Goal: Task Accomplishment & Management: Complete application form

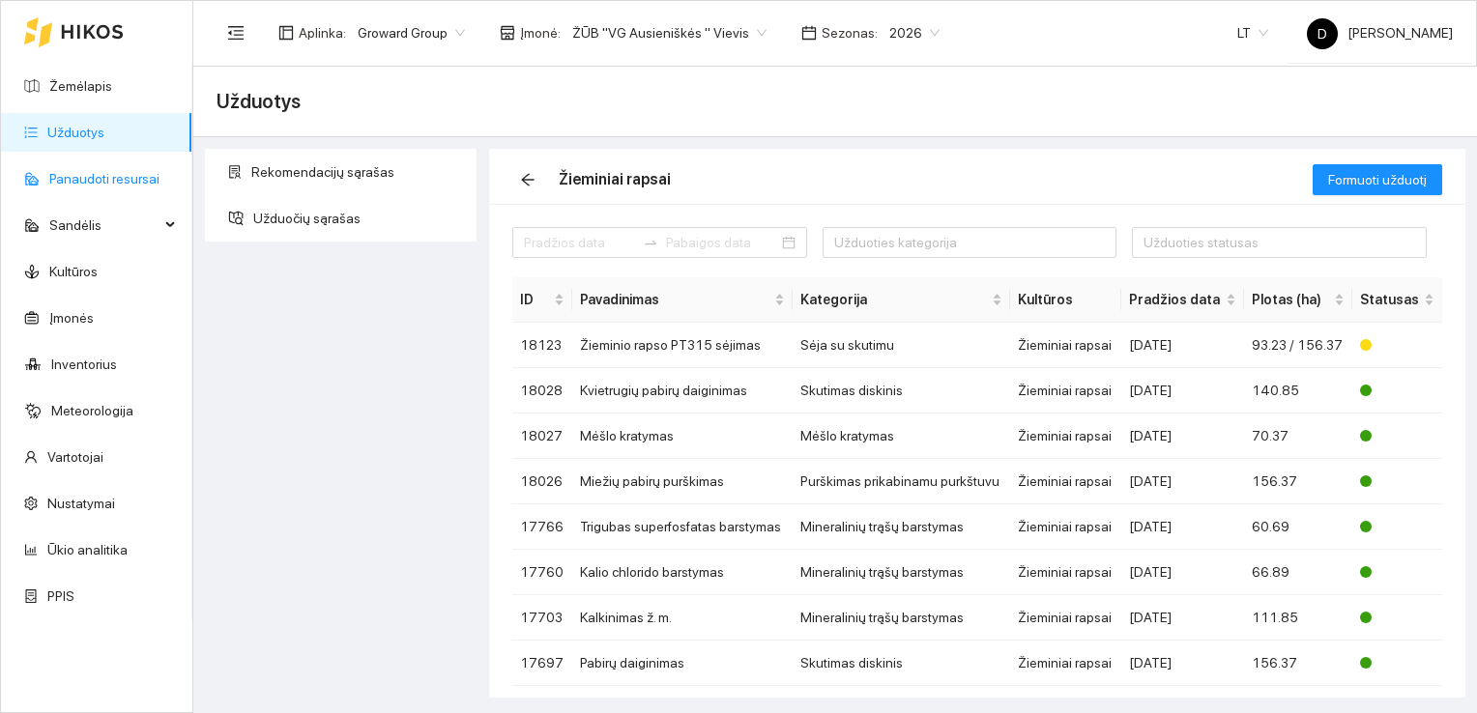
scroll to position [74, 0]
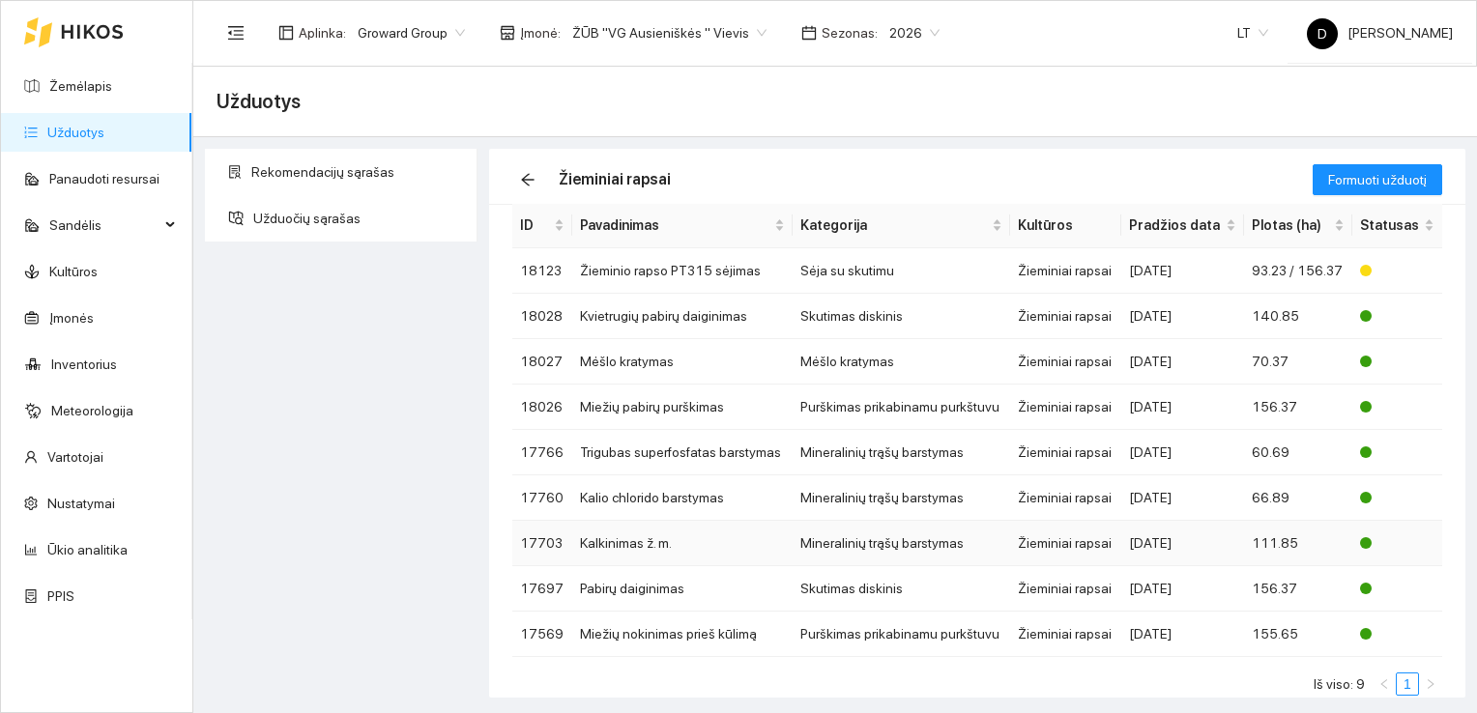
click at [742, 538] on td "Kalkinimas ž. m." at bounding box center [682, 543] width 220 height 45
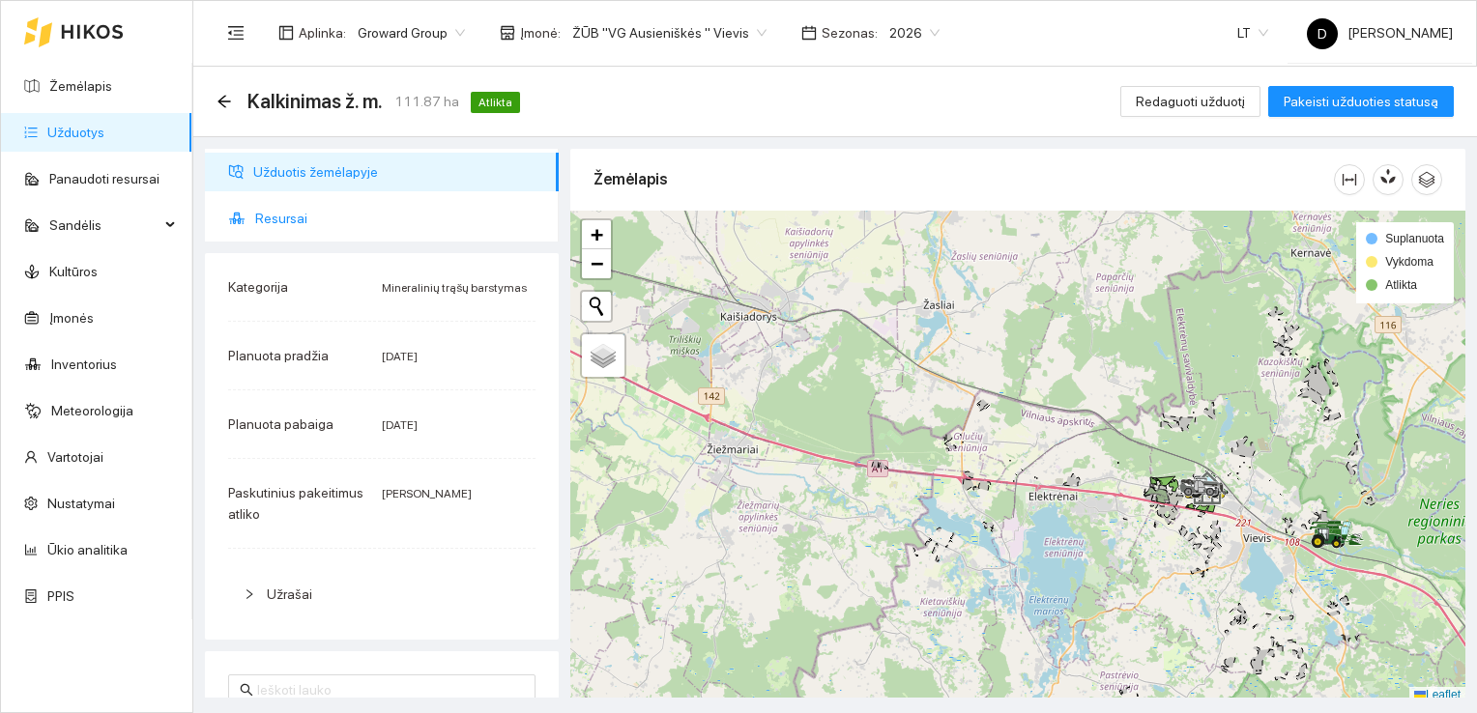
click at [294, 221] on span "Resursai" at bounding box center [399, 218] width 288 height 39
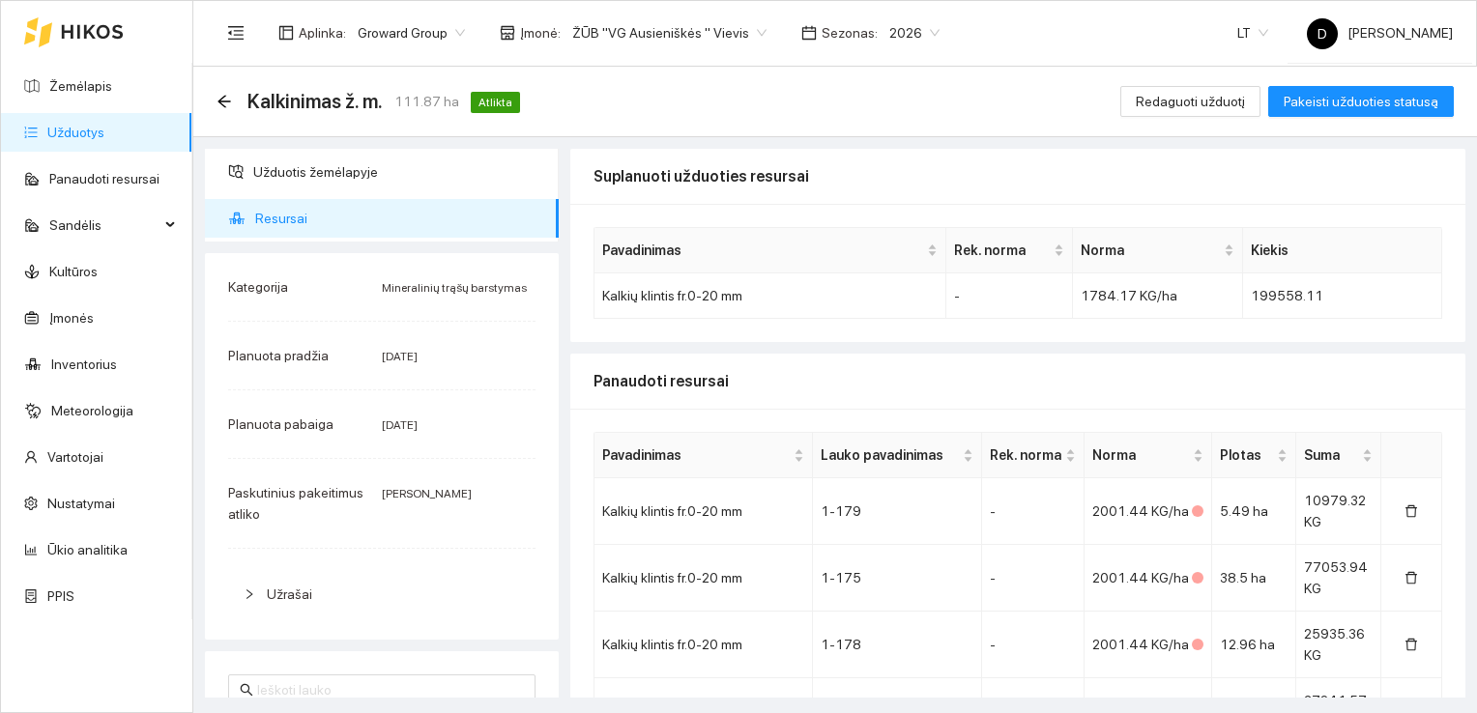
click at [56, 128] on link "Užduotys" at bounding box center [75, 132] width 57 height 15
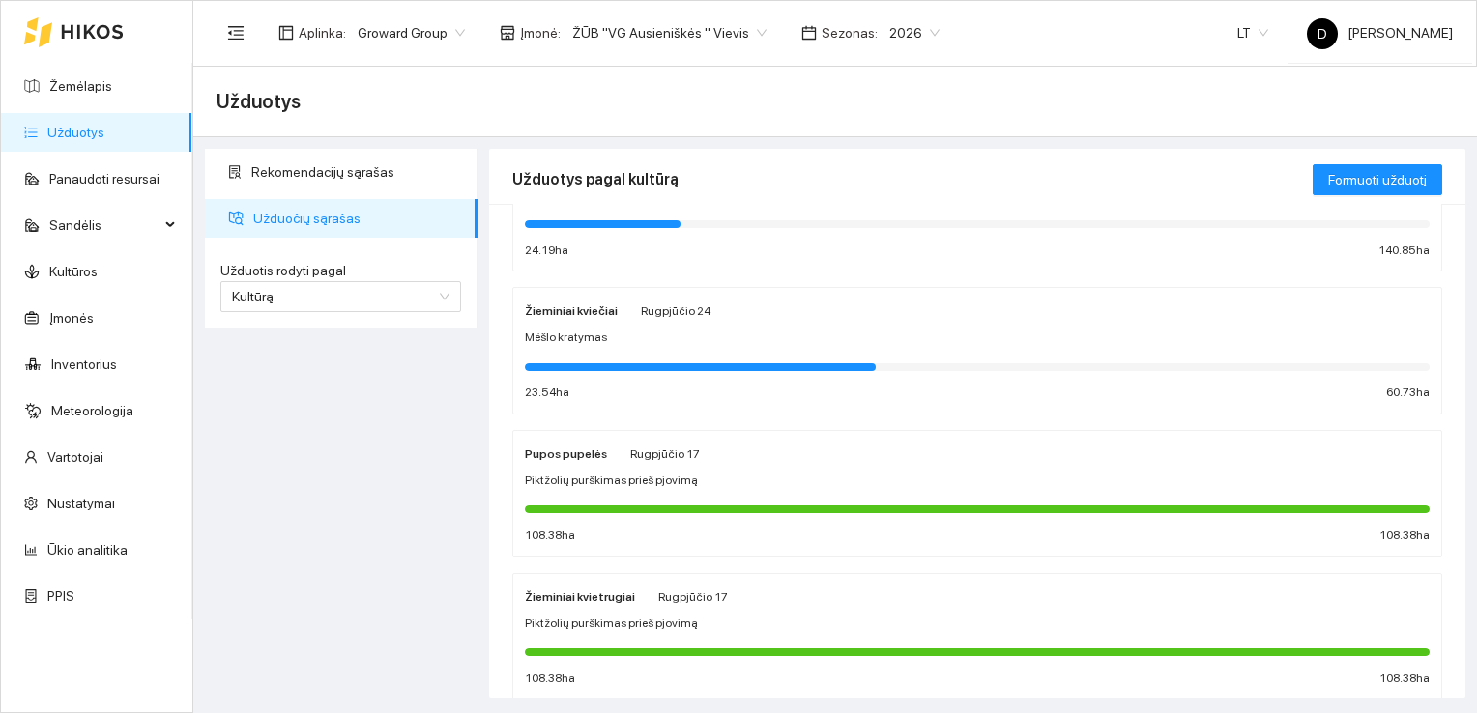
scroll to position [290, 0]
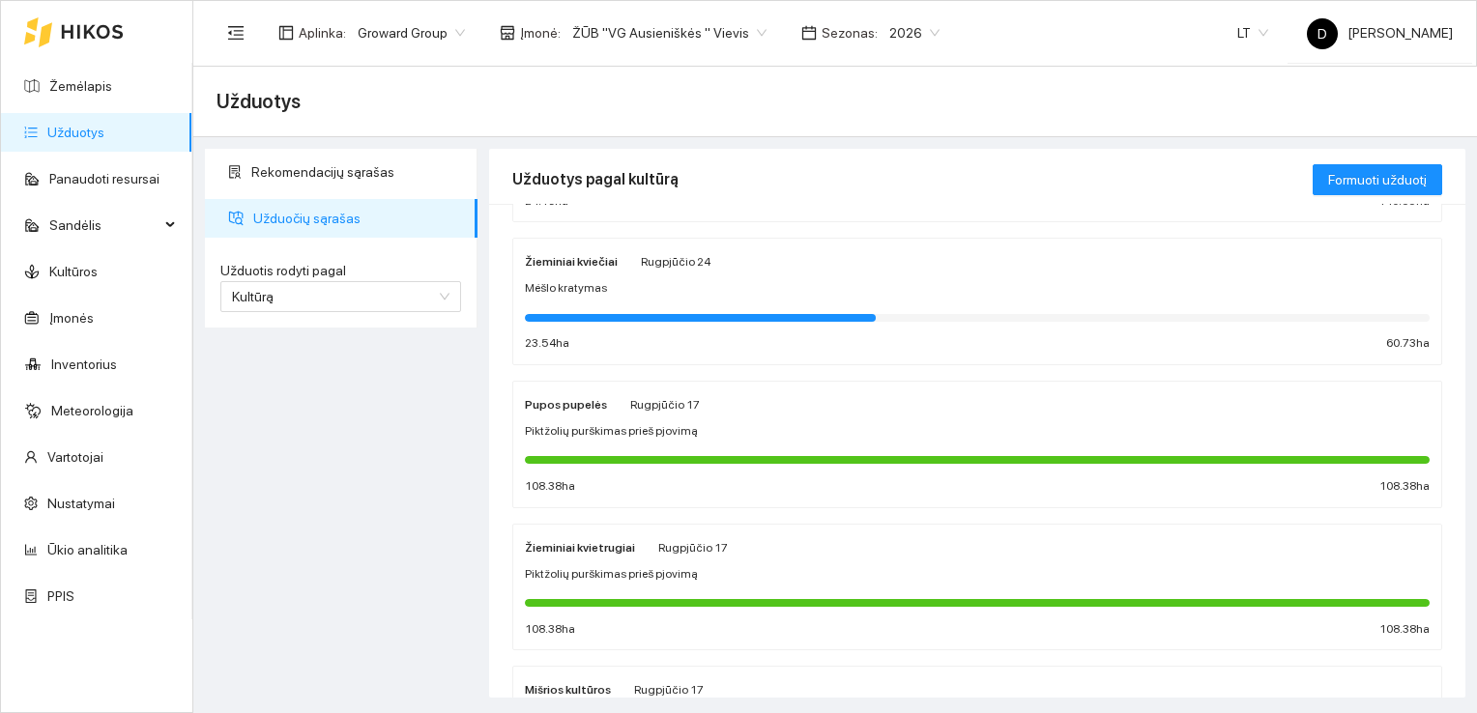
click at [595, 552] on strong "Žieminiai kvietrugiai" at bounding box center [580, 548] width 110 height 14
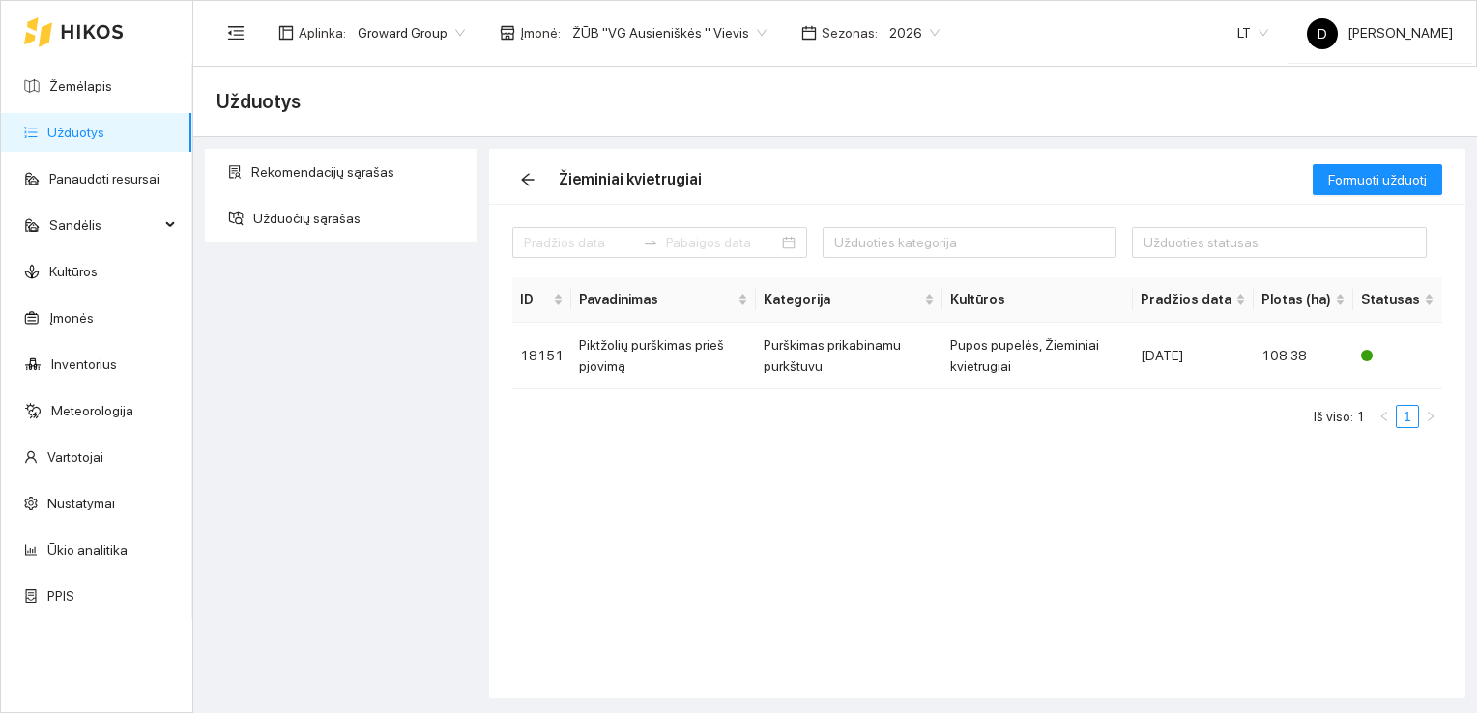
click at [78, 132] on link "Užduotys" at bounding box center [75, 132] width 57 height 15
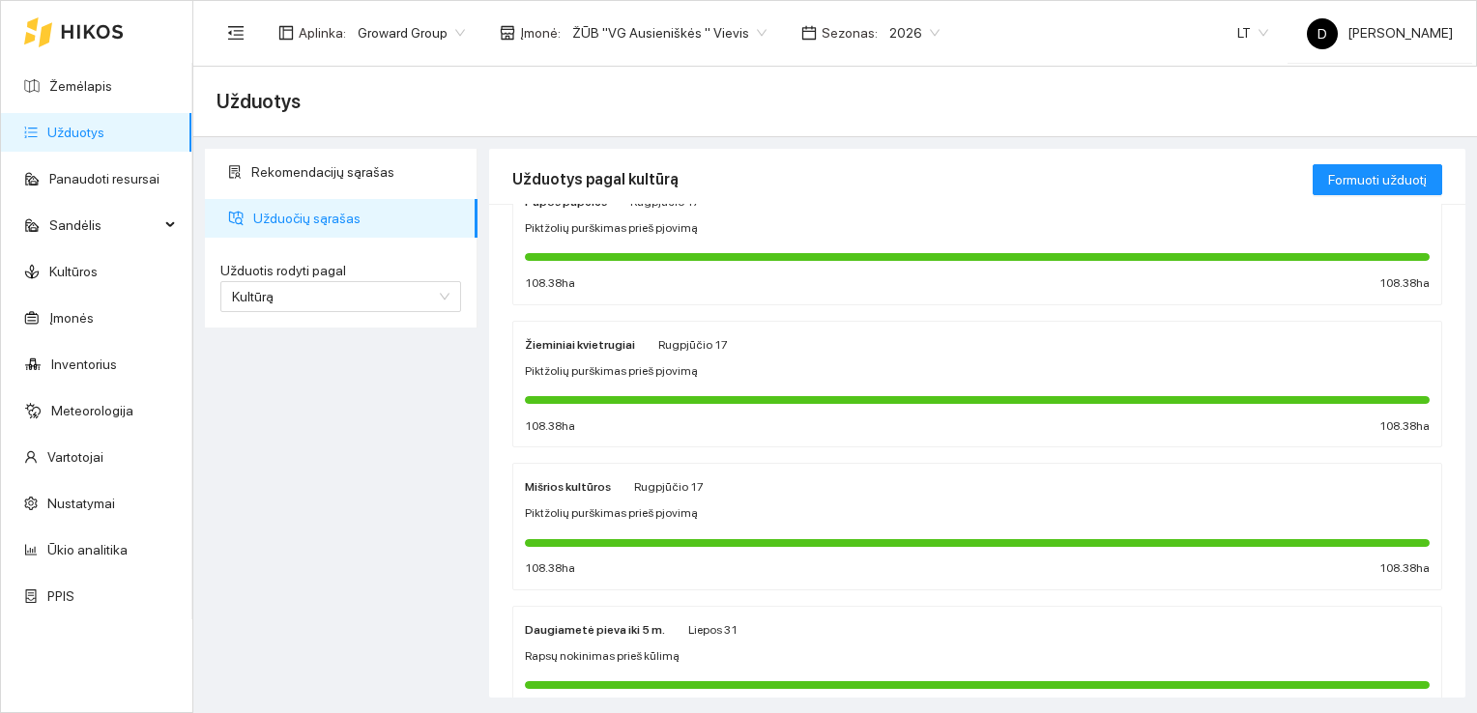
scroll to position [580, 0]
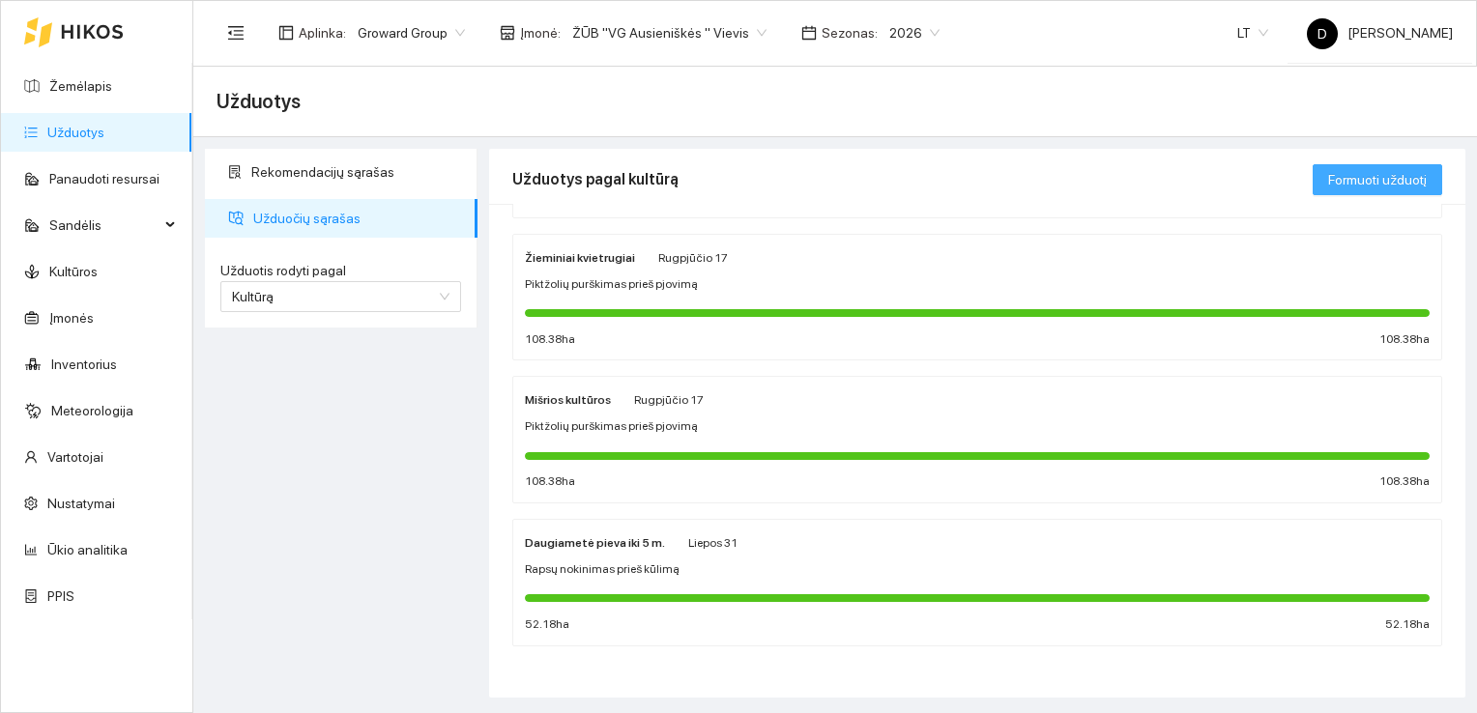
click at [1388, 172] on span "Formuoti užduotį" at bounding box center [1377, 179] width 99 height 21
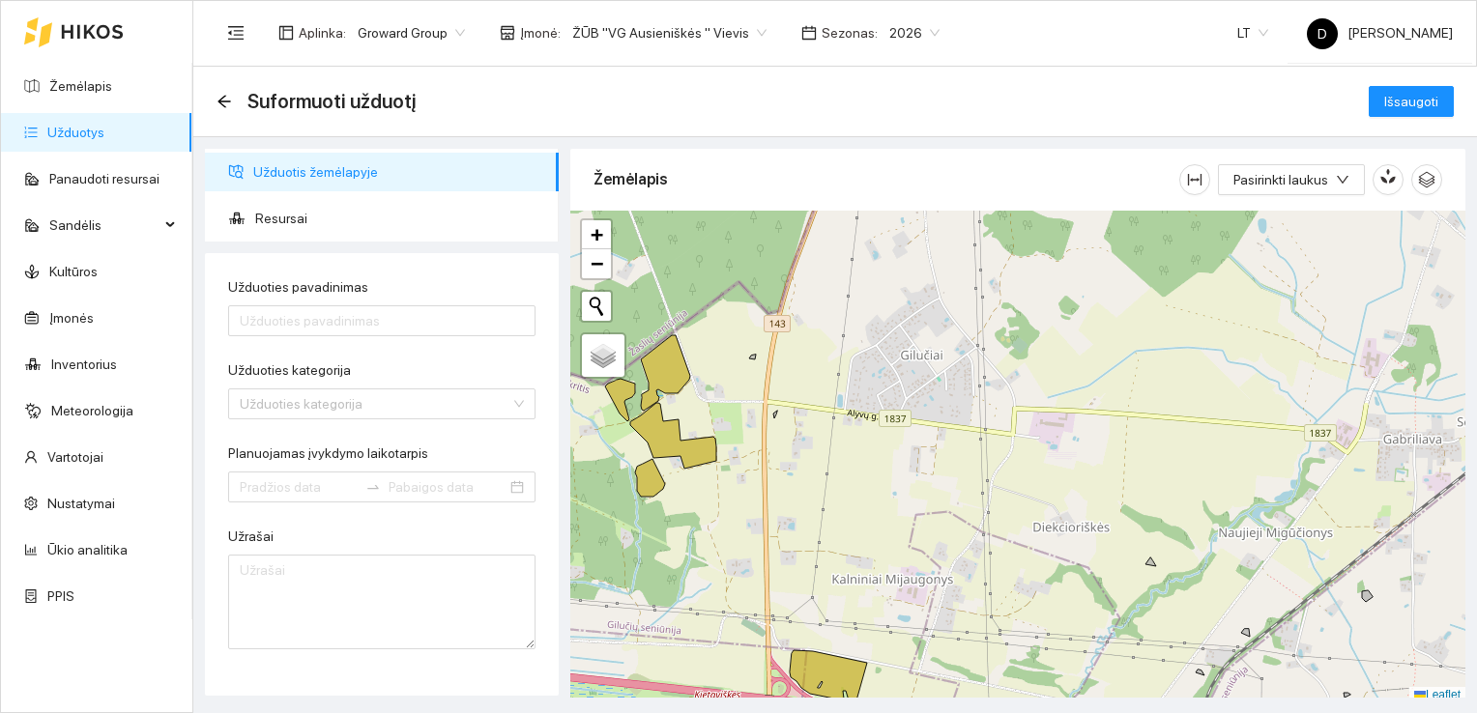
scroll to position [5, 0]
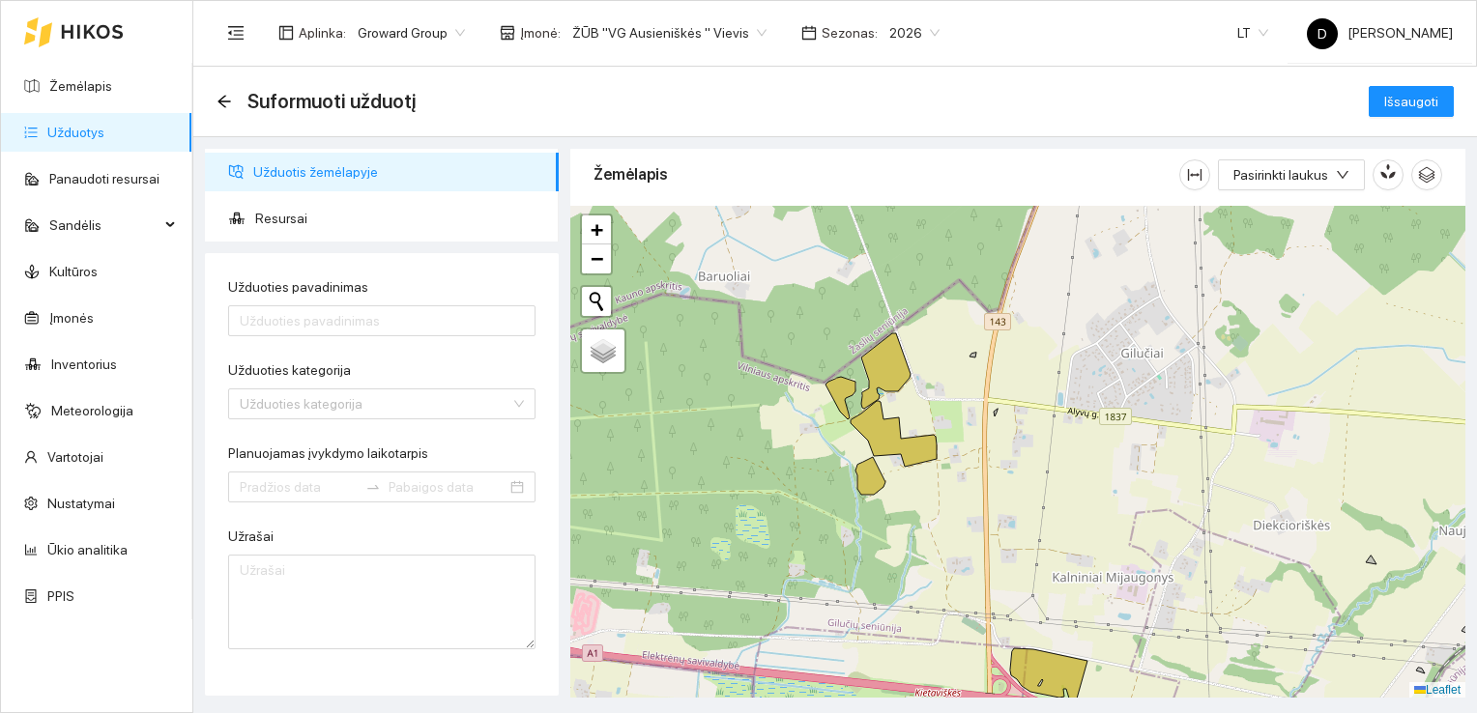
drag, startPoint x: 723, startPoint y: 362, endPoint x: 943, endPoint y: 365, distance: 220.4
click at [943, 365] on div at bounding box center [1017, 452] width 895 height 493
click at [881, 362] on icon at bounding box center [885, 370] width 49 height 75
click at [842, 389] on icon at bounding box center [840, 398] width 30 height 43
click at [879, 427] on icon at bounding box center [893, 434] width 86 height 66
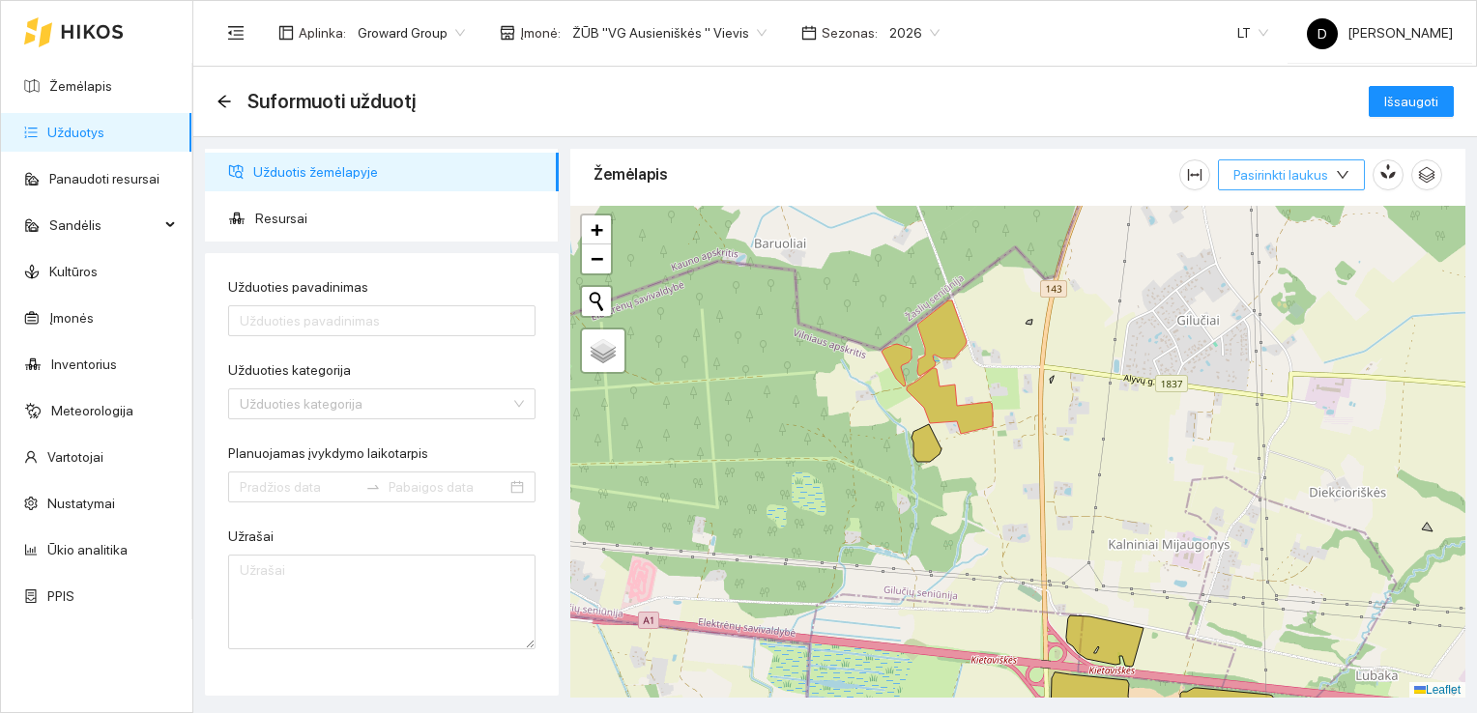
click at [1304, 172] on span "Pasirinkti laukus" at bounding box center [1280, 174] width 95 height 21
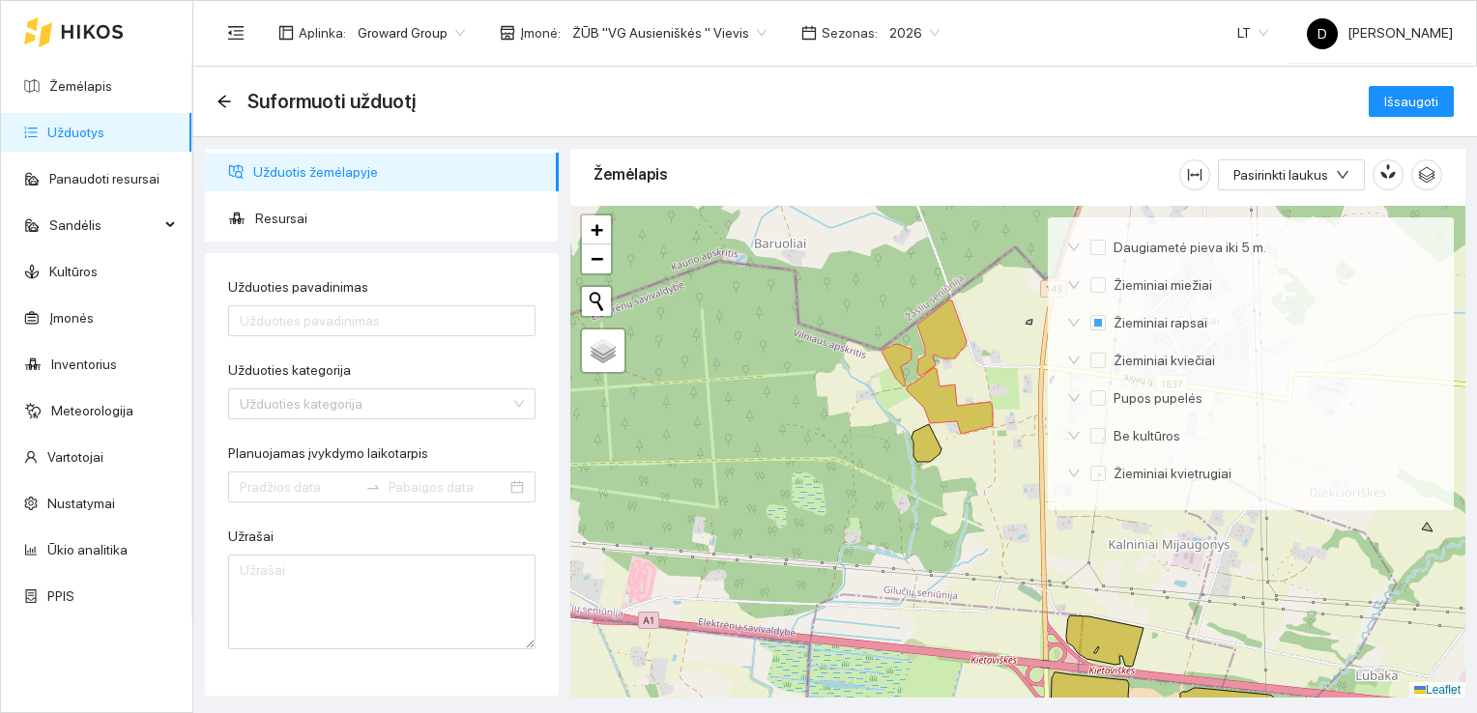
click at [1146, 180] on div "Žemėlapis" at bounding box center [886, 174] width 586 height 55
click at [1399, 294] on div "Žieminiai miežiai" at bounding box center [1251, 285] width 406 height 31
click at [950, 337] on icon at bounding box center [941, 338] width 49 height 75
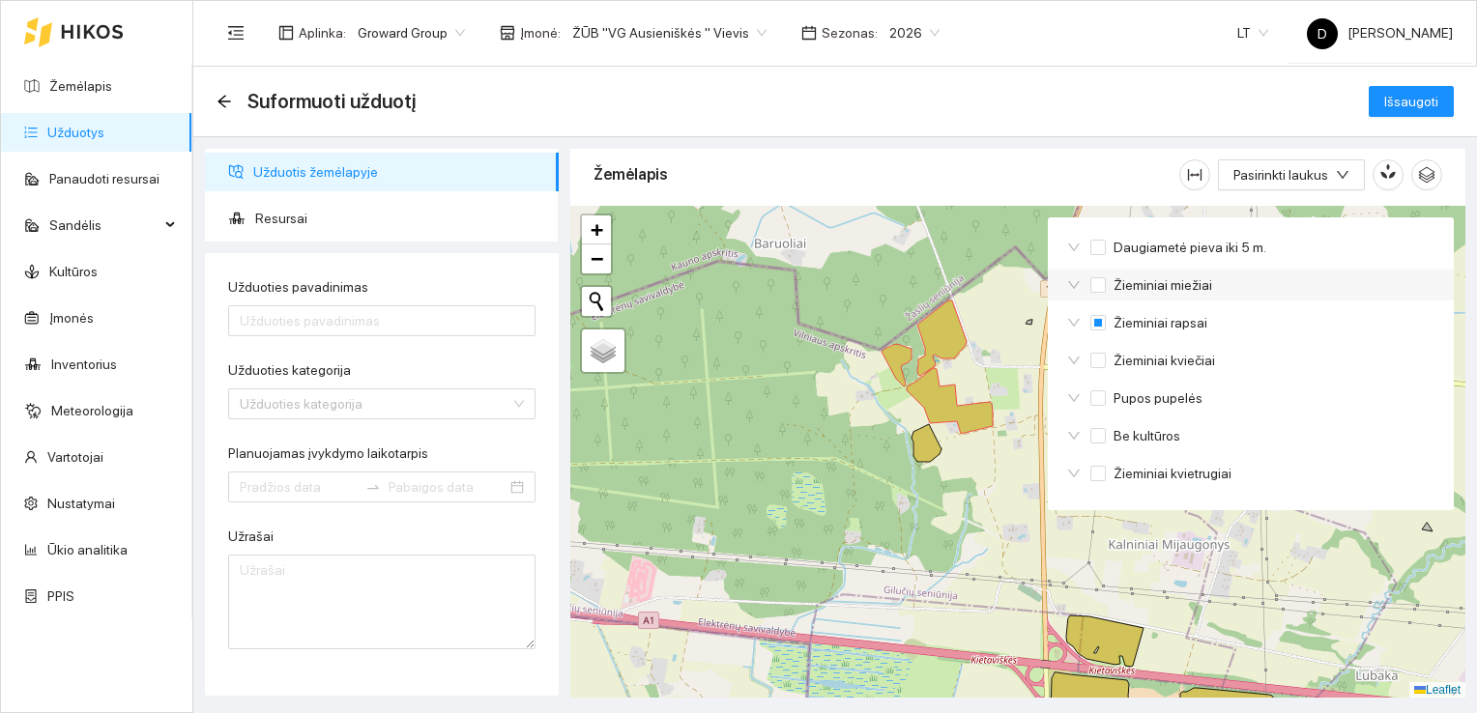
click at [1397, 272] on div "Žieminiai miežiai" at bounding box center [1251, 285] width 406 height 31
click at [1396, 271] on div "Žieminiai miežiai" at bounding box center [1251, 285] width 406 height 31
click at [1030, 218] on div at bounding box center [1017, 452] width 895 height 493
click at [991, 245] on div at bounding box center [1017, 452] width 895 height 493
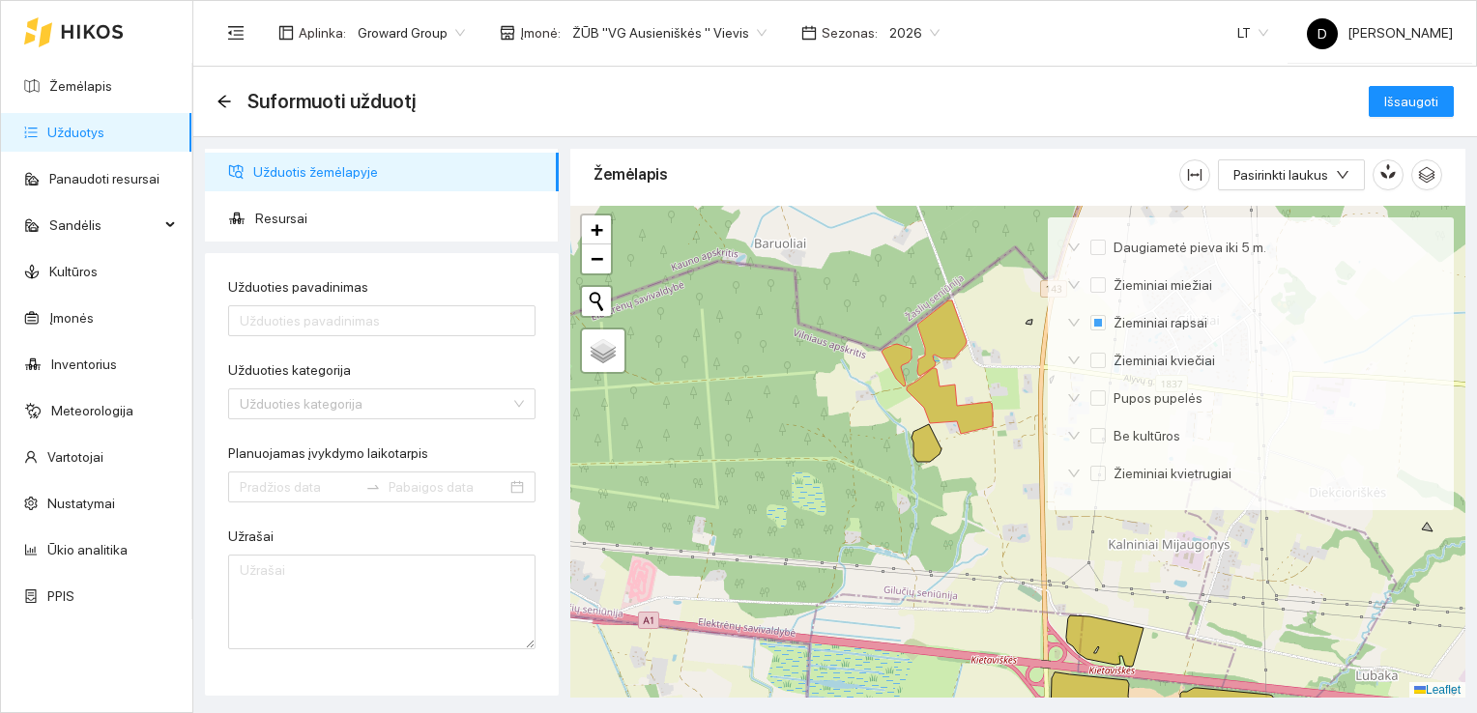
click at [1055, 181] on div "Žemėlapis" at bounding box center [886, 174] width 586 height 55
click at [1346, 176] on icon "down" at bounding box center [1343, 175] width 14 height 14
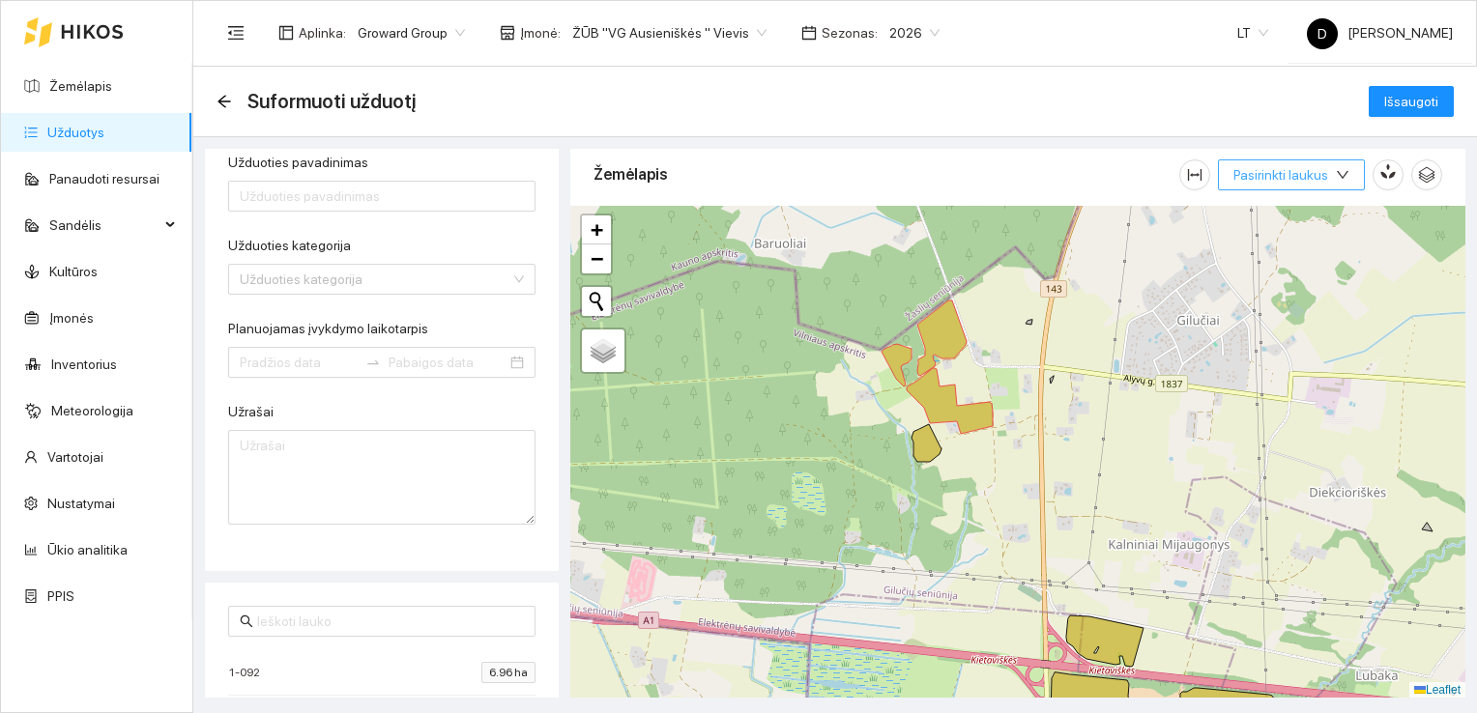
scroll to position [0, 0]
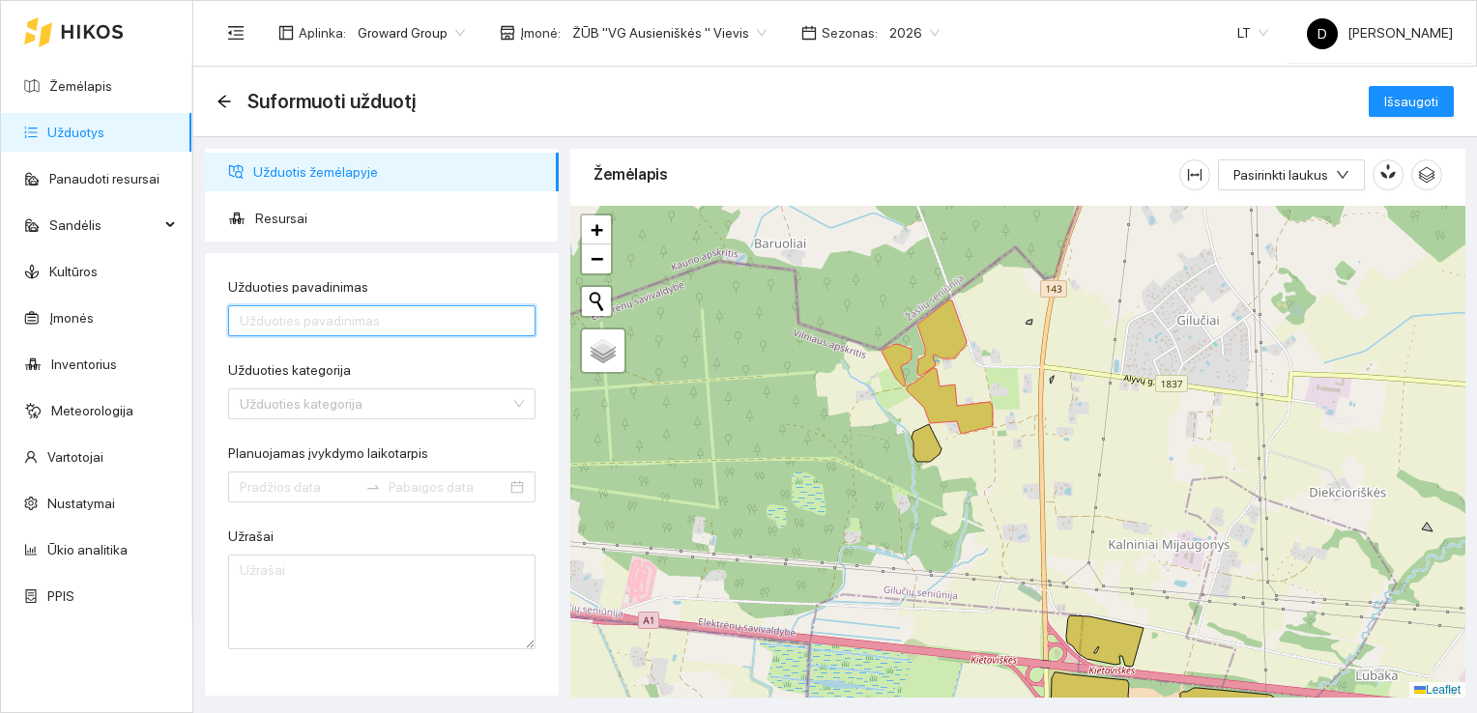
click at [439, 319] on input "Užduoties pavadinimas" at bounding box center [381, 320] width 307 height 31
click at [377, 317] on input "Kalkinimas ž. m." at bounding box center [381, 320] width 307 height 31
type input "Kalkinimas ž. kvietrugiai"
click at [420, 400] on input "Užduoties kategorija" at bounding box center [375, 403] width 271 height 29
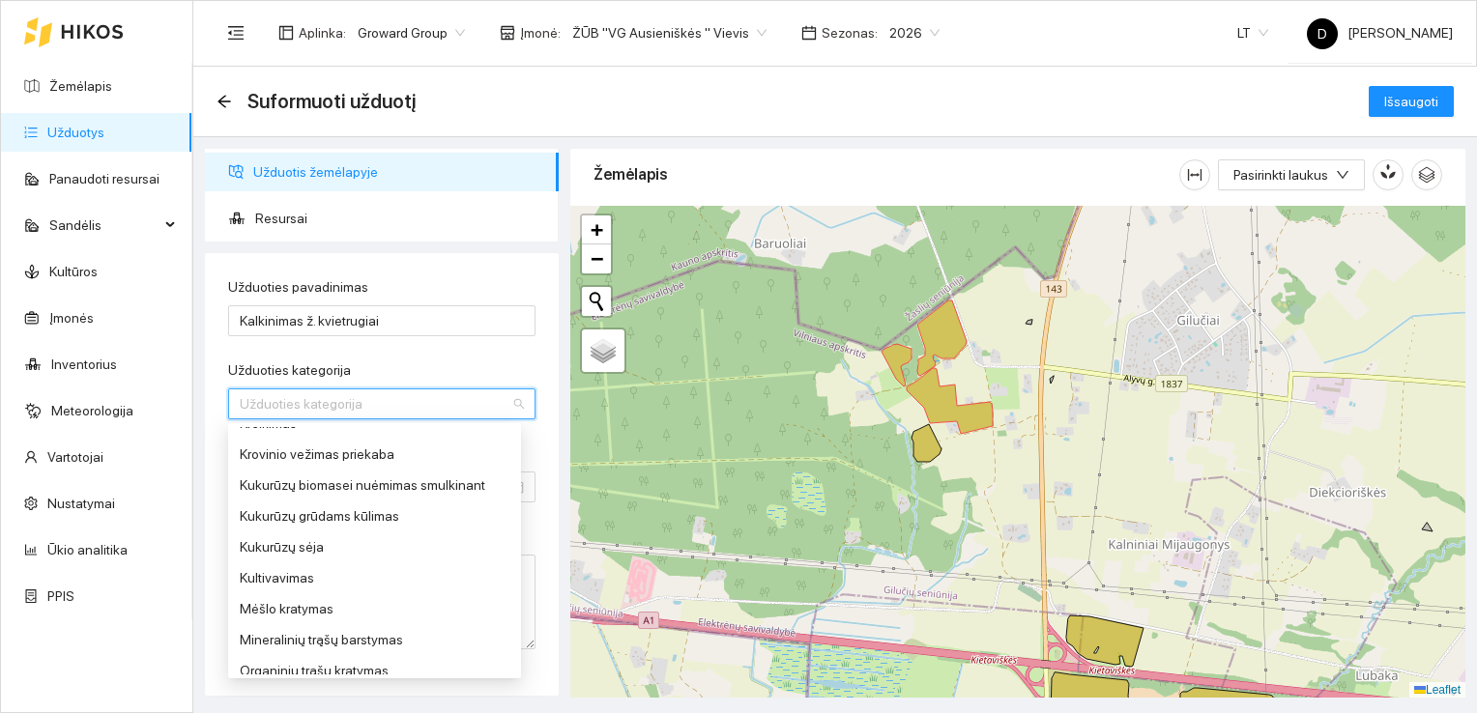
scroll to position [580, 0]
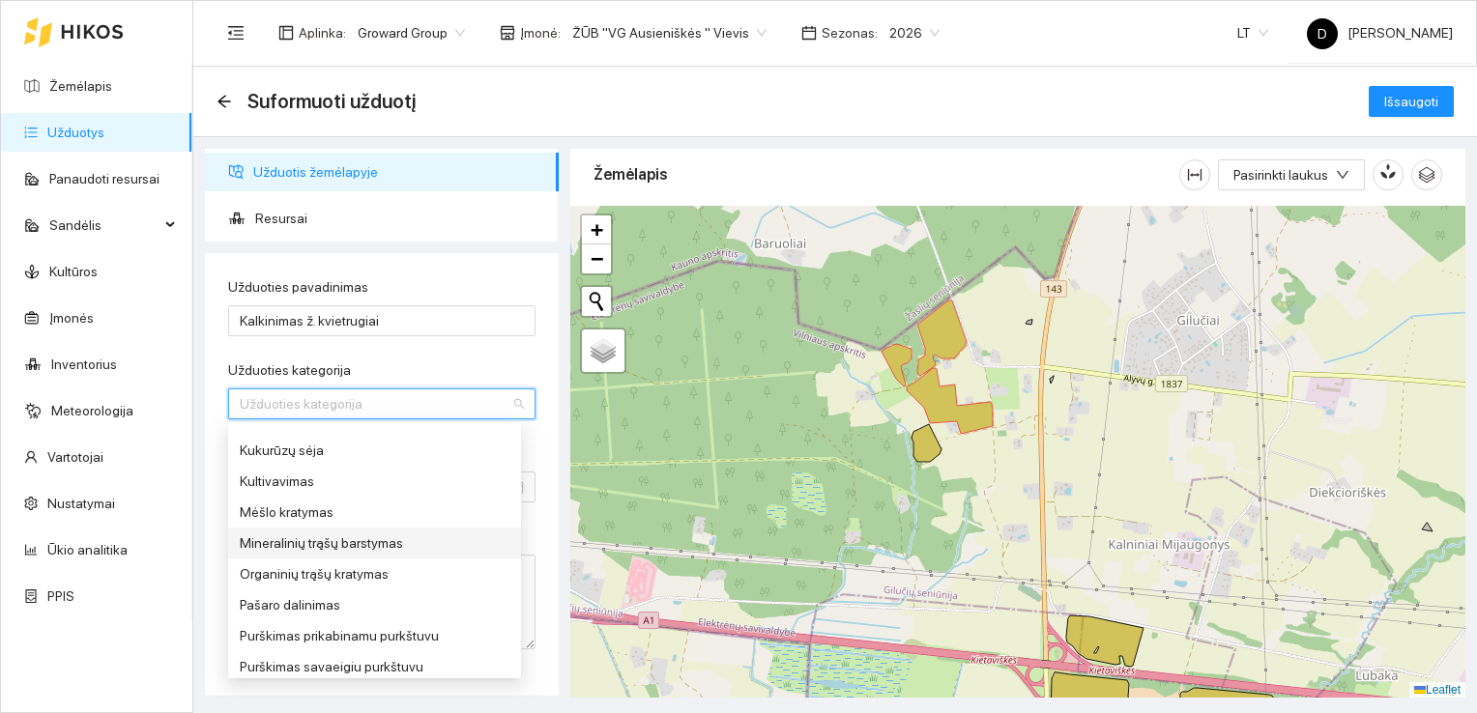
click at [332, 540] on div "Mineralinių trąšų barstymas" at bounding box center [375, 543] width 270 height 21
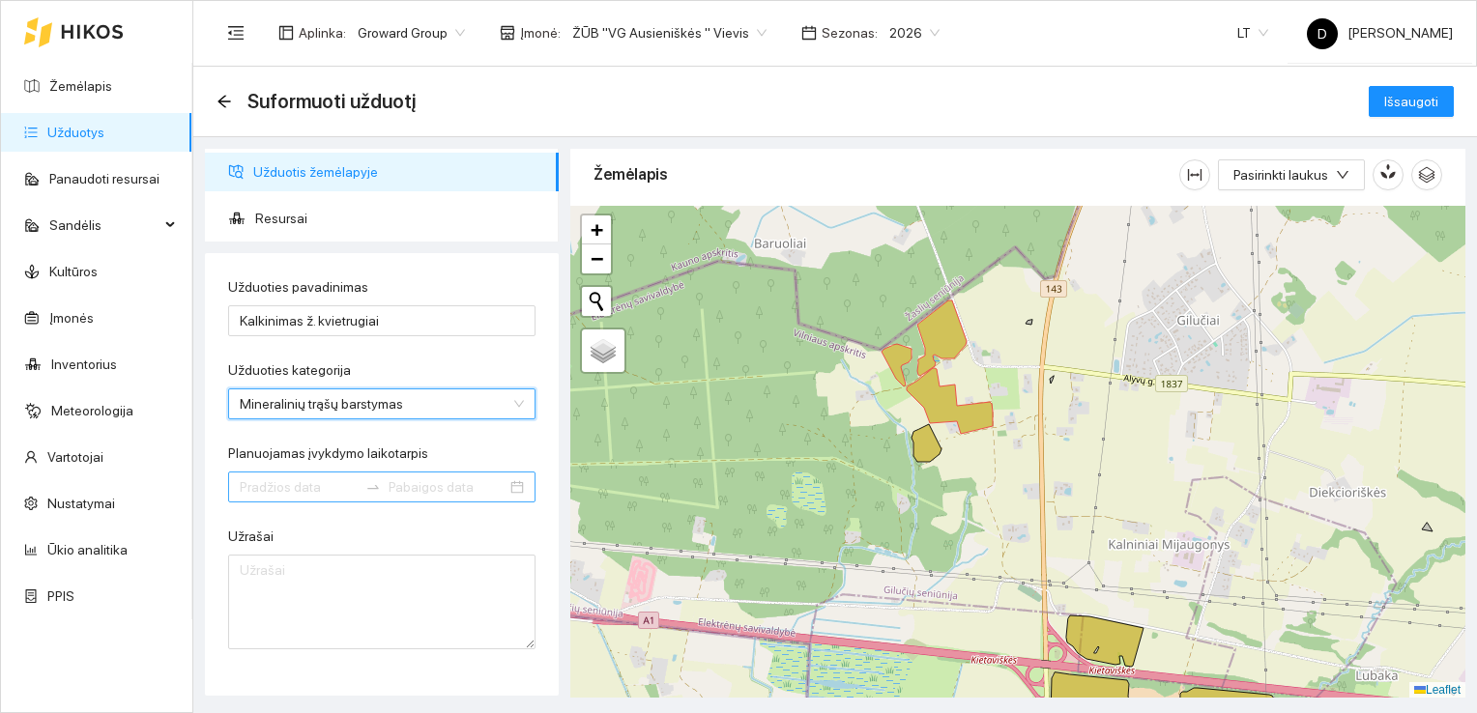
click at [277, 485] on input "Planuojamas įvykdymo laikotarpis" at bounding box center [299, 486] width 118 height 21
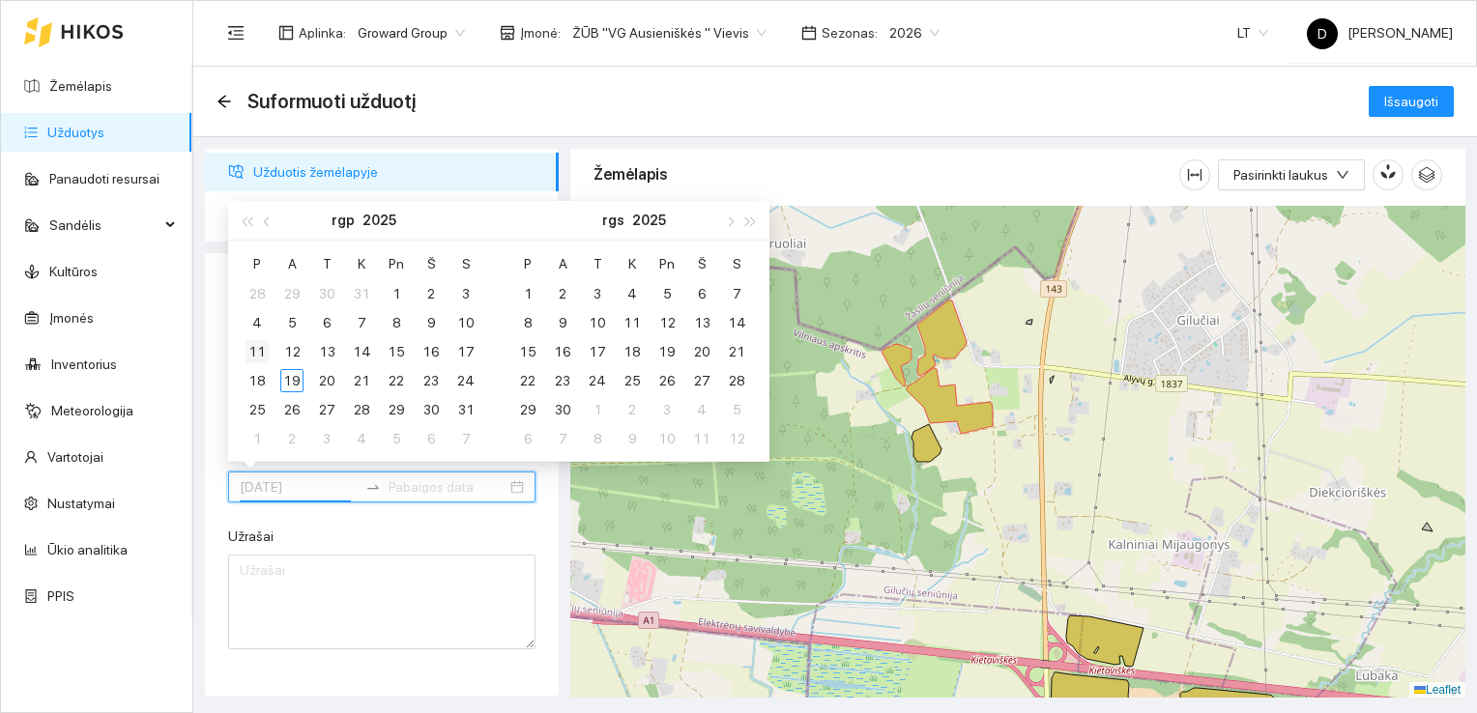
type input "[DATE]"
click at [255, 350] on div "11" at bounding box center [256, 351] width 23 height 23
type input "[DATE]"
click at [295, 347] on div "12" at bounding box center [291, 351] width 23 height 23
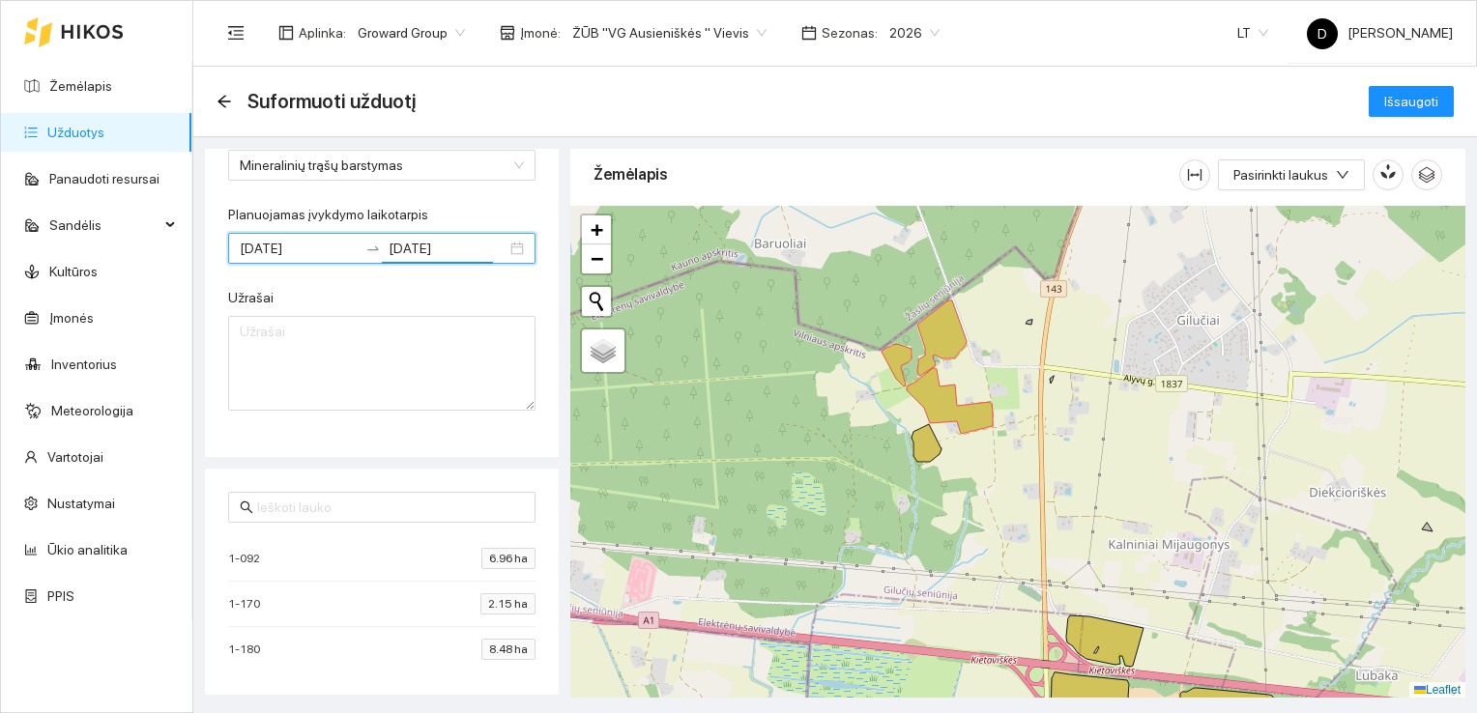
scroll to position [0, 0]
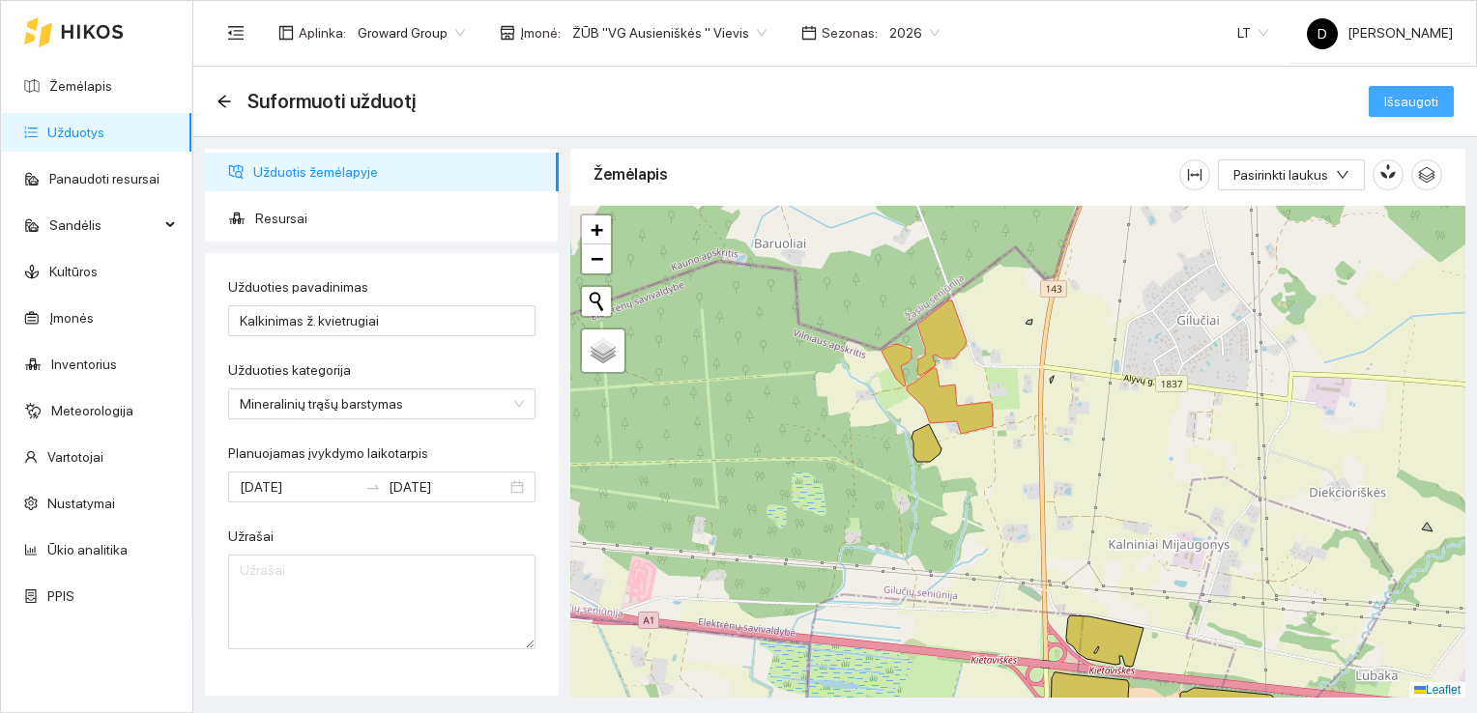
click at [1413, 100] on span "Išsaugoti" at bounding box center [1411, 101] width 54 height 21
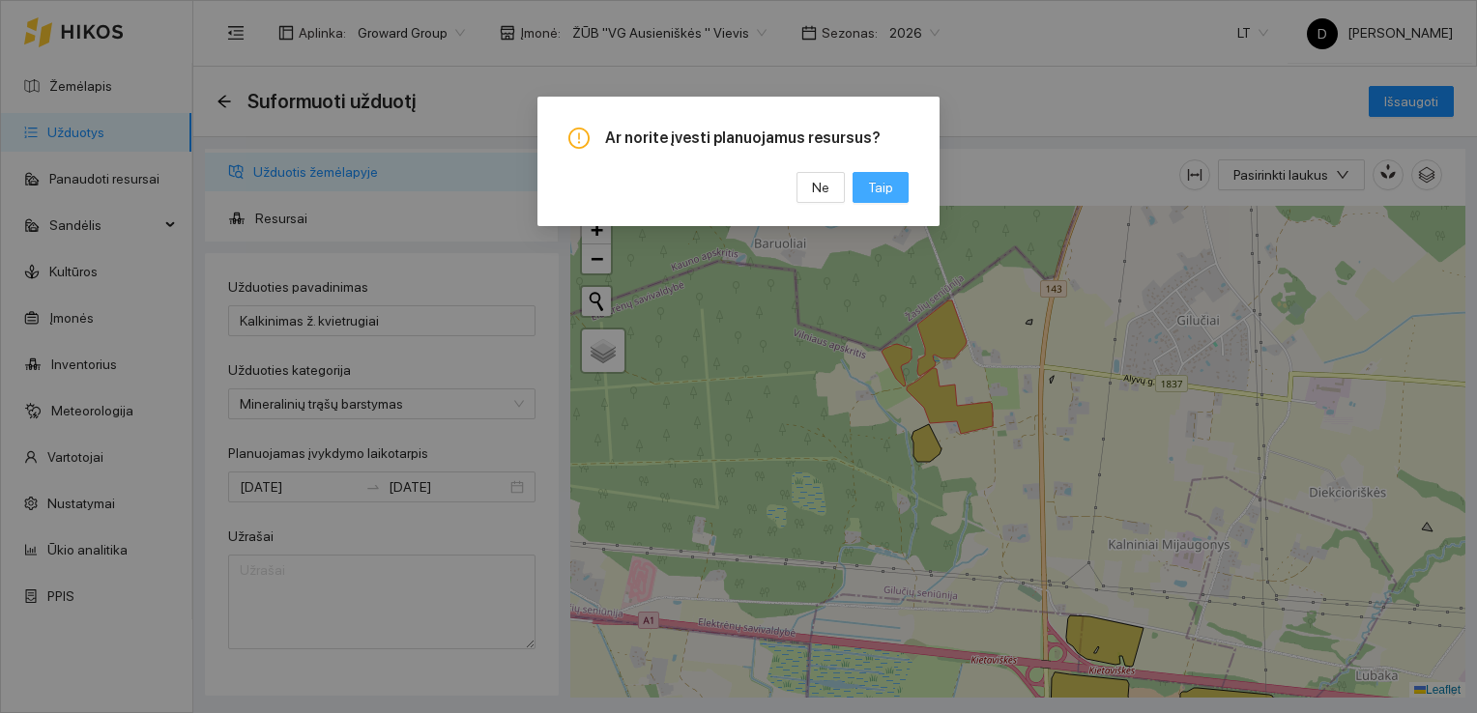
click at [884, 184] on span "Taip" at bounding box center [880, 187] width 25 height 21
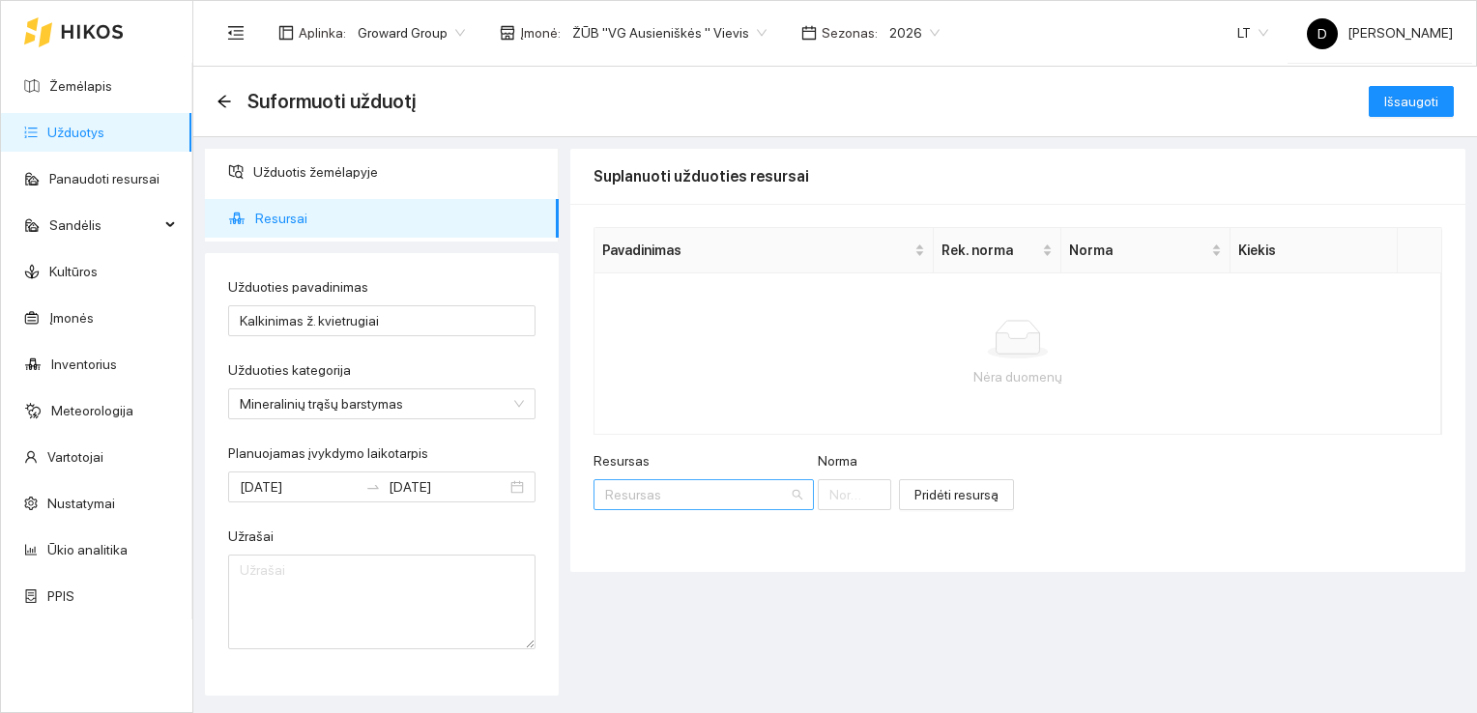
click at [684, 501] on input "Resursas" at bounding box center [697, 494] width 184 height 29
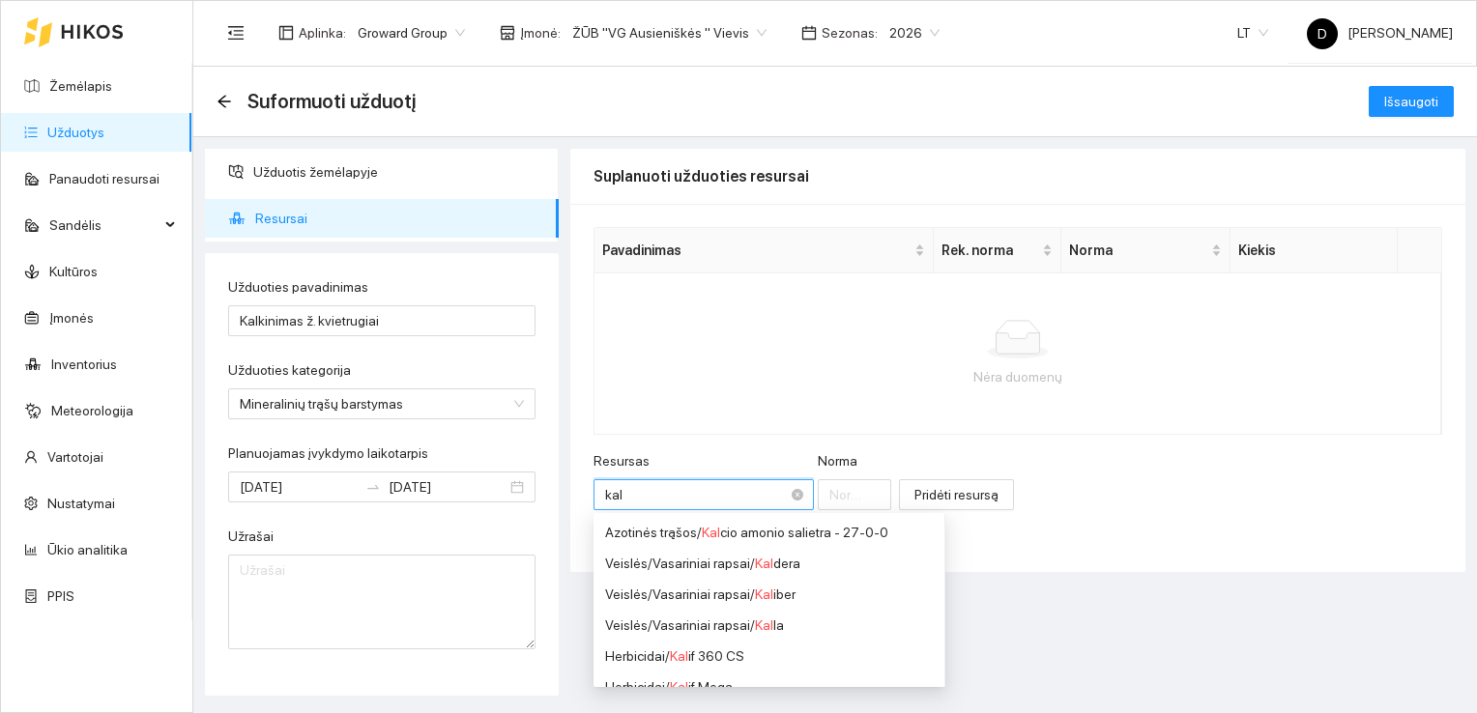
type input "kalk"
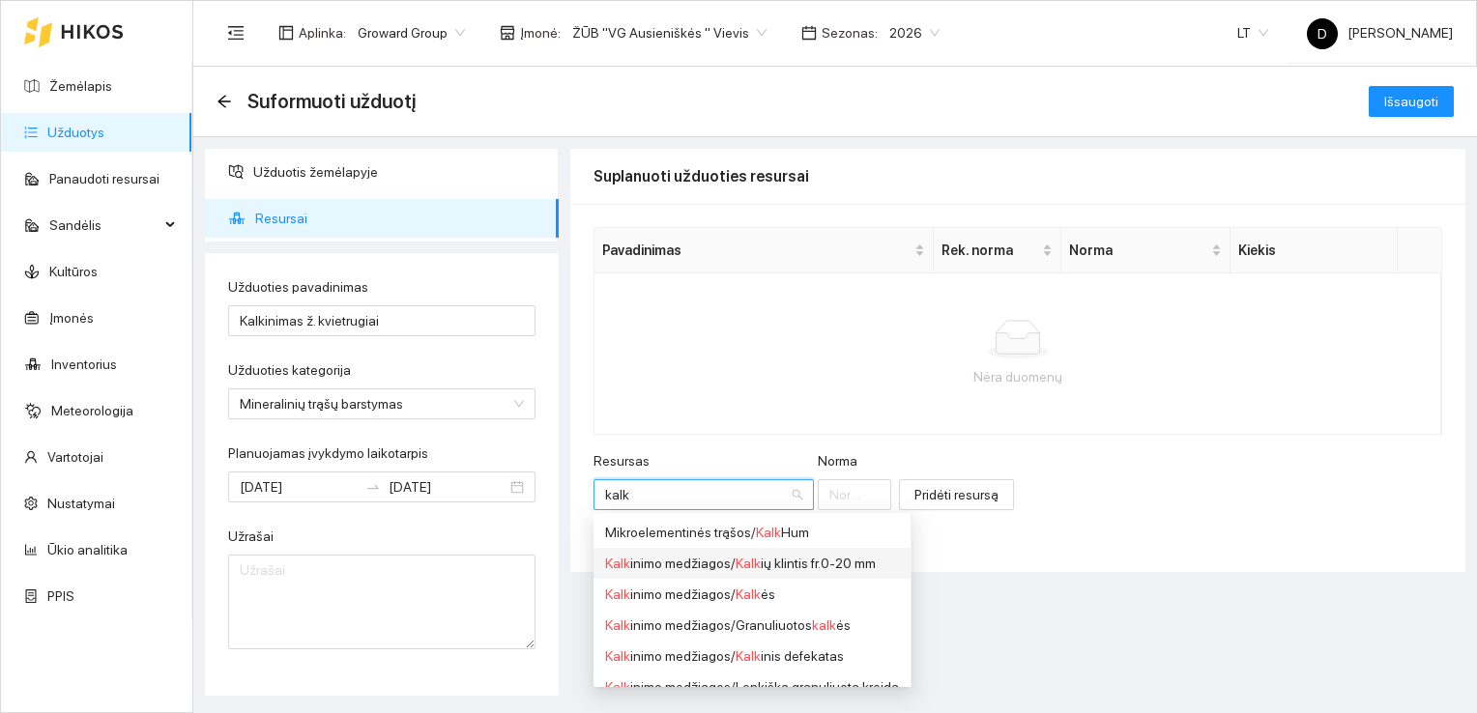
click at [773, 569] on div "Kalk inimo medžiagos / Kalk ių klintis fr.0-20 mm" at bounding box center [752, 563] width 294 height 21
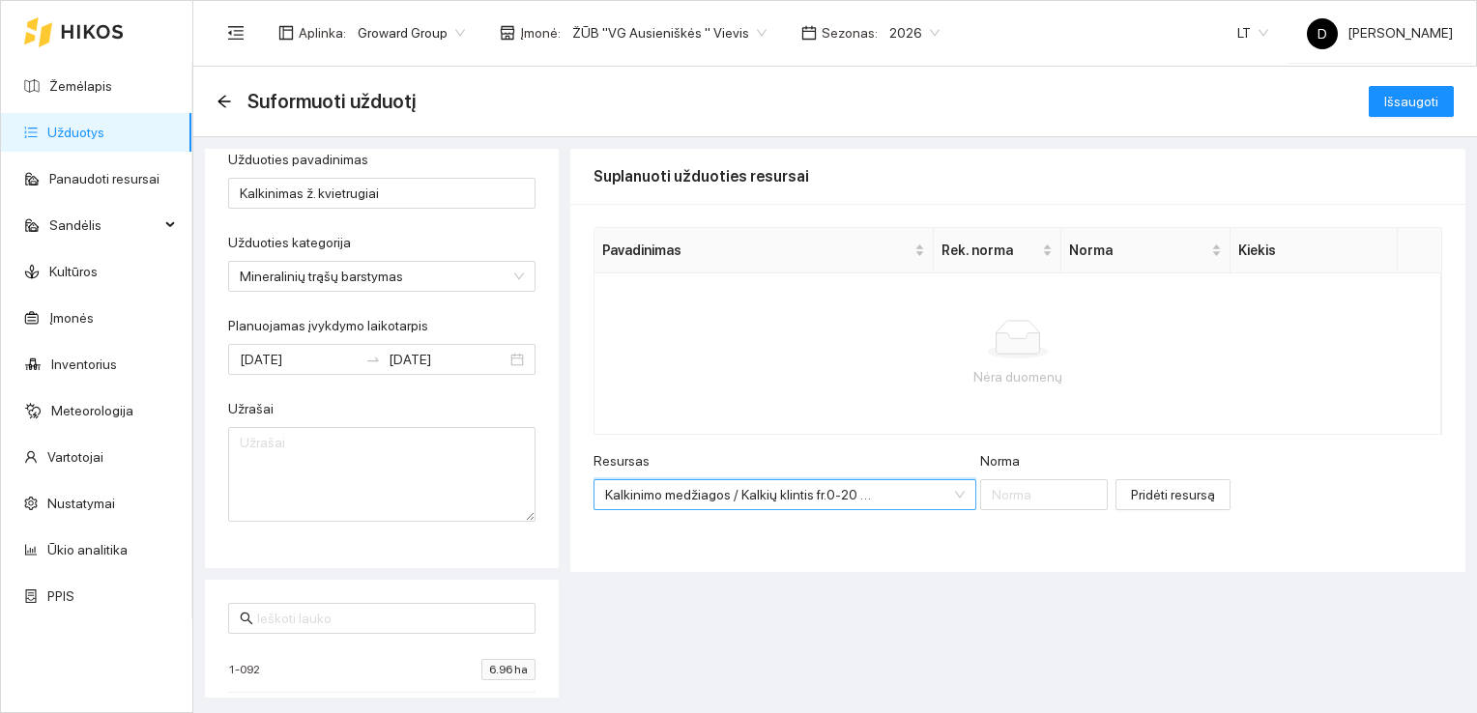
scroll to position [239, 0]
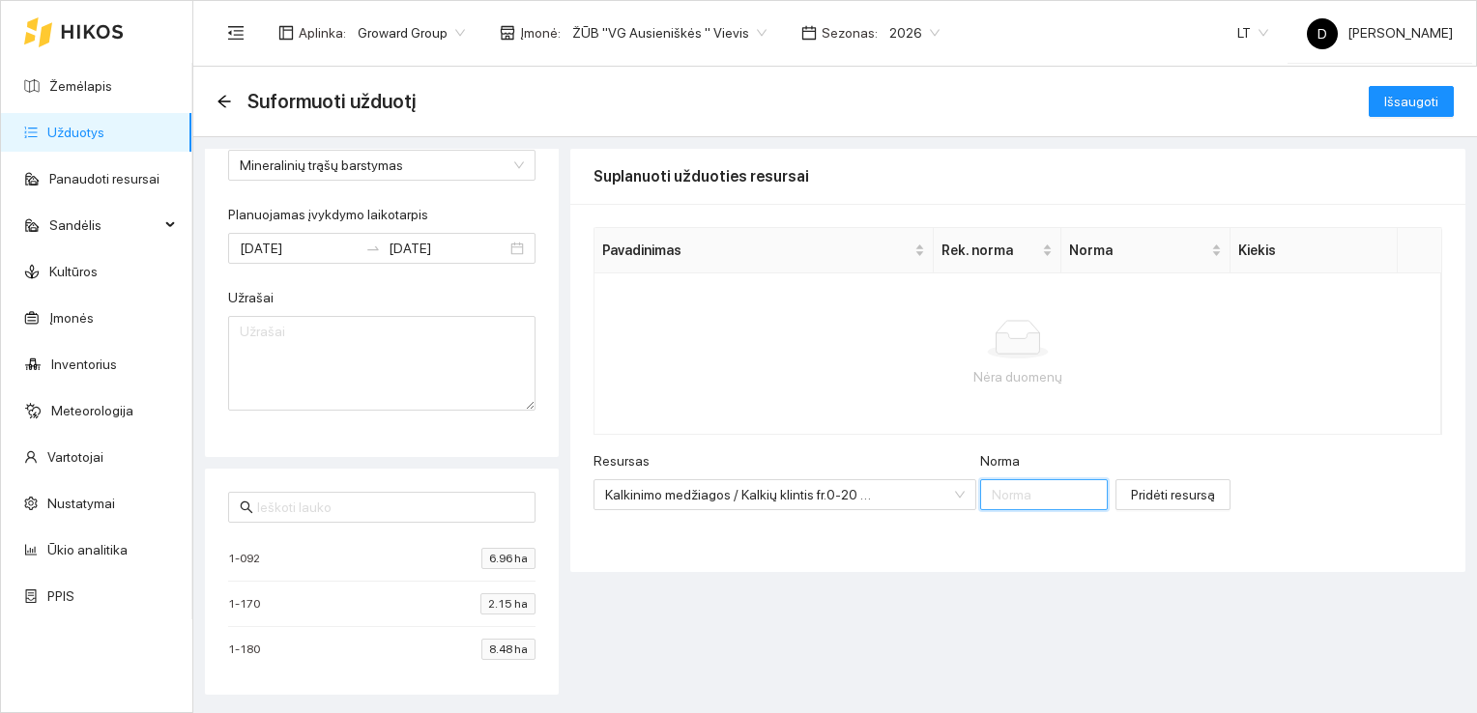
click at [984, 489] on input "Norma" at bounding box center [1044, 494] width 128 height 31
type input "1449"
click at [1131, 495] on span "Pridėti resursą" at bounding box center [1173, 494] width 84 height 21
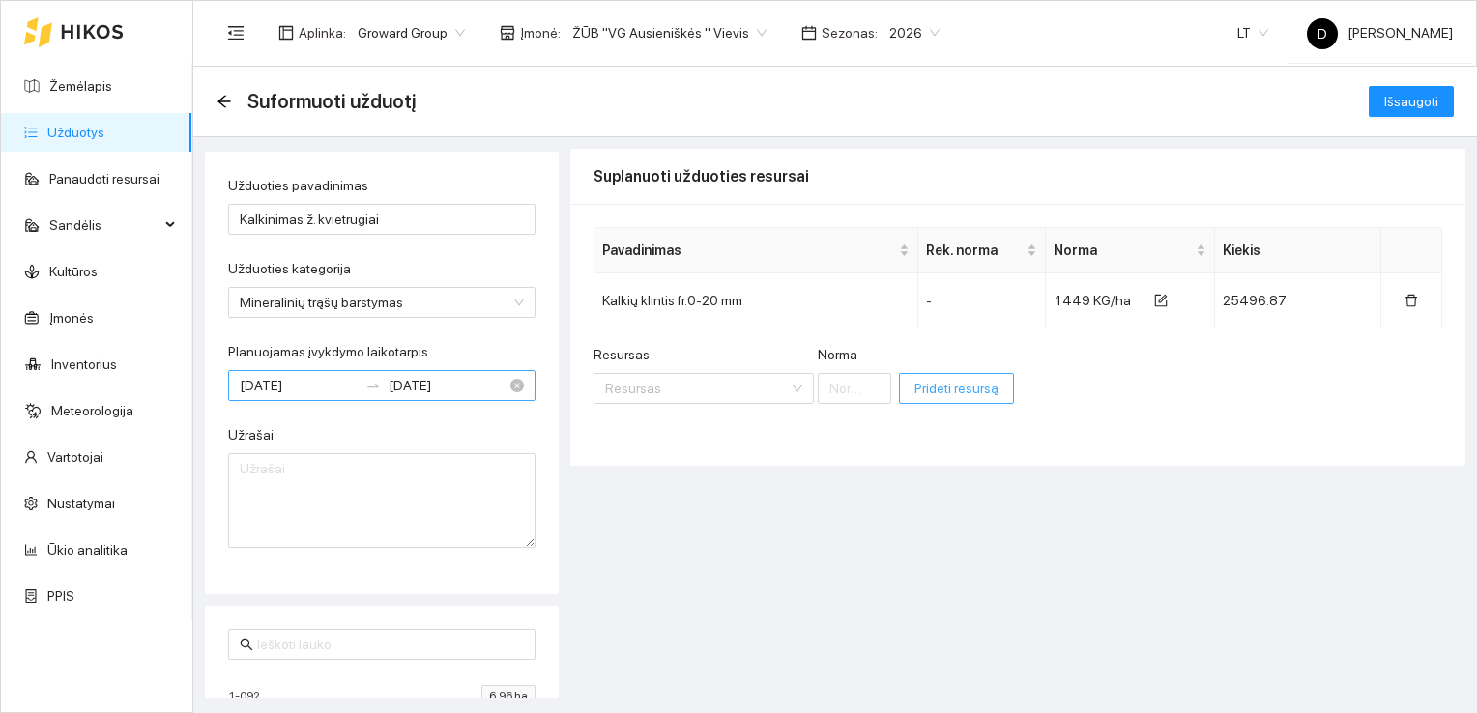
scroll to position [0, 0]
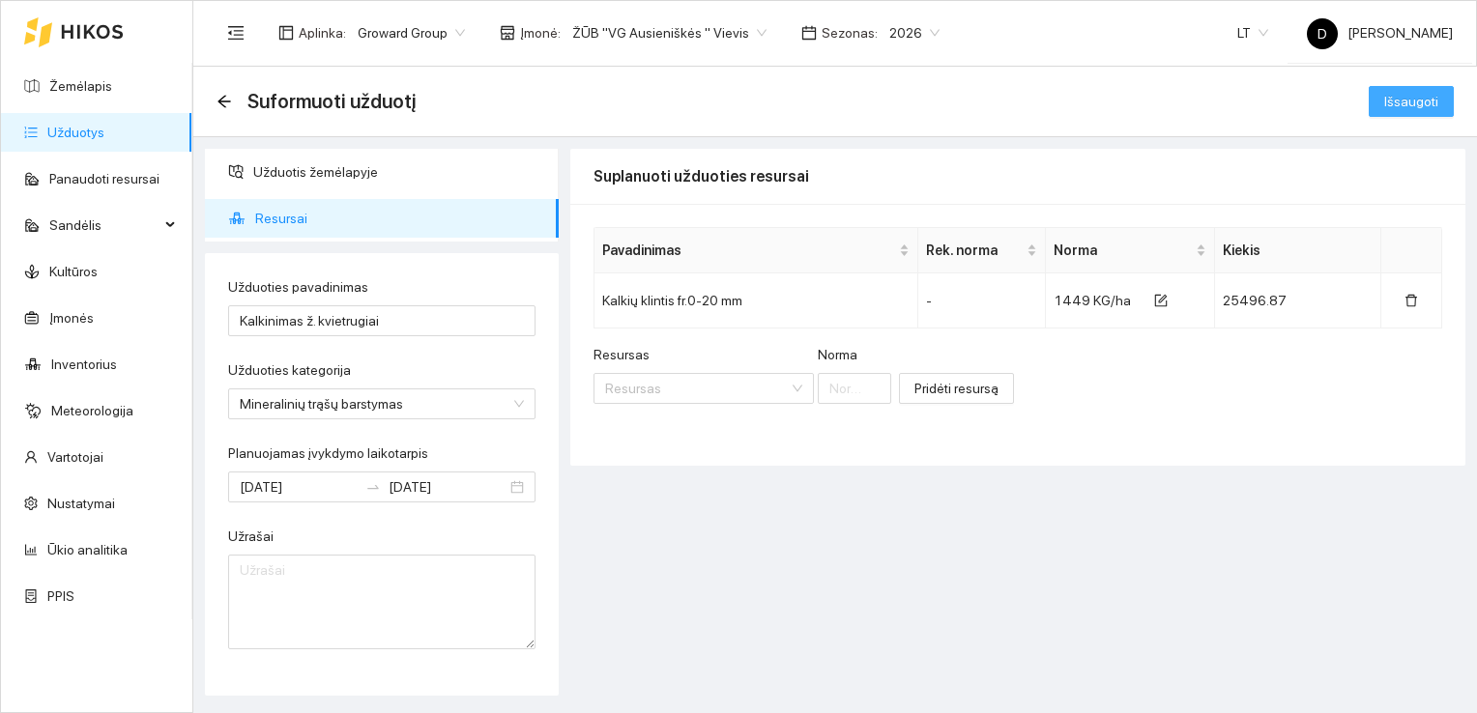
click at [1420, 96] on span "Išsaugoti" at bounding box center [1411, 101] width 54 height 21
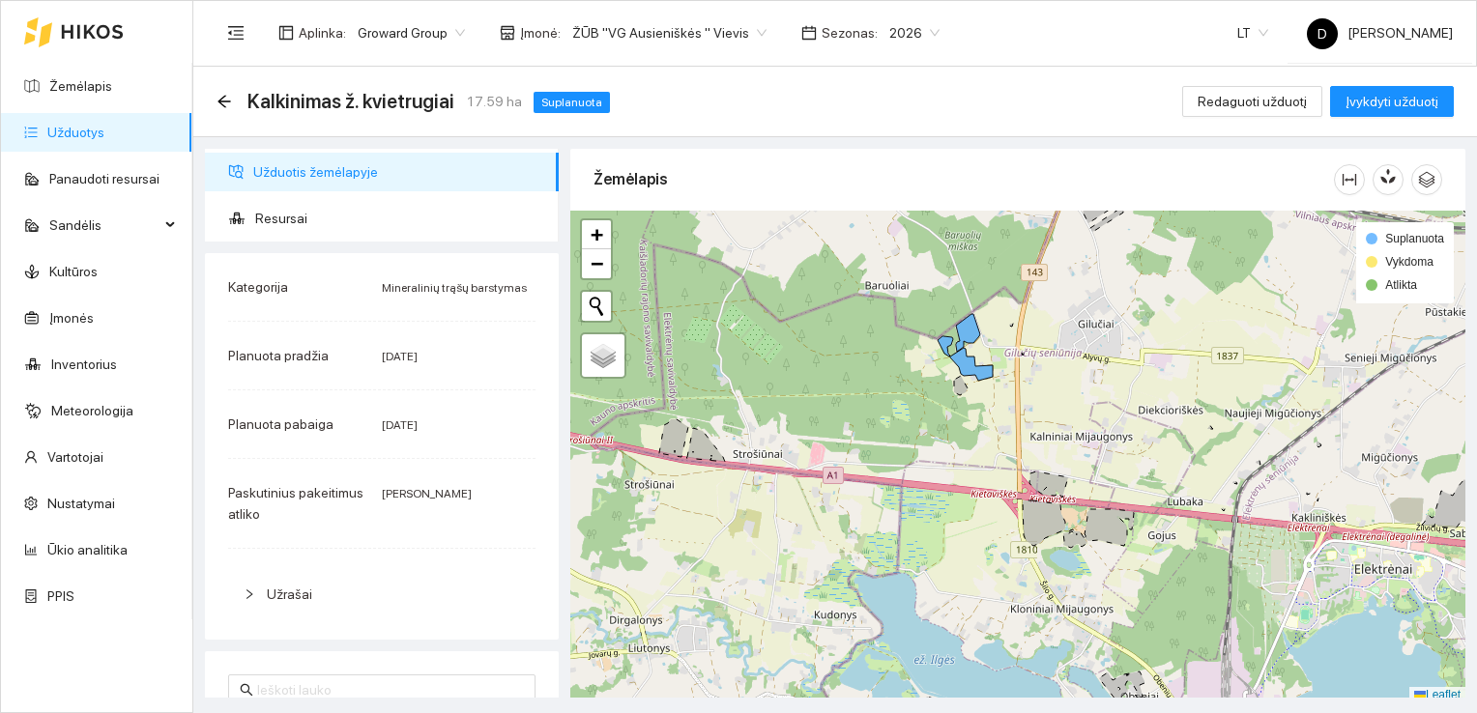
click at [966, 93] on div "Kalkinimas ž. kvietrugiai 17.59 ha Suplanuota Redaguoti užduotį Įvykdyti užduotį" at bounding box center [834, 101] width 1237 height 39
click at [1396, 95] on span "Įvykdyti užduotį" at bounding box center [1391, 101] width 93 height 21
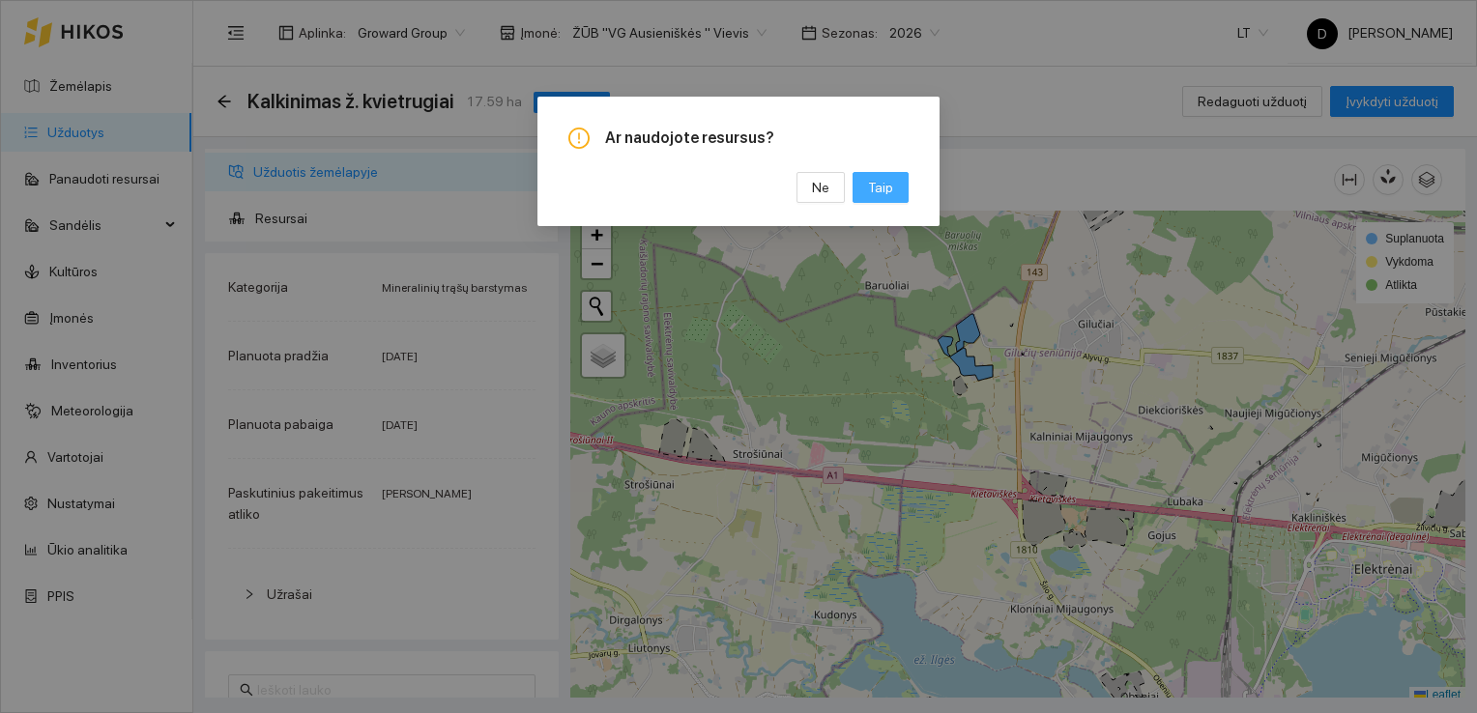
click at [888, 190] on span "Taip" at bounding box center [880, 187] width 25 height 21
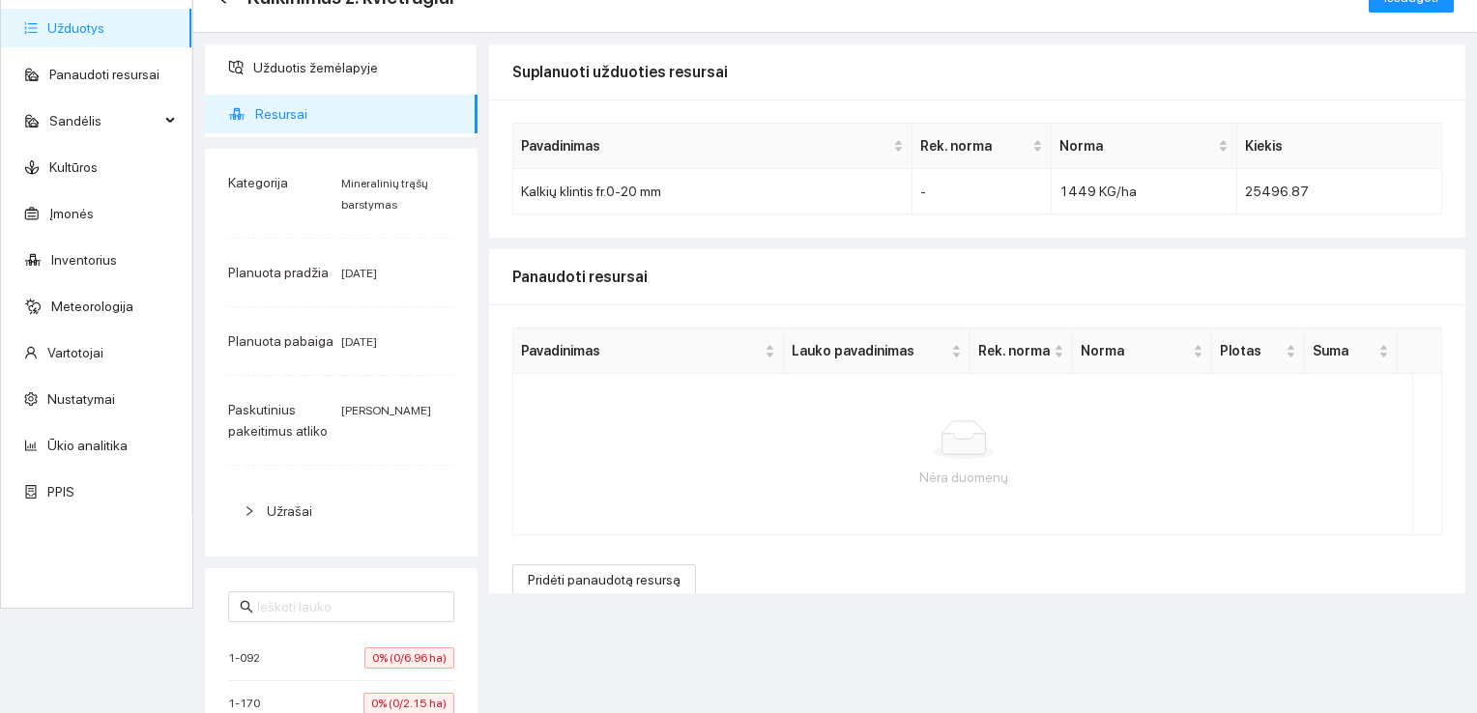
scroll to position [184, 0]
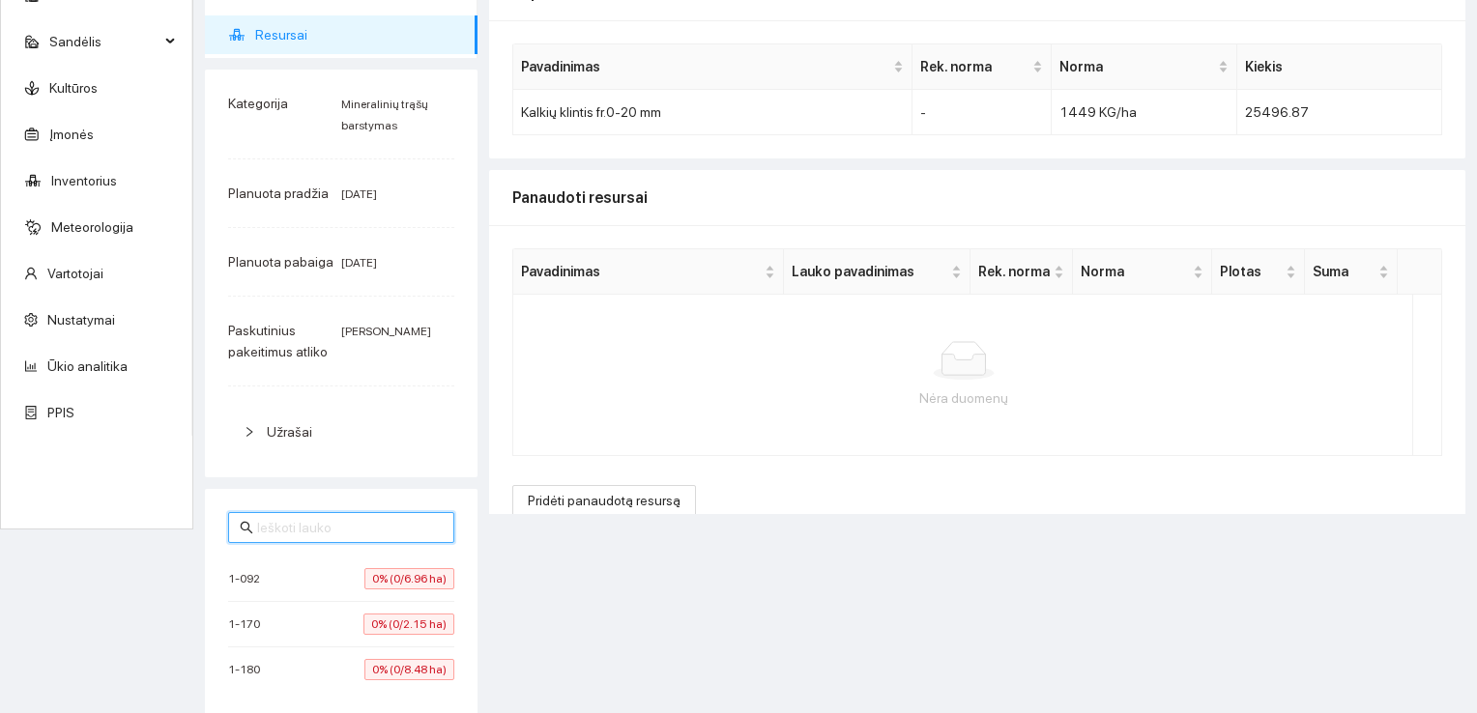
click at [331, 525] on input "text" at bounding box center [350, 527] width 186 height 21
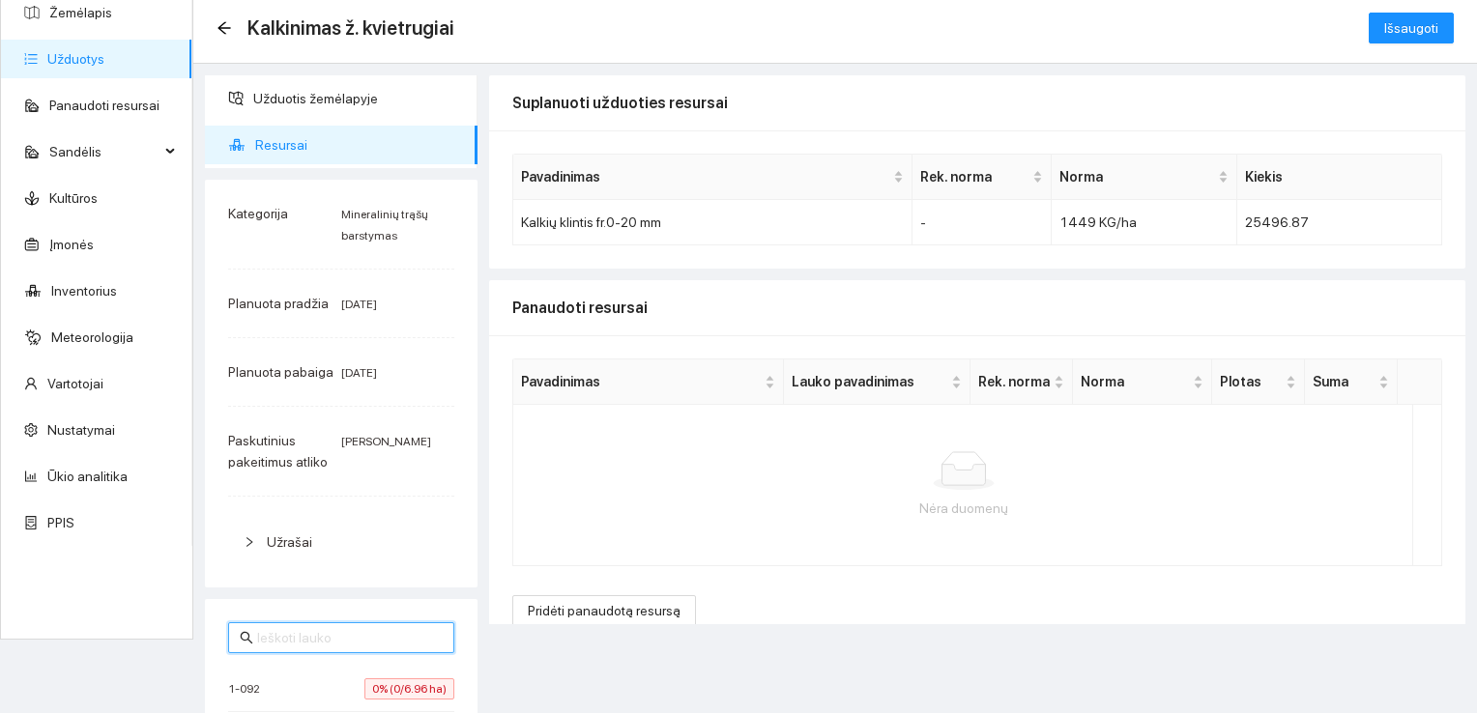
scroll to position [0, 0]
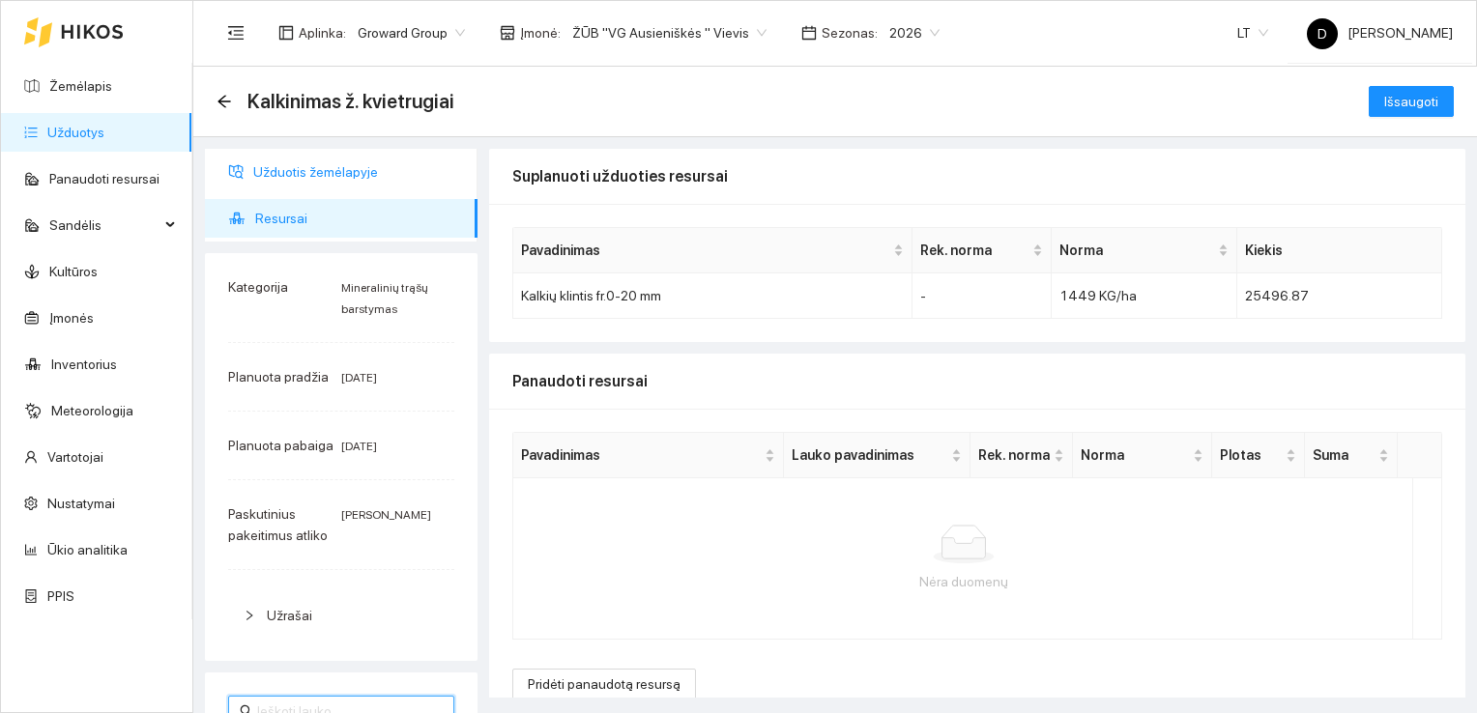
click at [351, 167] on span "Užduotis žemėlapyje" at bounding box center [357, 172] width 209 height 39
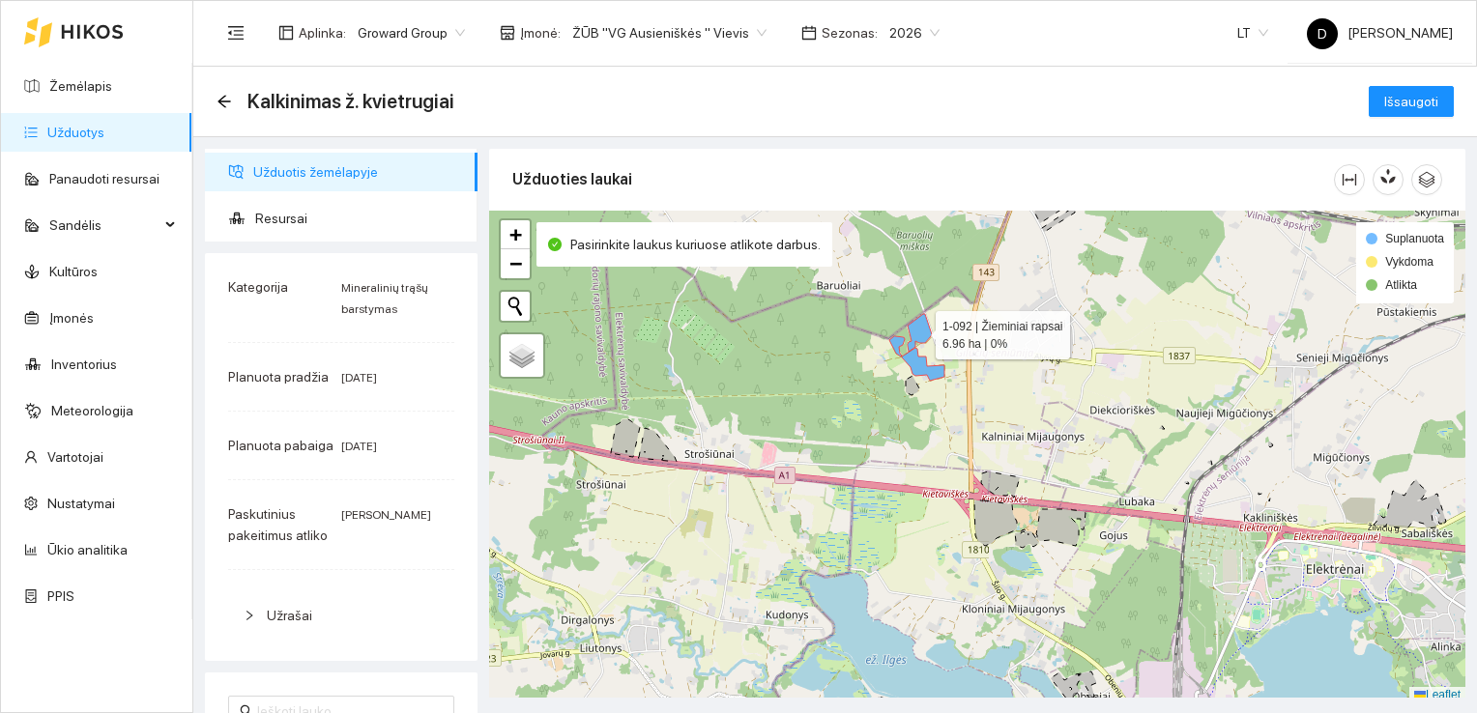
scroll to position [5, 0]
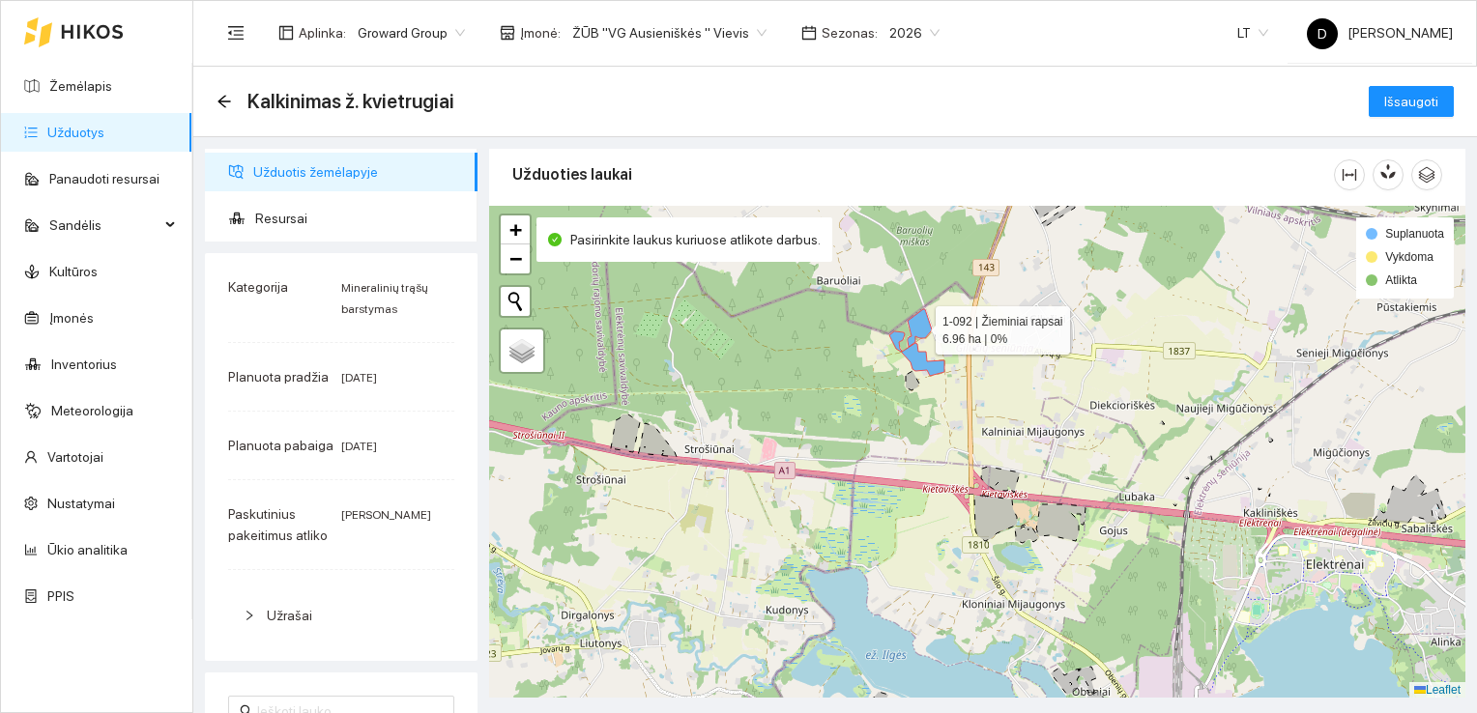
click at [918, 331] on icon at bounding box center [919, 328] width 24 height 38
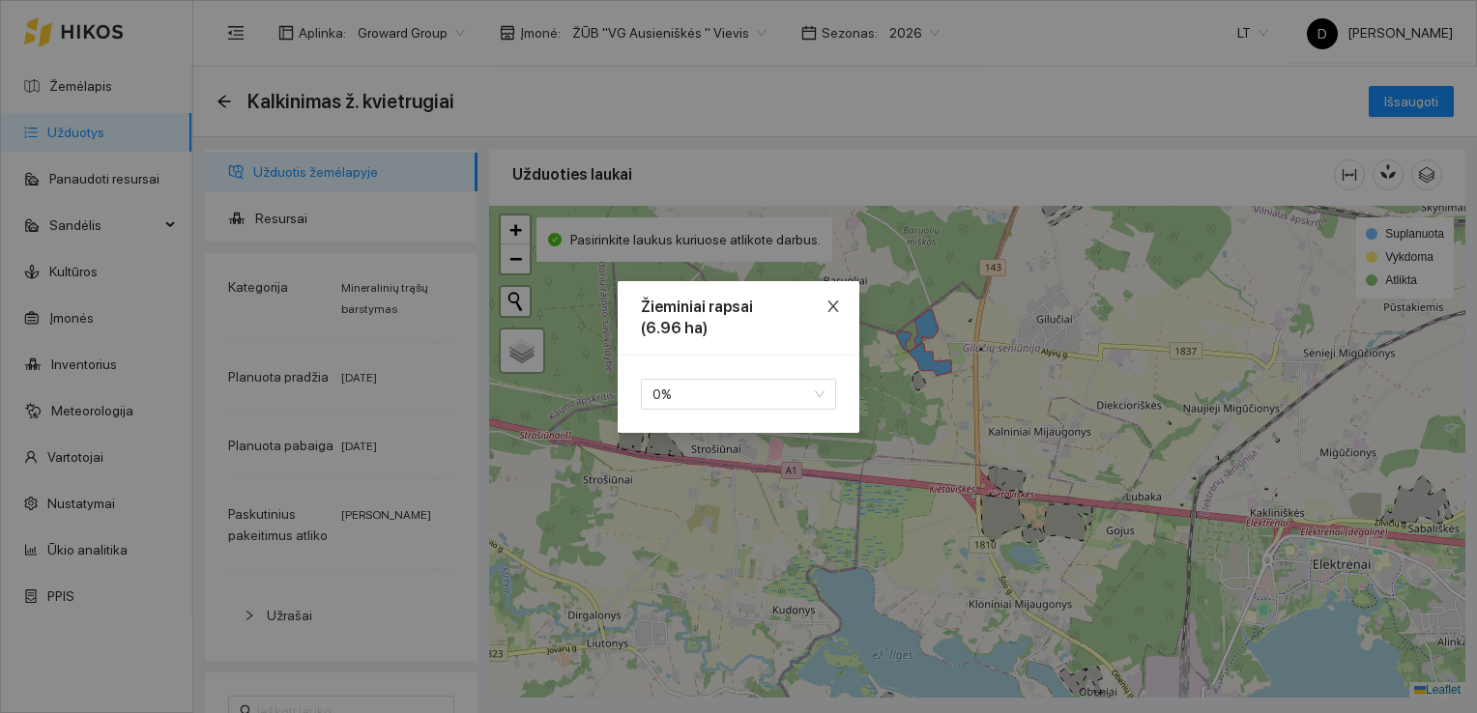
click at [832, 303] on icon "close" at bounding box center [832, 306] width 15 height 15
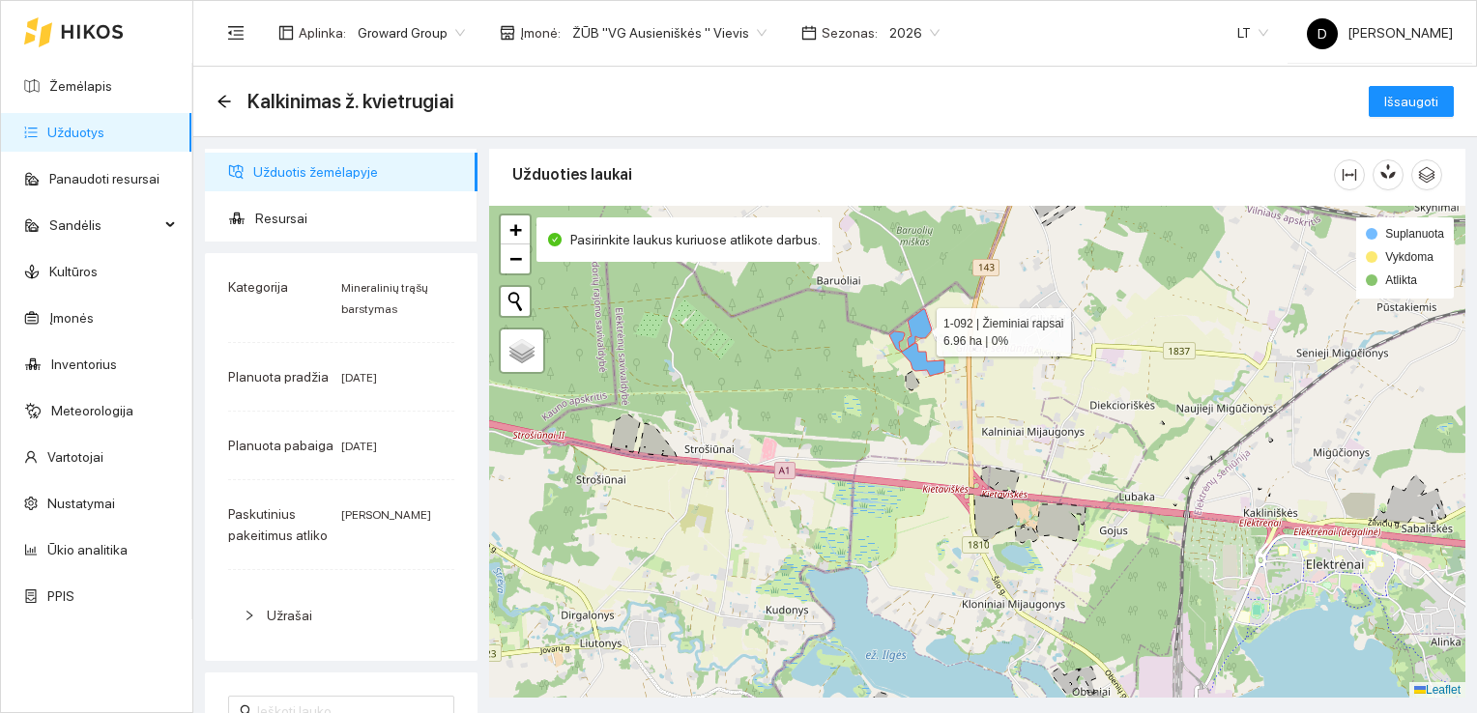
scroll to position [184, 0]
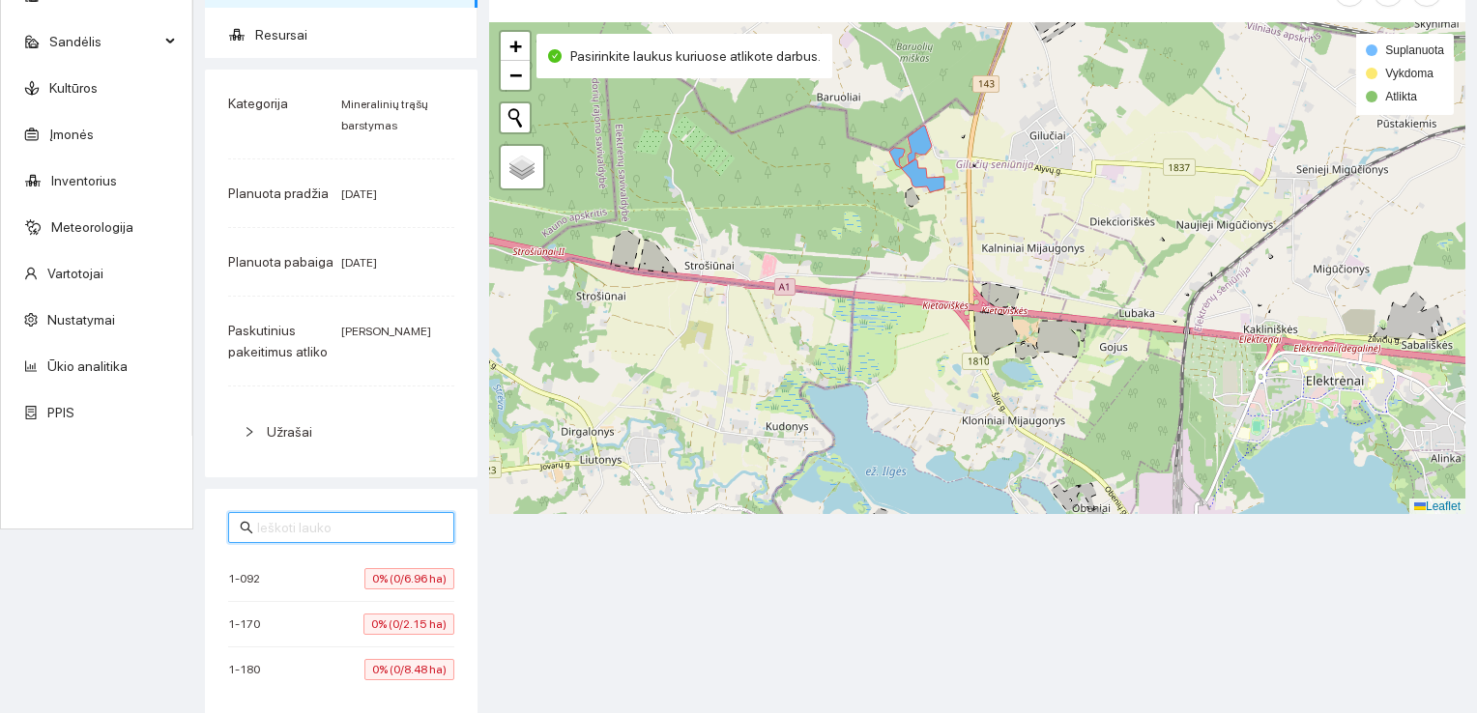
click at [397, 536] on input "text" at bounding box center [350, 527] width 186 height 21
click at [411, 410] on div "Užrašai" at bounding box center [341, 432] width 226 height 44
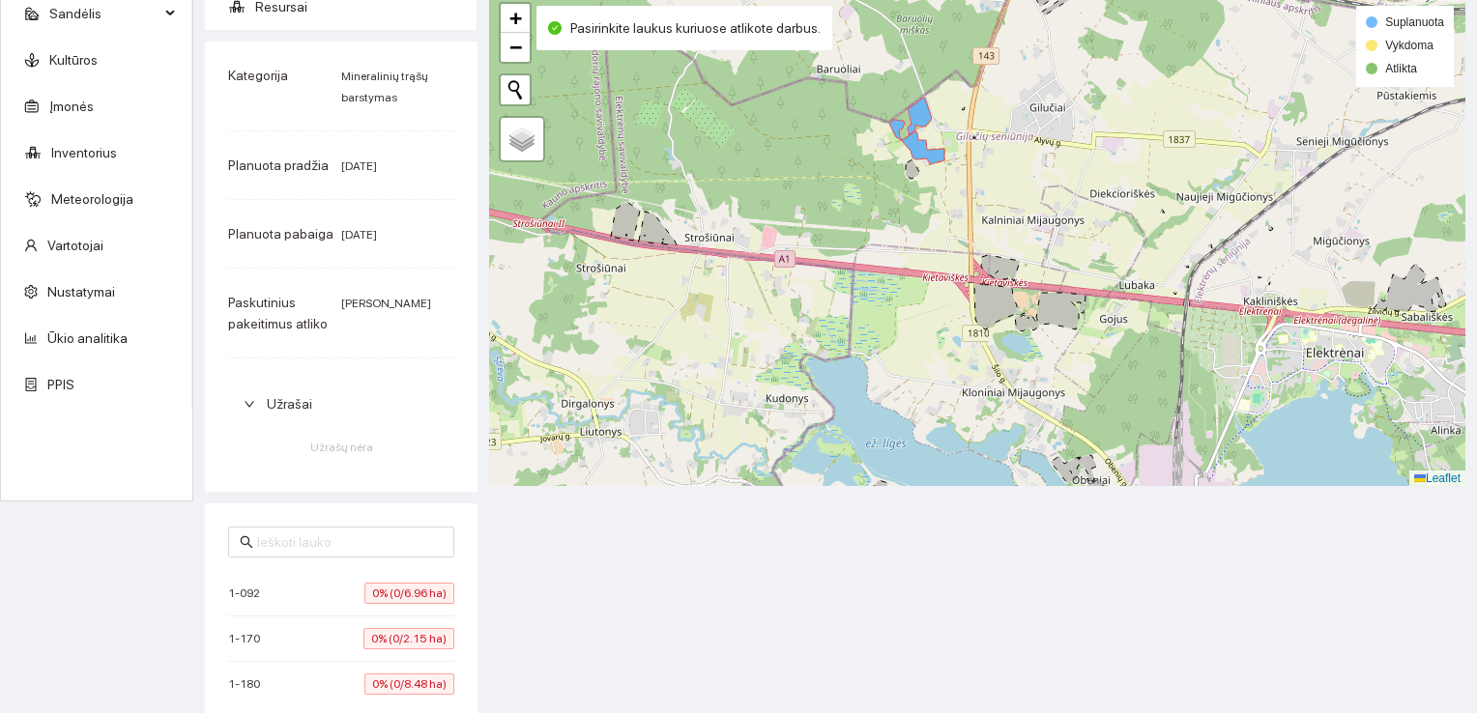
scroll to position [226, 0]
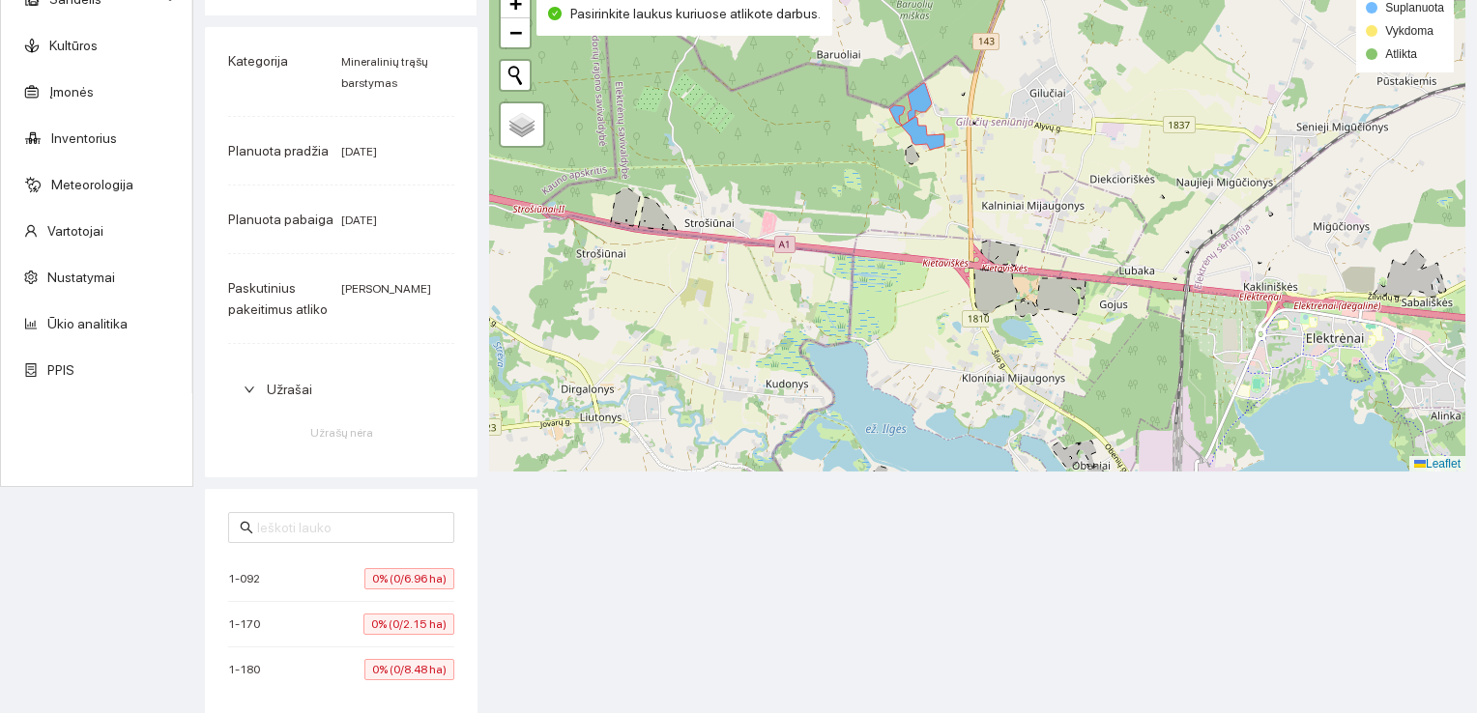
click at [317, 690] on li "1-180 0% (0/8.48 ha)" at bounding box center [341, 670] width 226 height 44
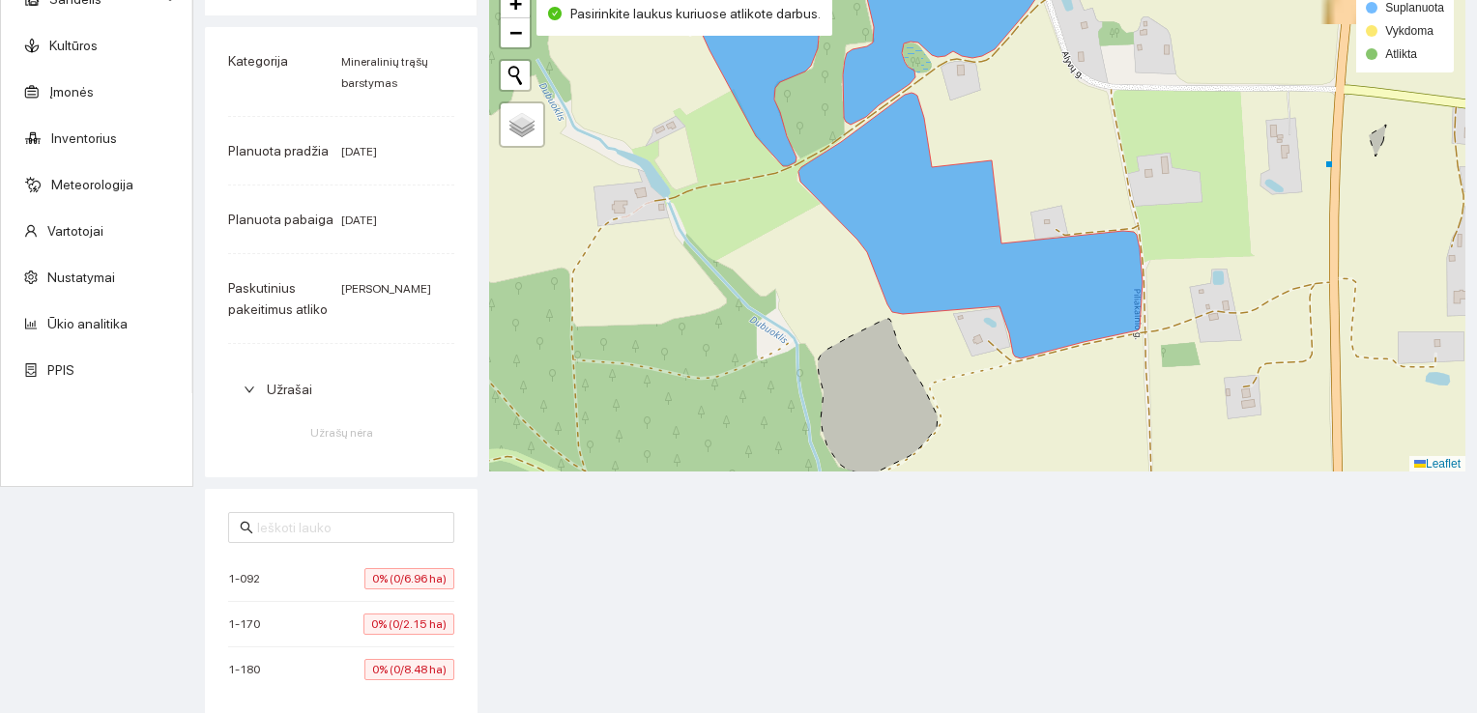
click at [317, 690] on li "1-180 0% (0/8.48 ha)" at bounding box center [341, 670] width 226 height 44
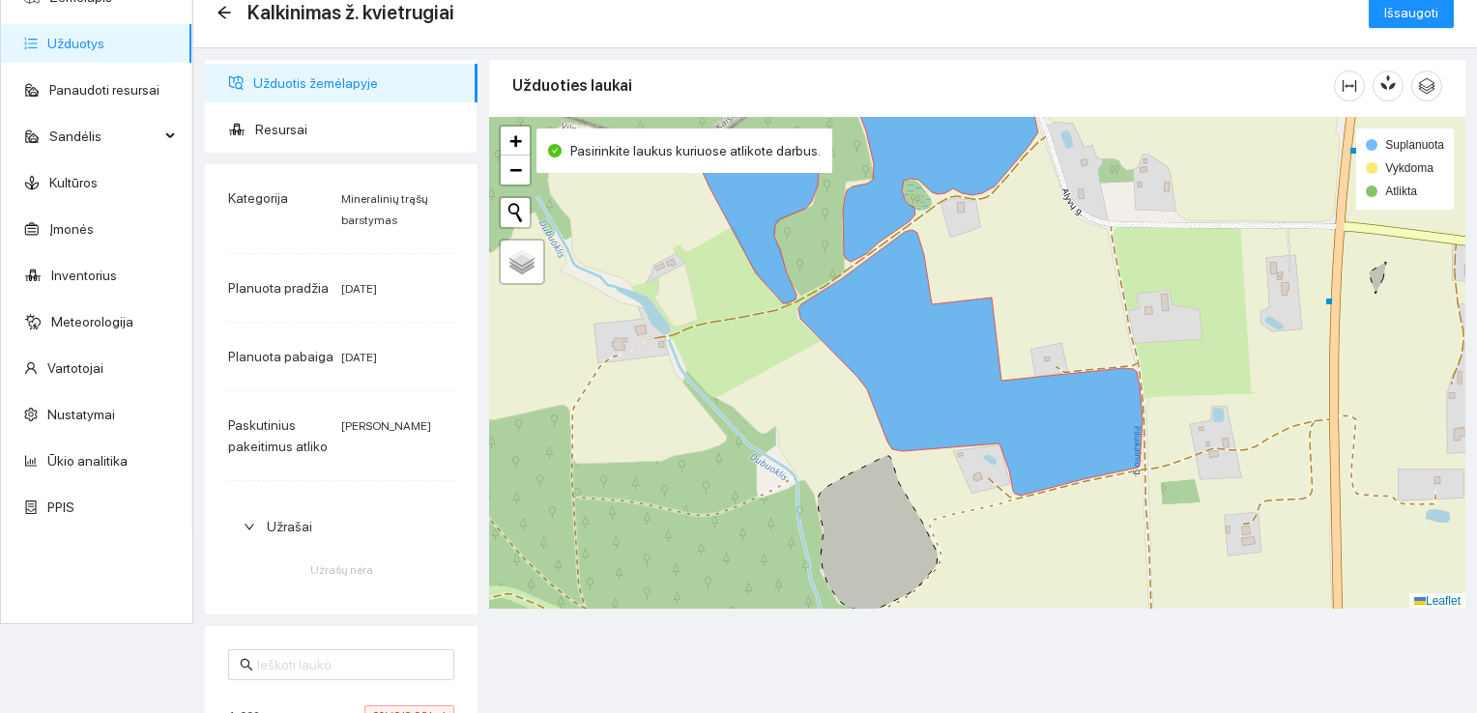
scroll to position [0, 0]
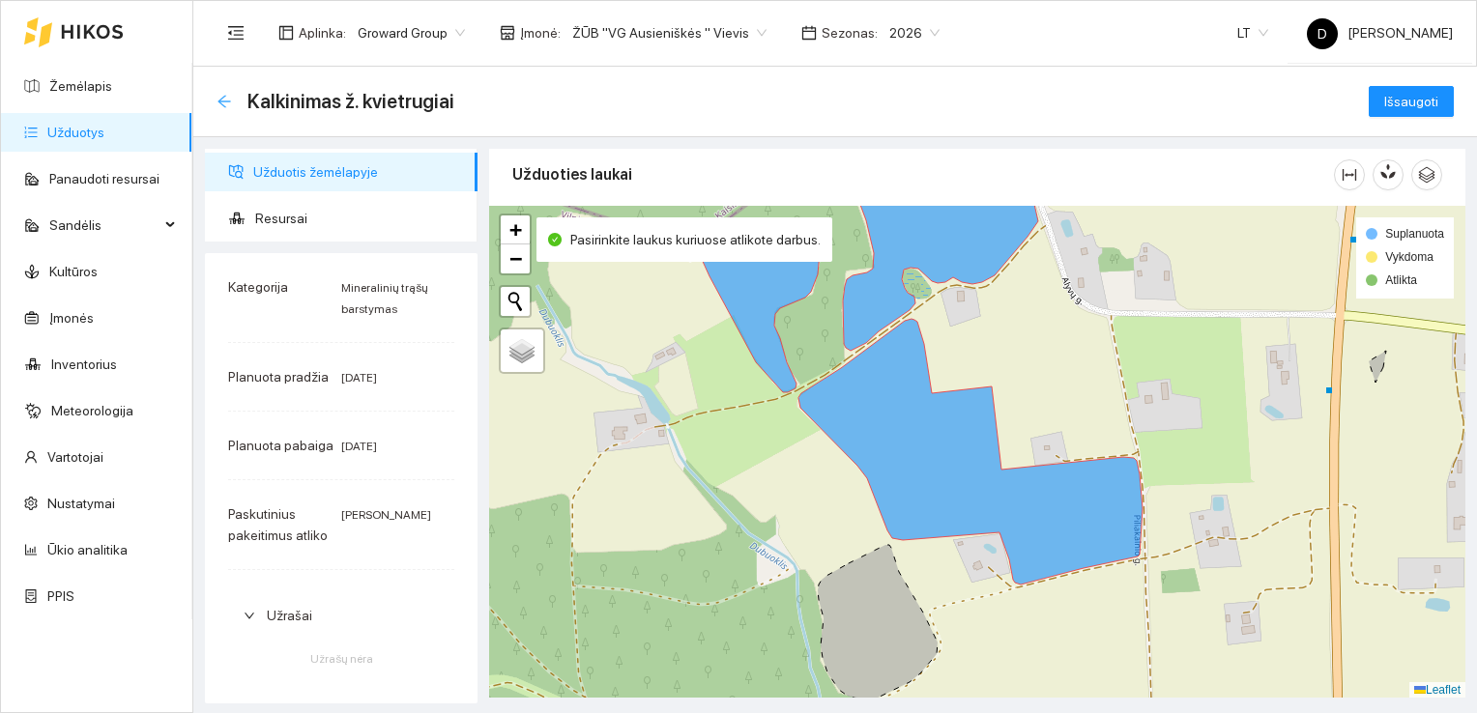
click at [227, 99] on icon "arrow-left" at bounding box center [223, 101] width 15 height 15
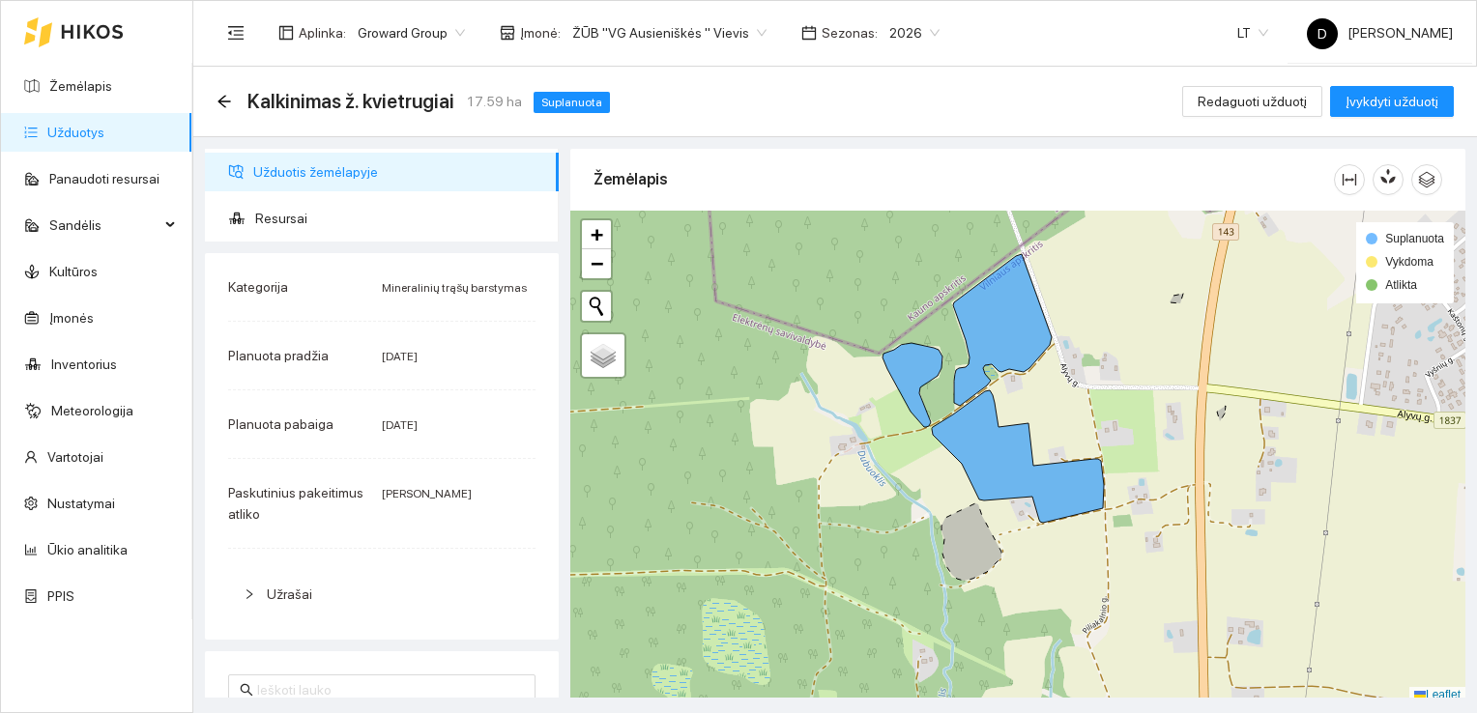
click at [854, 94] on div "Kalkinimas ž. kvietrugiai 17.59 ha Suplanuota Redaguoti užduotį Įvykdyti užduotį" at bounding box center [834, 101] width 1237 height 39
click at [271, 218] on span "Resursai" at bounding box center [399, 218] width 288 height 39
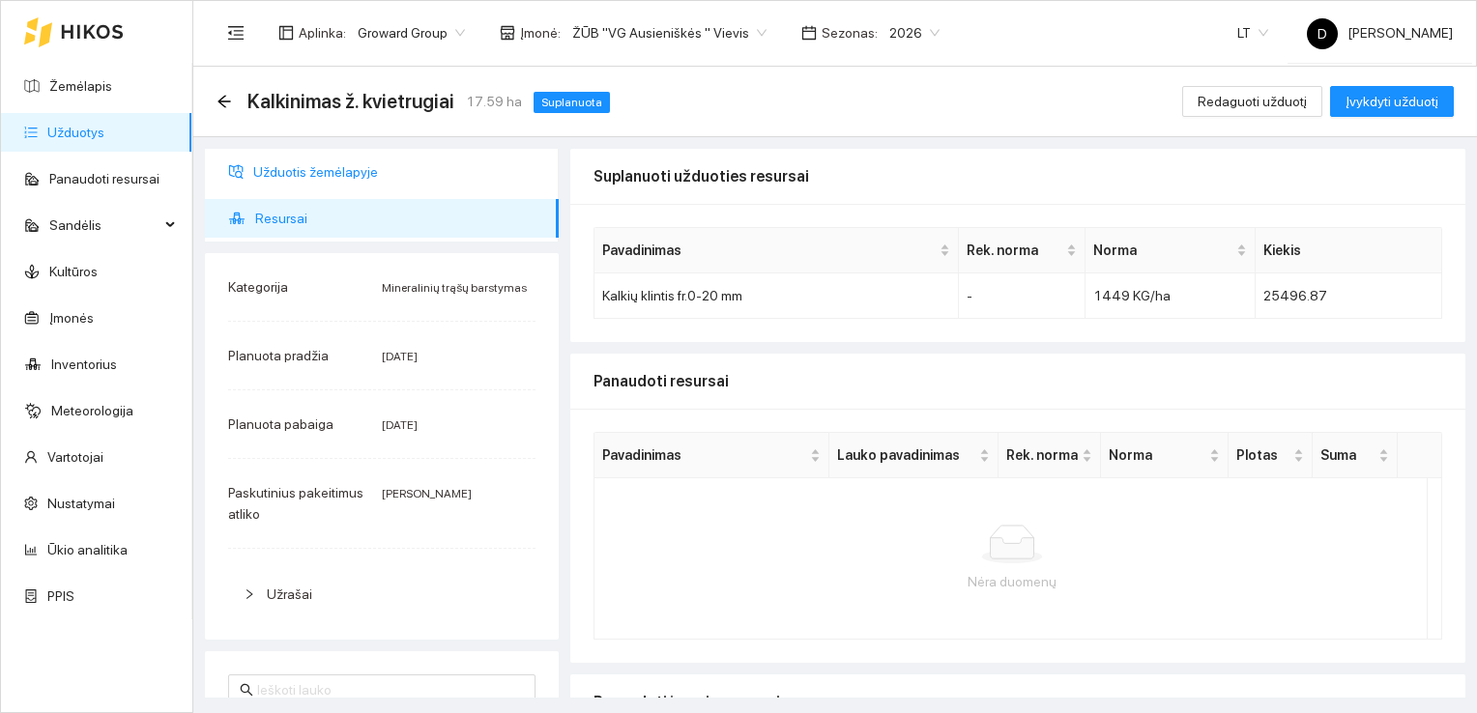
click at [352, 169] on span "Užduotis žemėlapyje" at bounding box center [398, 172] width 290 height 39
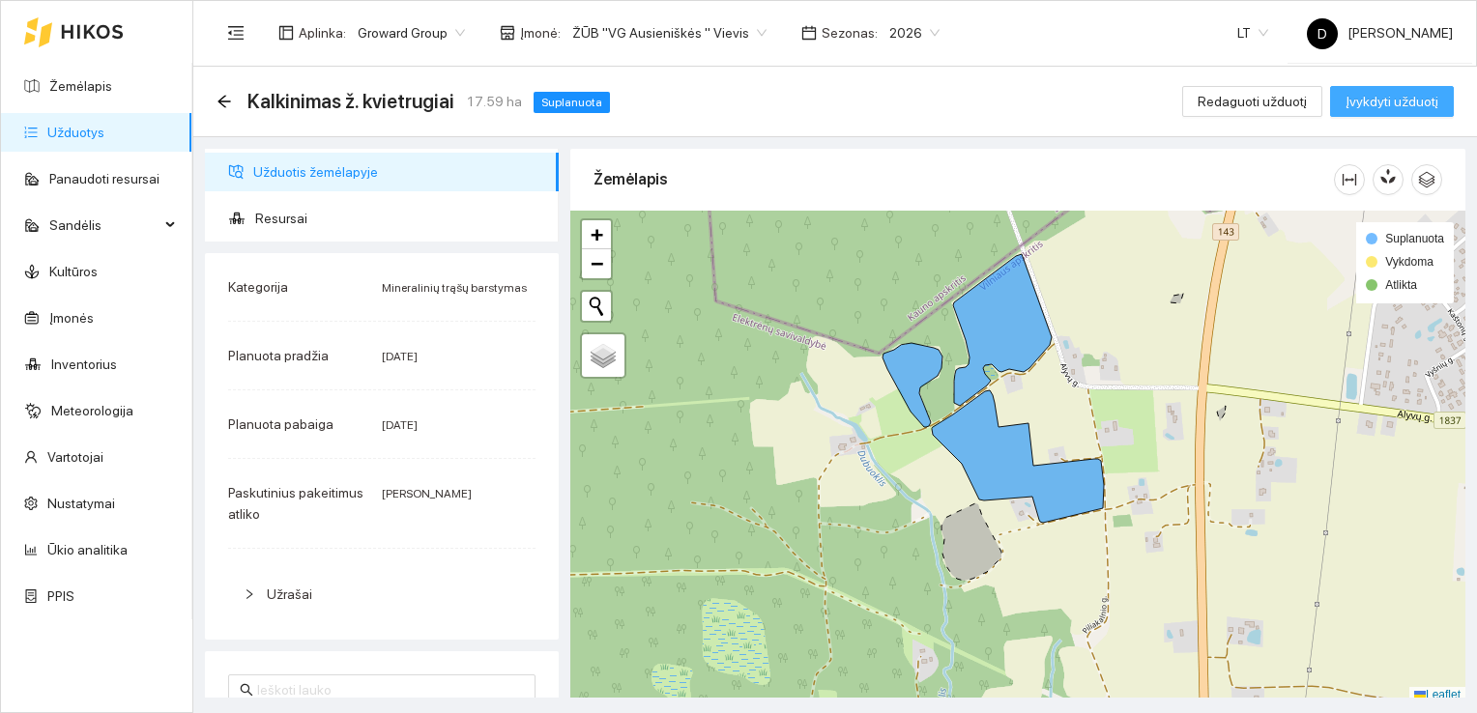
click at [1391, 99] on span "Įvykdyti užduotį" at bounding box center [1391, 101] width 93 height 21
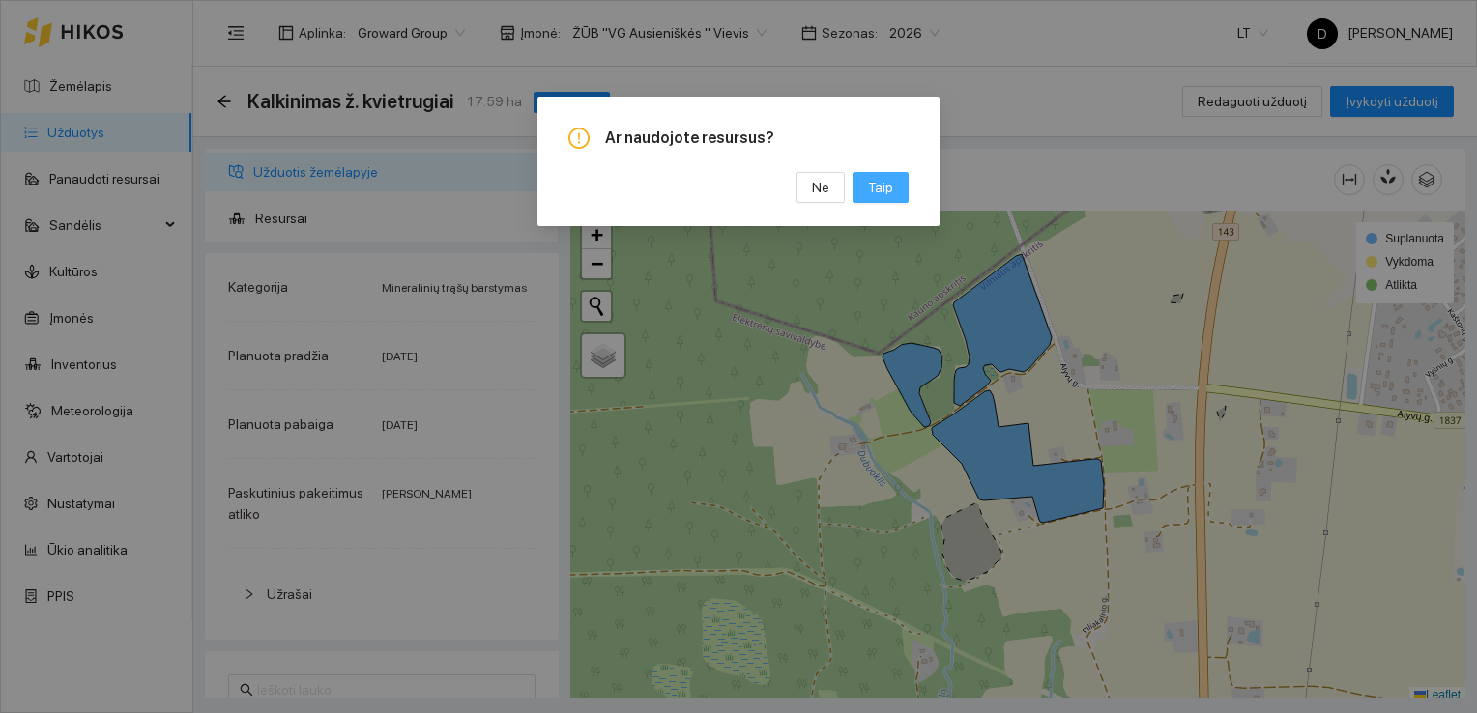
click at [890, 188] on span "Taip" at bounding box center [880, 187] width 25 height 21
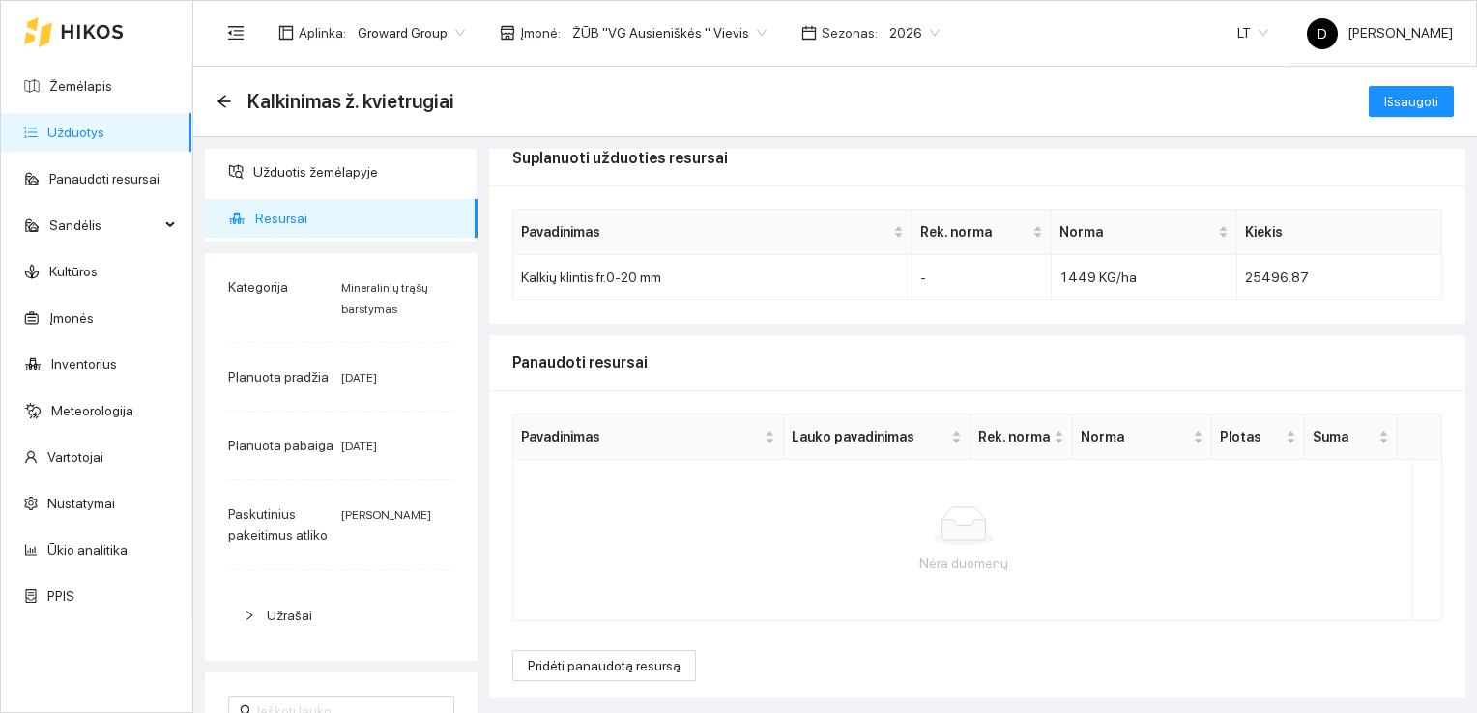
scroll to position [23, 0]
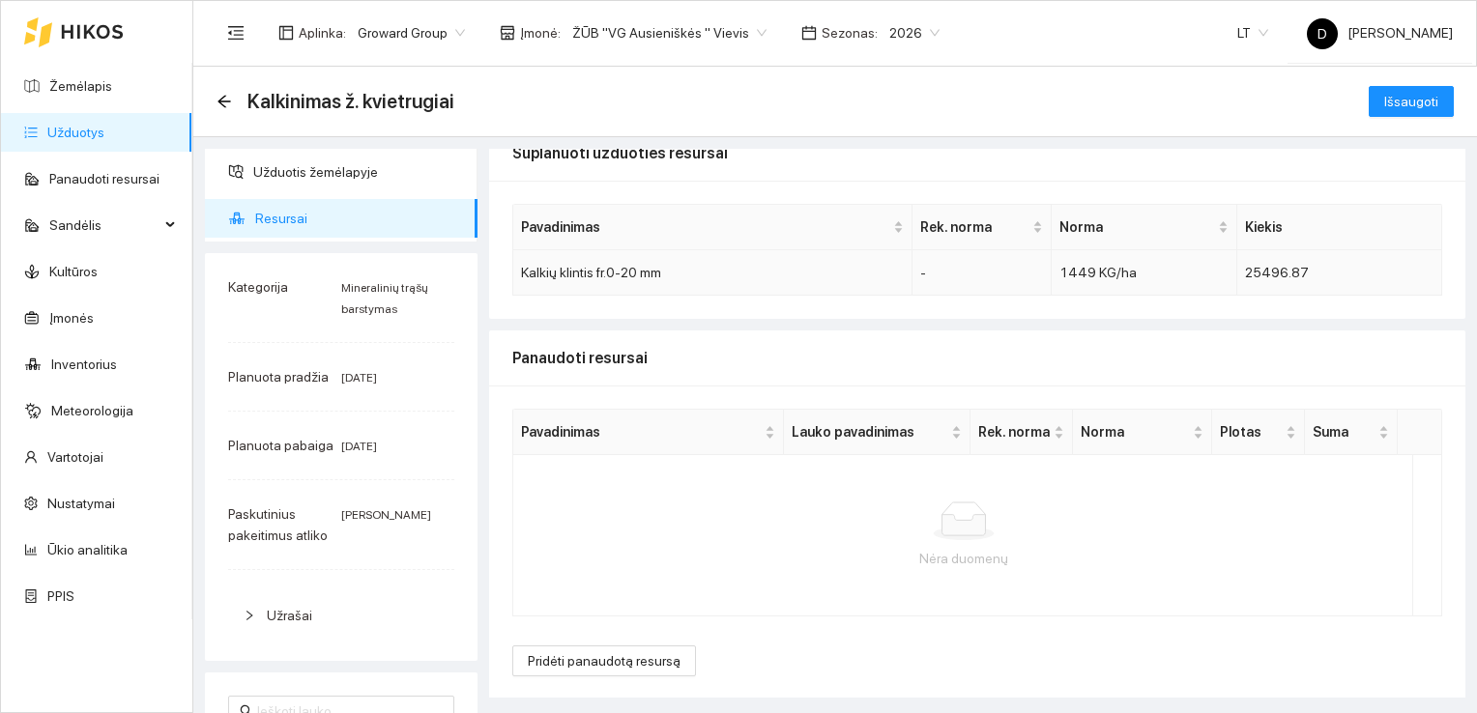
click at [560, 274] on td "Kalkių klintis fr.0-20 mm" at bounding box center [712, 272] width 399 height 45
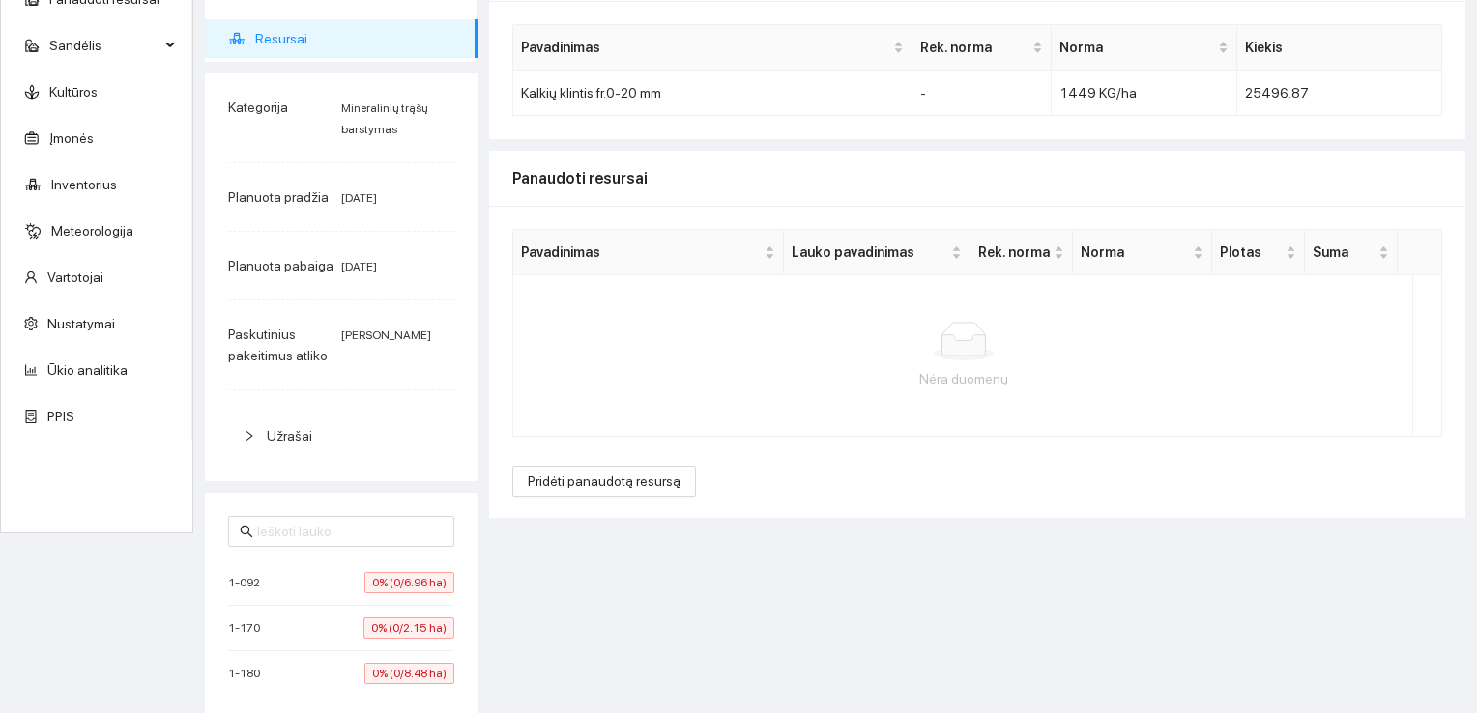
scroll to position [184, 0]
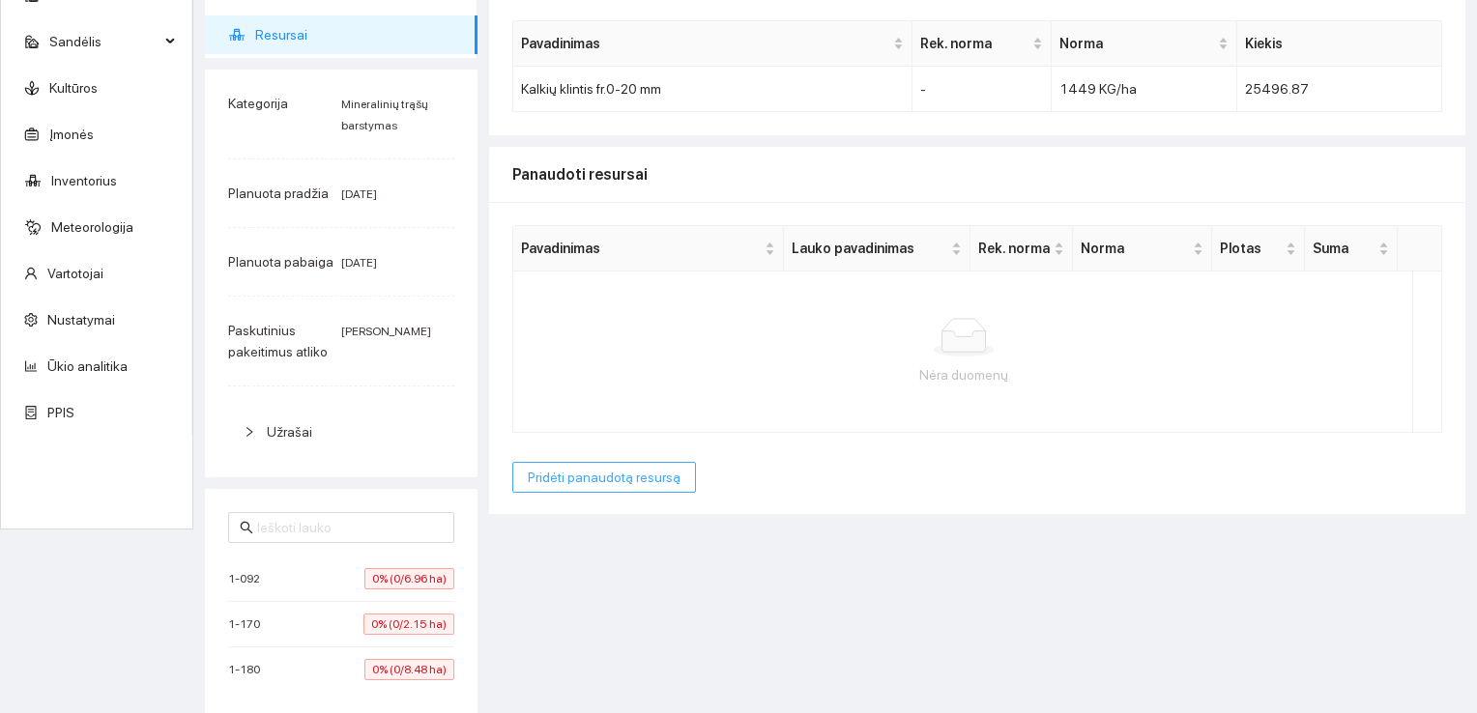
click at [606, 474] on span "Pridėti panaudotą resursą" at bounding box center [604, 477] width 153 height 21
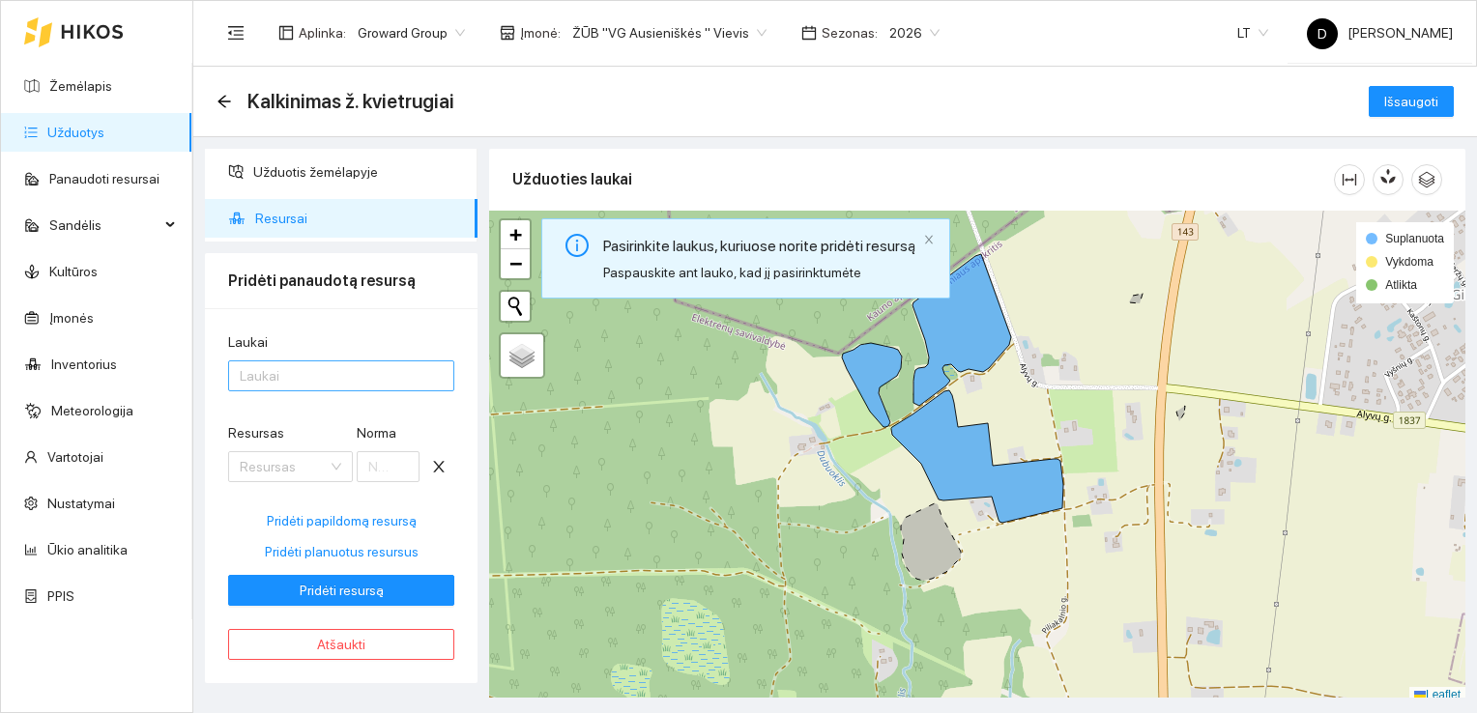
click at [337, 375] on div at bounding box center [331, 375] width 197 height 23
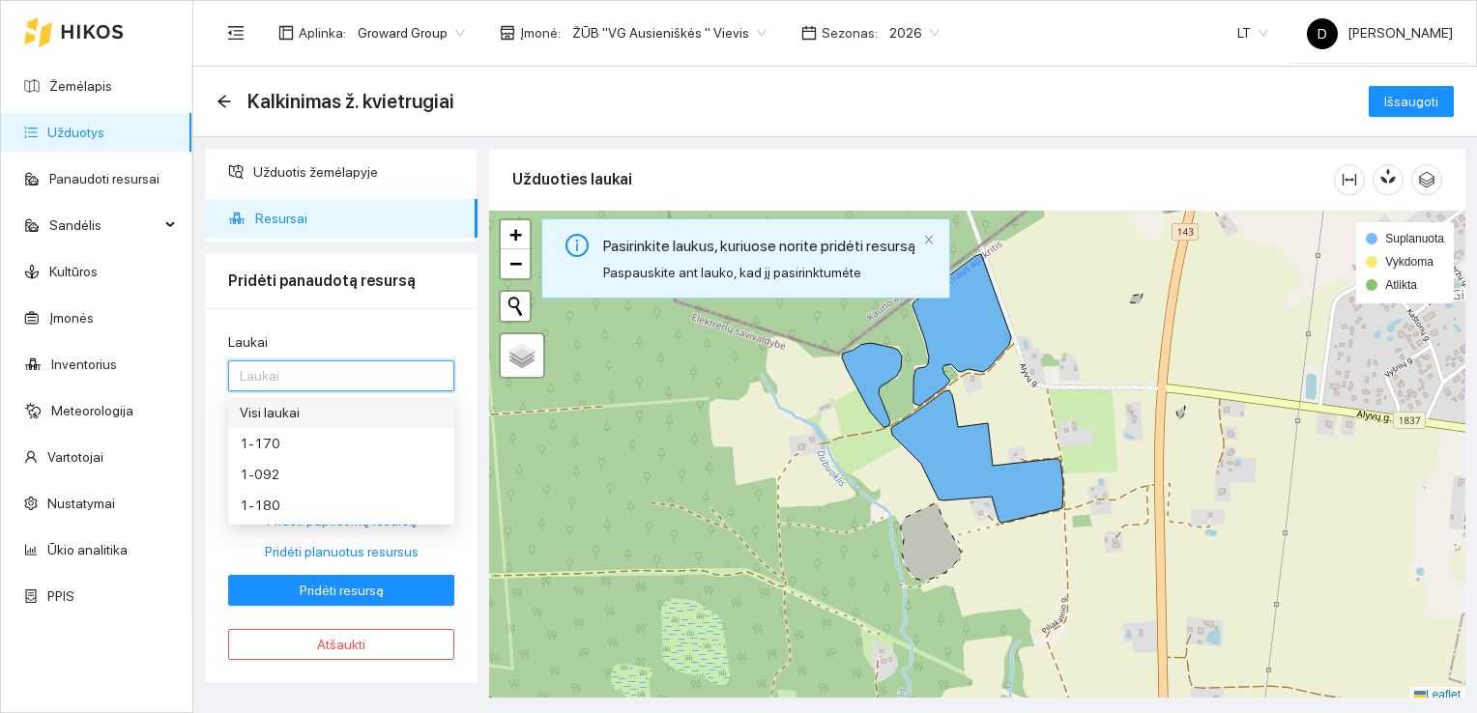
click at [285, 408] on div "Visi laukai" at bounding box center [341, 412] width 203 height 21
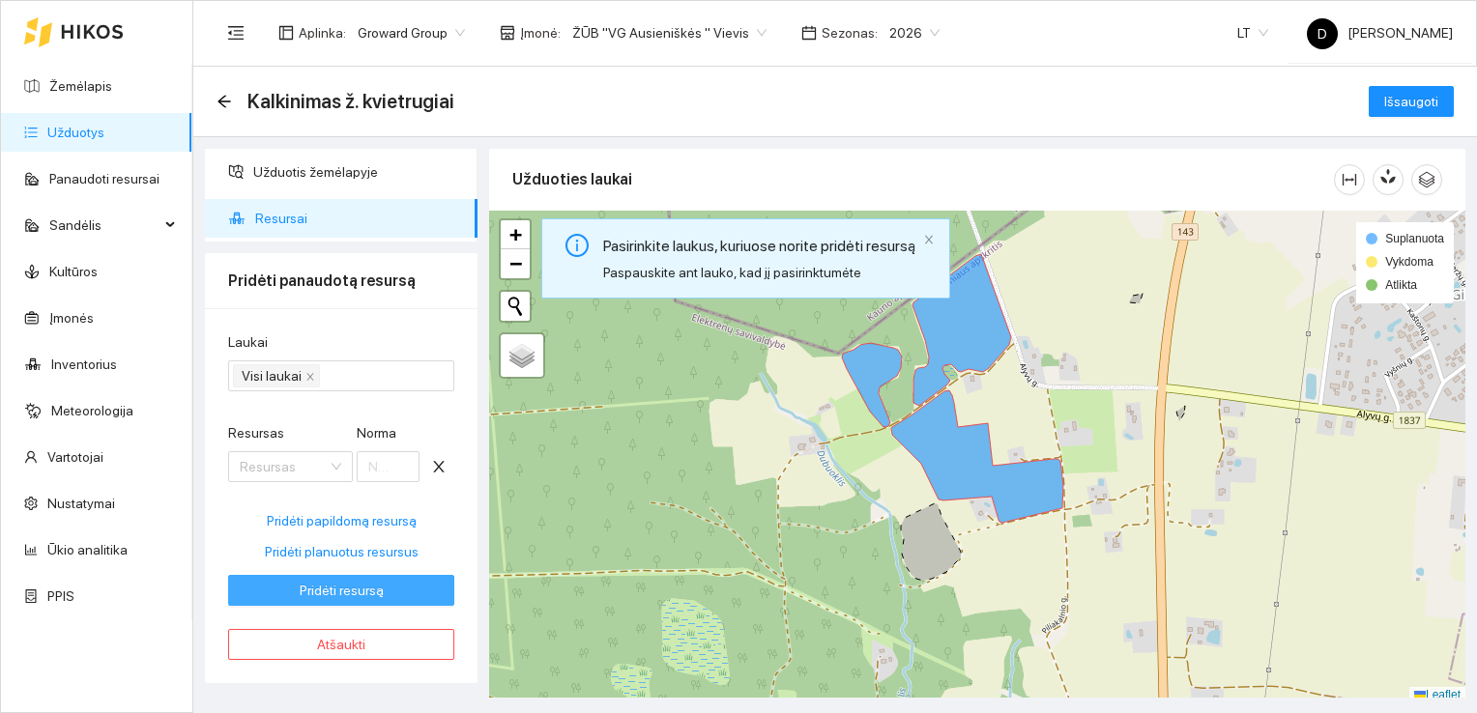
click at [346, 594] on span "Pridėti resursą" at bounding box center [342, 590] width 84 height 21
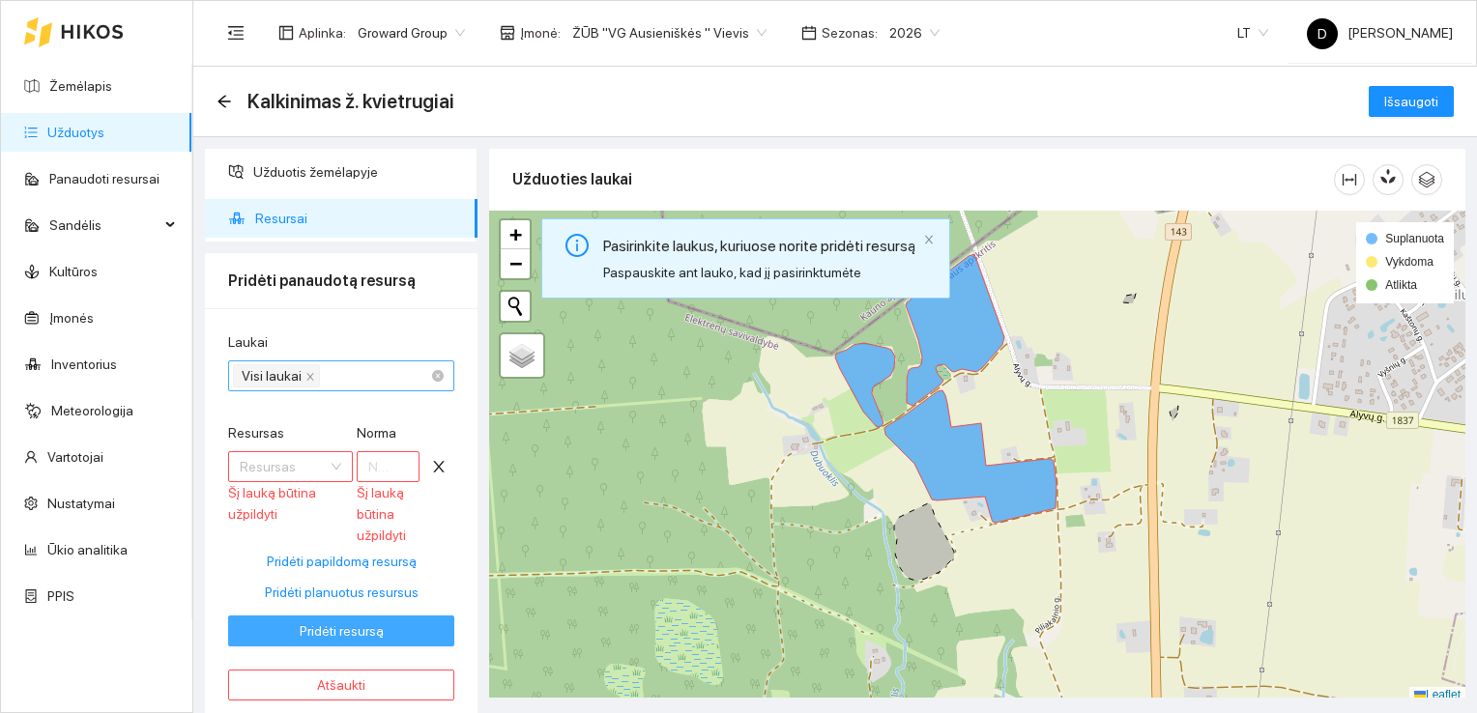
click at [344, 374] on div "Visi laukai" at bounding box center [331, 375] width 197 height 27
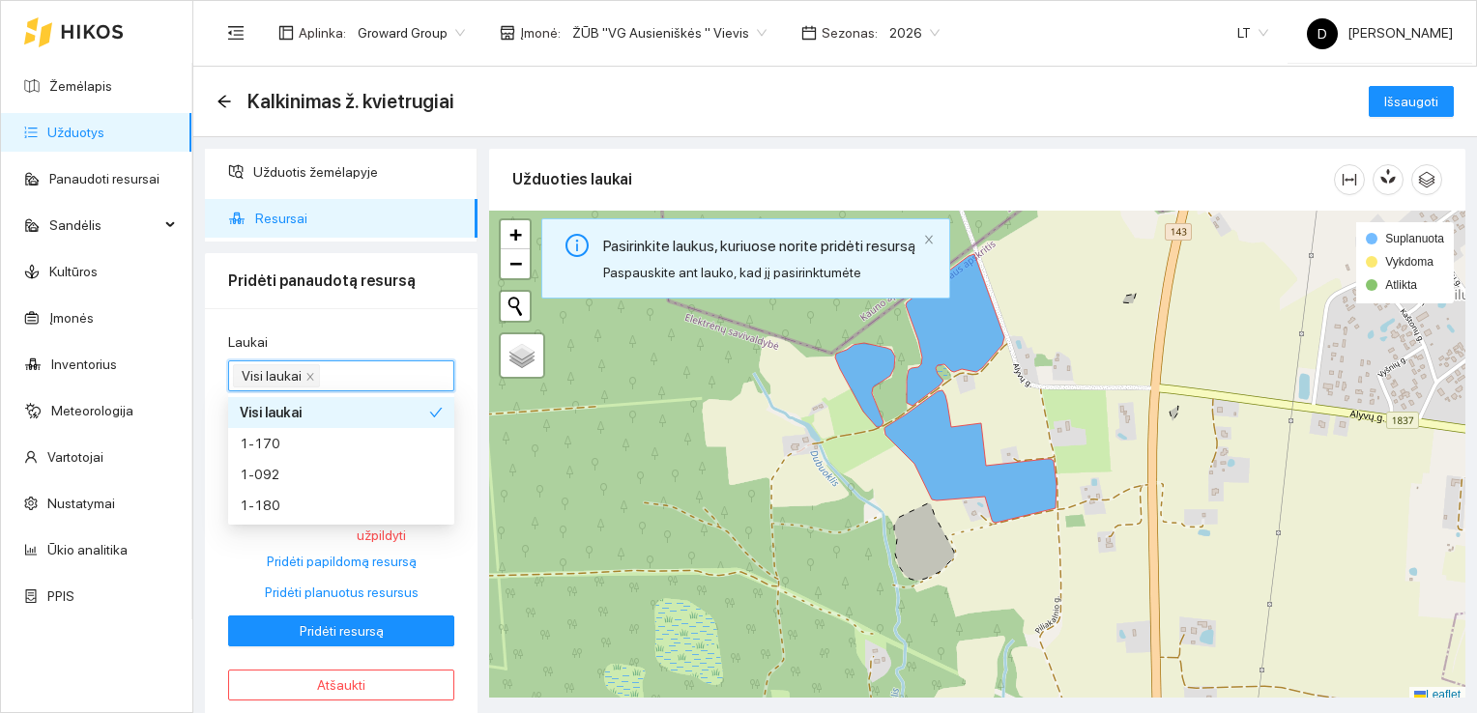
click at [280, 412] on div "Visi laukai" at bounding box center [334, 412] width 189 height 21
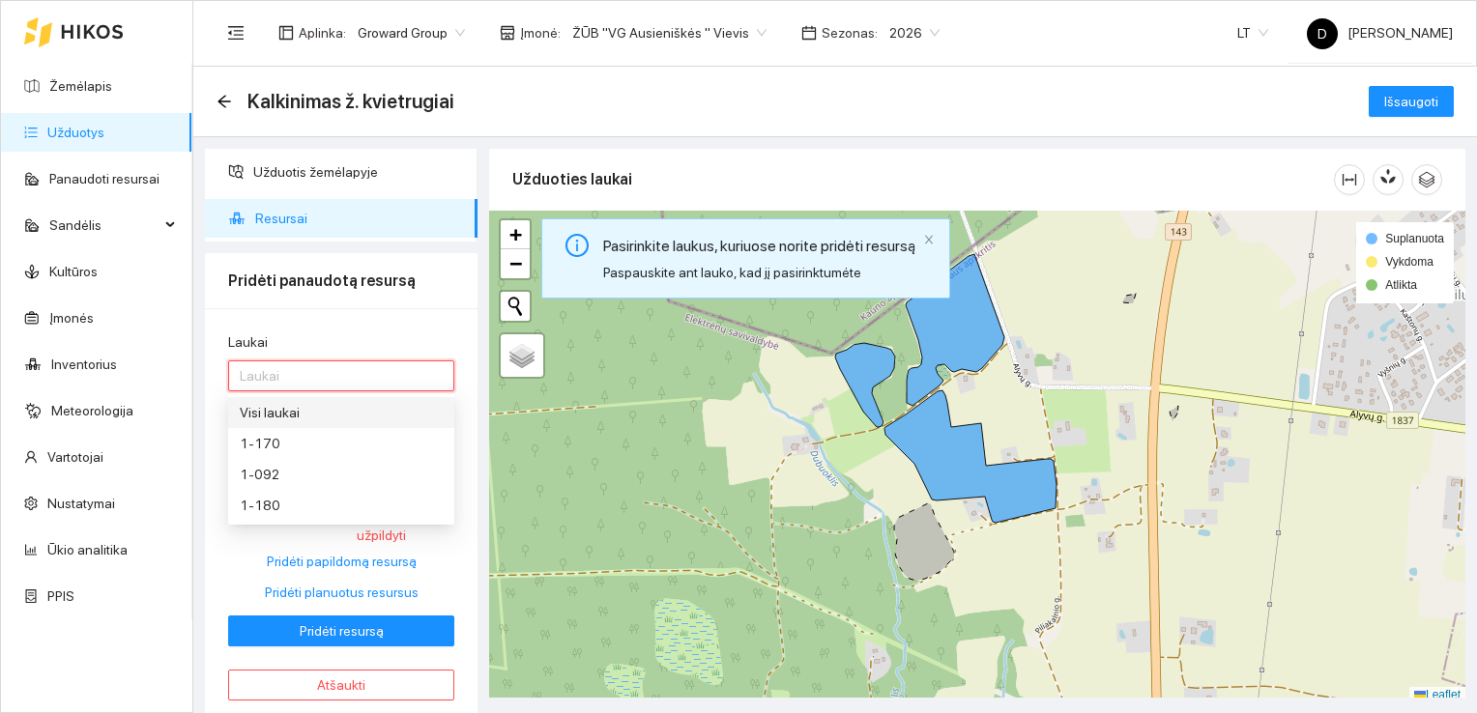
click at [279, 411] on div "Visi laukai" at bounding box center [341, 412] width 203 height 21
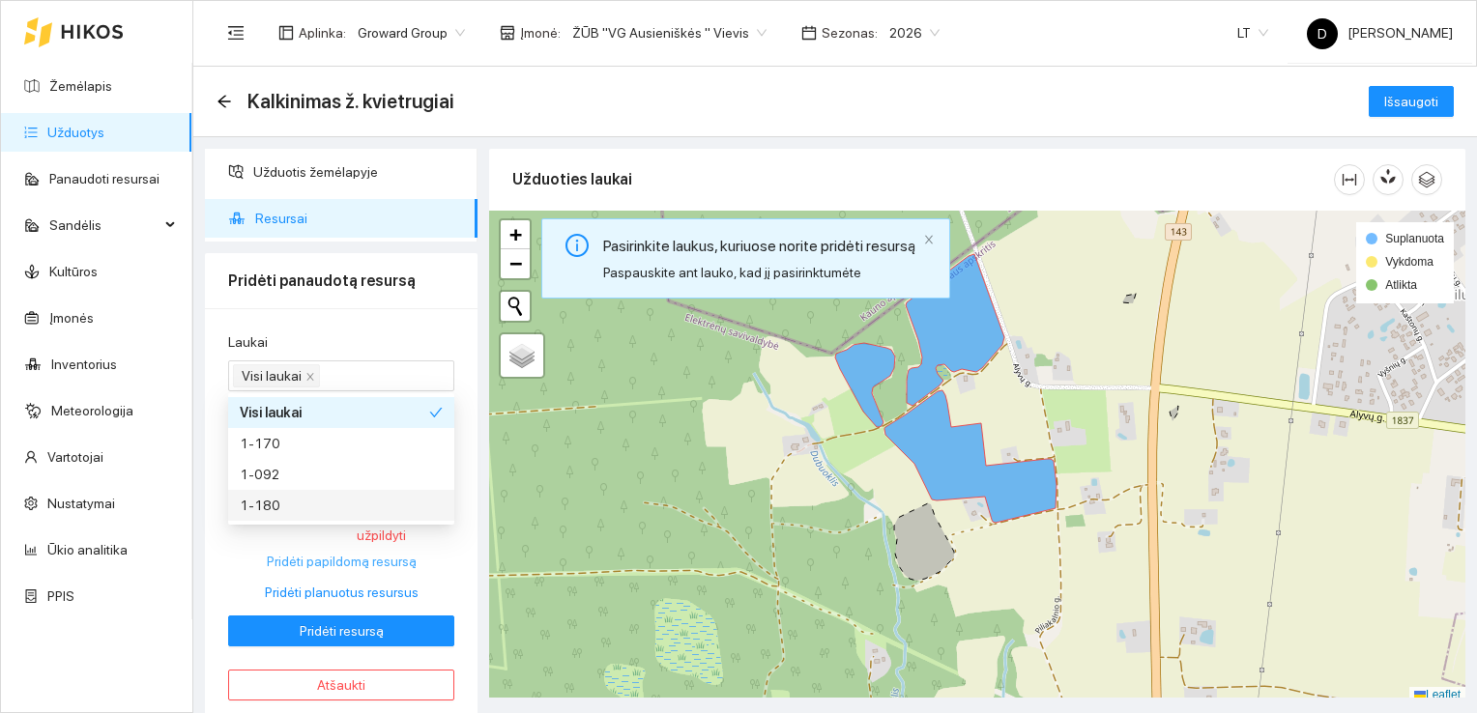
click at [239, 555] on button "Pridėti papildomą resursą" at bounding box center [341, 561] width 226 height 31
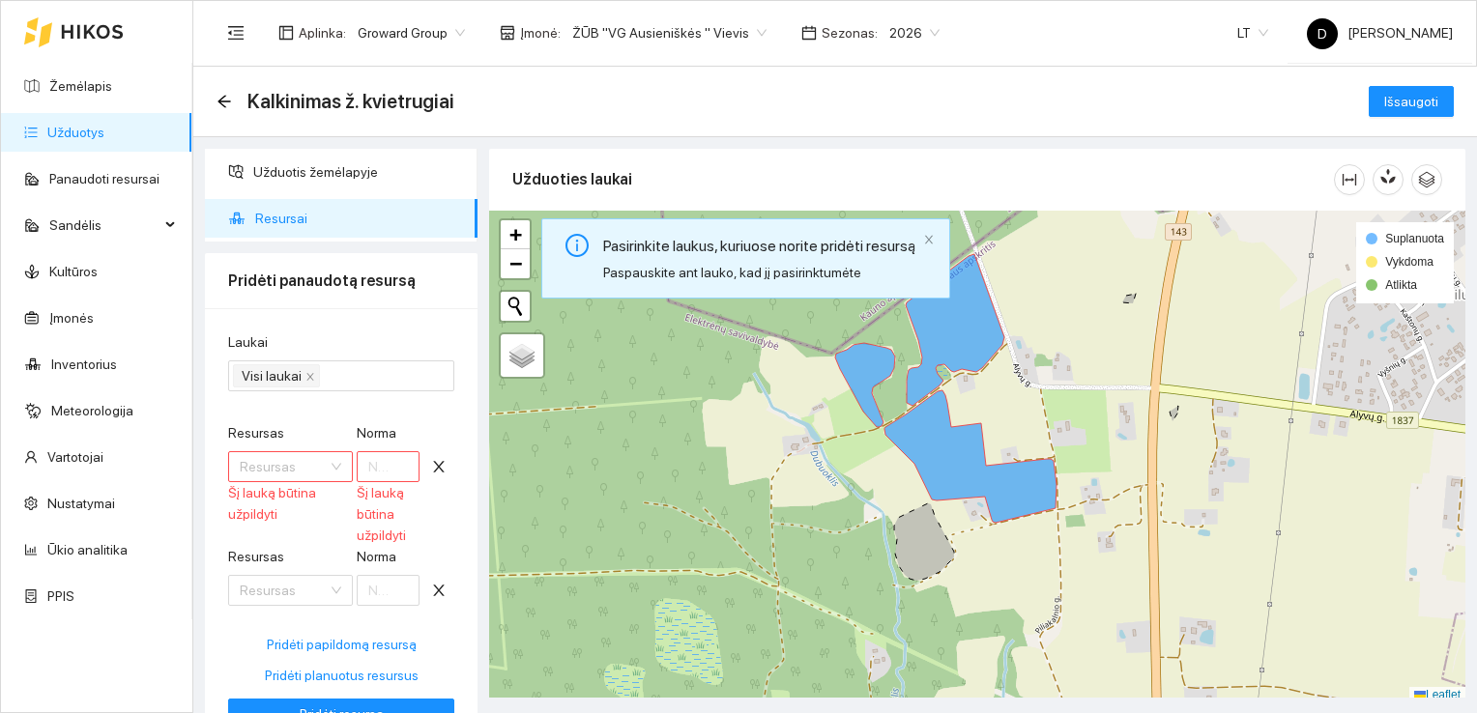
click at [297, 528] on div "Resursas Resursas Šį lauką būtina užpildyti Norma Šį lauką būtina užpildyti" at bounding box center [341, 484] width 226 height 124
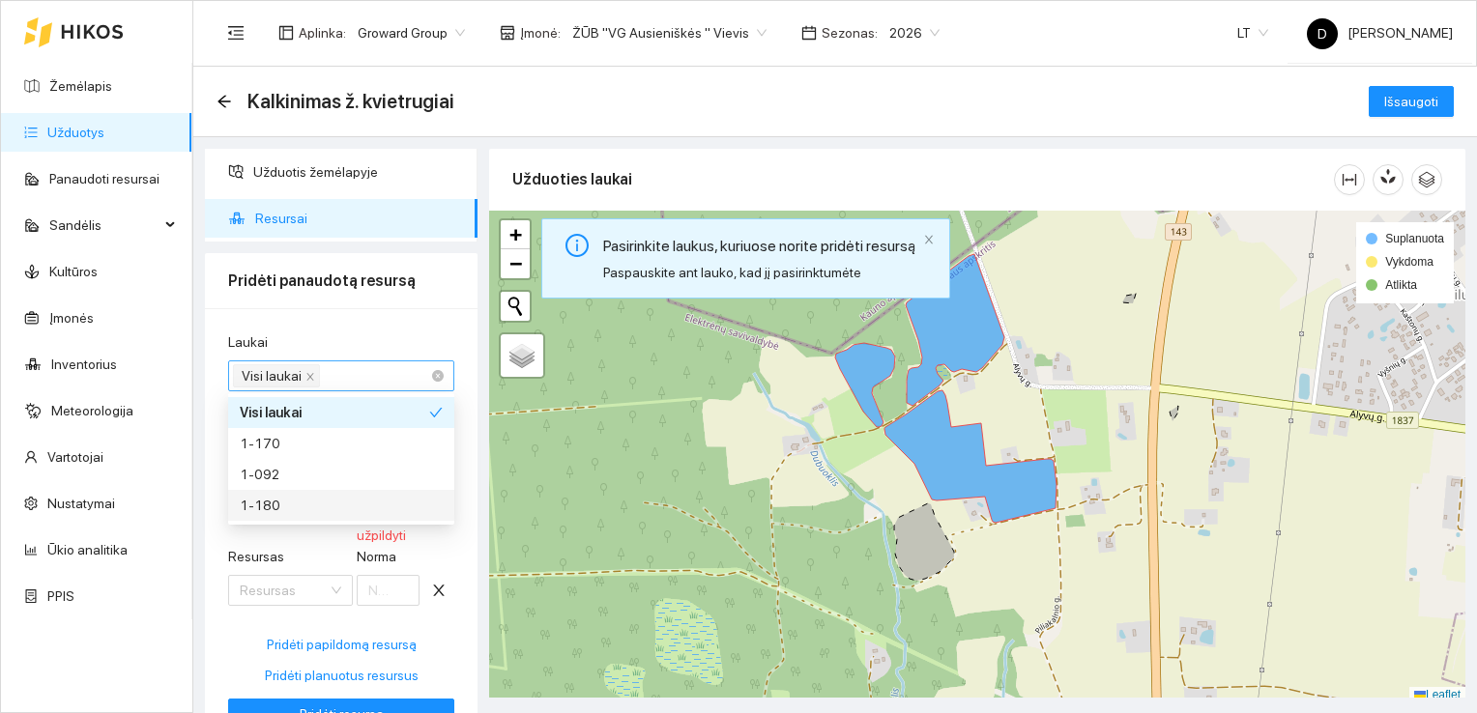
click at [355, 369] on div "Visi laukai" at bounding box center [331, 375] width 197 height 27
click at [332, 418] on div "Visi laukai" at bounding box center [334, 412] width 189 height 21
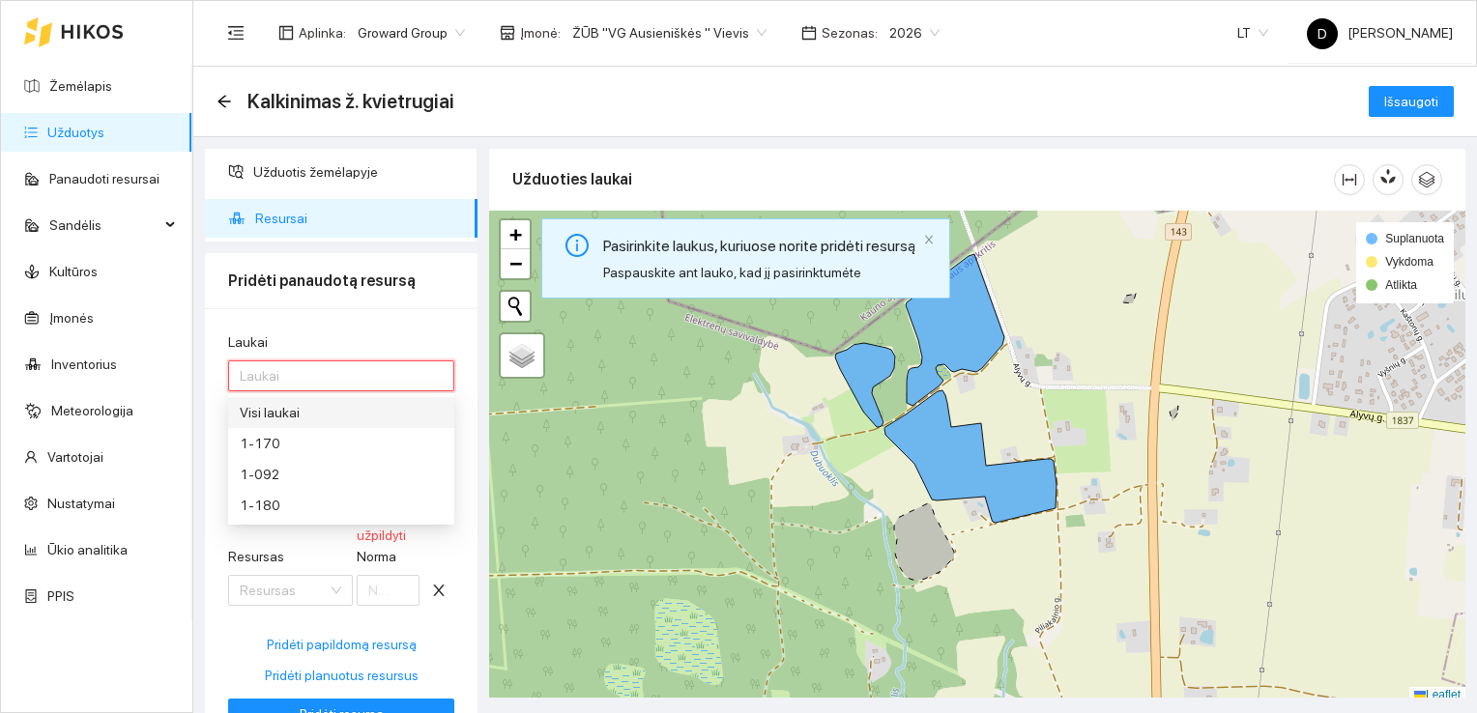
click at [293, 412] on div "Visi laukai" at bounding box center [341, 412] width 203 height 21
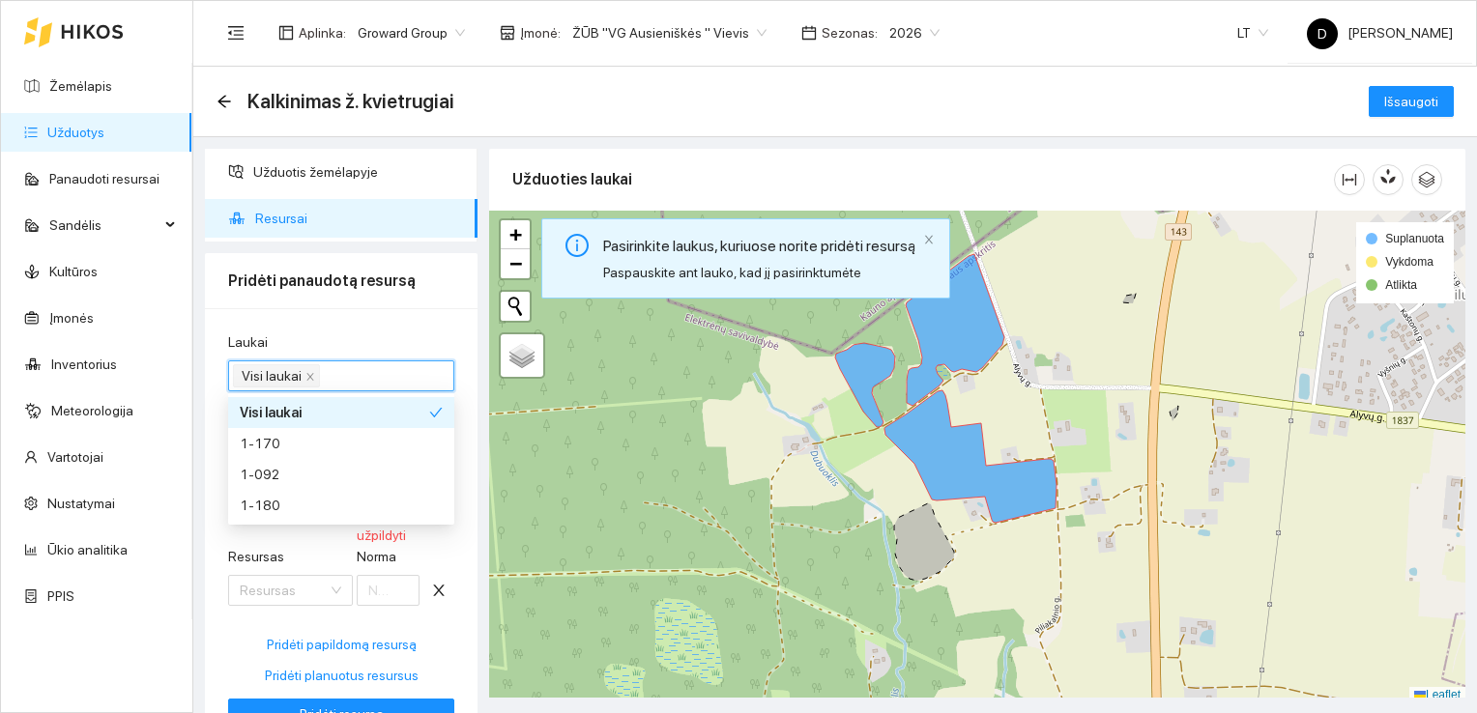
click at [436, 408] on icon "check" at bounding box center [436, 413] width 14 height 14
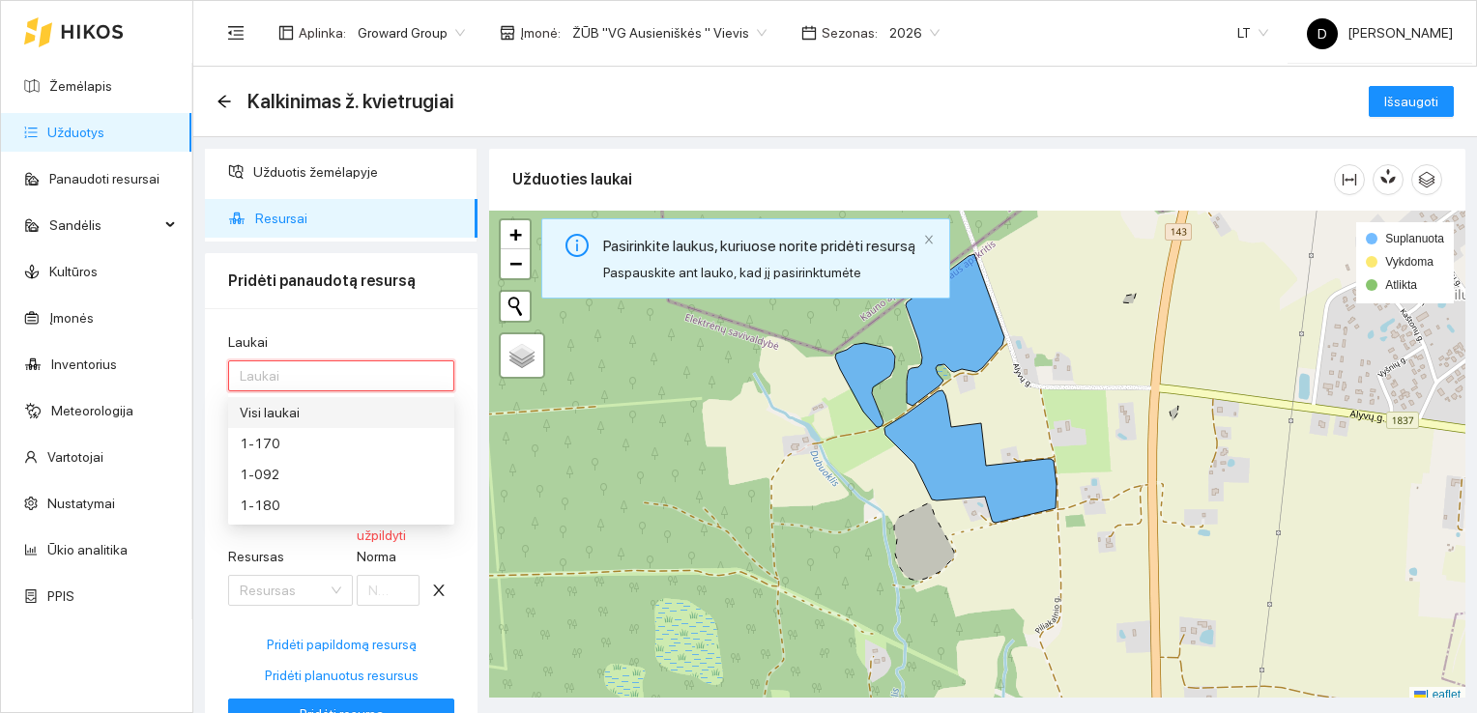
click at [435, 405] on div "Visi laukai" at bounding box center [341, 412] width 203 height 21
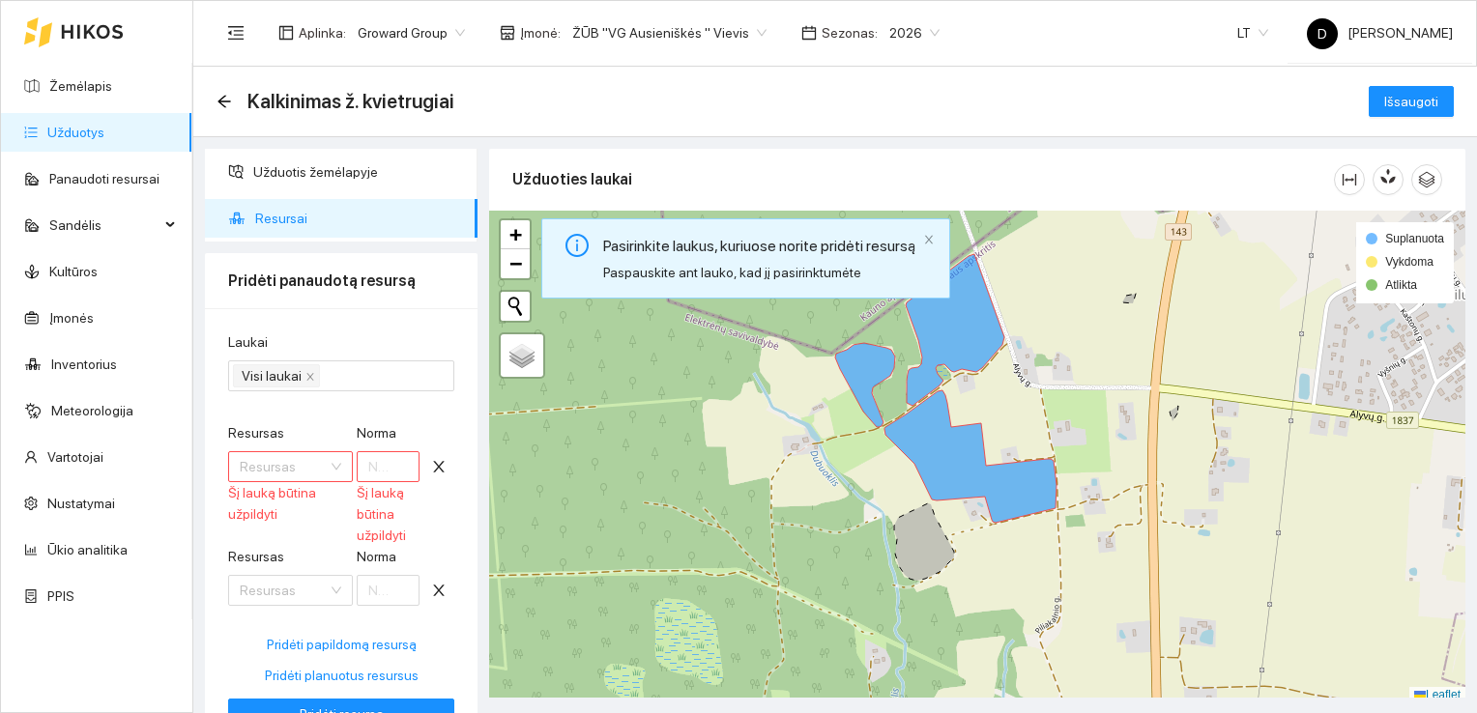
click at [462, 575] on div "Laukai Visi laukai Resursas Resursas Šį lauką būtina užpildyti Norma Šį lauką b…" at bounding box center [341, 557] width 273 height 499
click at [302, 529] on div "Resursas Resursas Šį lauką būtina užpildyti Norma Šį lauką būtina užpildyti" at bounding box center [341, 484] width 226 height 124
click at [325, 464] on input "Resursas" at bounding box center [284, 466] width 88 height 29
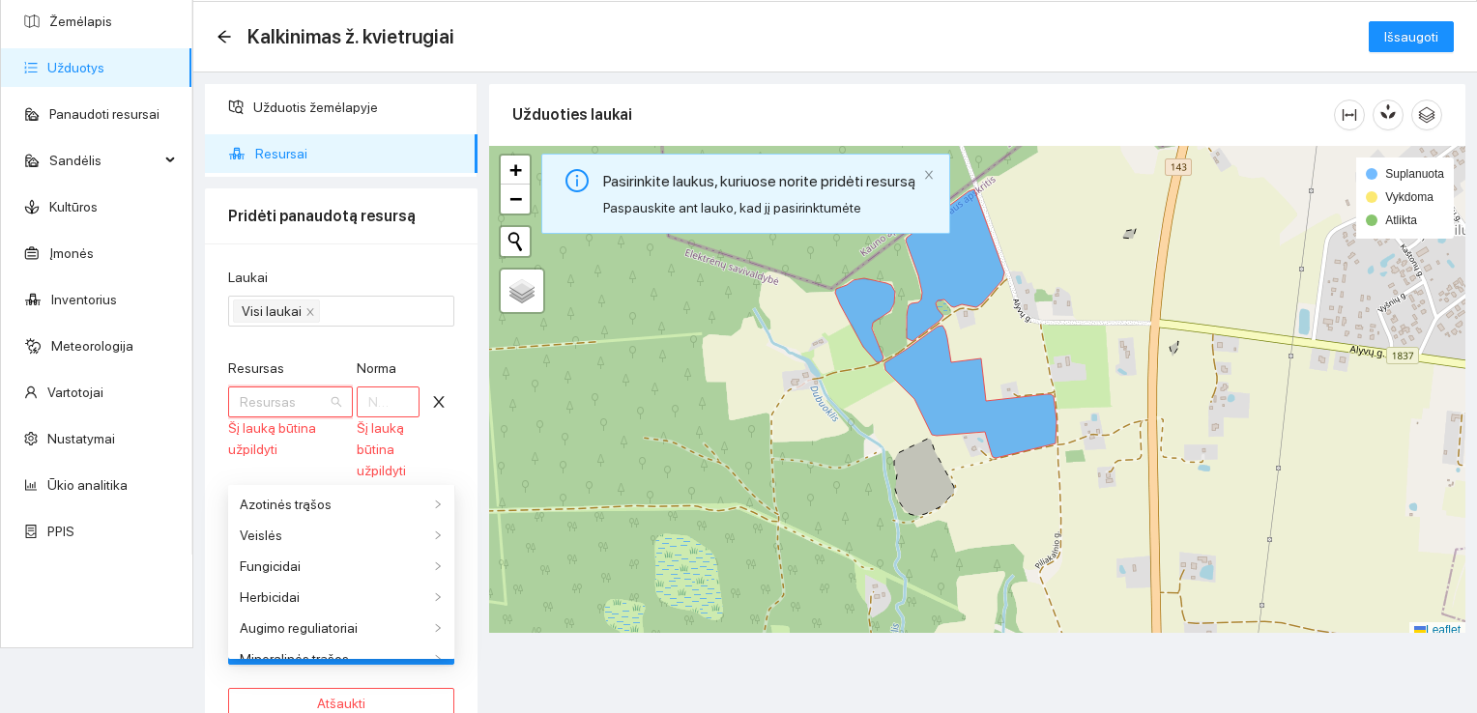
scroll to position [93, 0]
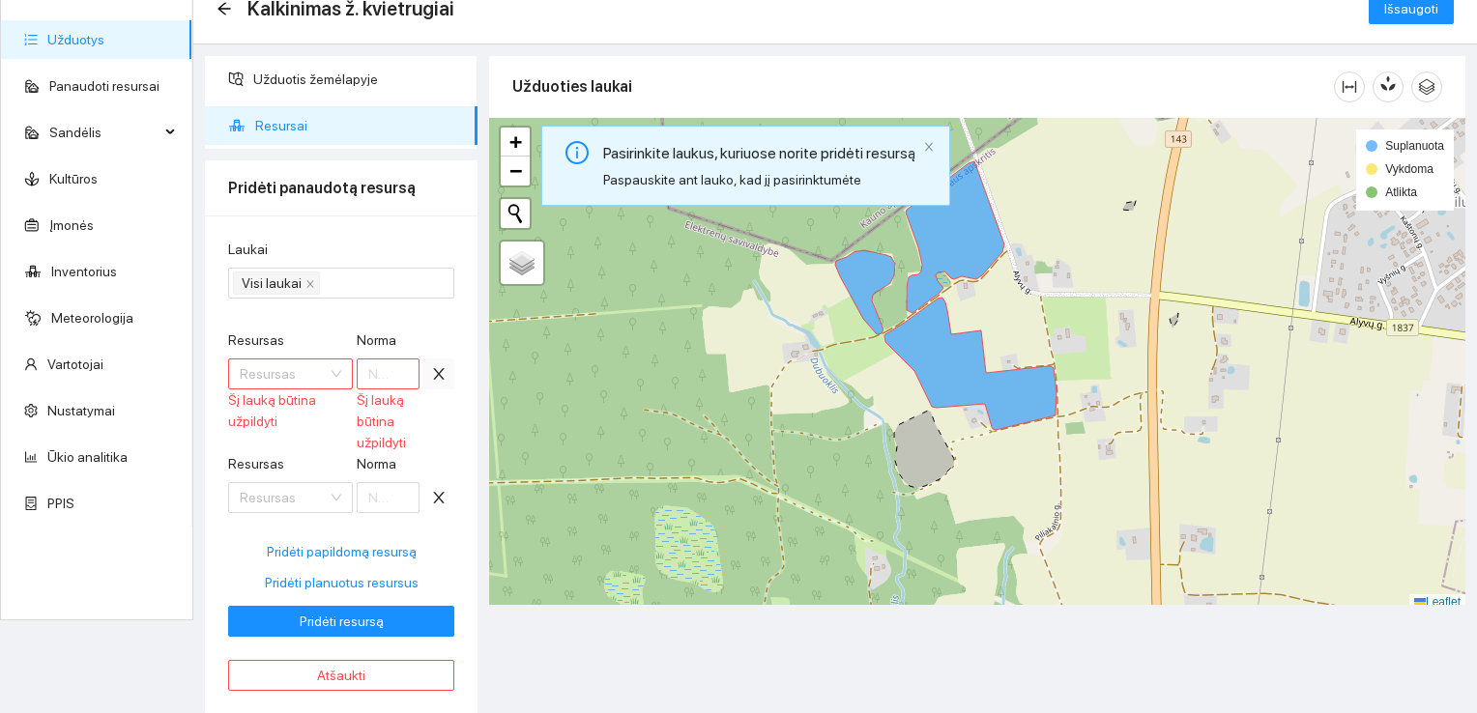
click at [441, 375] on icon "close" at bounding box center [438, 374] width 11 height 12
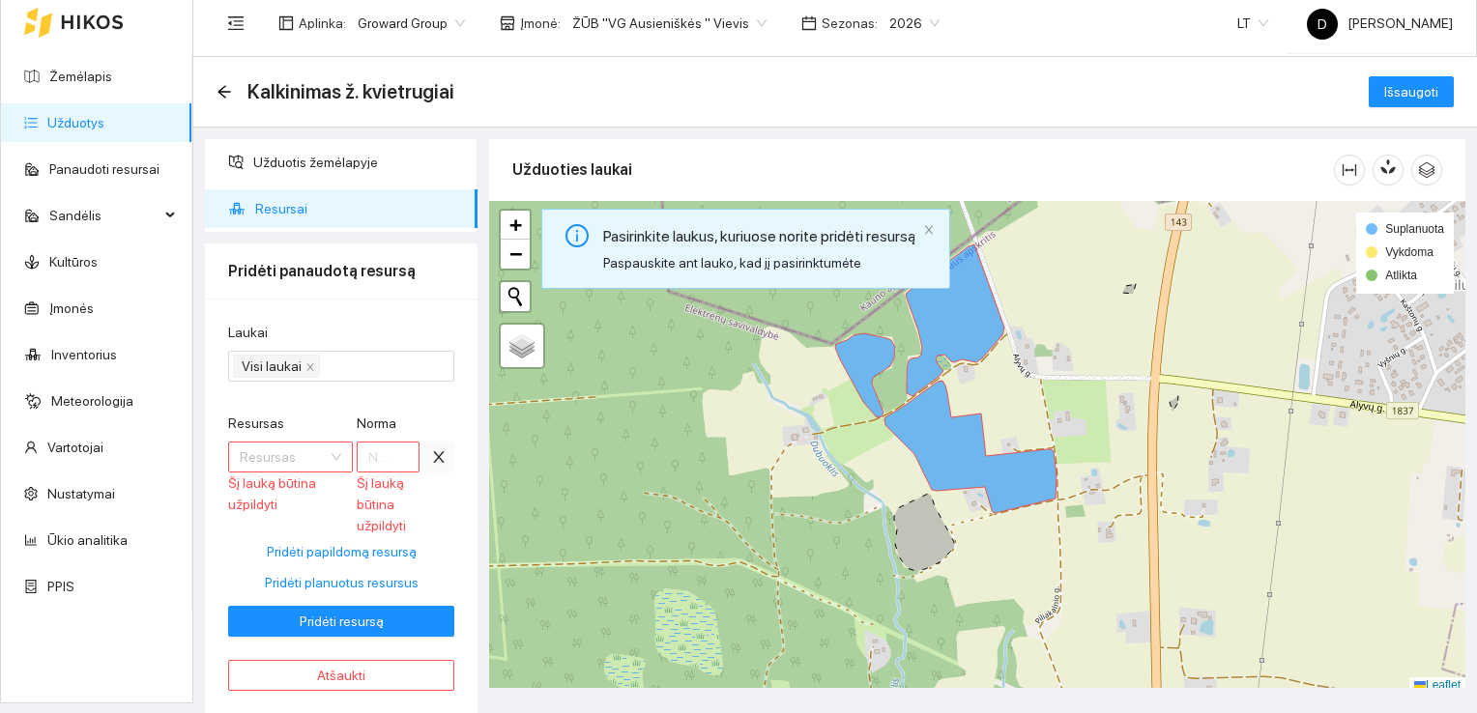
click at [434, 453] on icon "close" at bounding box center [438, 456] width 15 height 15
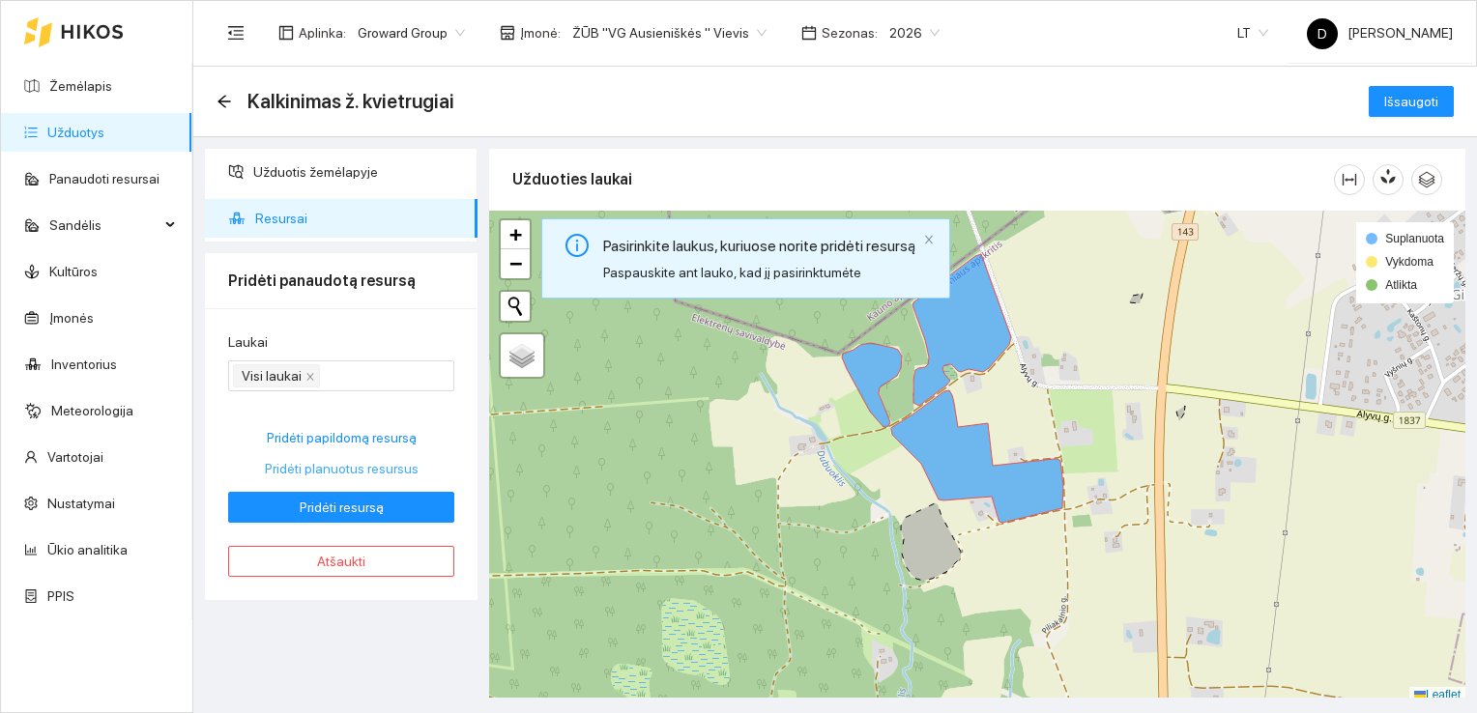
click at [355, 471] on span "Pridėti planuotus resursus" at bounding box center [342, 468] width 154 height 21
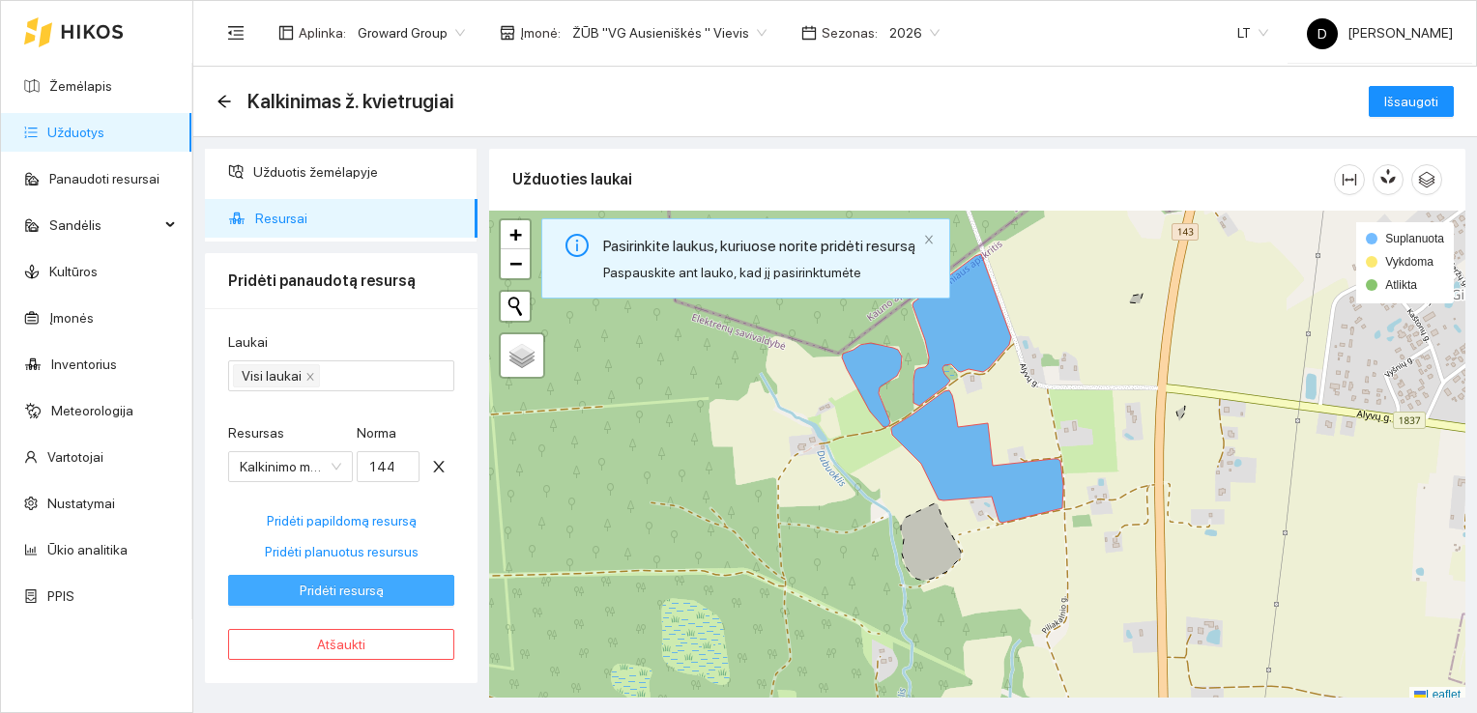
click at [332, 589] on span "Pridėti resursą" at bounding box center [342, 590] width 84 height 21
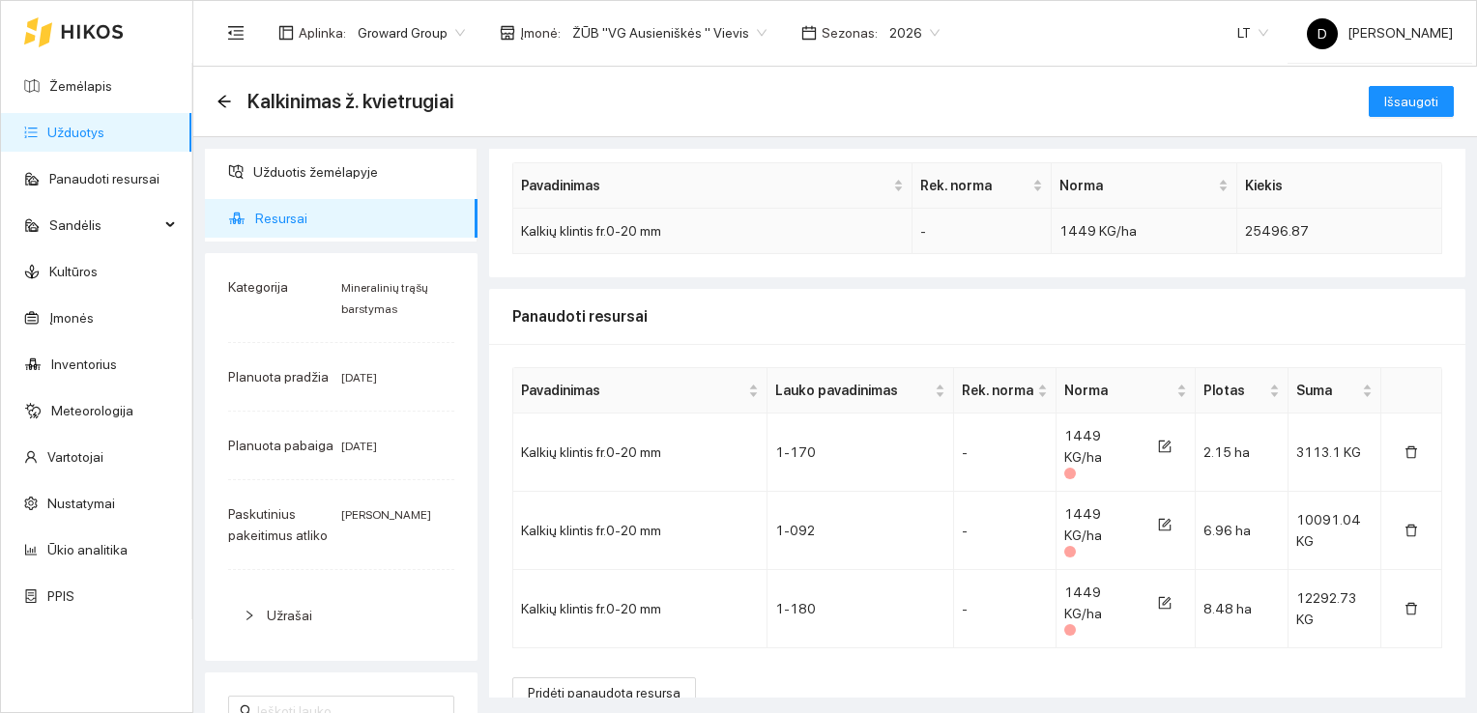
scroll to position [96, 0]
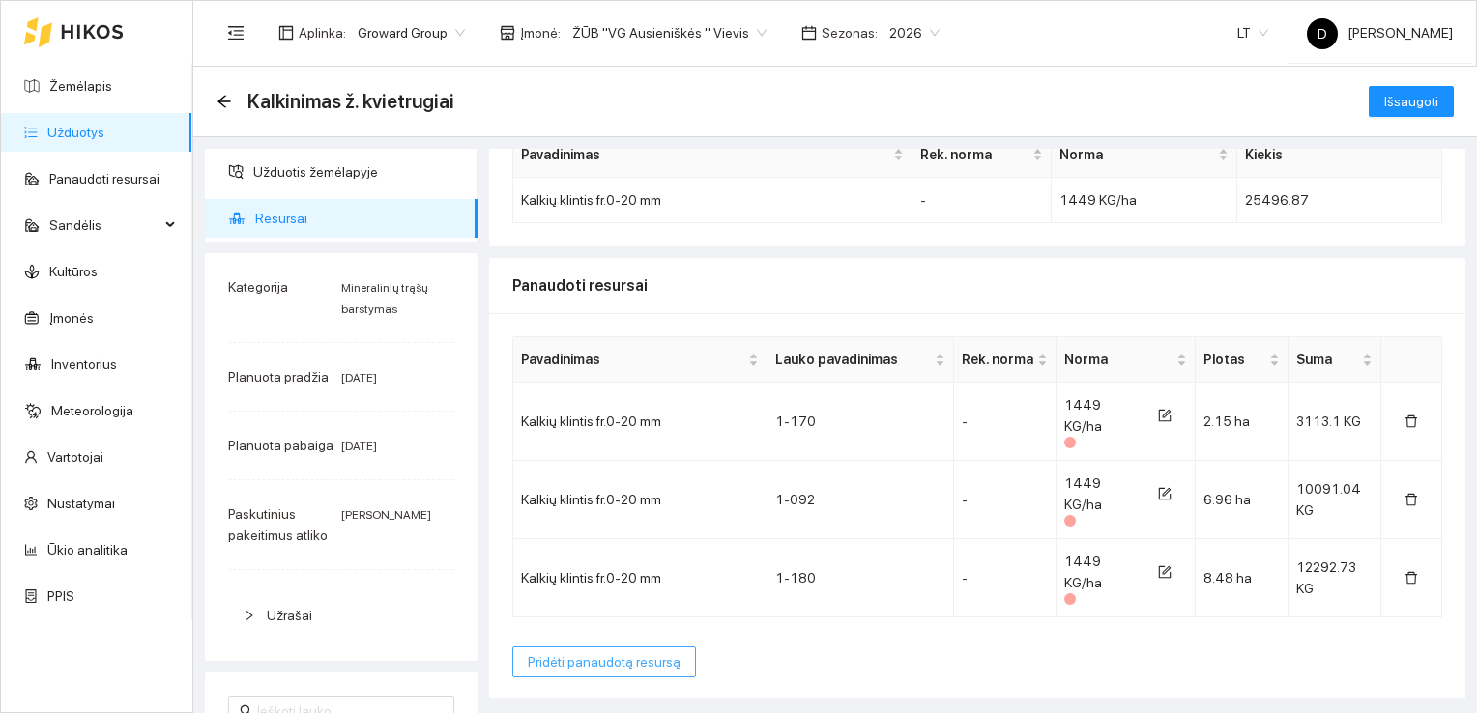
click at [622, 662] on span "Pridėti panaudotą resursą" at bounding box center [604, 661] width 153 height 21
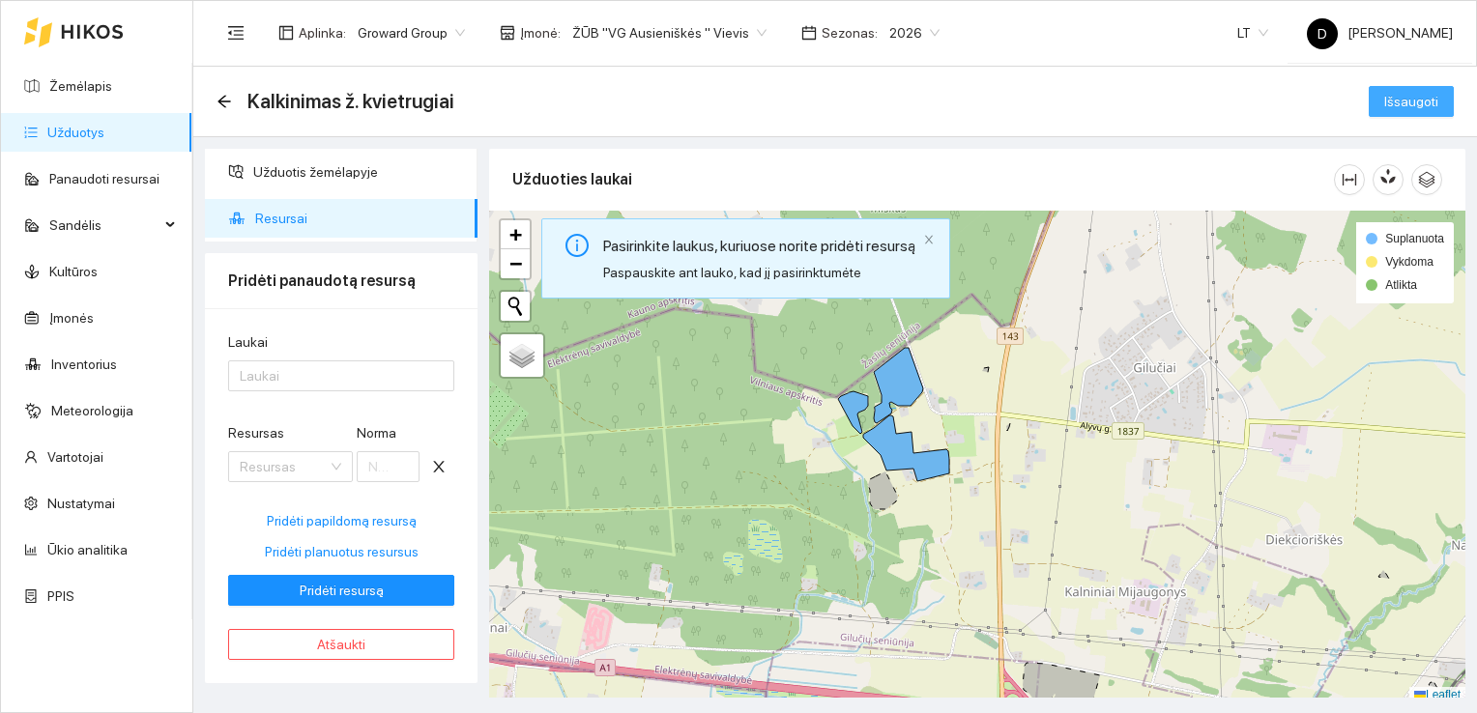
click at [1401, 96] on span "Išsaugoti" at bounding box center [1411, 101] width 54 height 21
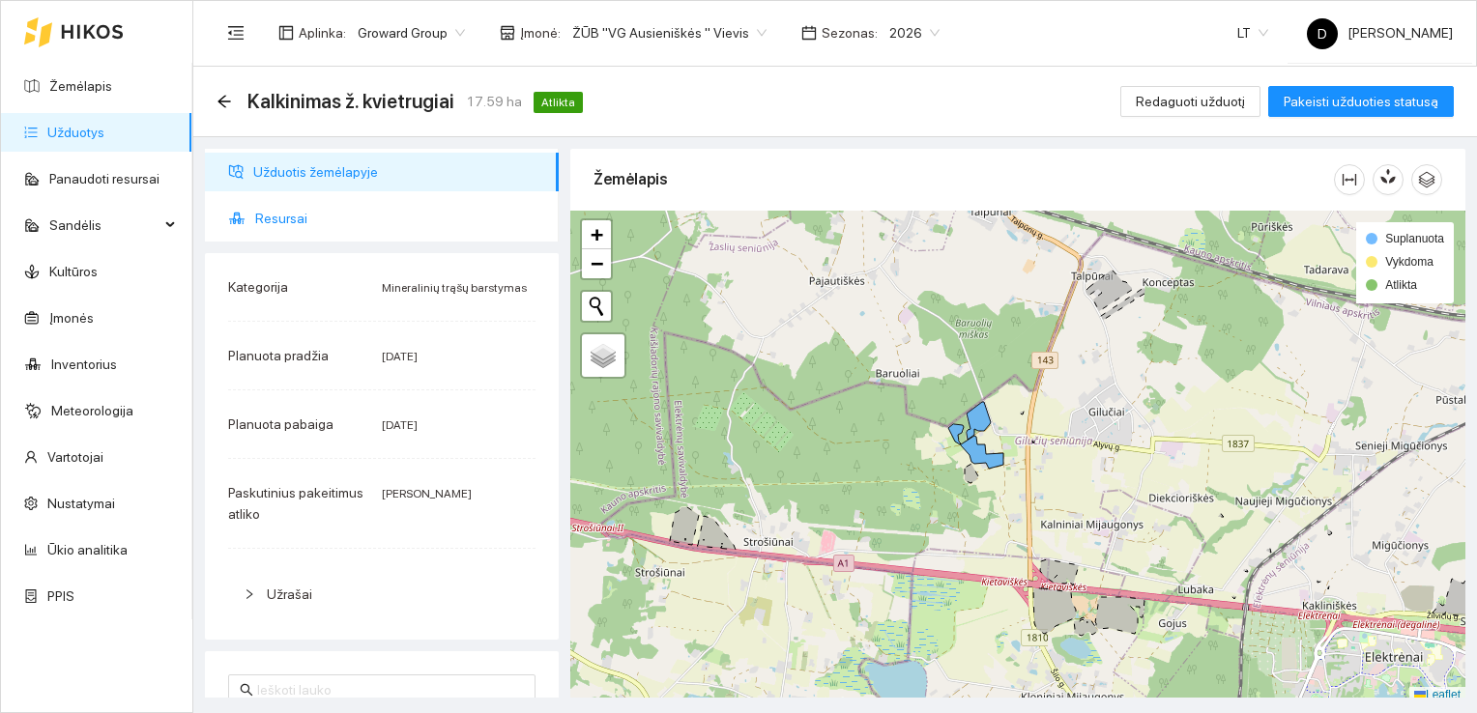
click at [281, 221] on span "Resursai" at bounding box center [399, 218] width 288 height 39
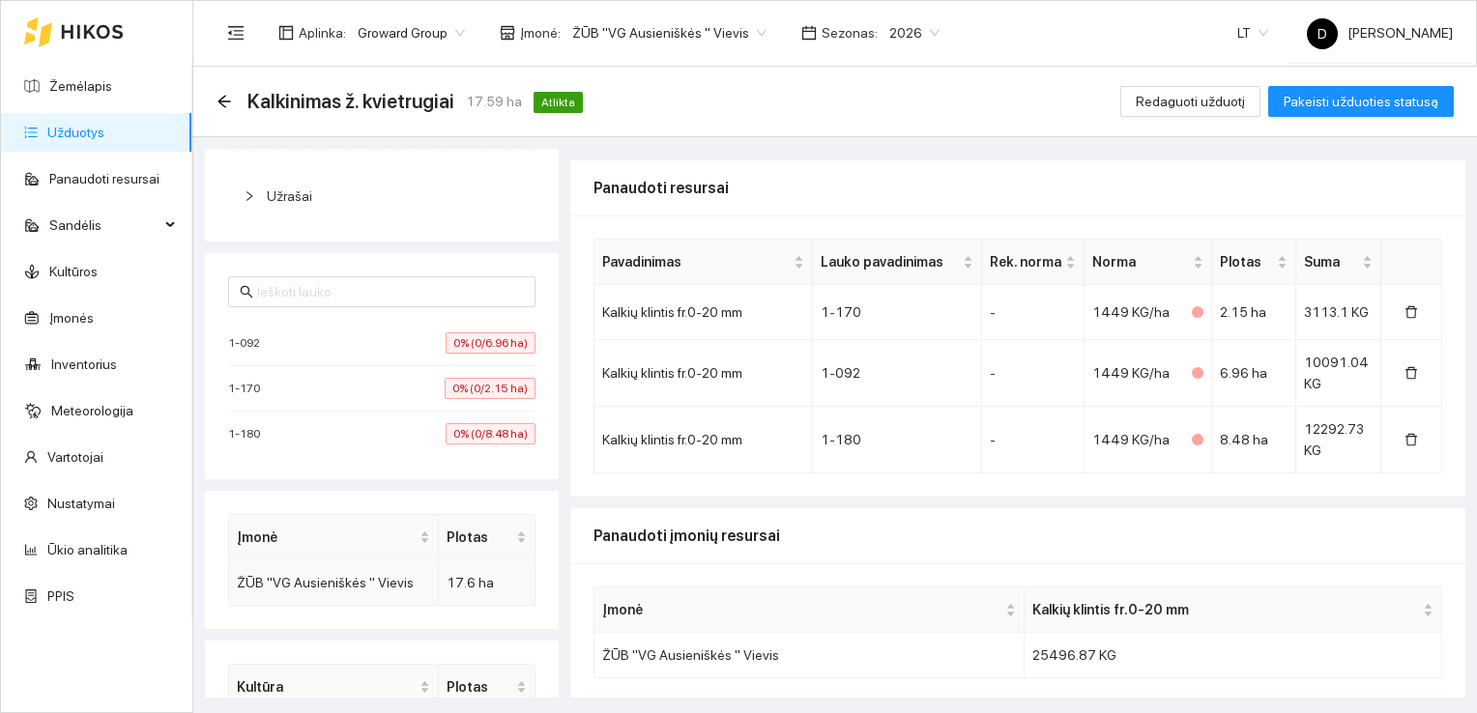
scroll to position [481, 0]
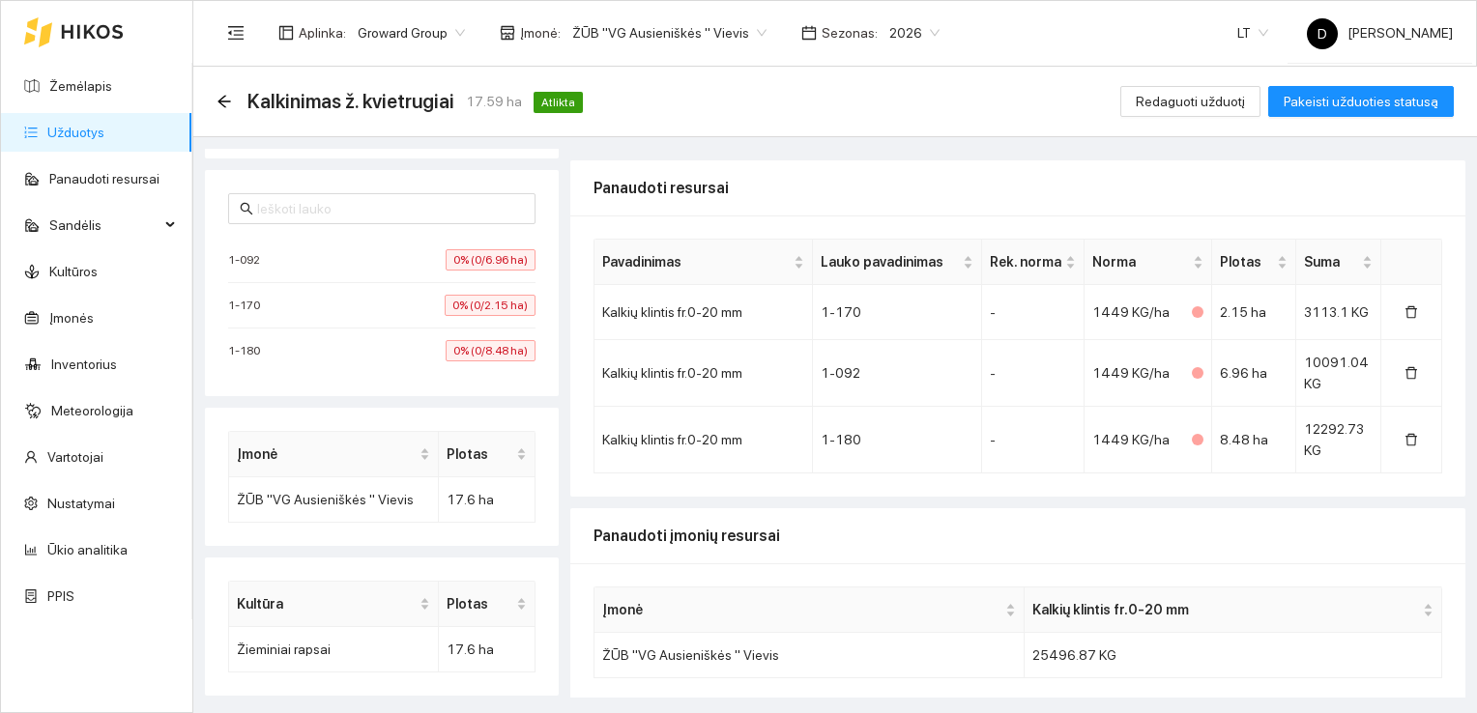
click at [331, 251] on div "1-092 0% (0/6.96 ha)" at bounding box center [381, 259] width 307 height 21
click at [339, 211] on input "text" at bounding box center [390, 208] width 267 height 21
click at [481, 271] on li "1-092 0% (0/6.96 ha)" at bounding box center [381, 260] width 307 height 45
click at [473, 300] on span "0% (0/2.15 ha)" at bounding box center [490, 305] width 91 height 21
drag, startPoint x: 484, startPoint y: 346, endPoint x: 477, endPoint y: 302, distance: 44.0
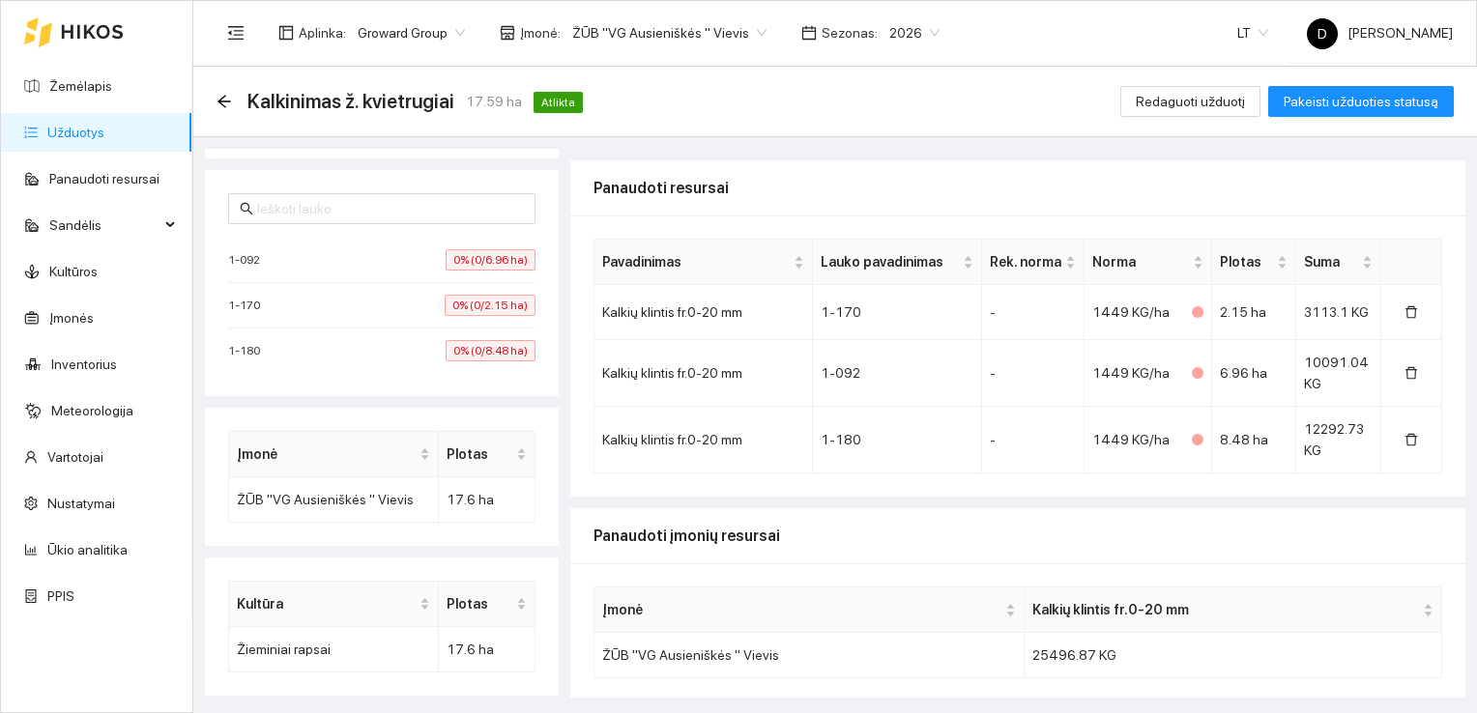
click at [483, 345] on span "0% (0/8.48 ha)" at bounding box center [491, 350] width 90 height 21
drag, startPoint x: 477, startPoint y: 302, endPoint x: 475, endPoint y: 265, distance: 37.8
click at [476, 288] on li "1-170 0% (0/2.15 ha)" at bounding box center [381, 305] width 307 height 45
click at [474, 255] on span "0% (0/6.96 ha)" at bounding box center [491, 259] width 90 height 21
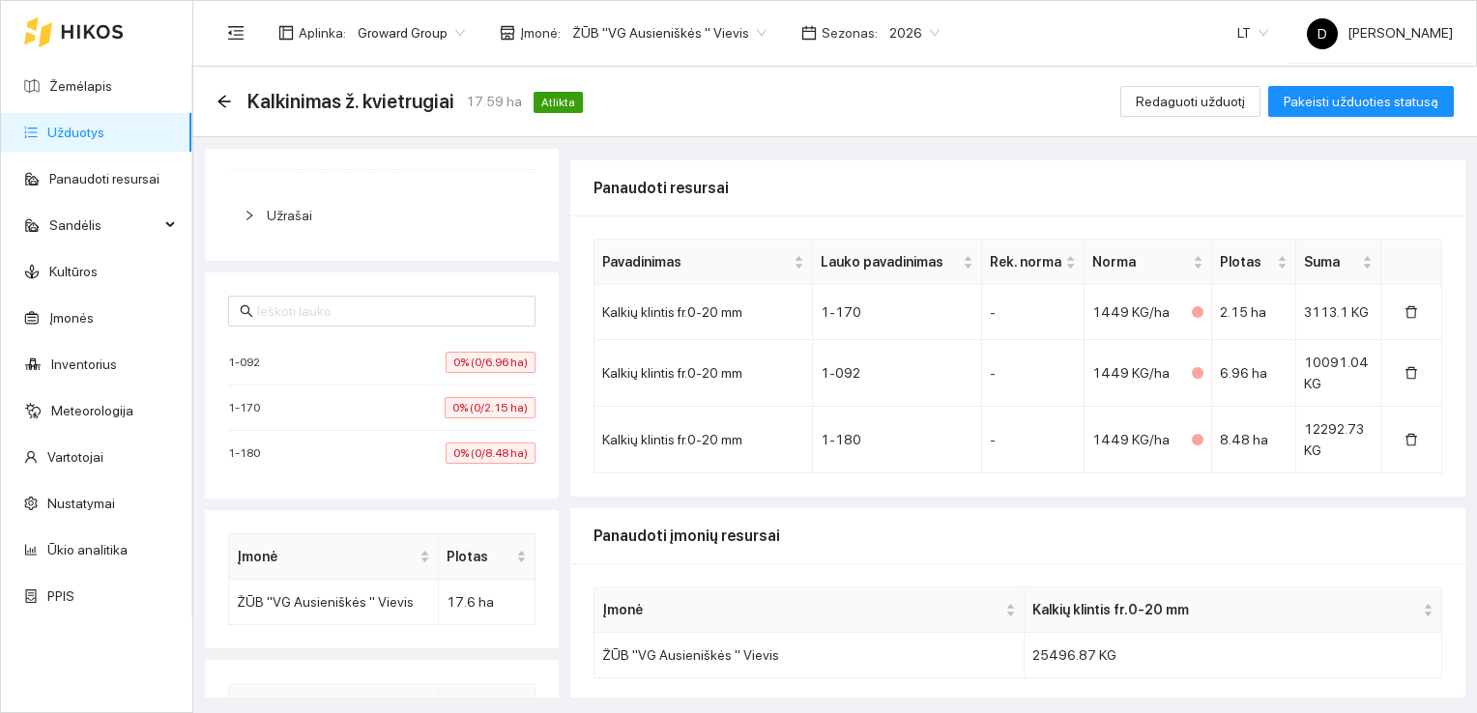
scroll to position [387, 0]
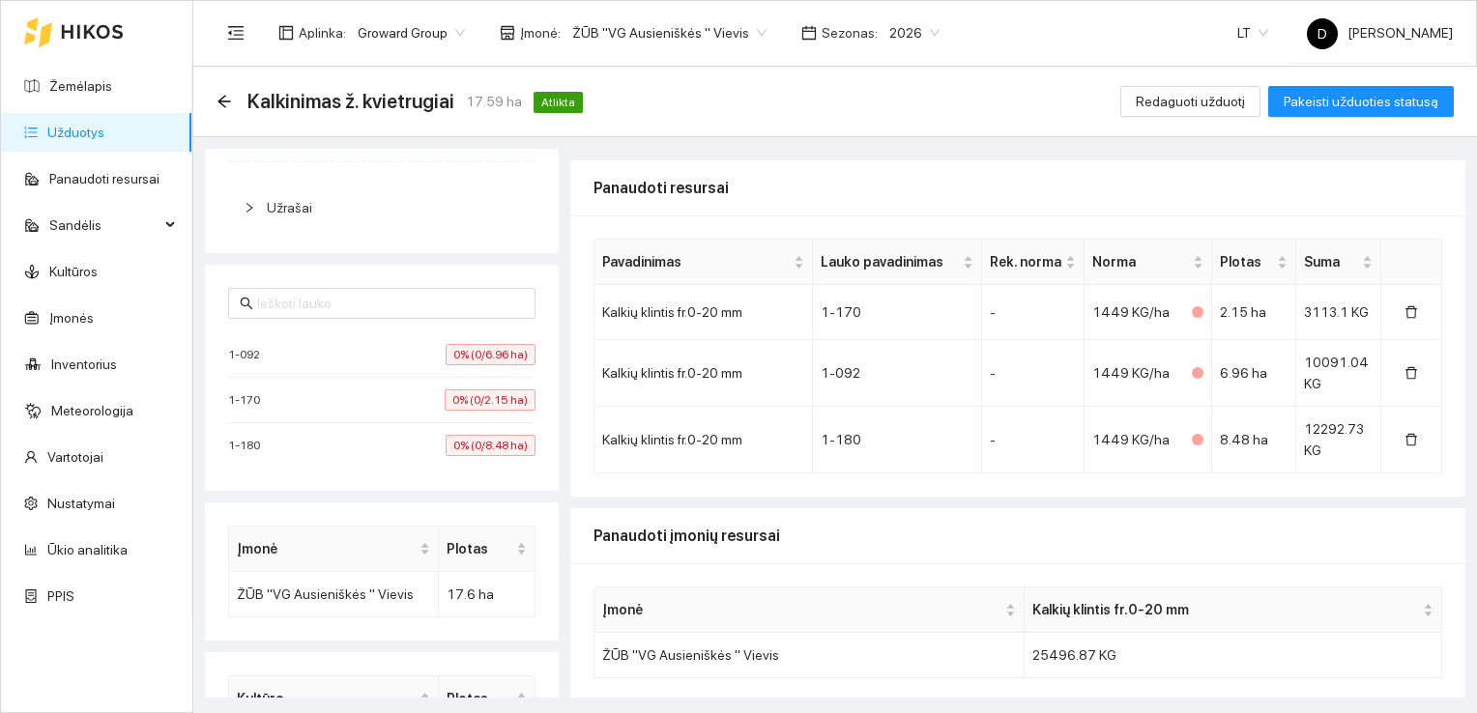
click at [264, 350] on span "1-092" at bounding box center [249, 354] width 42 height 19
click at [1216, 96] on span "Redaguoti užduotį" at bounding box center [1190, 101] width 109 height 21
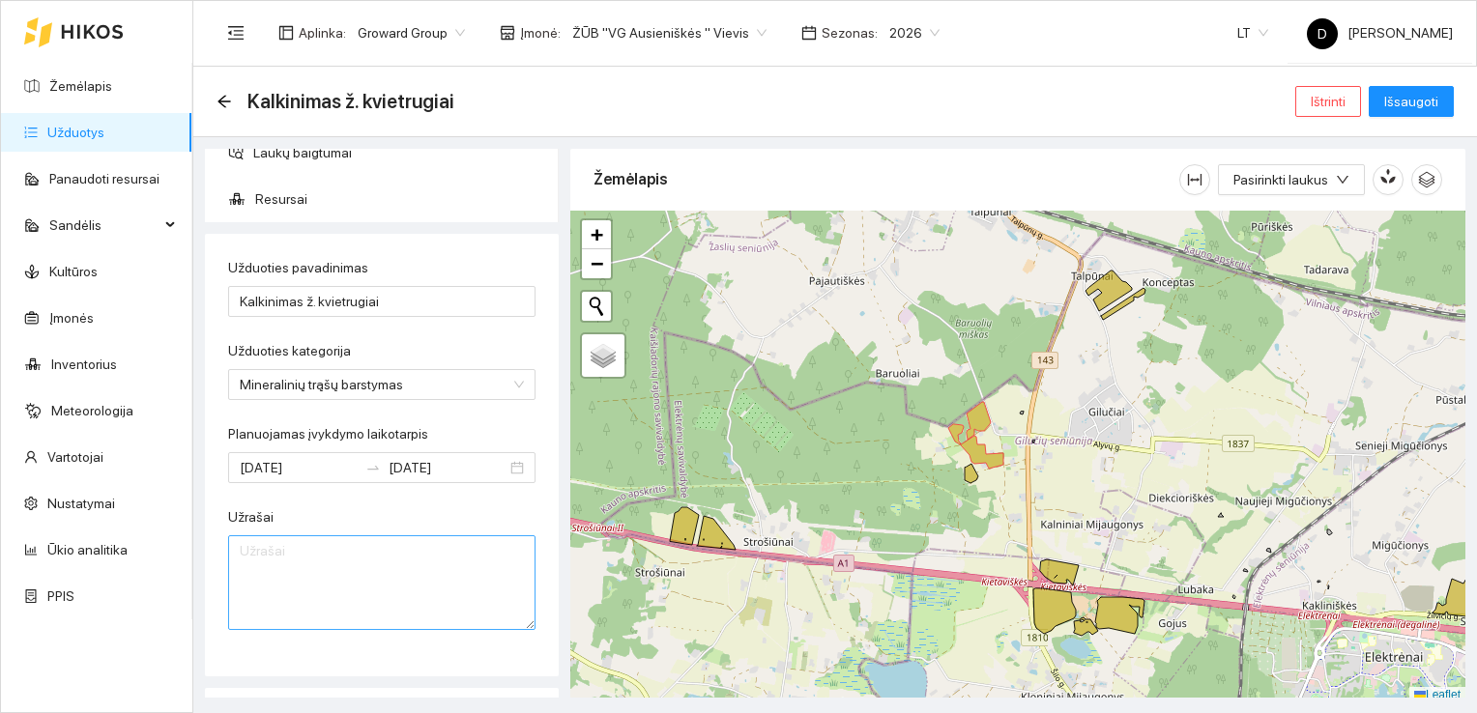
scroll to position [285, 0]
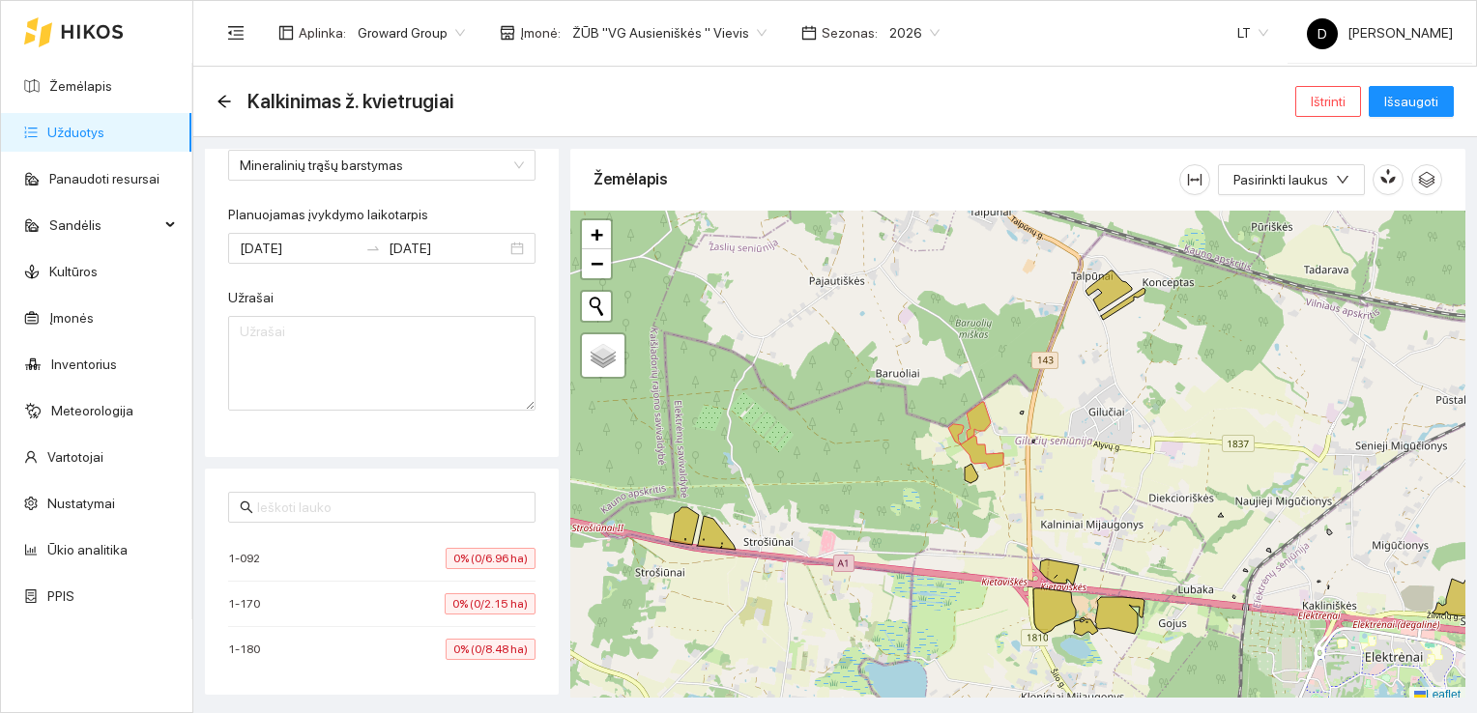
click at [467, 560] on span "0% (0/6.96 ha)" at bounding box center [491, 558] width 90 height 21
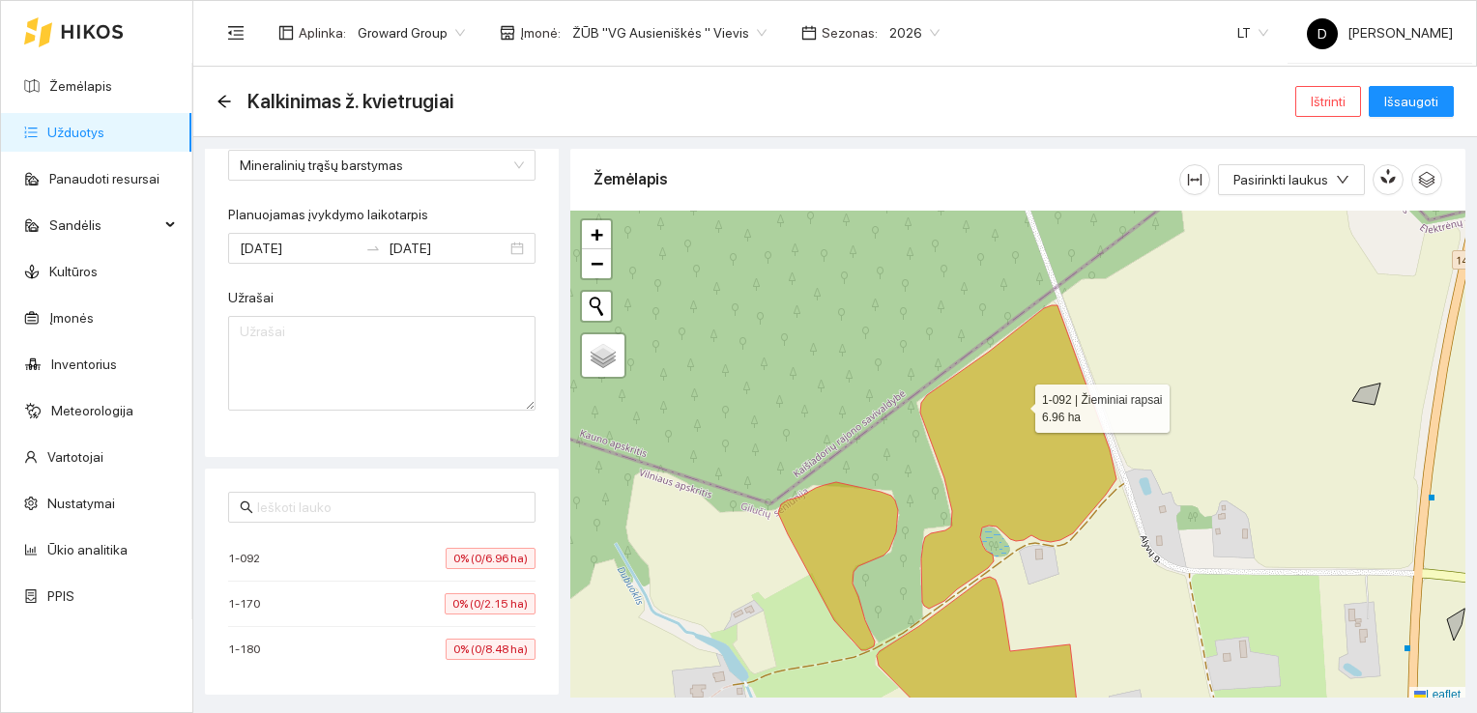
scroll to position [5, 0]
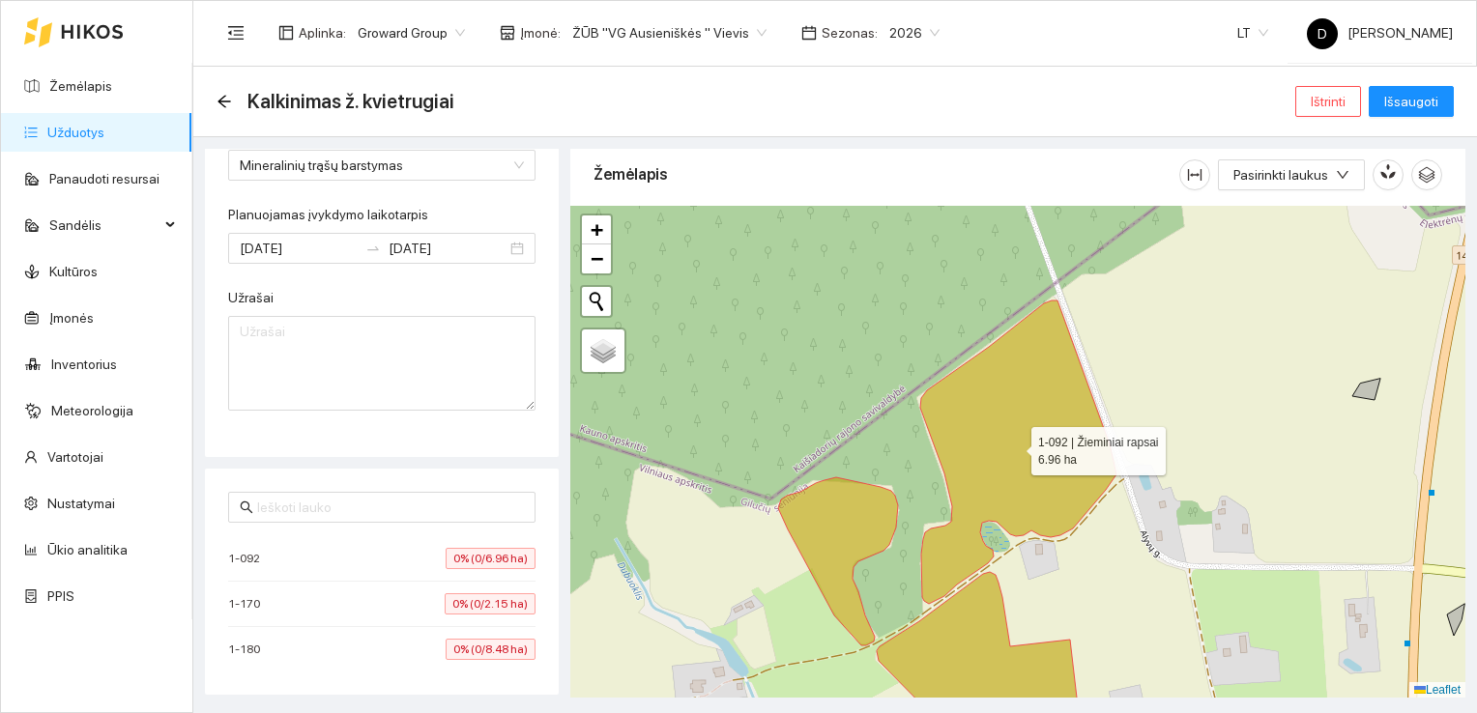
click at [1018, 404] on icon at bounding box center [1018, 452] width 196 height 303
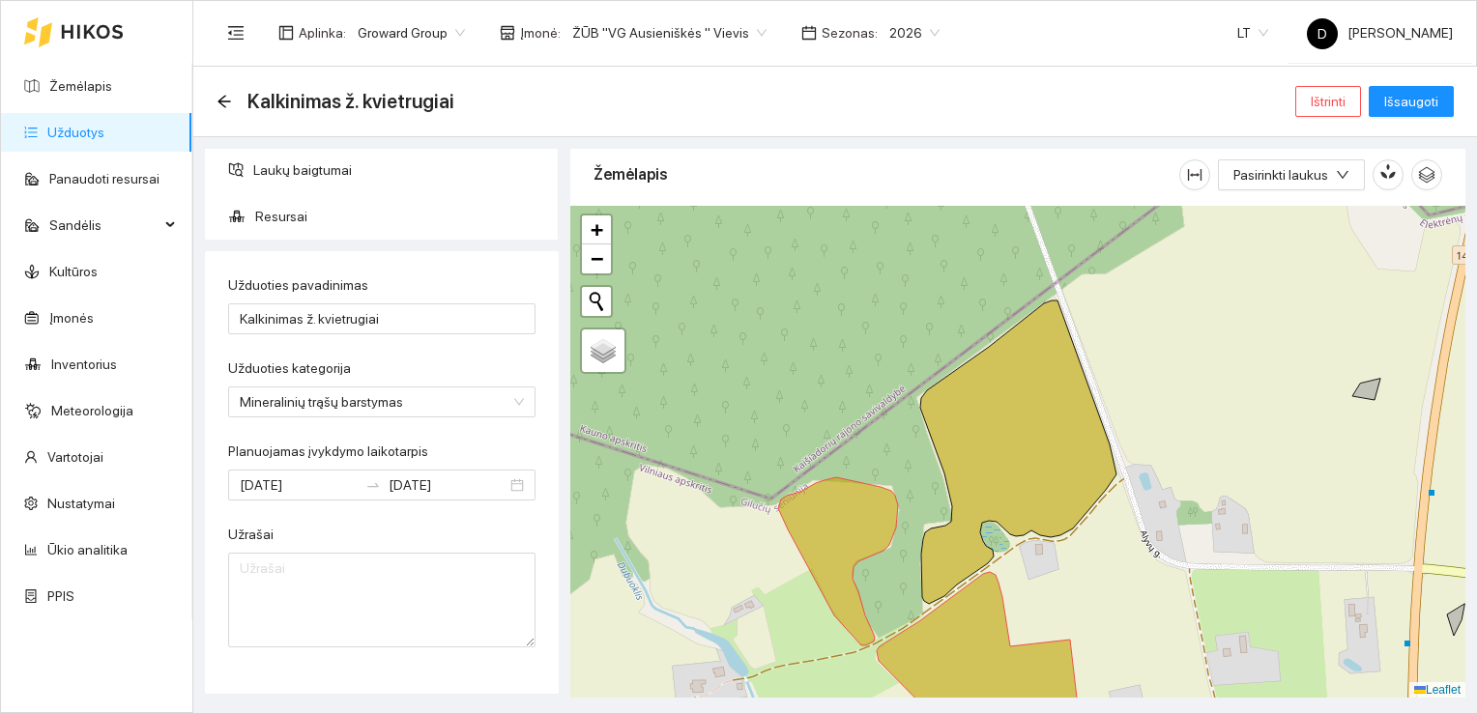
scroll to position [0, 0]
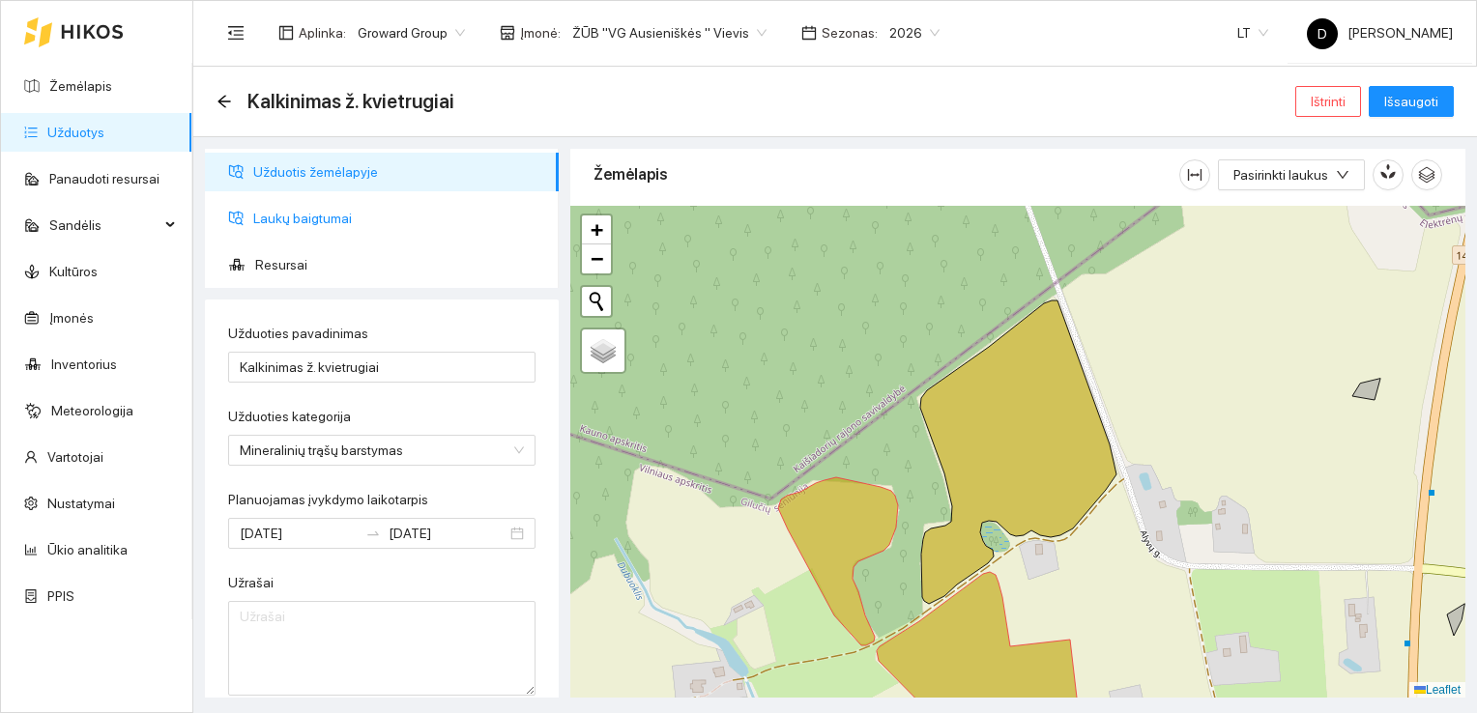
click at [315, 222] on span "Laukų baigtumai" at bounding box center [398, 218] width 290 height 39
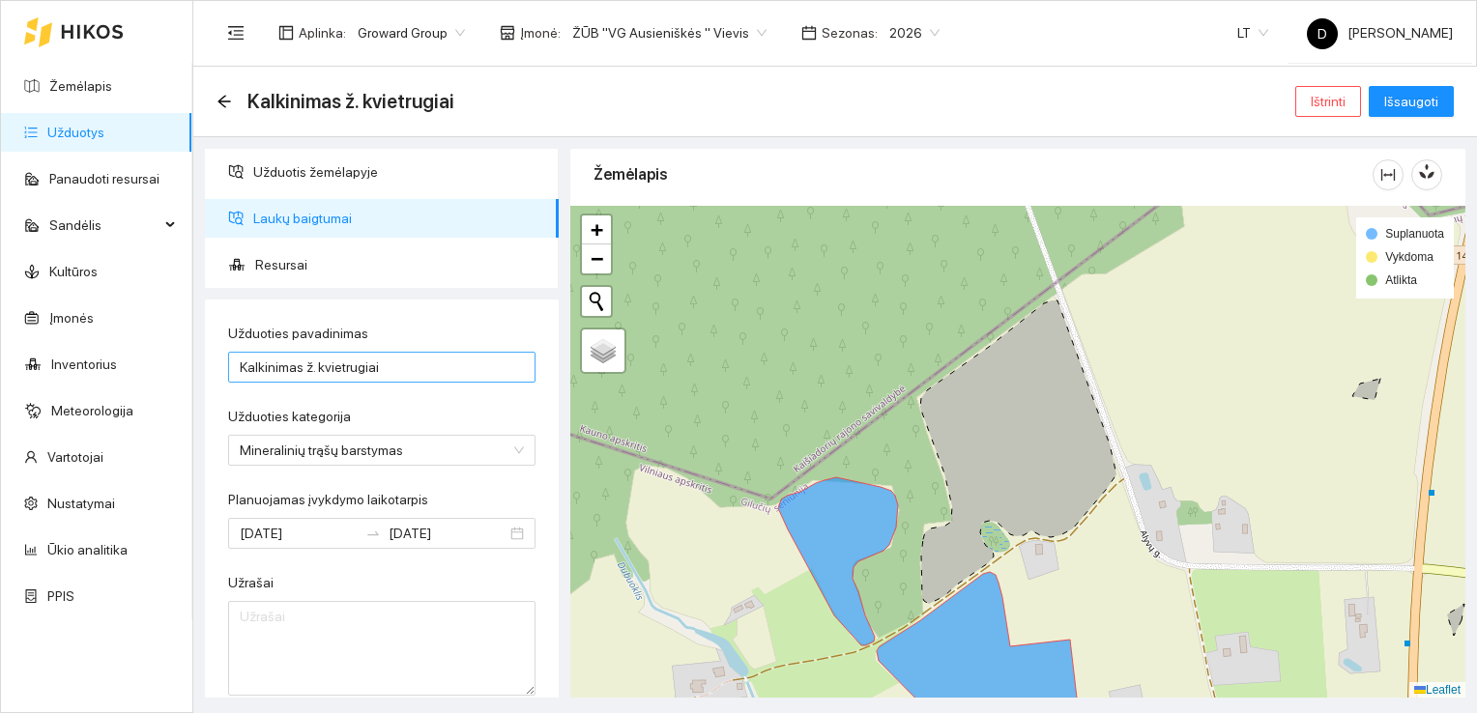
scroll to position [271, 0]
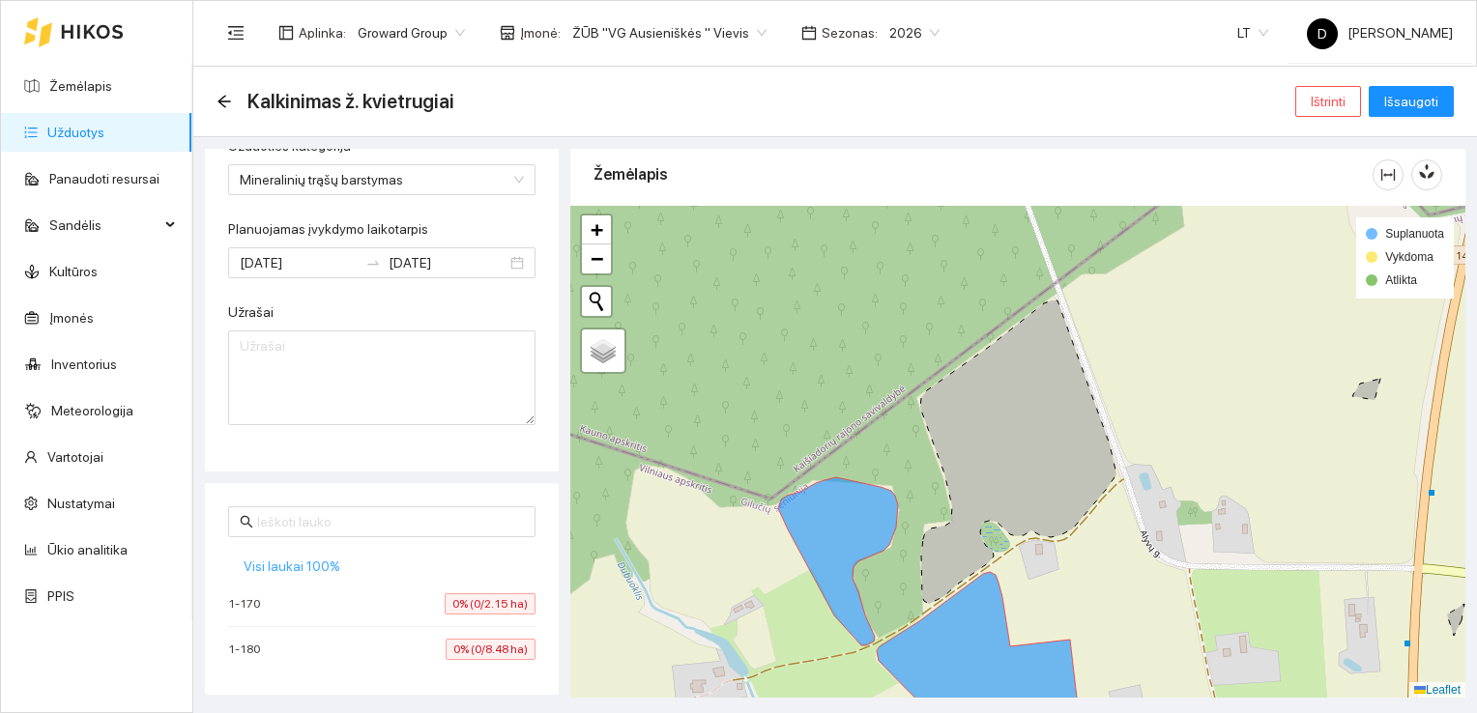
click at [310, 566] on span "Visi laukai 100%" at bounding box center [292, 566] width 97 height 21
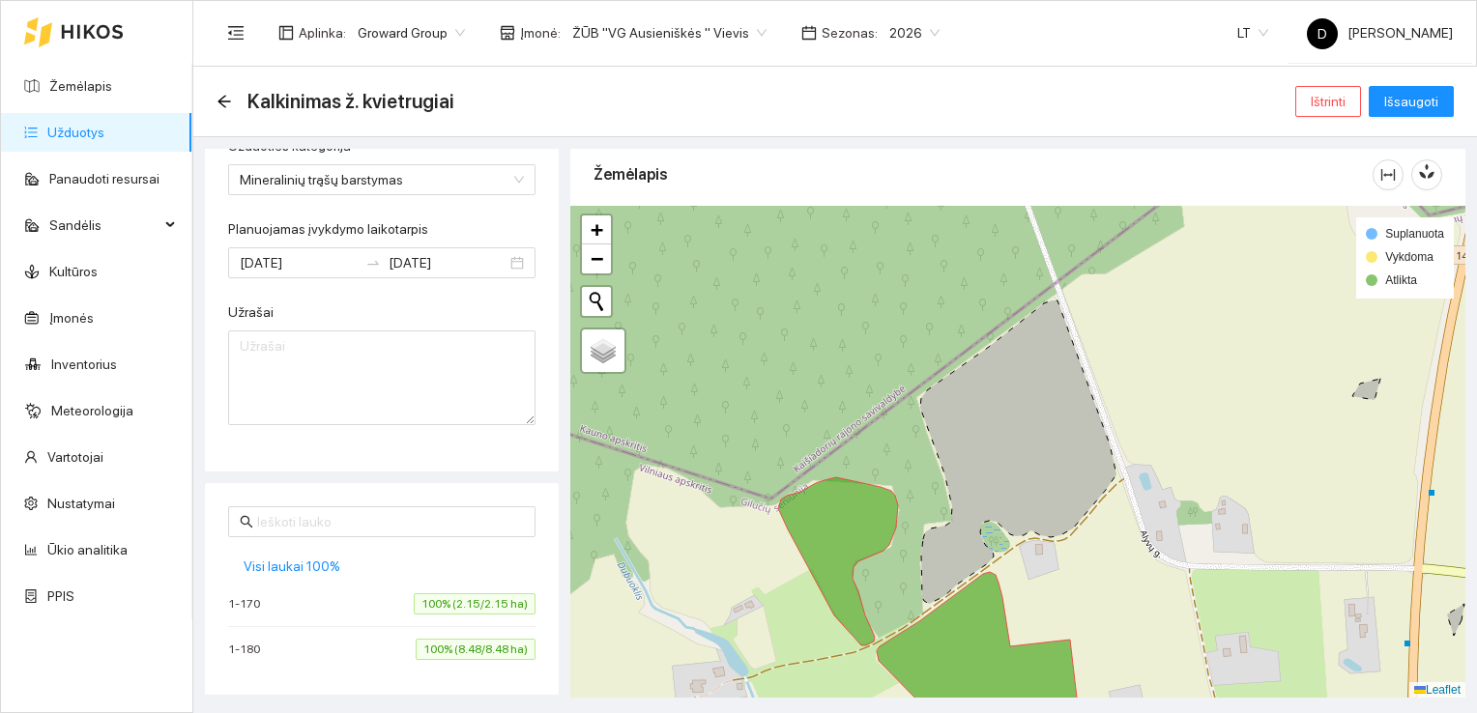
click at [1013, 445] on icon at bounding box center [1018, 452] width 196 height 303
click at [1007, 439] on icon at bounding box center [1018, 452] width 196 height 303
click at [1007, 437] on icon at bounding box center [1018, 452] width 196 height 303
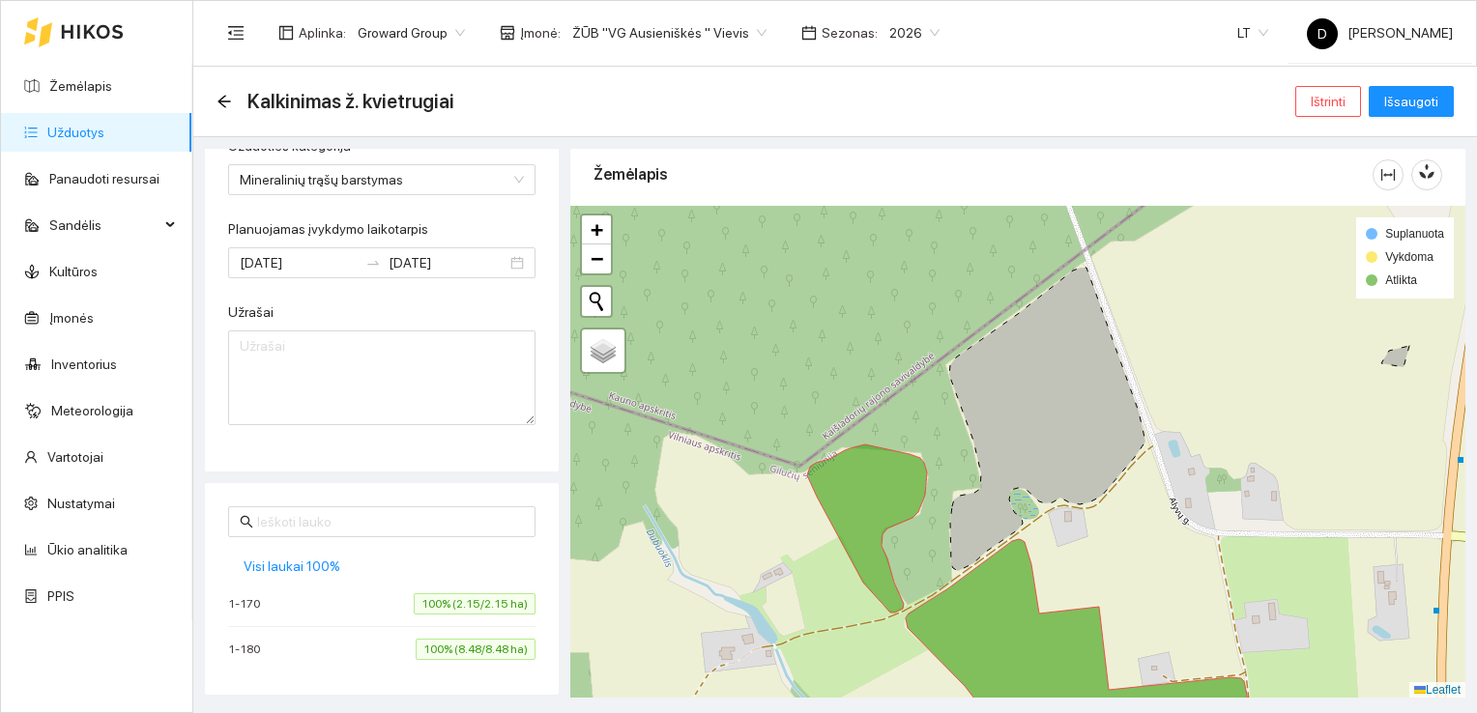
click at [1017, 418] on icon at bounding box center [1047, 419] width 196 height 303
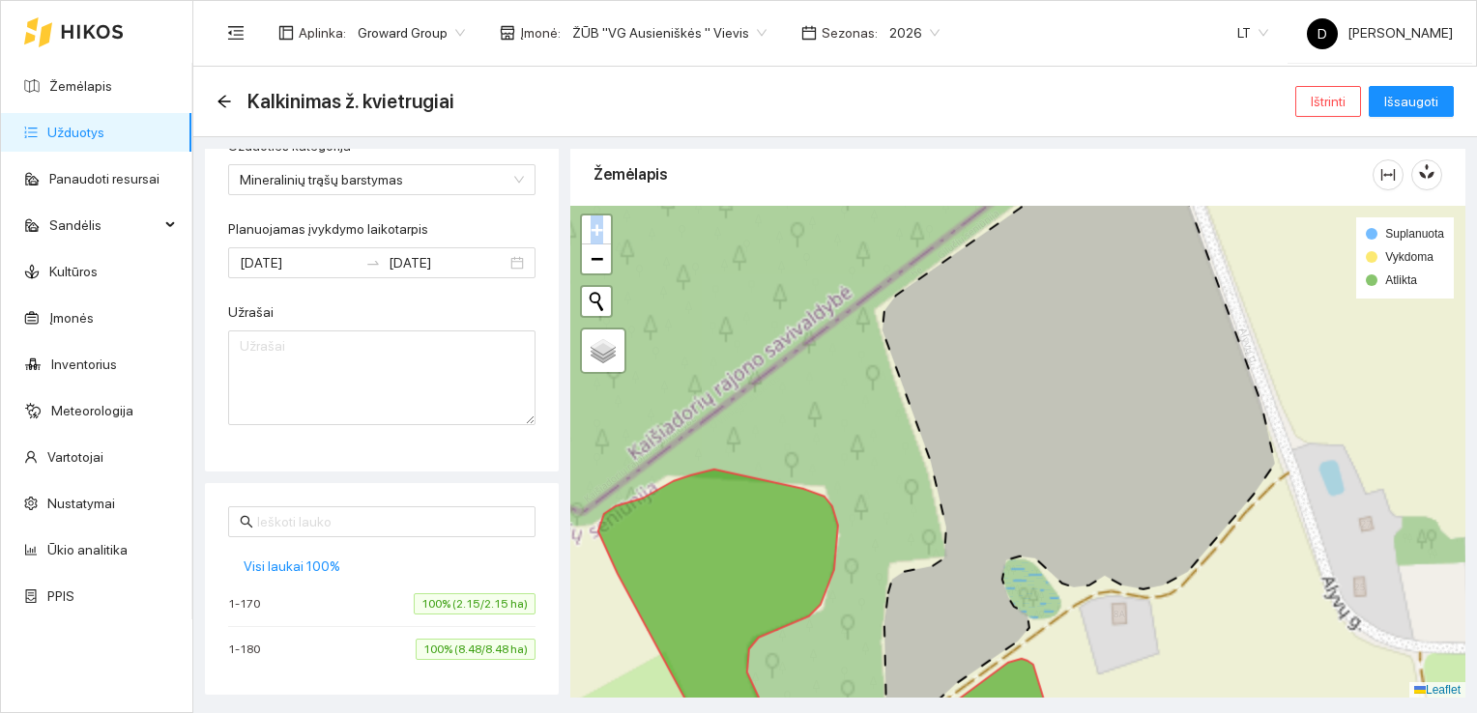
click at [1017, 418] on icon at bounding box center [1078, 419] width 392 height 607
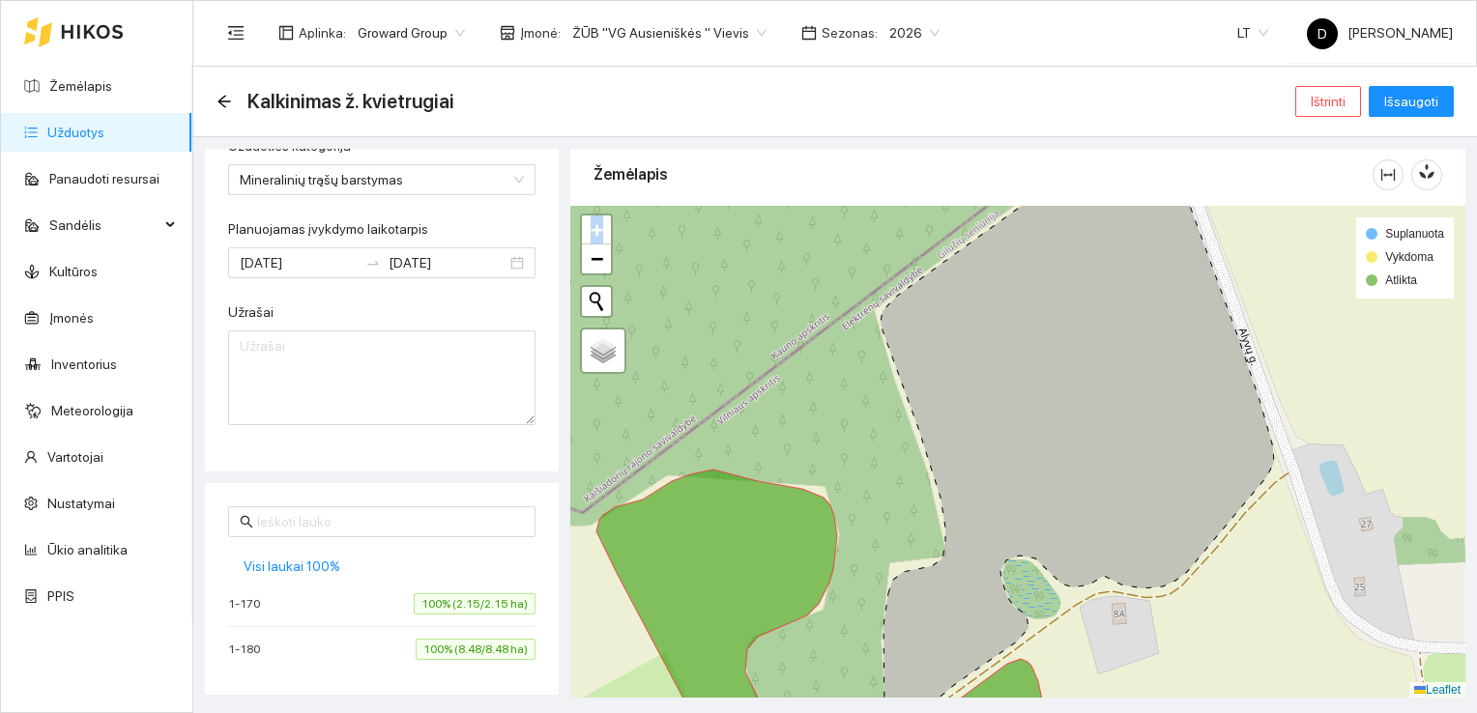
click at [1017, 418] on icon at bounding box center [1076, 439] width 393 height 566
drag, startPoint x: 1017, startPoint y: 418, endPoint x: 1006, endPoint y: 419, distance: 10.7
click at [1006, 419] on icon at bounding box center [1079, 439] width 393 height 566
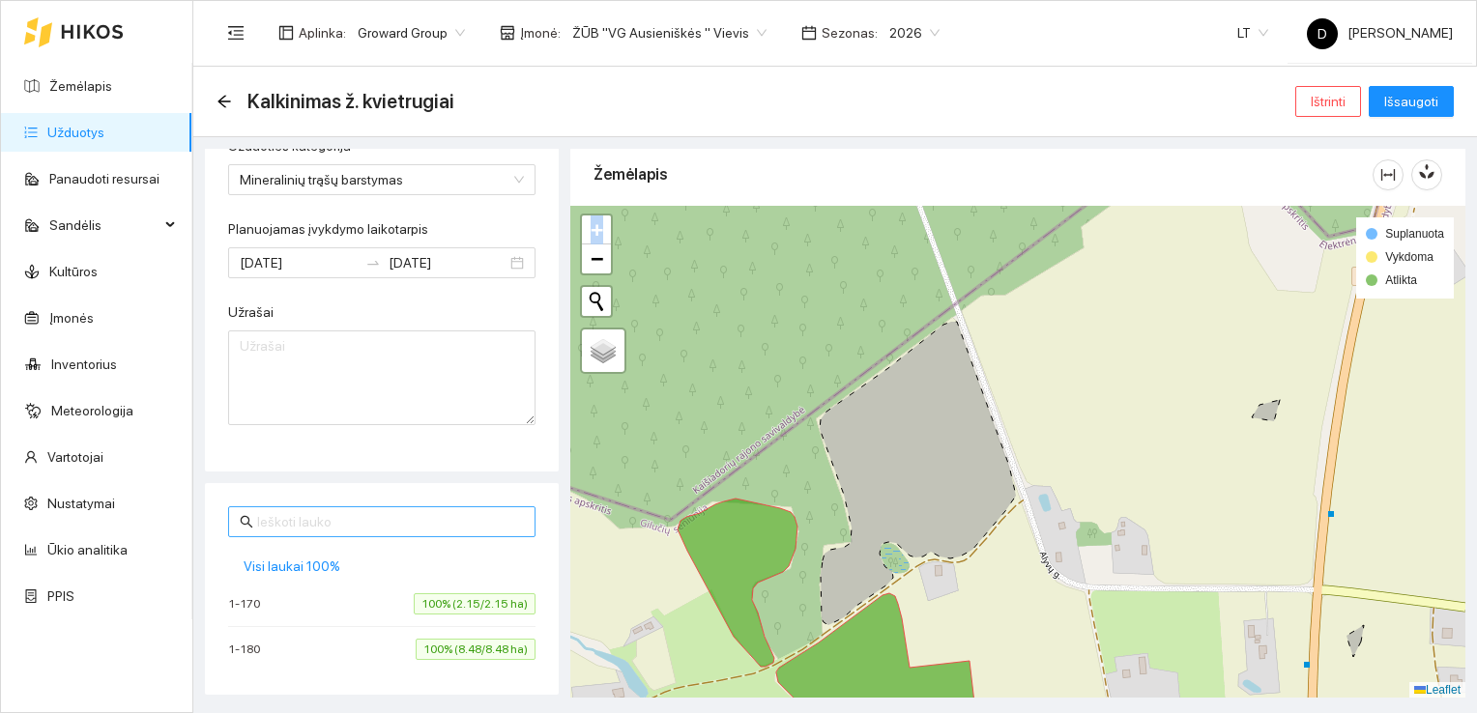
click at [387, 520] on input "text" at bounding box center [390, 521] width 267 height 21
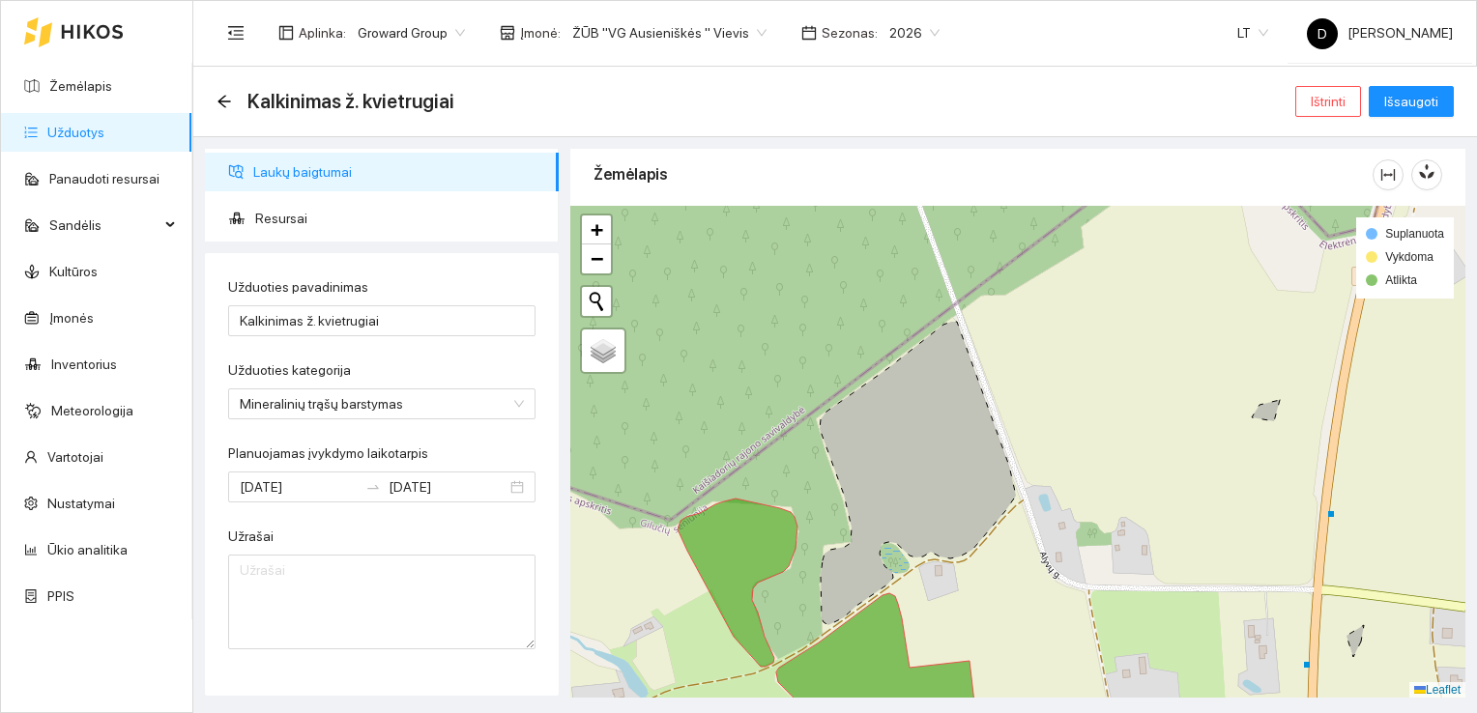
scroll to position [0, 0]
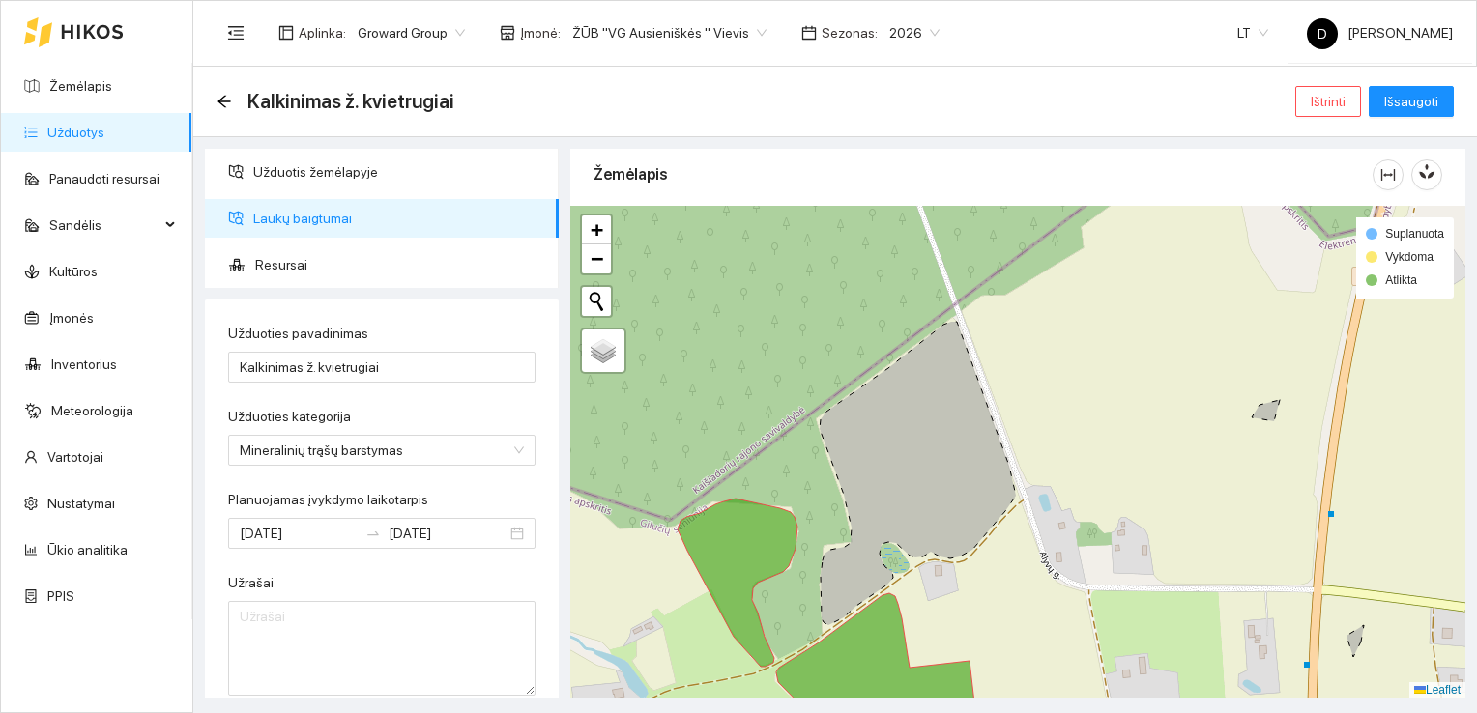
type input "092"
click at [825, 172] on div "Žemėlapis" at bounding box center [982, 174] width 779 height 55
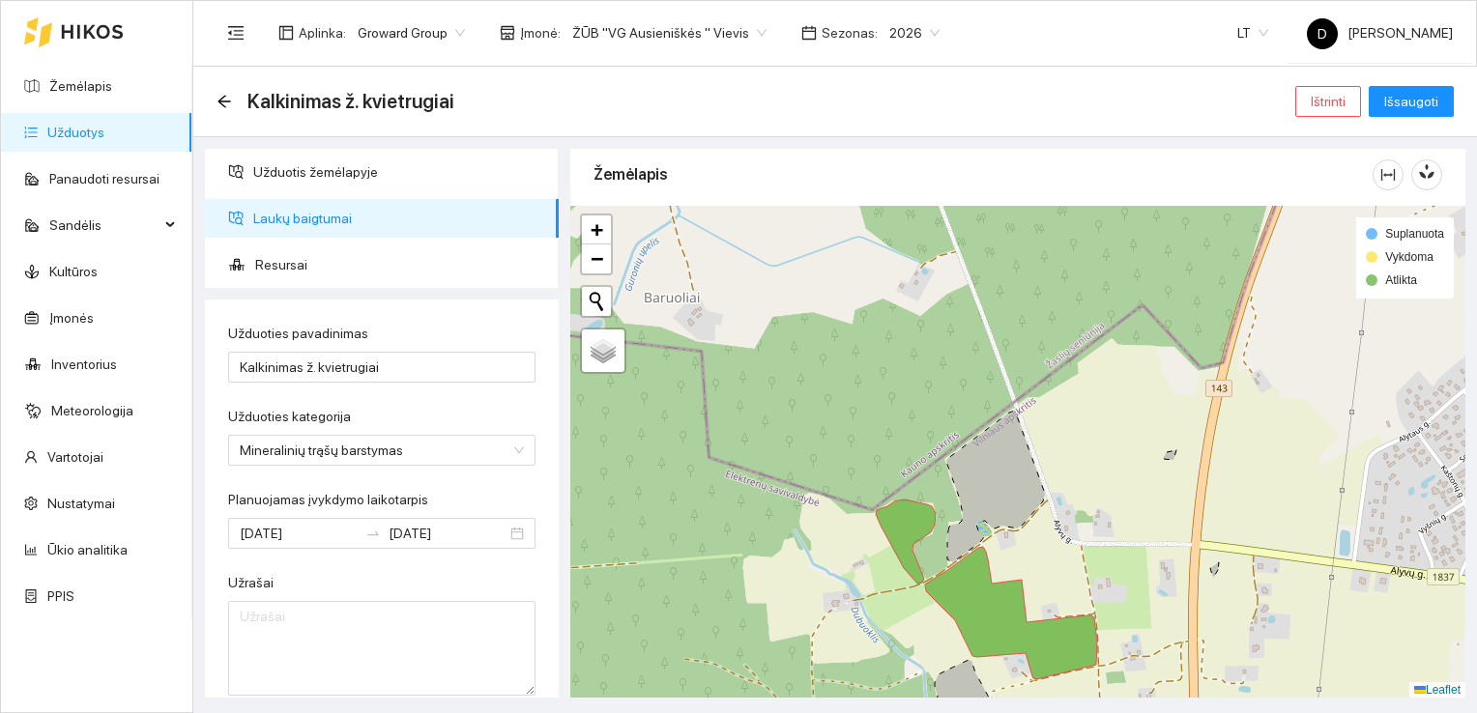
scroll to position [342, 0]
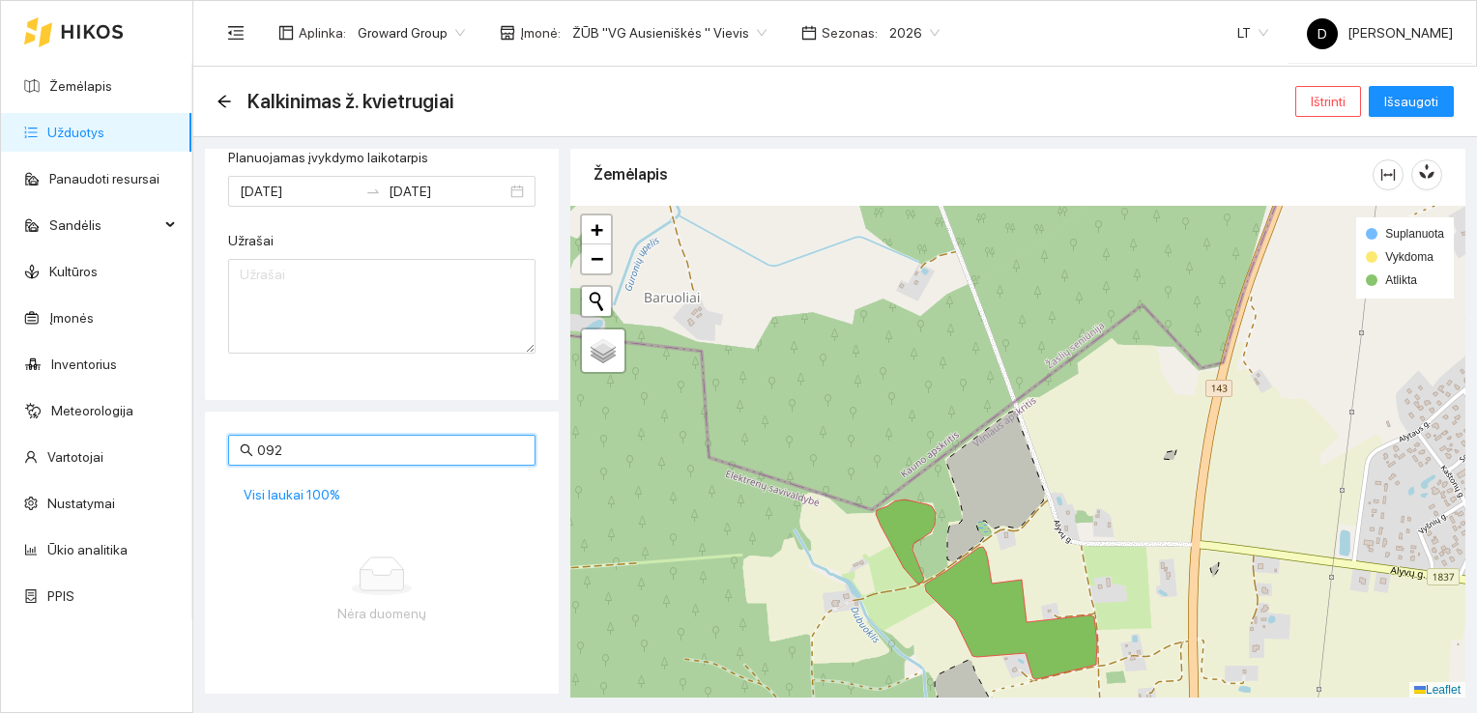
drag, startPoint x: 319, startPoint y: 446, endPoint x: 219, endPoint y: 433, distance: 100.3
click at [219, 433] on div "092 Visi laukai 100% Nėra duomenų" at bounding box center [382, 553] width 354 height 282
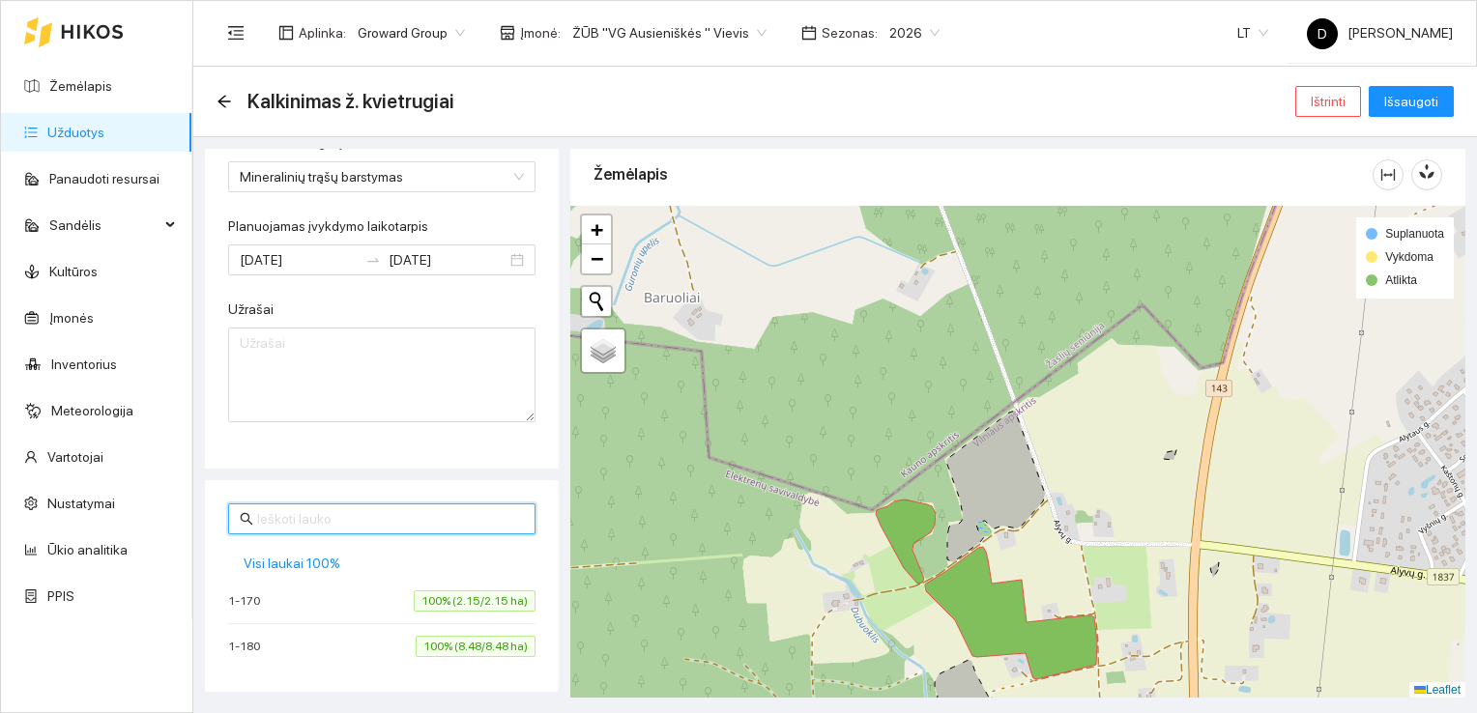
scroll to position [271, 0]
click at [445, 443] on div "Užduoties pavadinimas Kalkinimas ž. kvietrugiai Užduoties kategorija Mineralini…" at bounding box center [382, 250] width 354 height 443
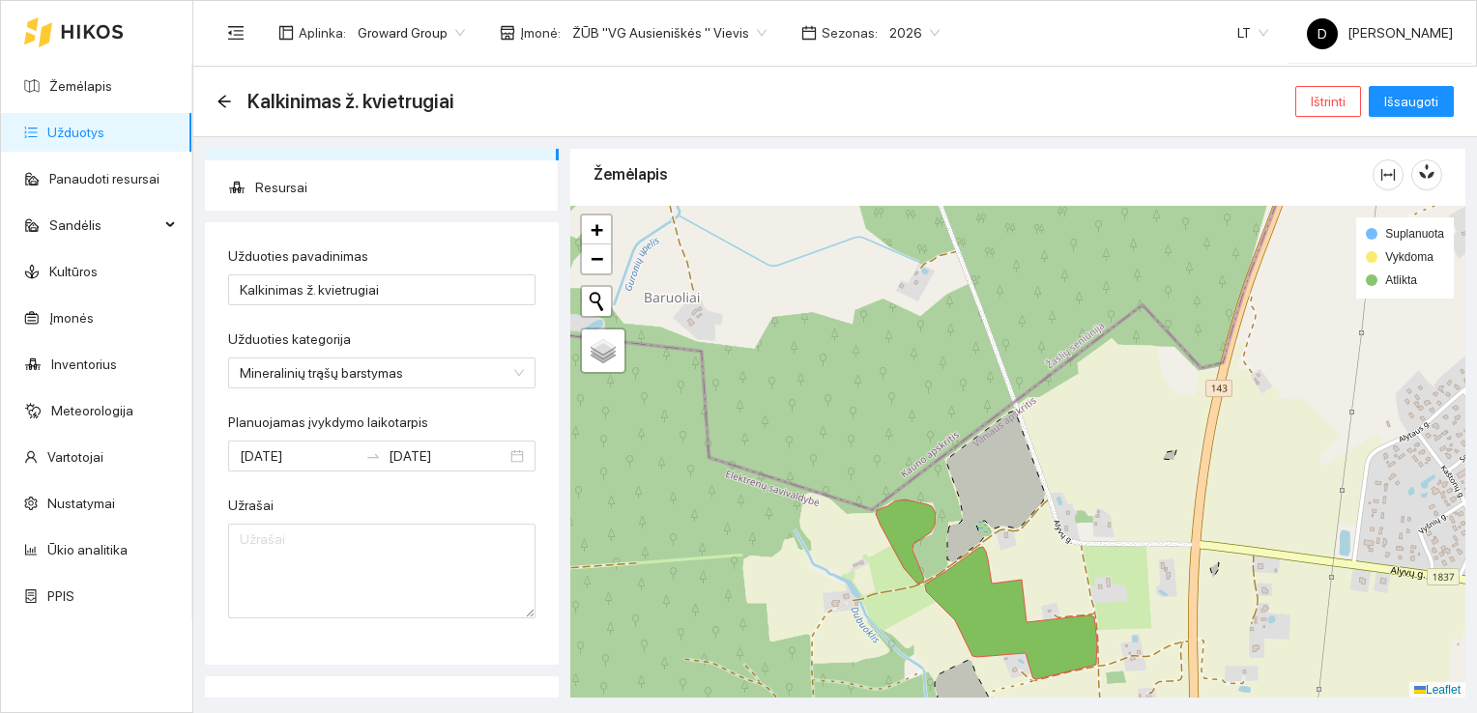
scroll to position [0, 0]
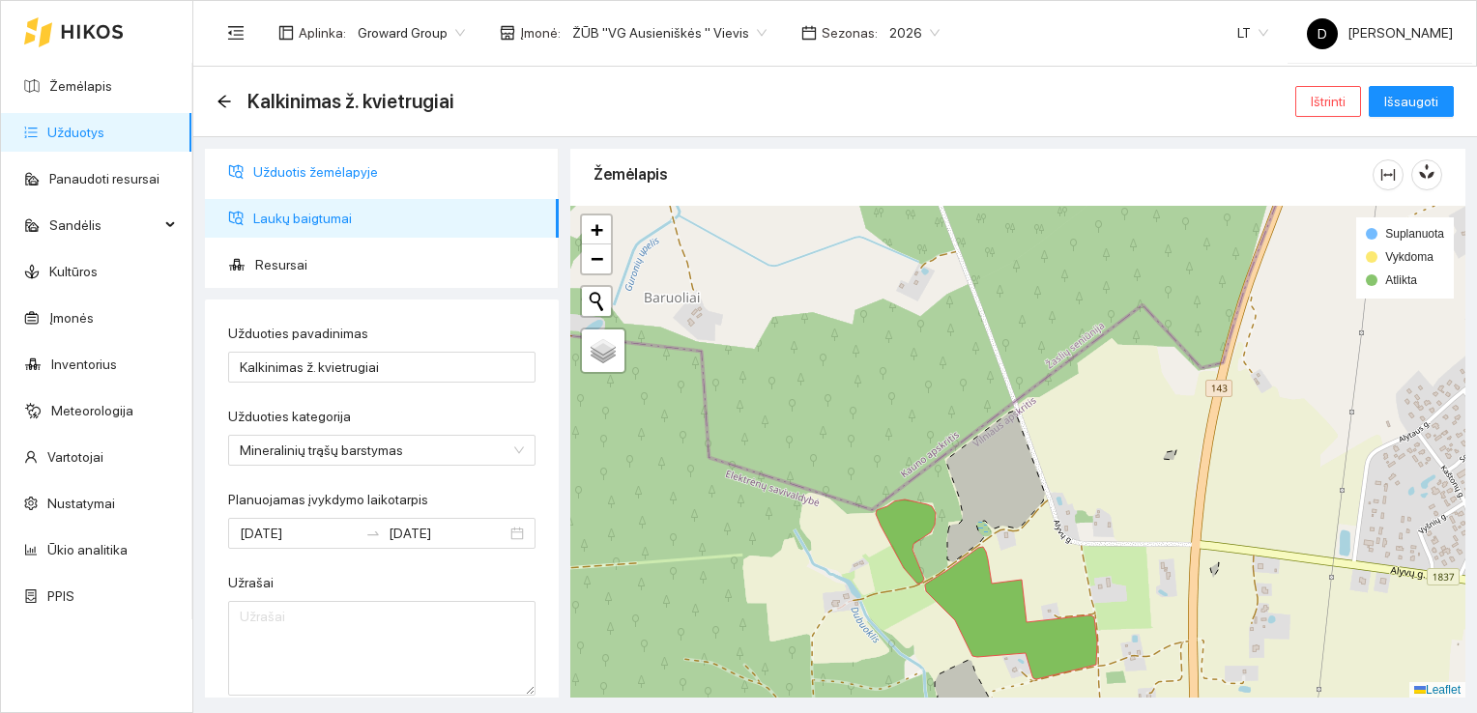
click at [340, 170] on span "Užduotis žemėlapyje" at bounding box center [398, 172] width 290 height 39
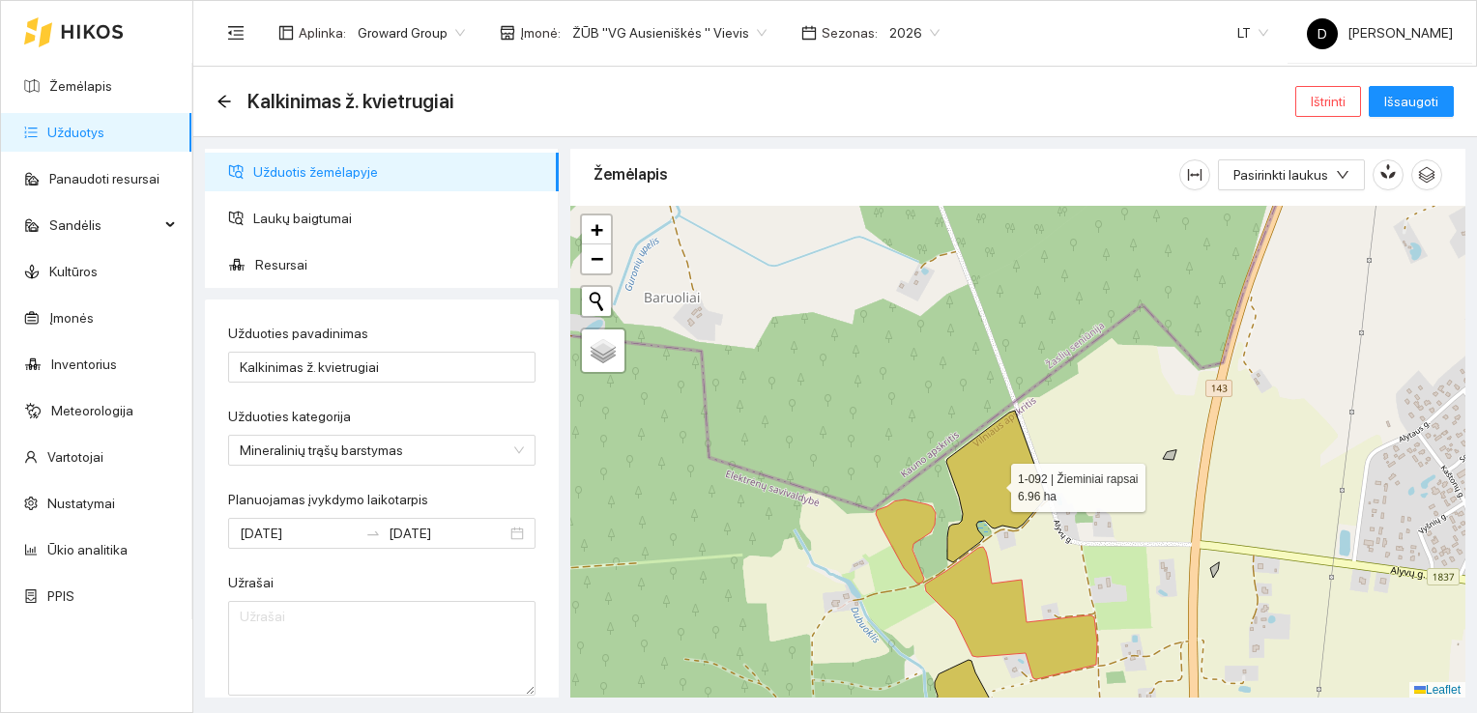
click at [1020, 483] on icon at bounding box center [995, 487] width 99 height 152
click at [317, 216] on span "Laukų baigtumai" at bounding box center [398, 218] width 290 height 39
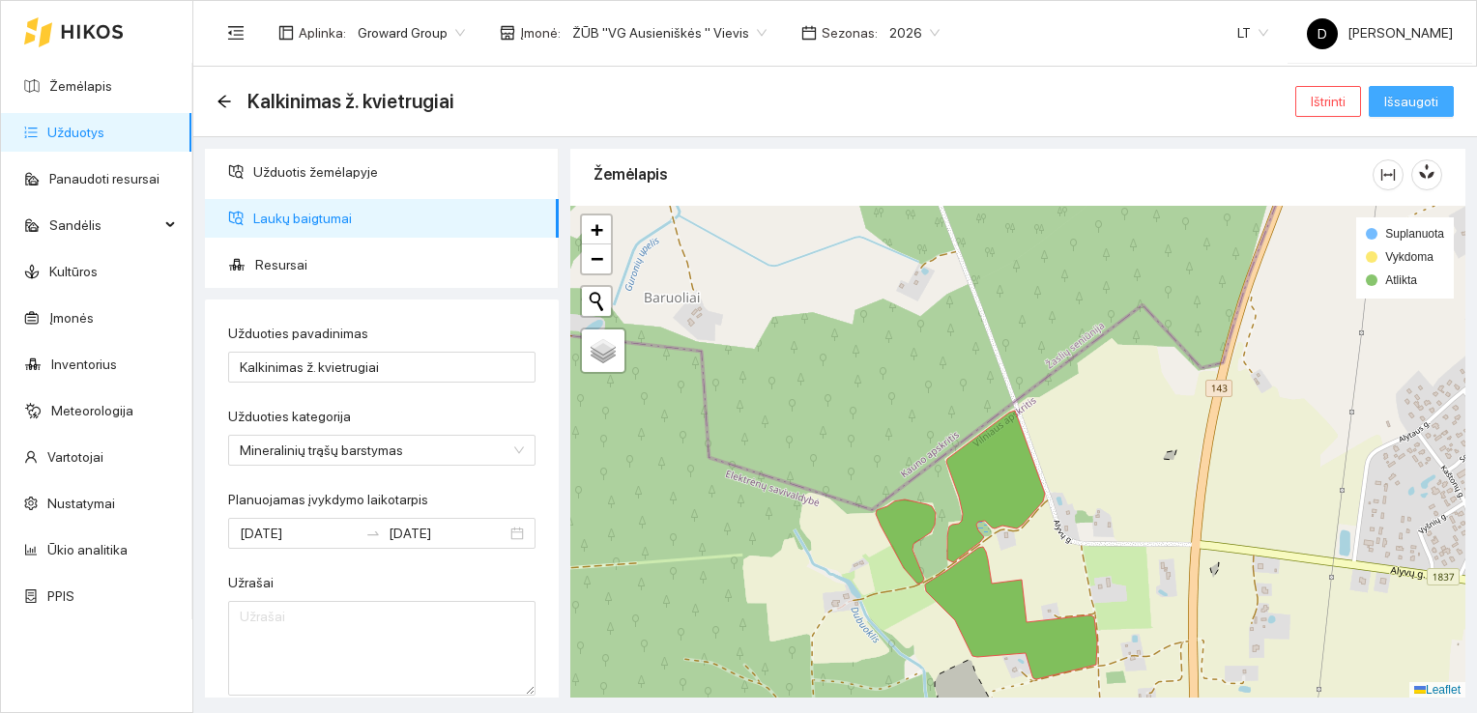
click at [1419, 98] on span "Išsaugoti" at bounding box center [1411, 101] width 54 height 21
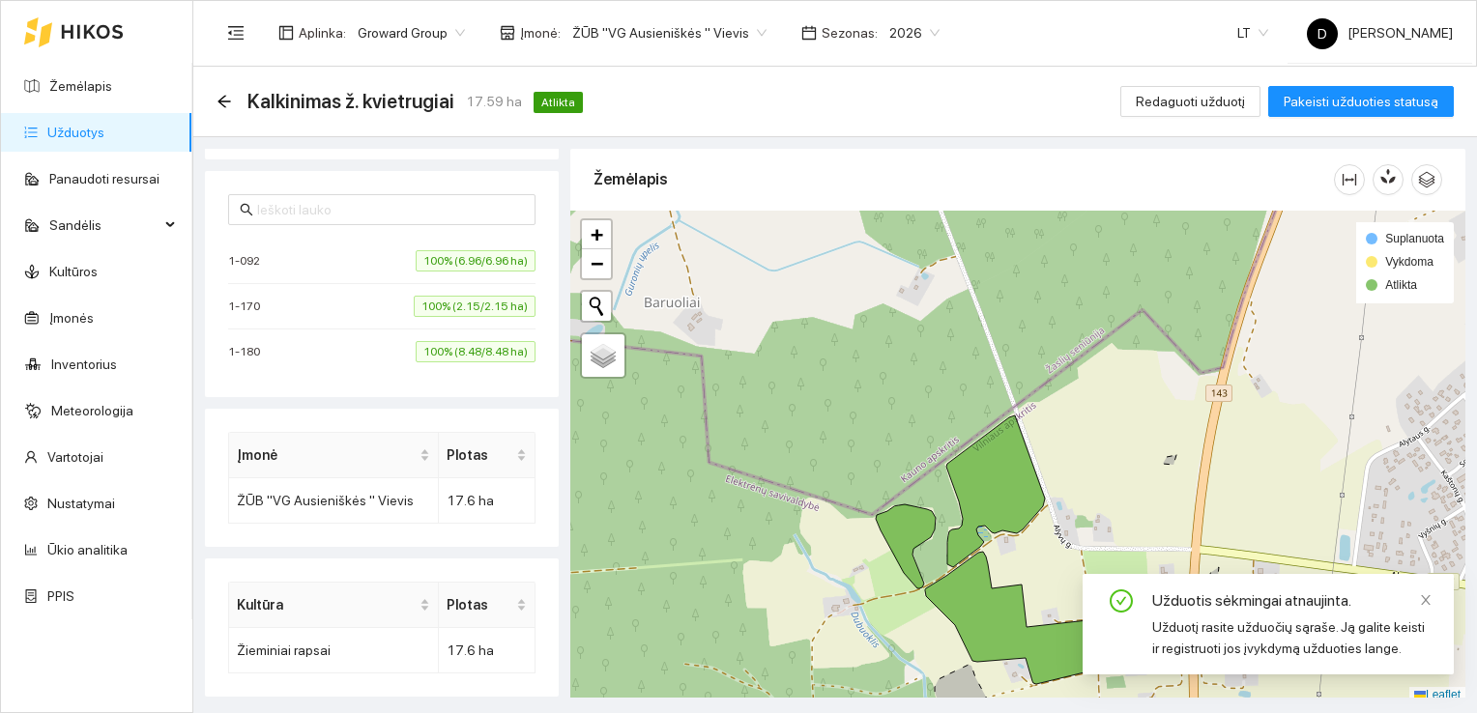
scroll to position [481, 0]
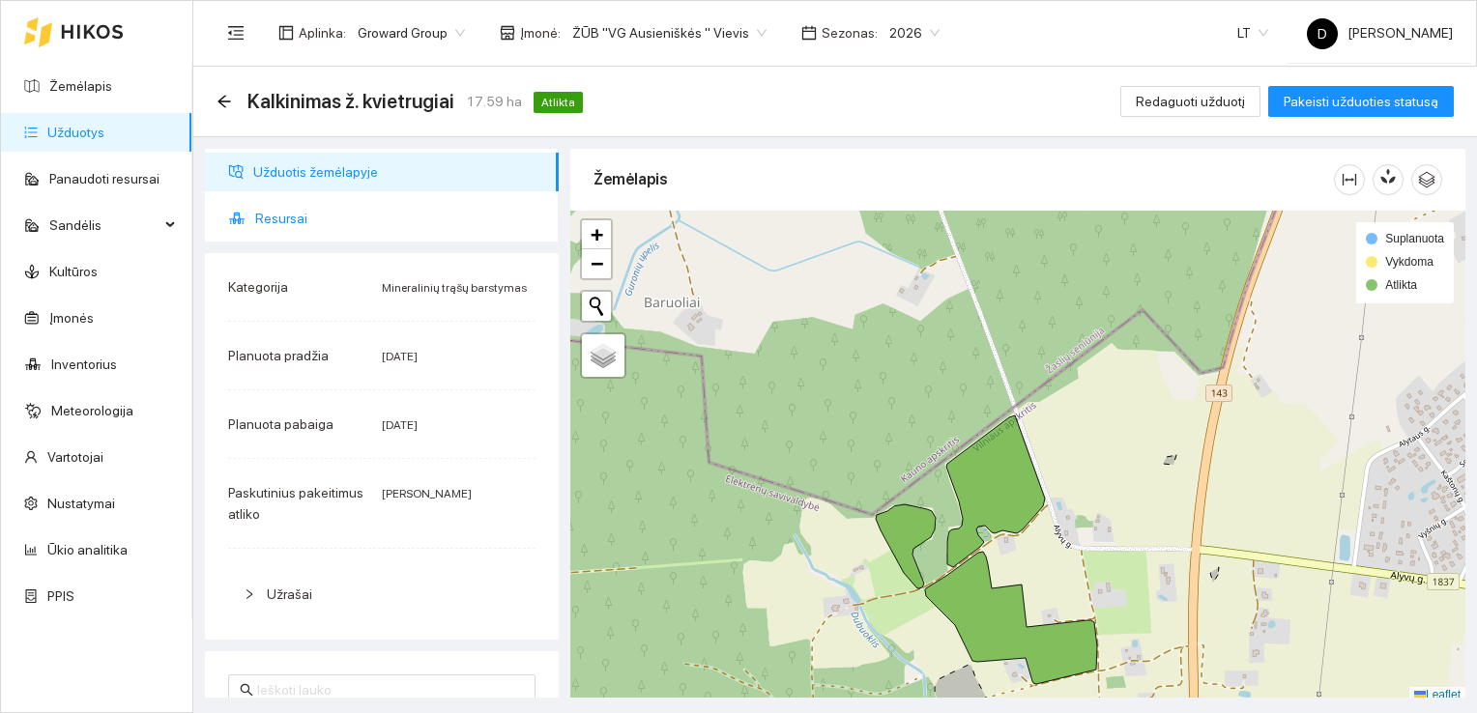
click at [278, 214] on span "Resursai" at bounding box center [399, 218] width 288 height 39
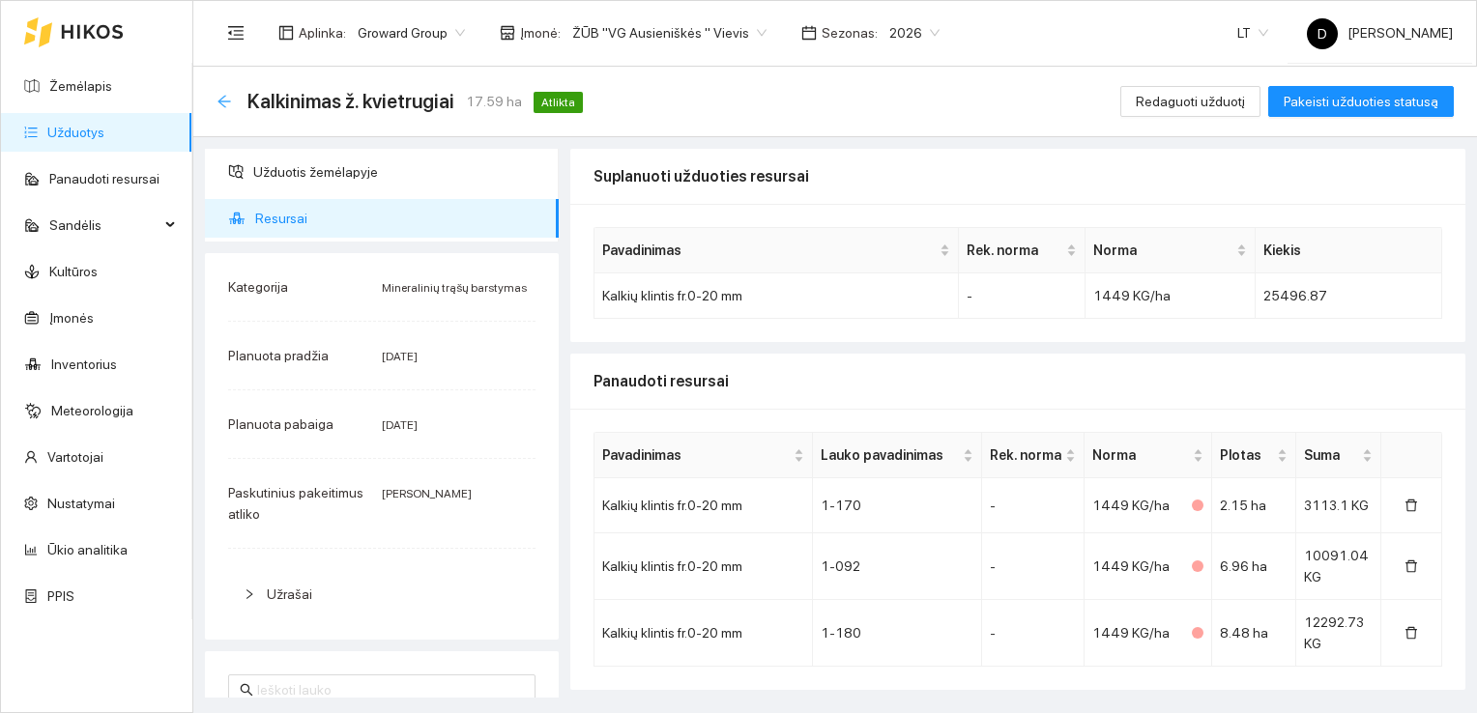
click at [224, 101] on icon "arrow-left" at bounding box center [223, 101] width 13 height 13
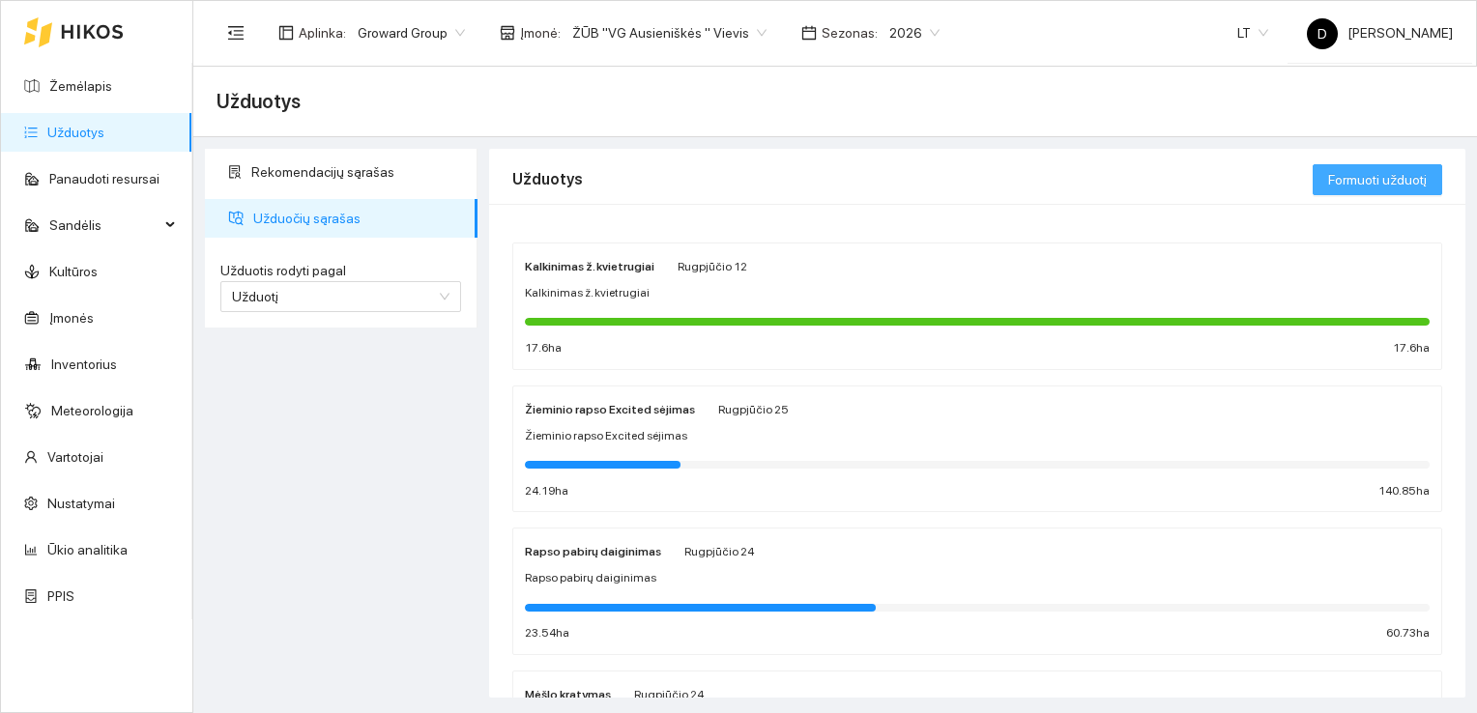
click at [1392, 179] on span "Formuoti užduotį" at bounding box center [1377, 179] width 99 height 21
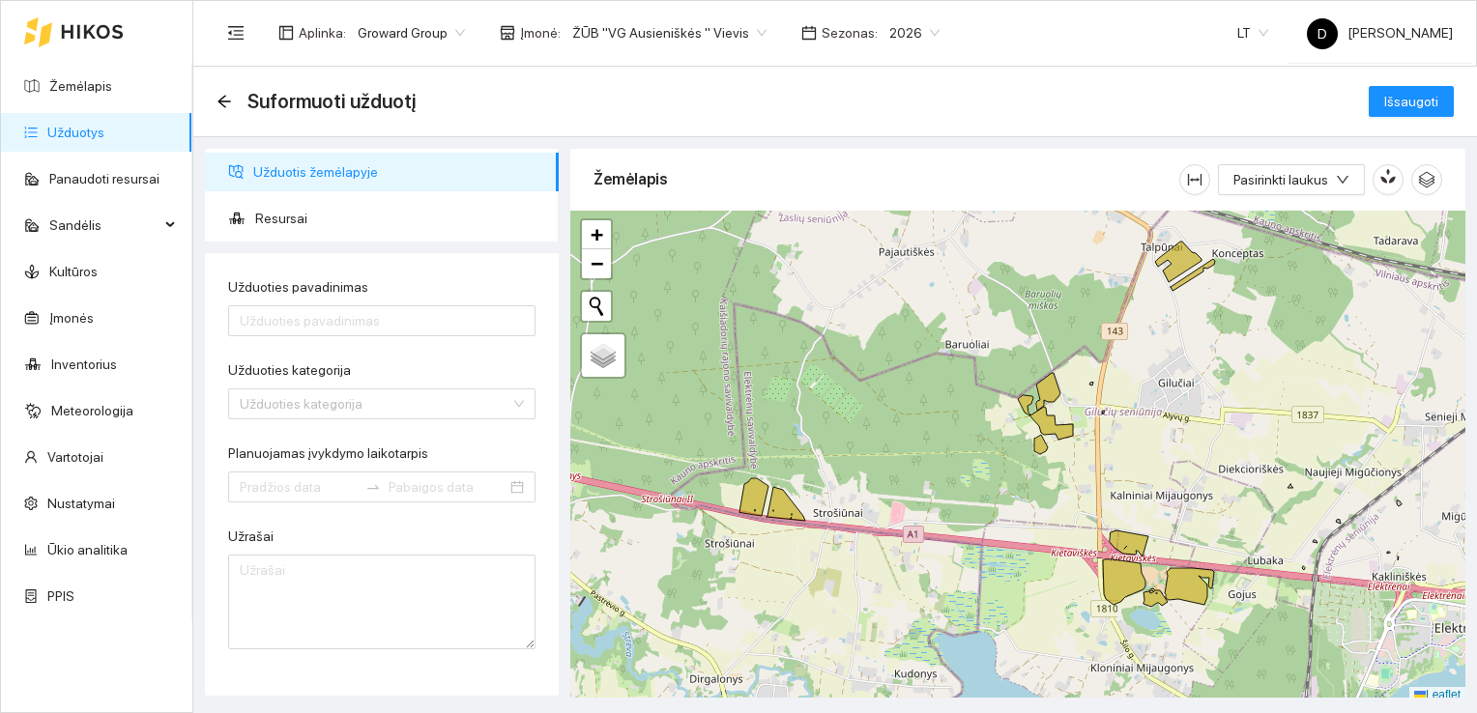
scroll to position [5, 0]
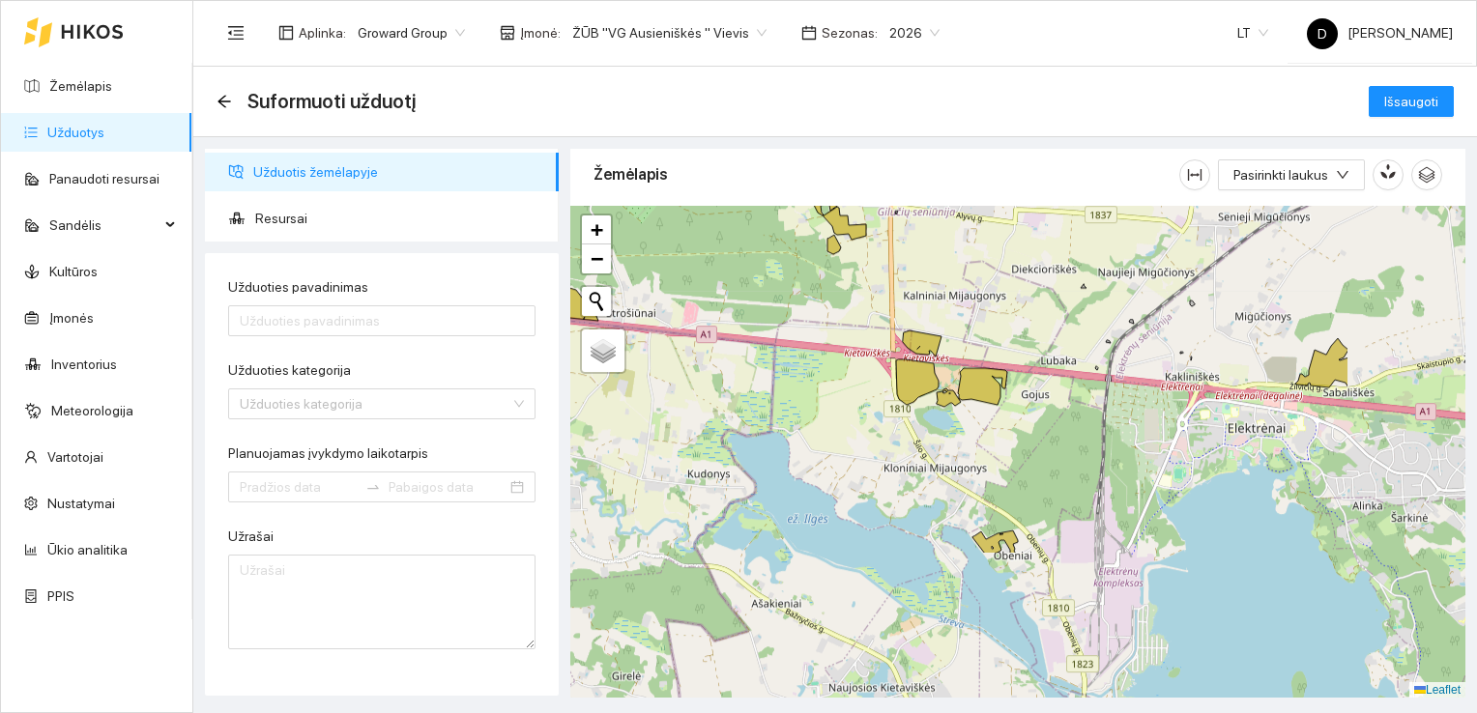
drag, startPoint x: 1049, startPoint y: 520, endPoint x: 842, endPoint y: 325, distance: 284.4
click at [842, 325] on div at bounding box center [1017, 452] width 895 height 493
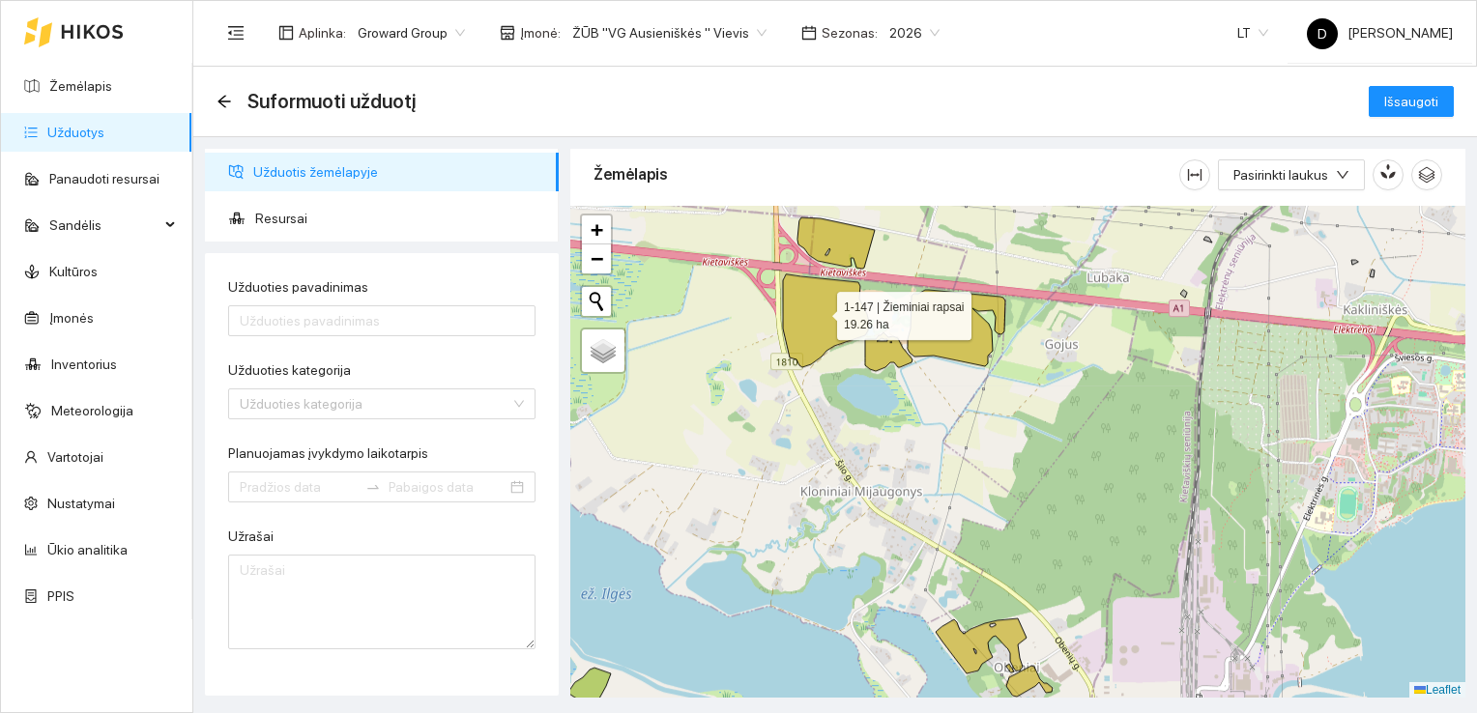
click at [820, 310] on icon at bounding box center [826, 320] width 86 height 93
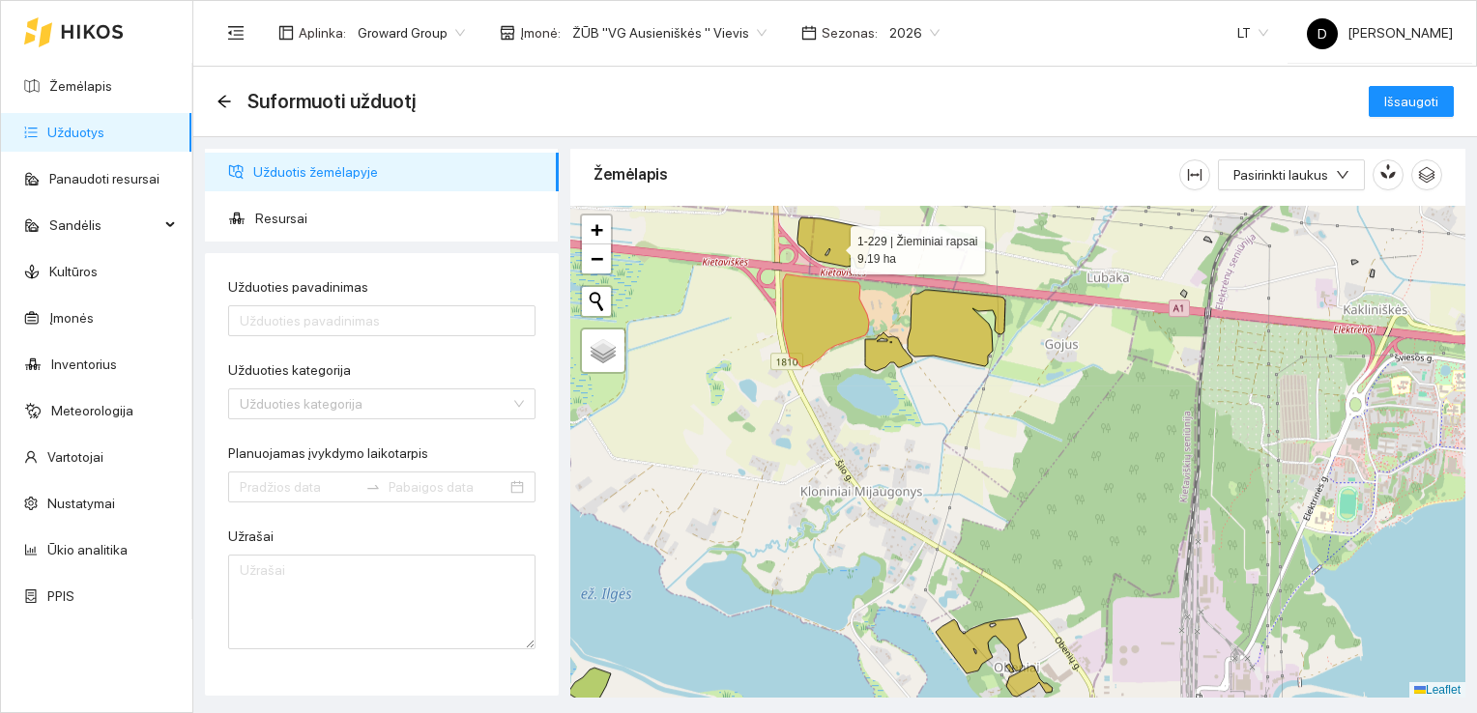
click at [833, 245] on icon at bounding box center [835, 242] width 77 height 51
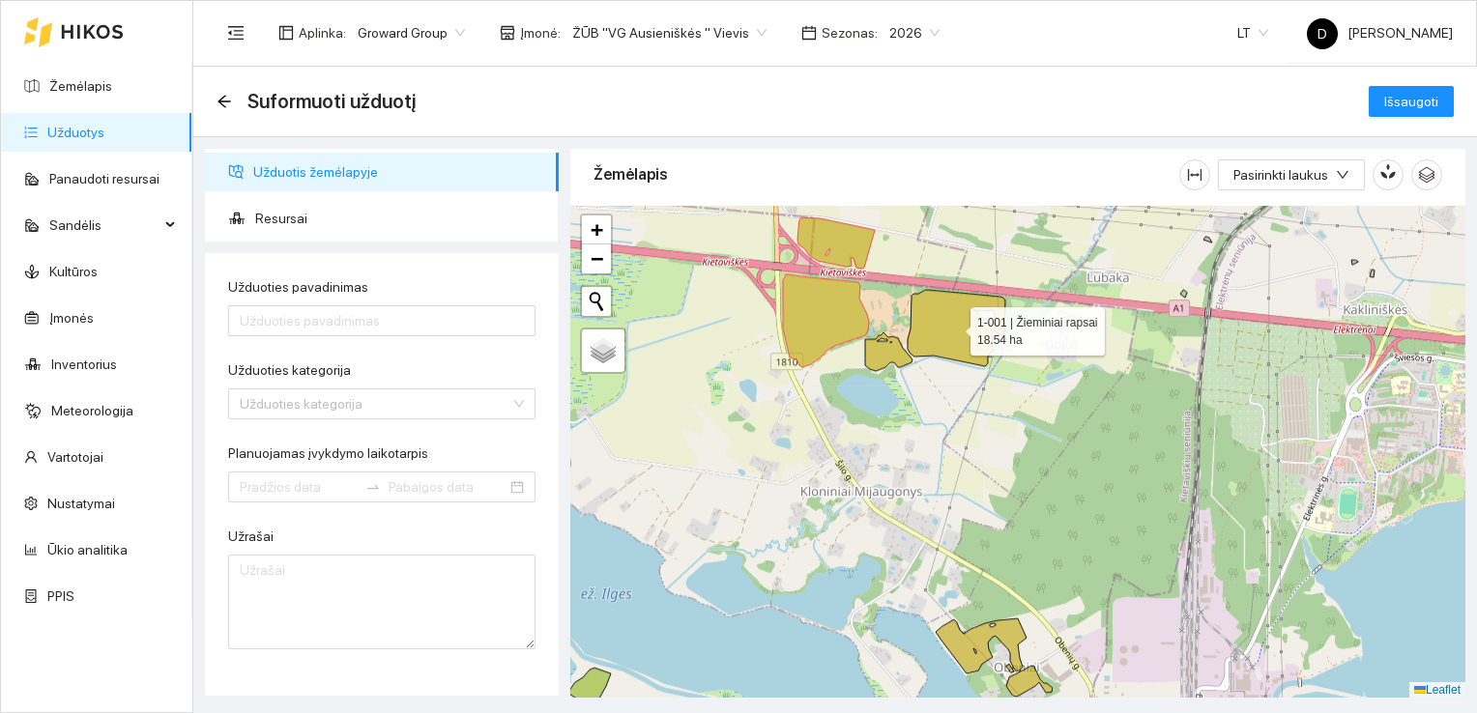
click at [953, 326] on icon at bounding box center [956, 328] width 98 height 76
click at [878, 349] on icon at bounding box center [888, 351] width 47 height 39
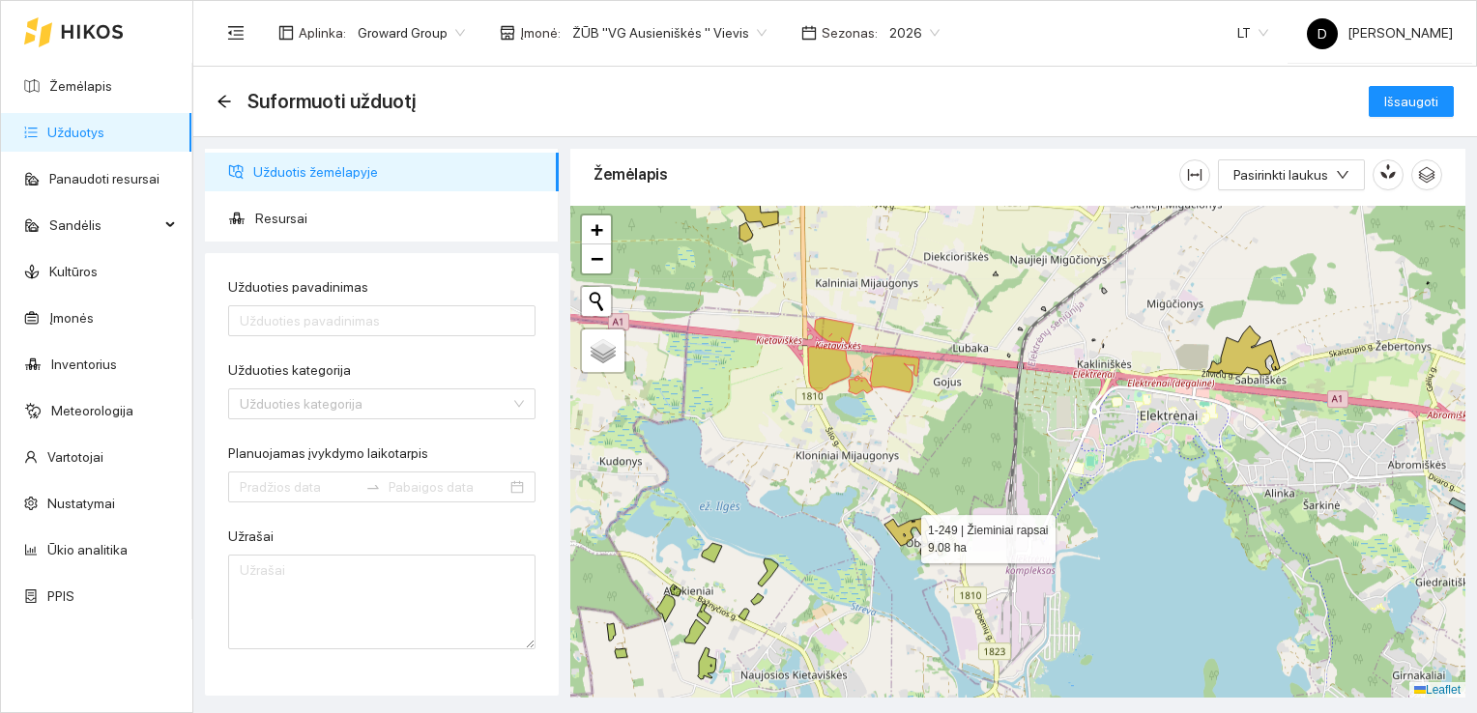
click at [904, 533] on icon at bounding box center [906, 532] width 45 height 28
click at [928, 550] on icon at bounding box center [931, 549] width 22 height 15
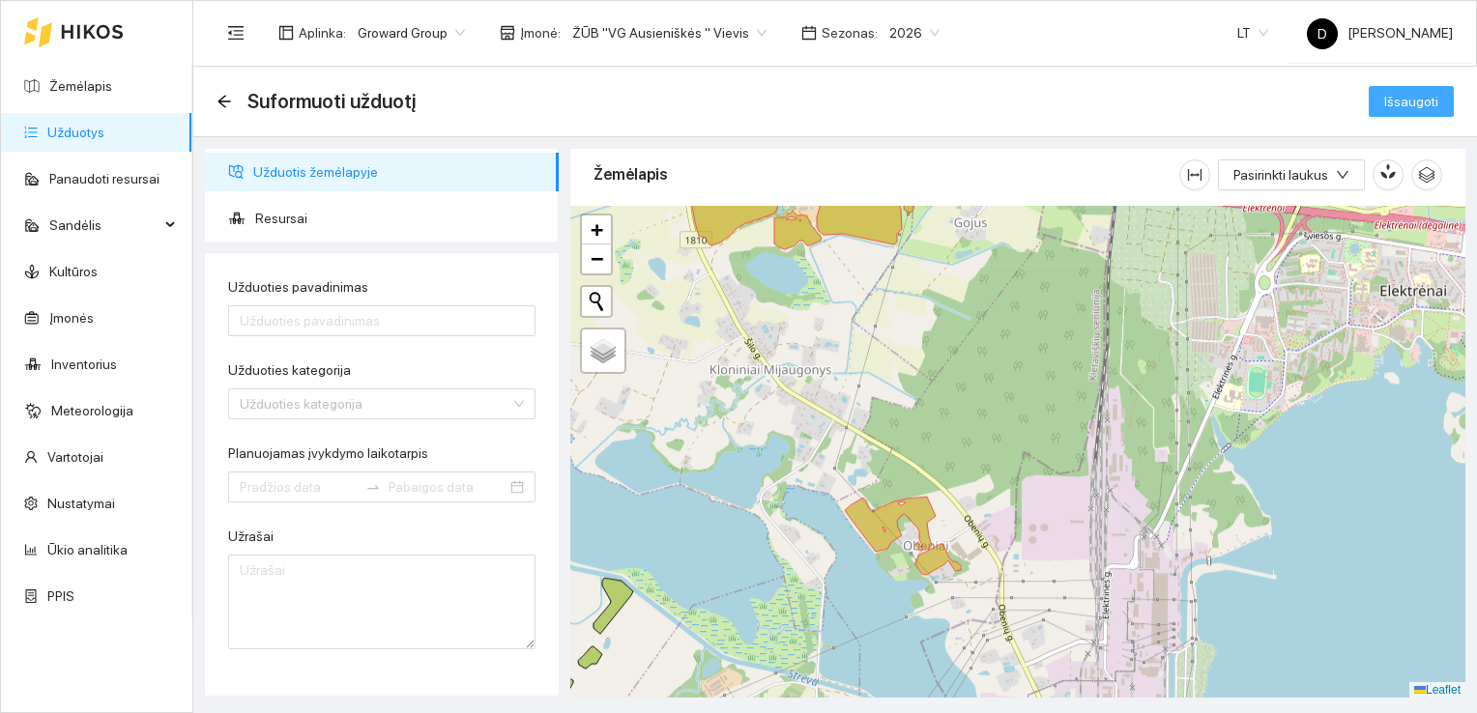
click at [1423, 103] on span "Išsaugoti" at bounding box center [1411, 101] width 54 height 21
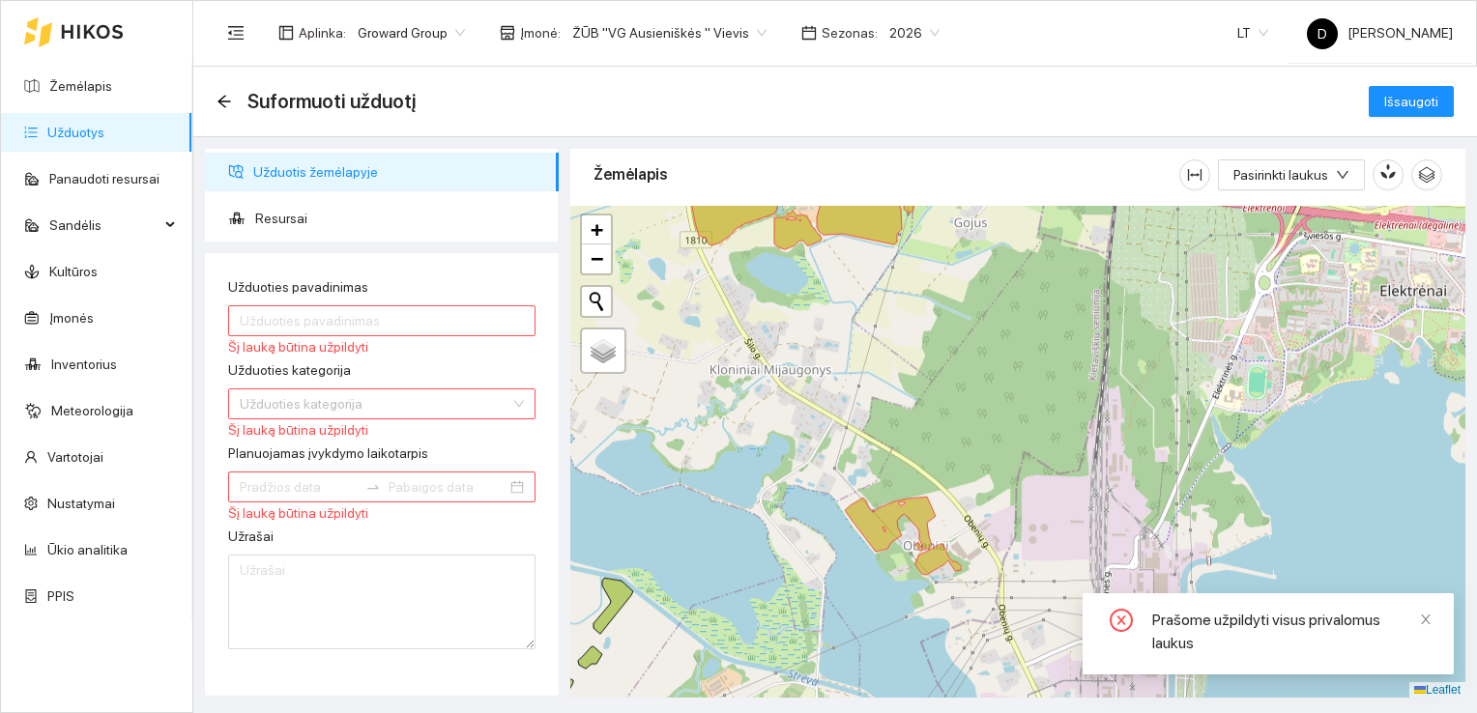
click at [446, 285] on div "Užduoties pavadinimas" at bounding box center [381, 290] width 307 height 29
click at [434, 325] on input "Užduoties pavadinimas" at bounding box center [381, 320] width 307 height 31
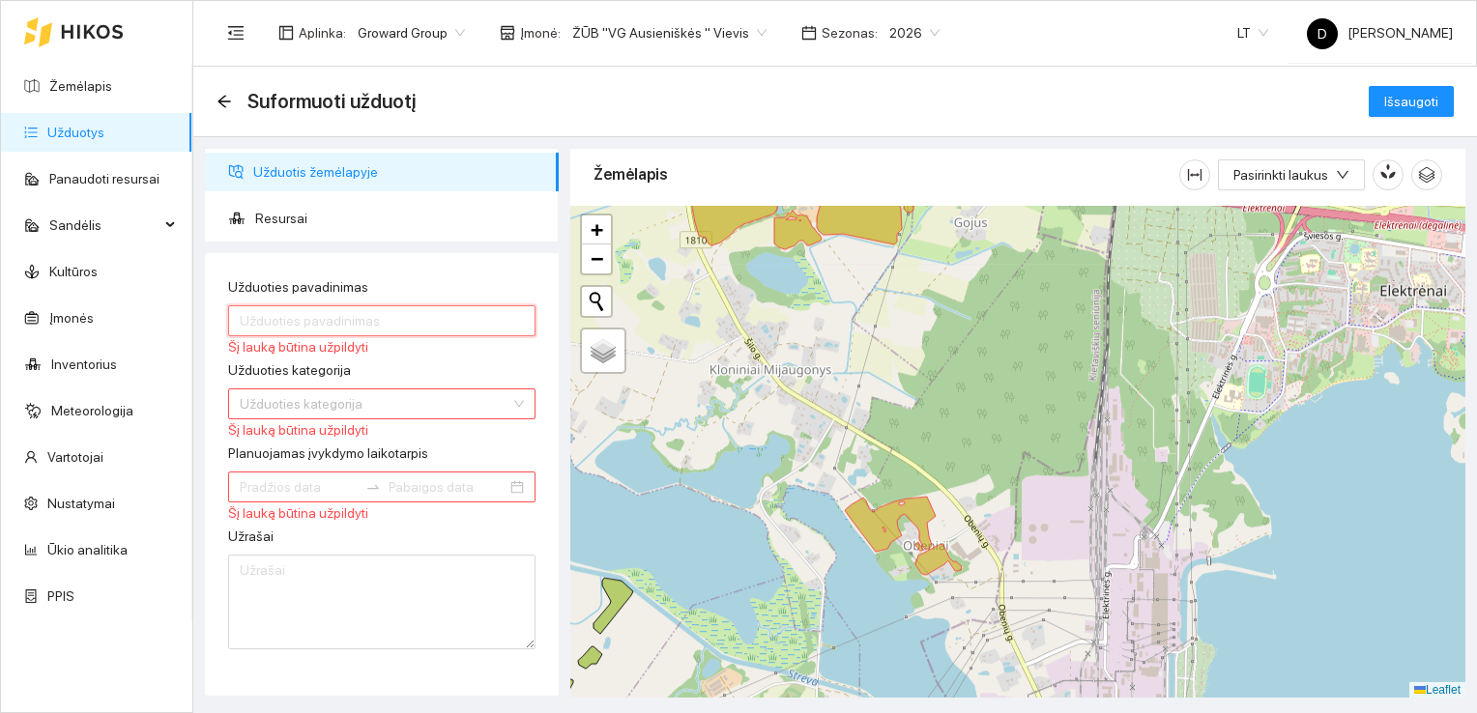
type input "Kalkinimas ž. kvietrugiai"
click at [443, 401] on input "Užduoties kategorija" at bounding box center [375, 403] width 271 height 29
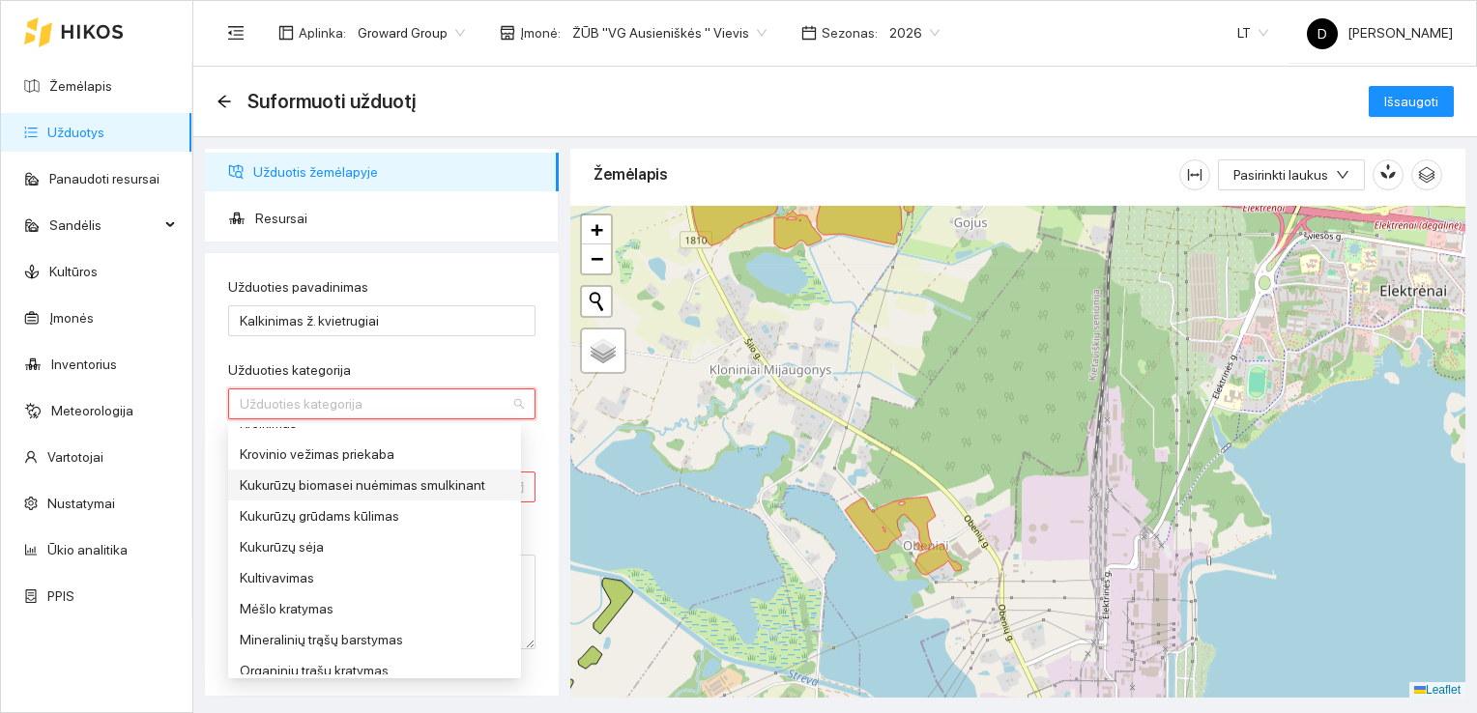
scroll to position [580, 0]
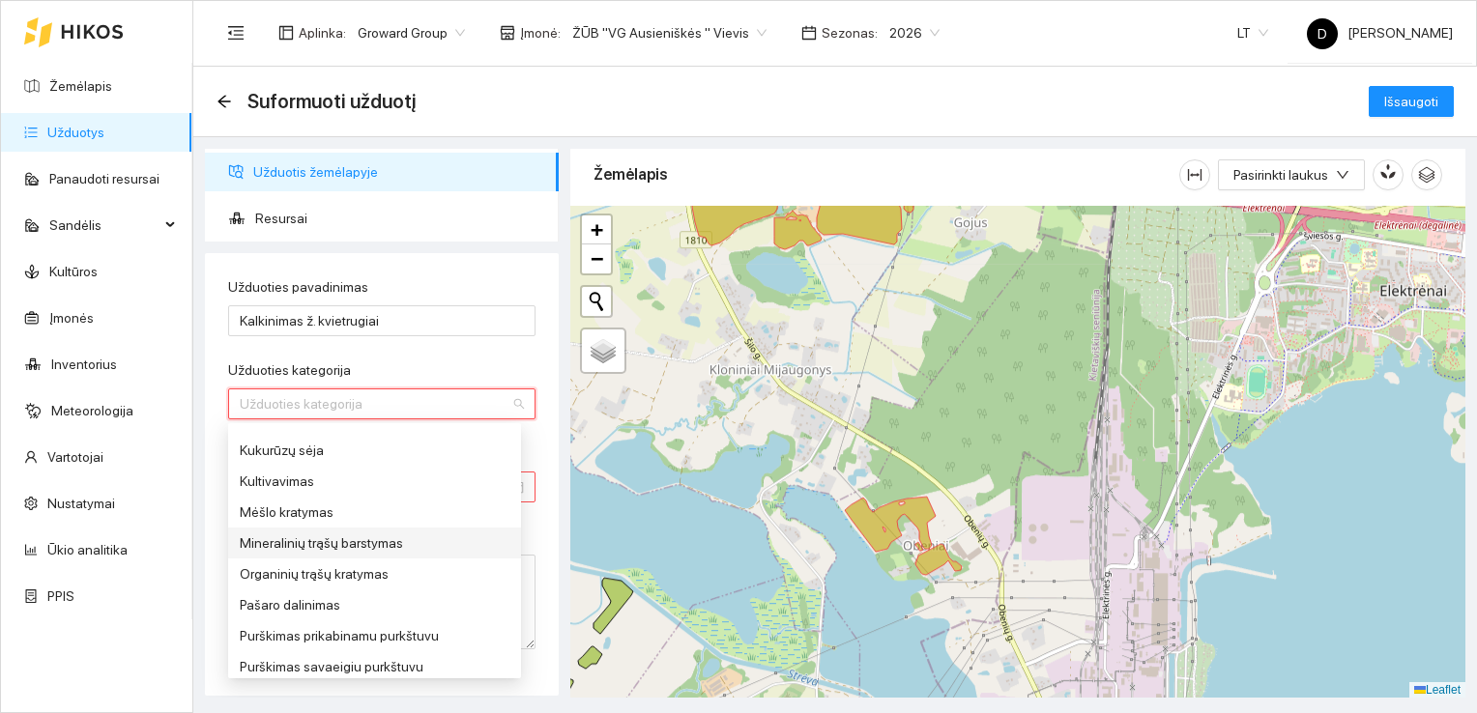
click at [326, 543] on div "Mineralinių trąšų barstymas" at bounding box center [375, 543] width 270 height 21
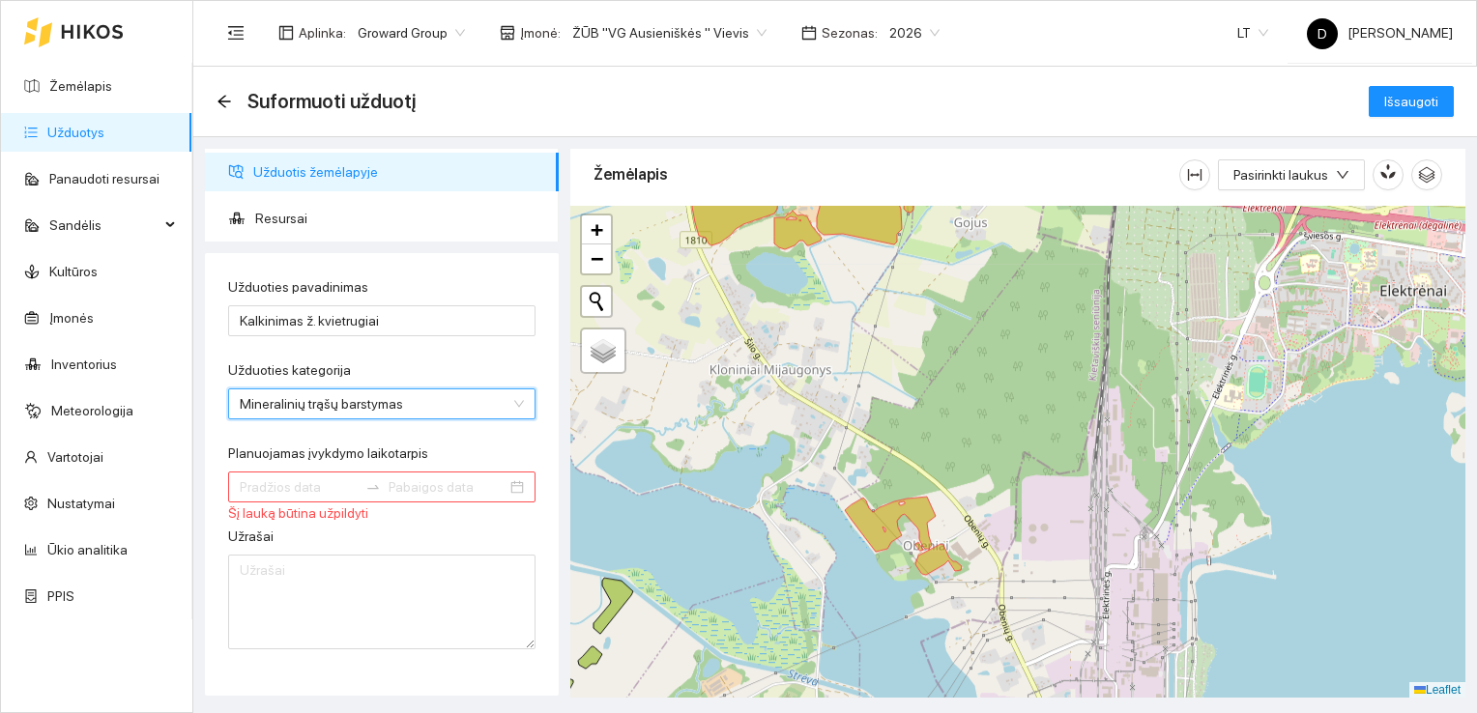
click at [298, 480] on input "Planuojamas įvykdymo laikotarpis" at bounding box center [299, 486] width 118 height 21
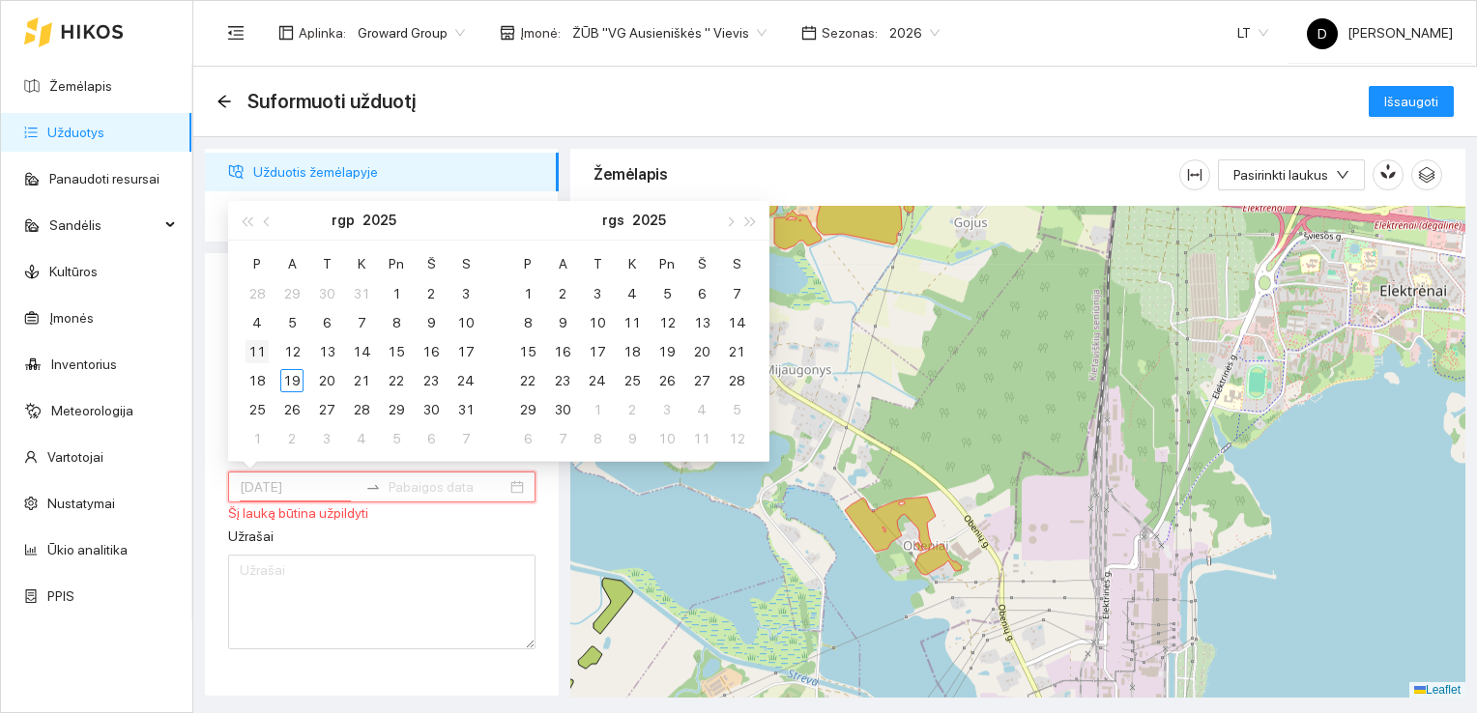
type input "[DATE]"
click at [262, 349] on div "11" at bounding box center [256, 351] width 23 height 23
type input "[DATE]"
click at [302, 346] on div "12" at bounding box center [291, 351] width 23 height 23
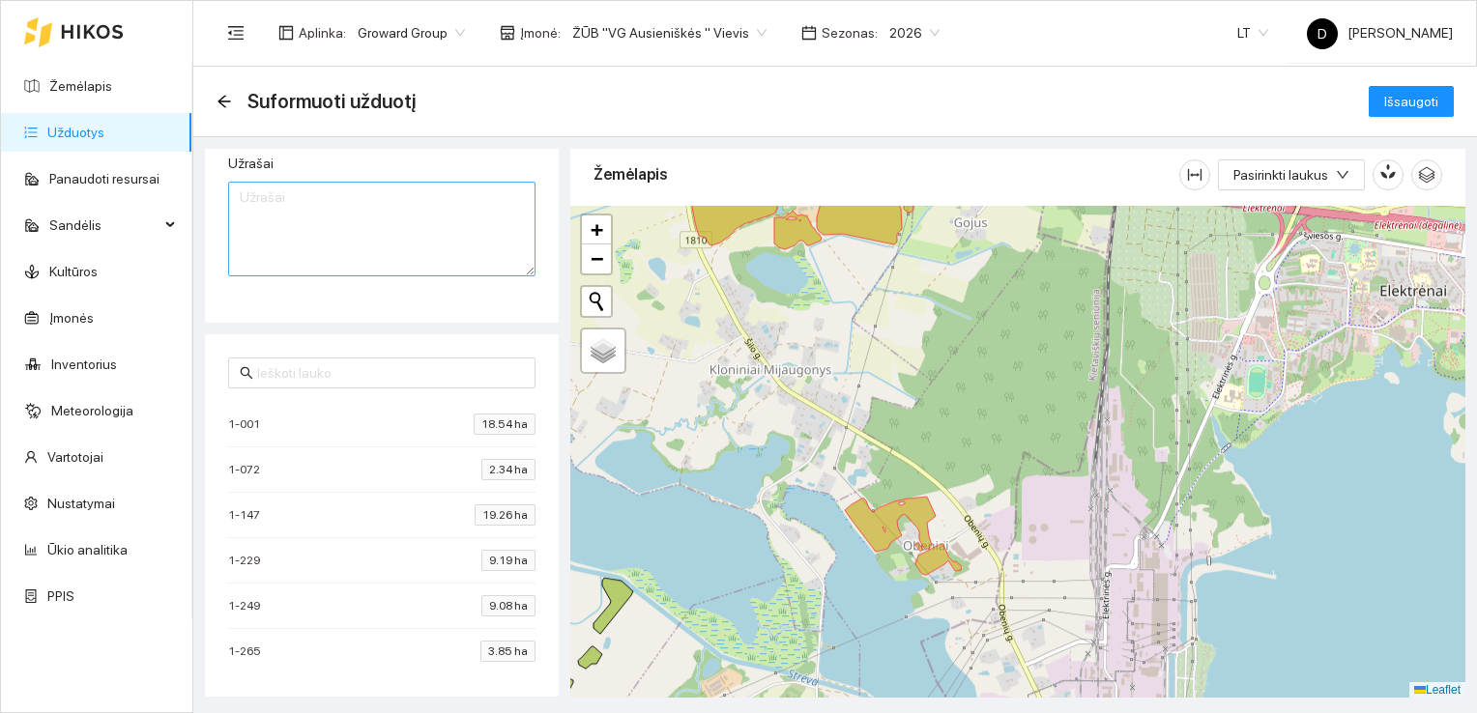
scroll to position [0, 0]
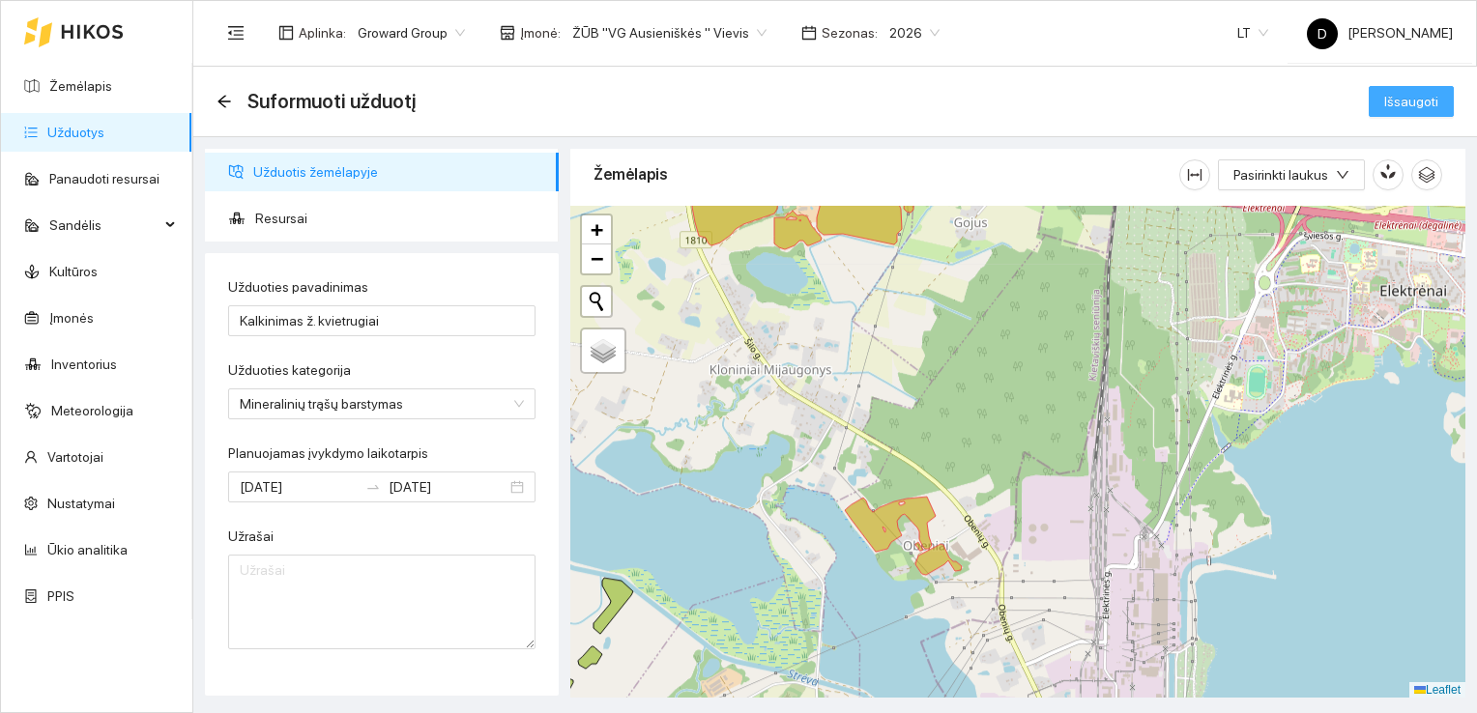
click at [1437, 99] on span "Išsaugoti" at bounding box center [1411, 101] width 54 height 21
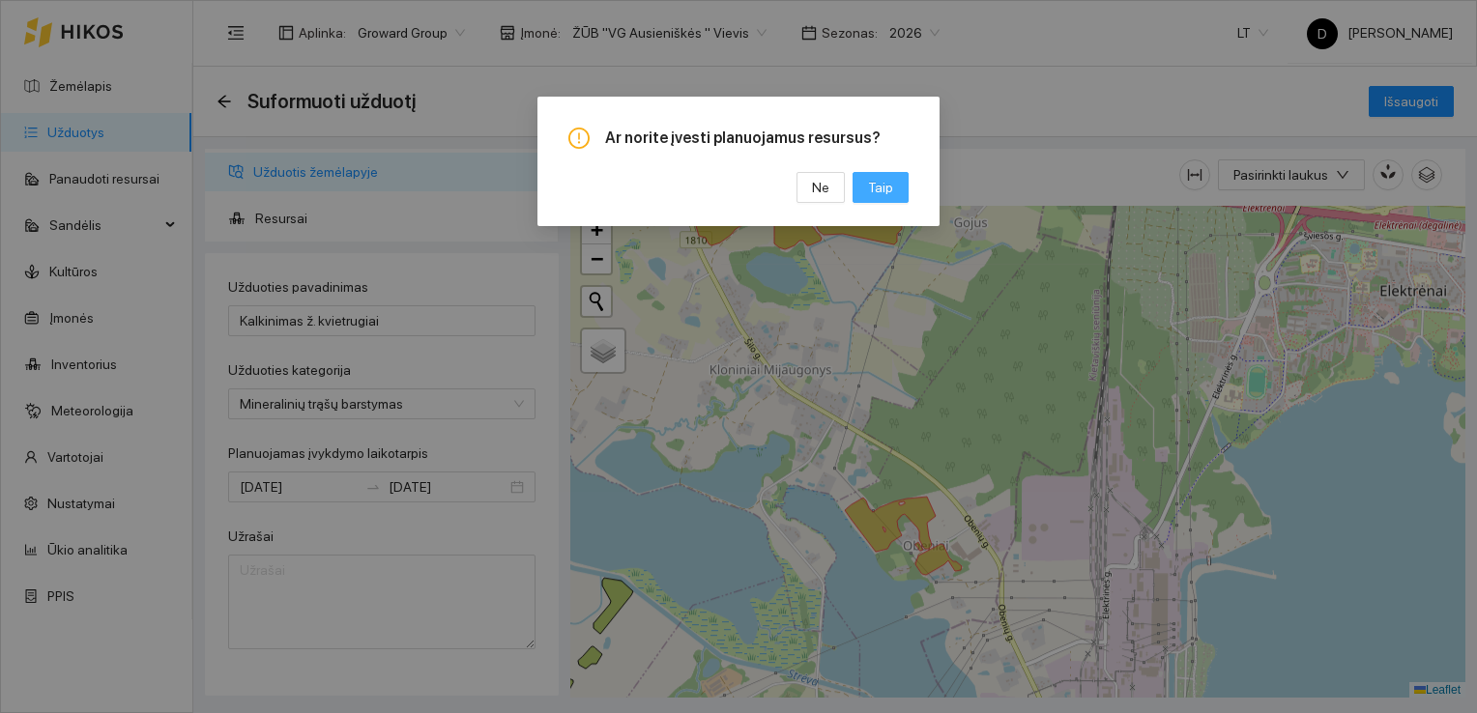
click at [885, 188] on span "Taip" at bounding box center [880, 187] width 25 height 21
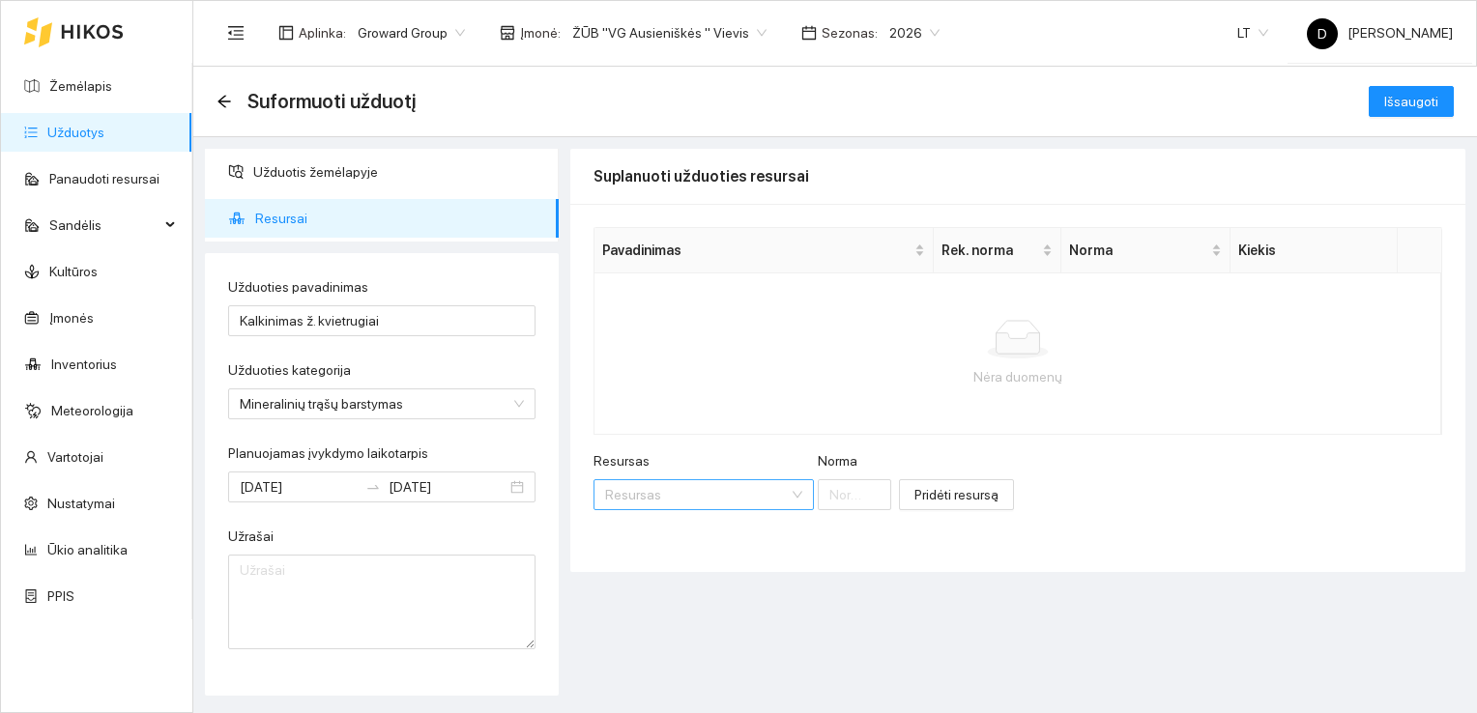
click at [711, 499] on input "Resursas" at bounding box center [697, 494] width 184 height 29
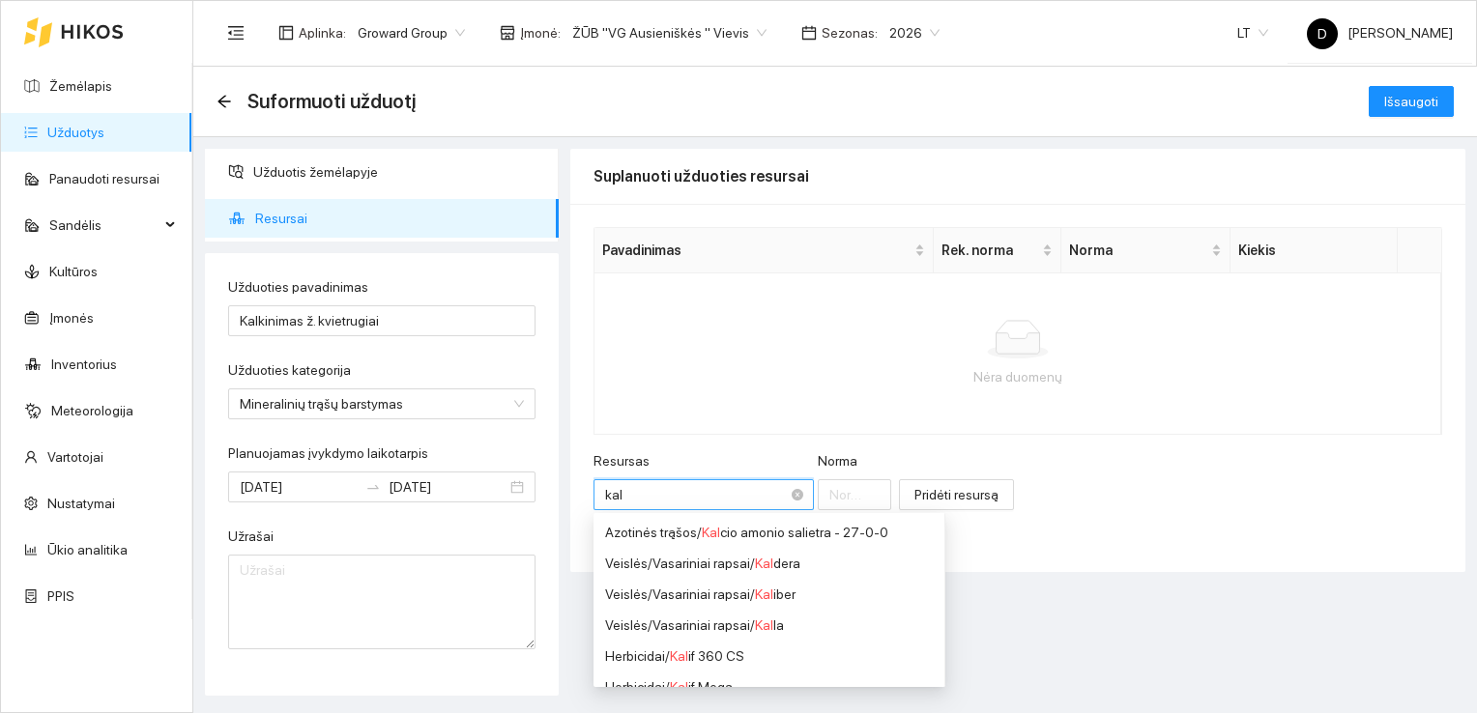
type input "kalk"
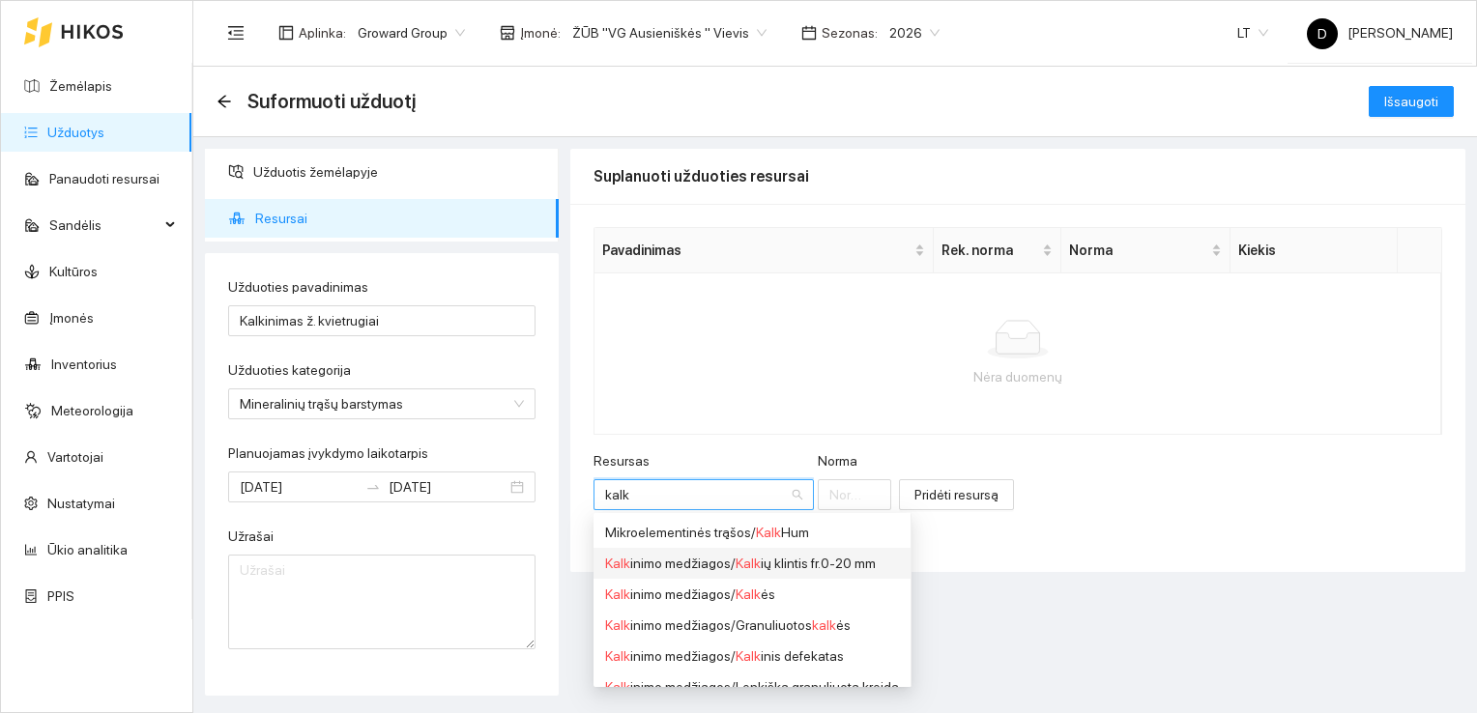
click at [812, 566] on div "Kalk inimo medžiagos / Kalk ių klintis fr.0-20 mm" at bounding box center [752, 563] width 294 height 21
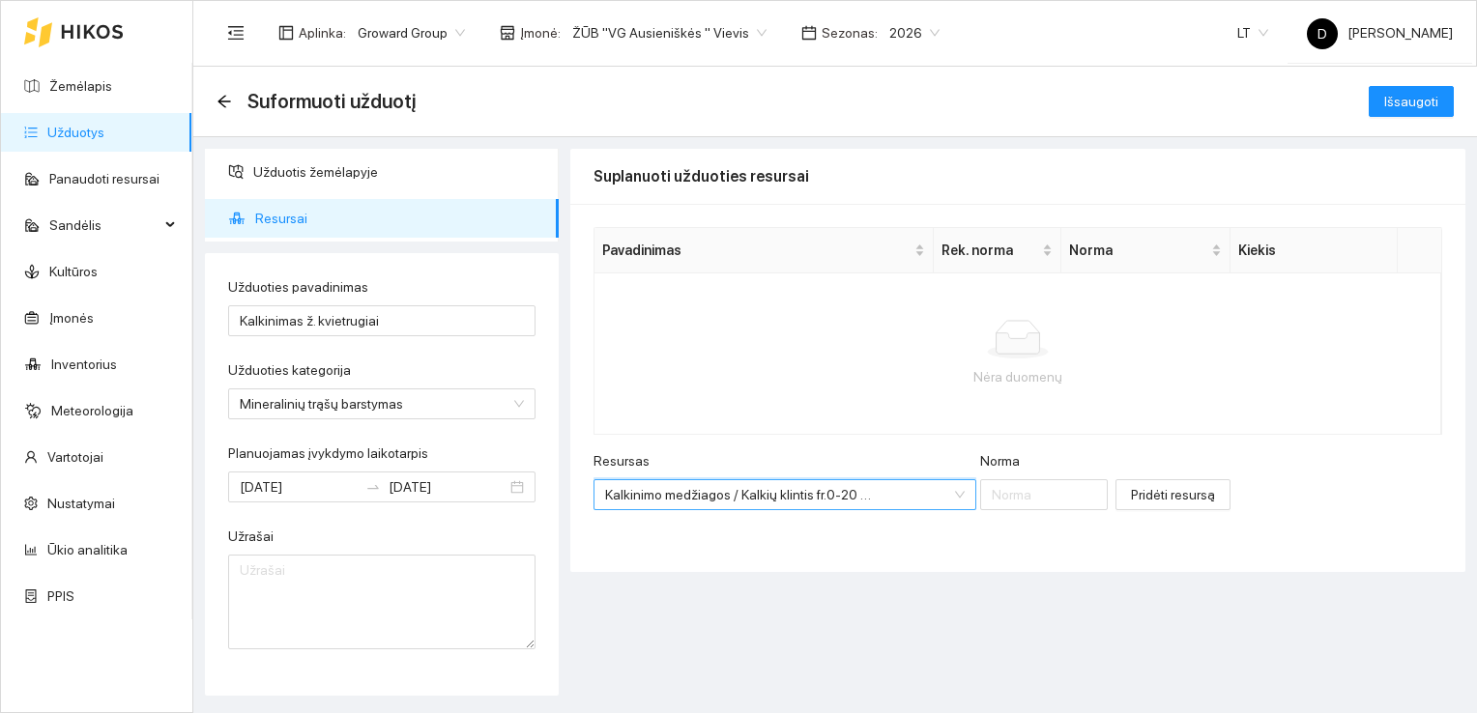
scroll to position [418, 0]
click at [994, 496] on input "Norma" at bounding box center [1044, 494] width 128 height 31
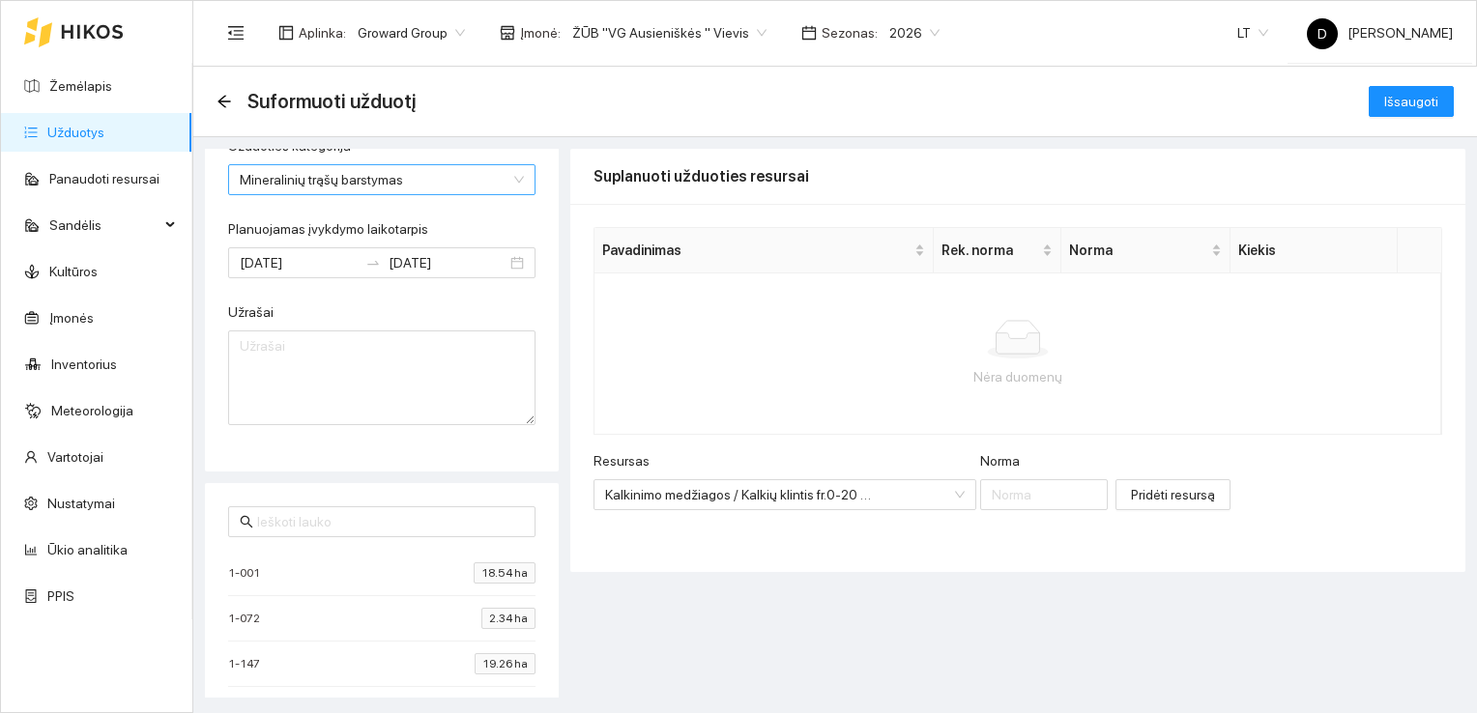
scroll to position [373, 0]
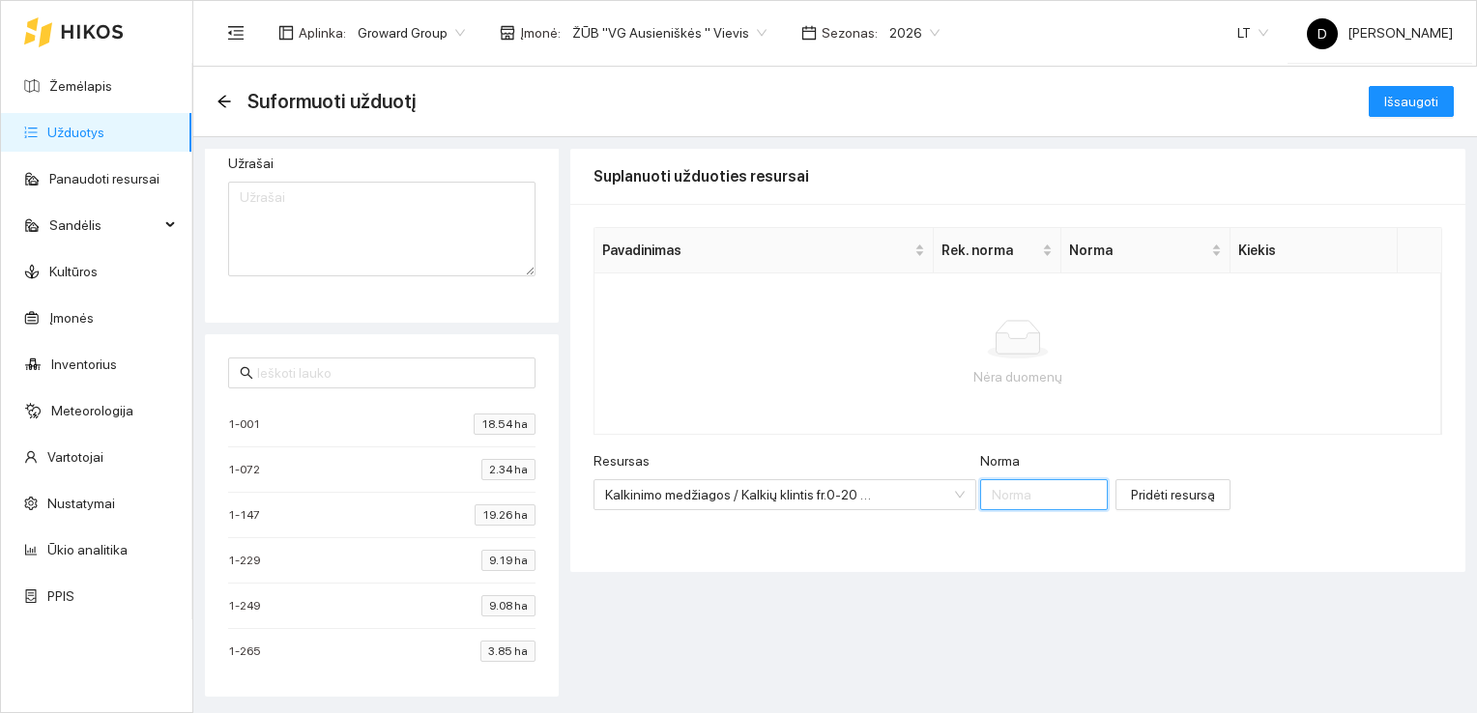
click at [980, 497] on input "Norma" at bounding box center [1044, 494] width 128 height 31
type input "2058"
click at [1136, 494] on span "Pridėti resursą" at bounding box center [1173, 494] width 84 height 21
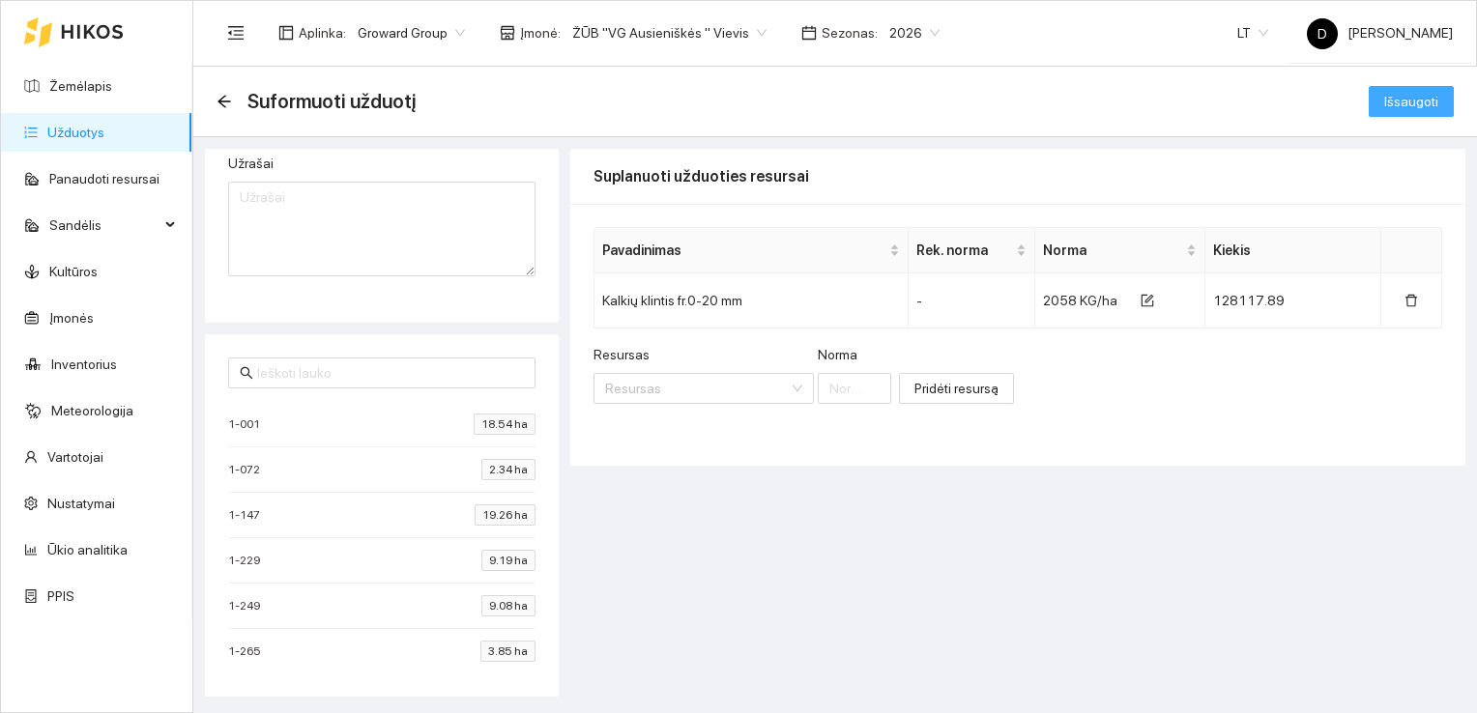
click at [1411, 99] on span "Išsaugoti" at bounding box center [1411, 101] width 54 height 21
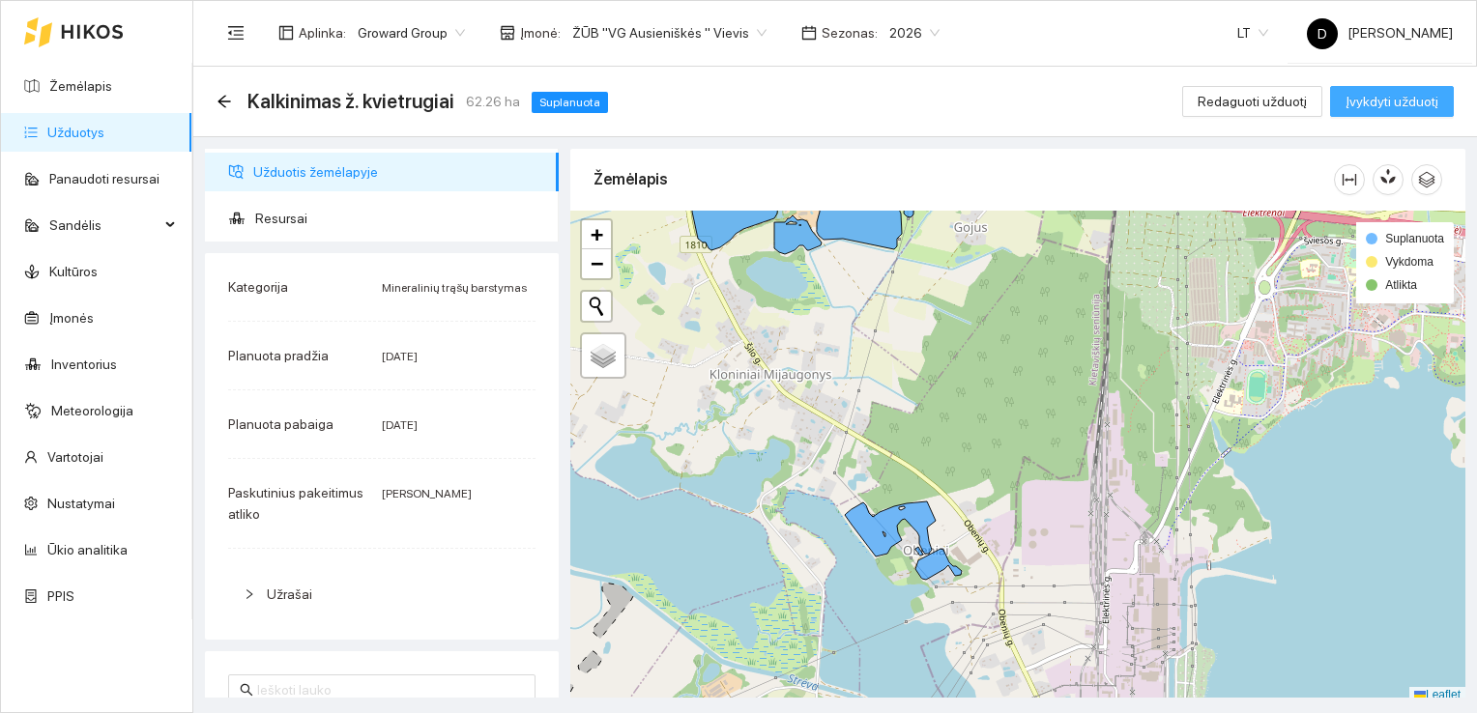
click at [1387, 99] on span "Įvykdyti užduotį" at bounding box center [1391, 101] width 93 height 21
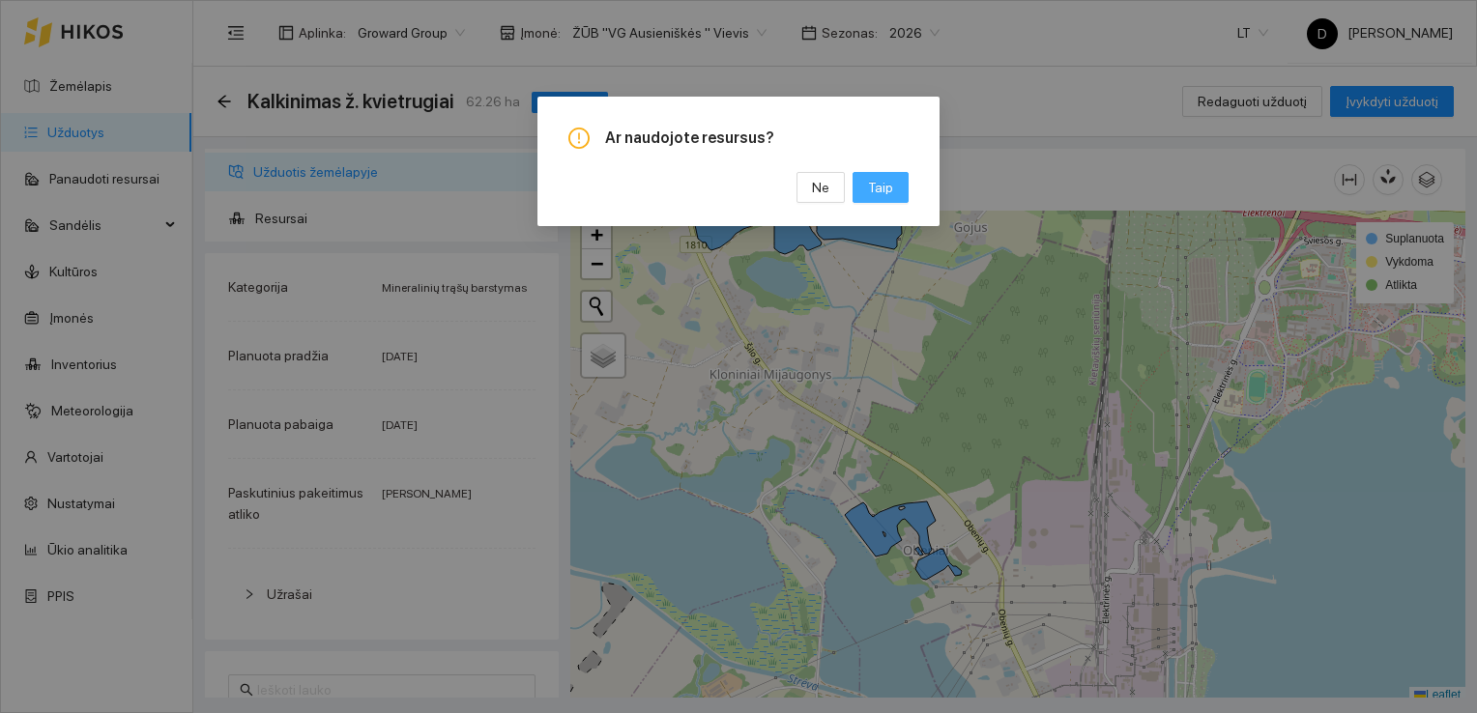
click at [882, 184] on span "Taip" at bounding box center [880, 187] width 25 height 21
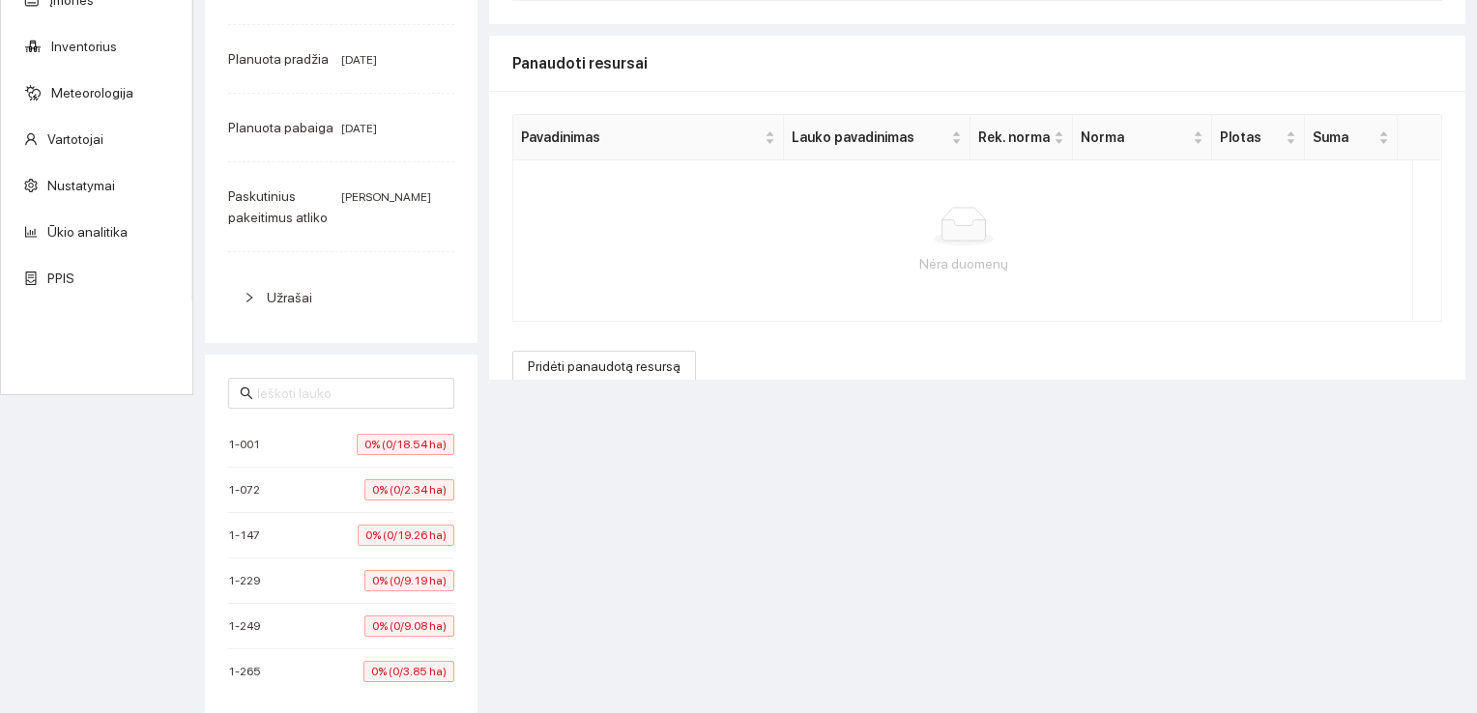
scroll to position [28, 0]
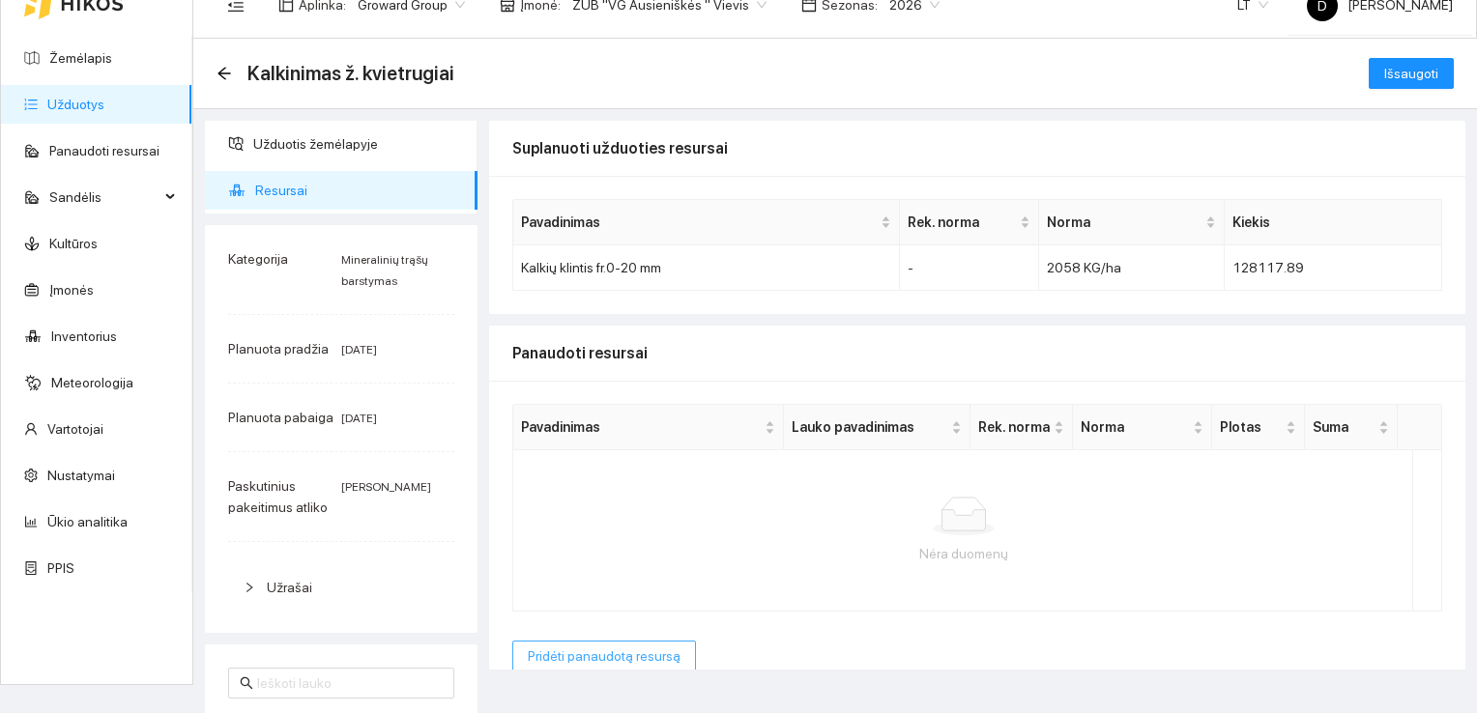
click at [622, 652] on span "Pridėti panaudotą resursą" at bounding box center [604, 656] width 153 height 21
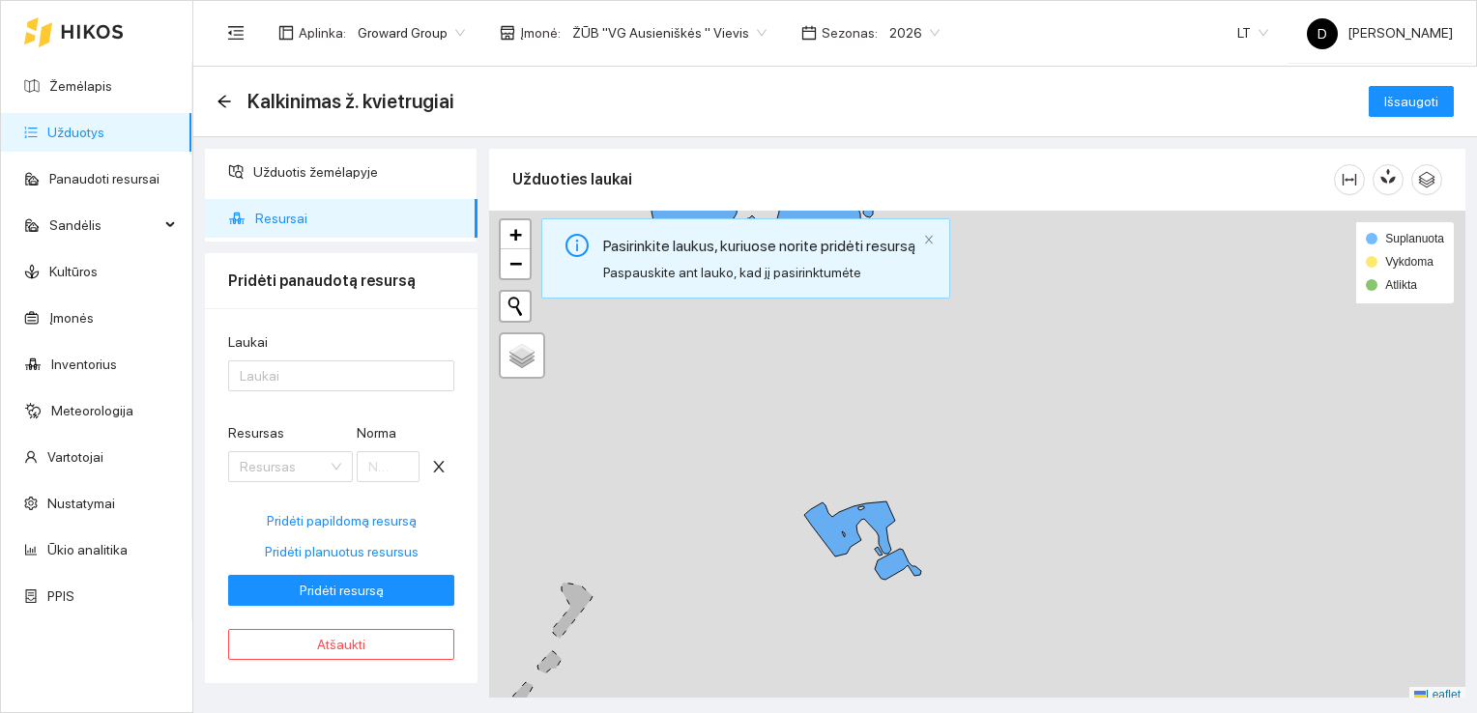
scroll to position [0, 0]
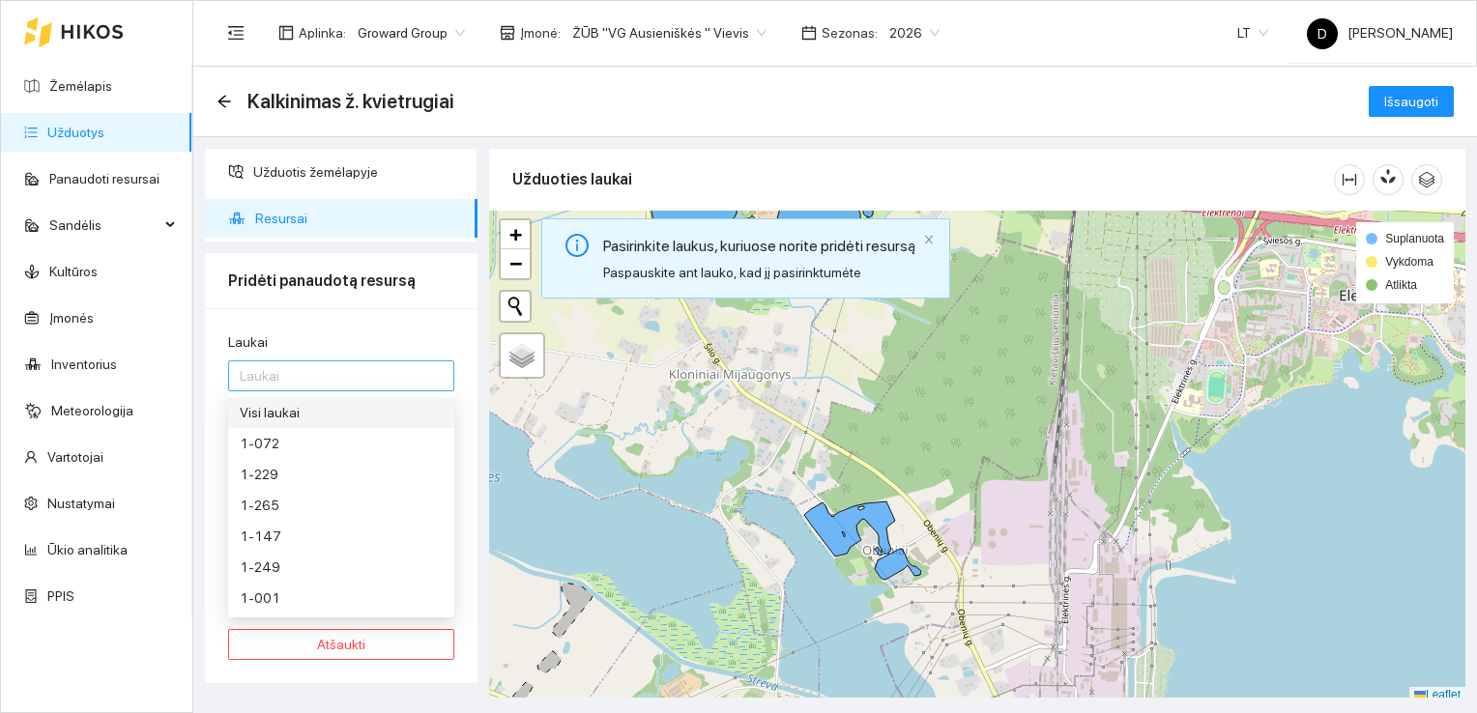
click at [326, 372] on div at bounding box center [331, 375] width 197 height 23
click at [273, 411] on div "Visi laukai" at bounding box center [341, 412] width 203 height 21
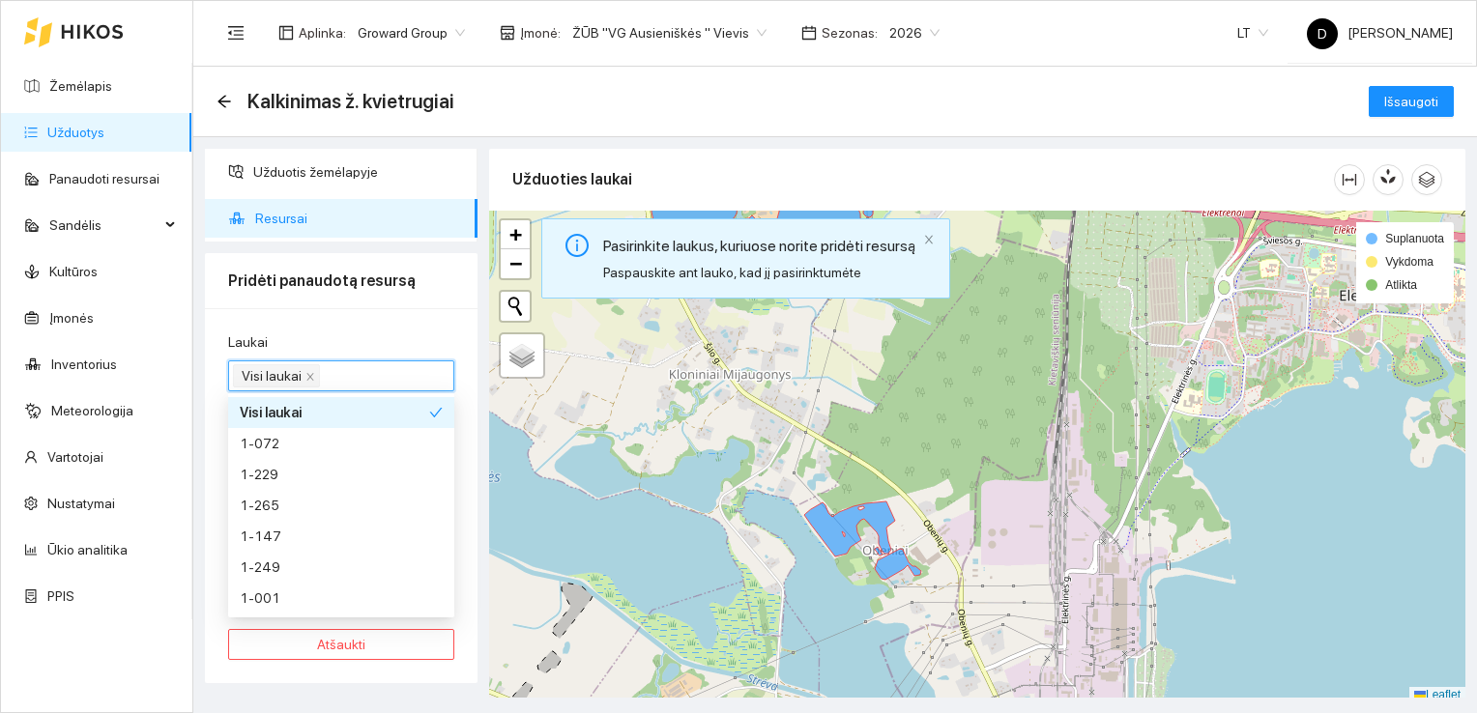
click at [357, 318] on div "Laukai Visi laukai Resursas Resursas Norma Pridėti papildomą resursą Pridėti pl…" at bounding box center [341, 495] width 273 height 375
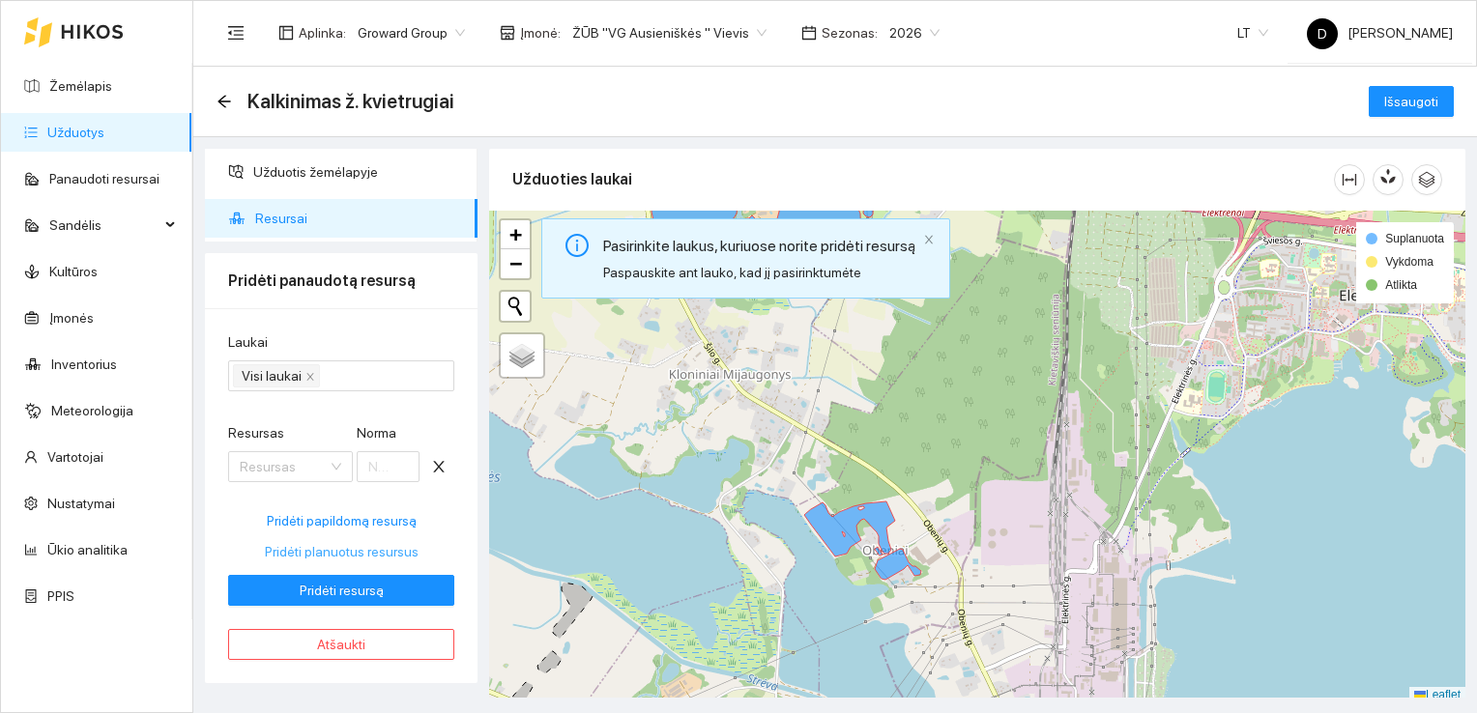
click at [349, 550] on span "Pridėti planuotus resursus" at bounding box center [342, 551] width 154 height 21
type input "2058"
click at [352, 594] on span "Pridėti resursą" at bounding box center [342, 590] width 84 height 21
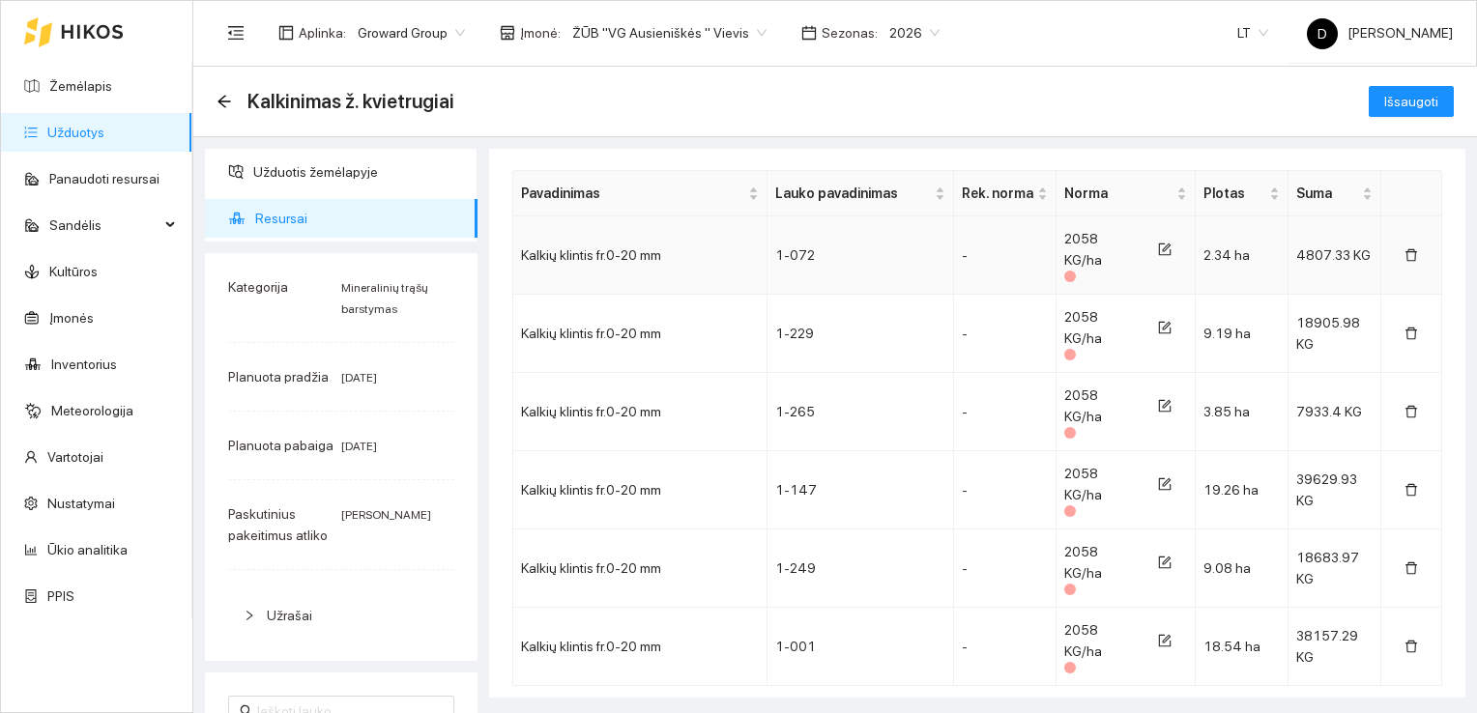
scroll to position [330, 0]
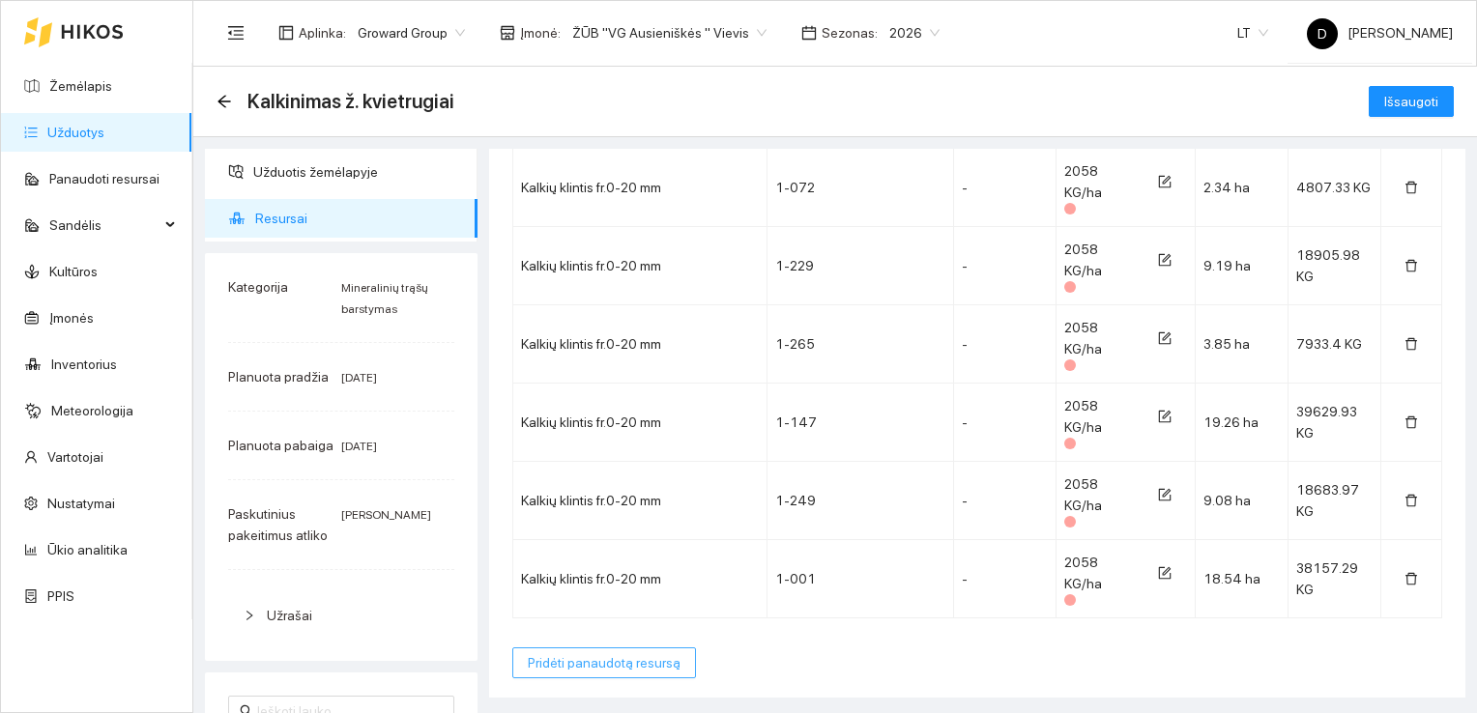
click at [581, 661] on span "Pridėti panaudotą resursą" at bounding box center [604, 662] width 153 height 21
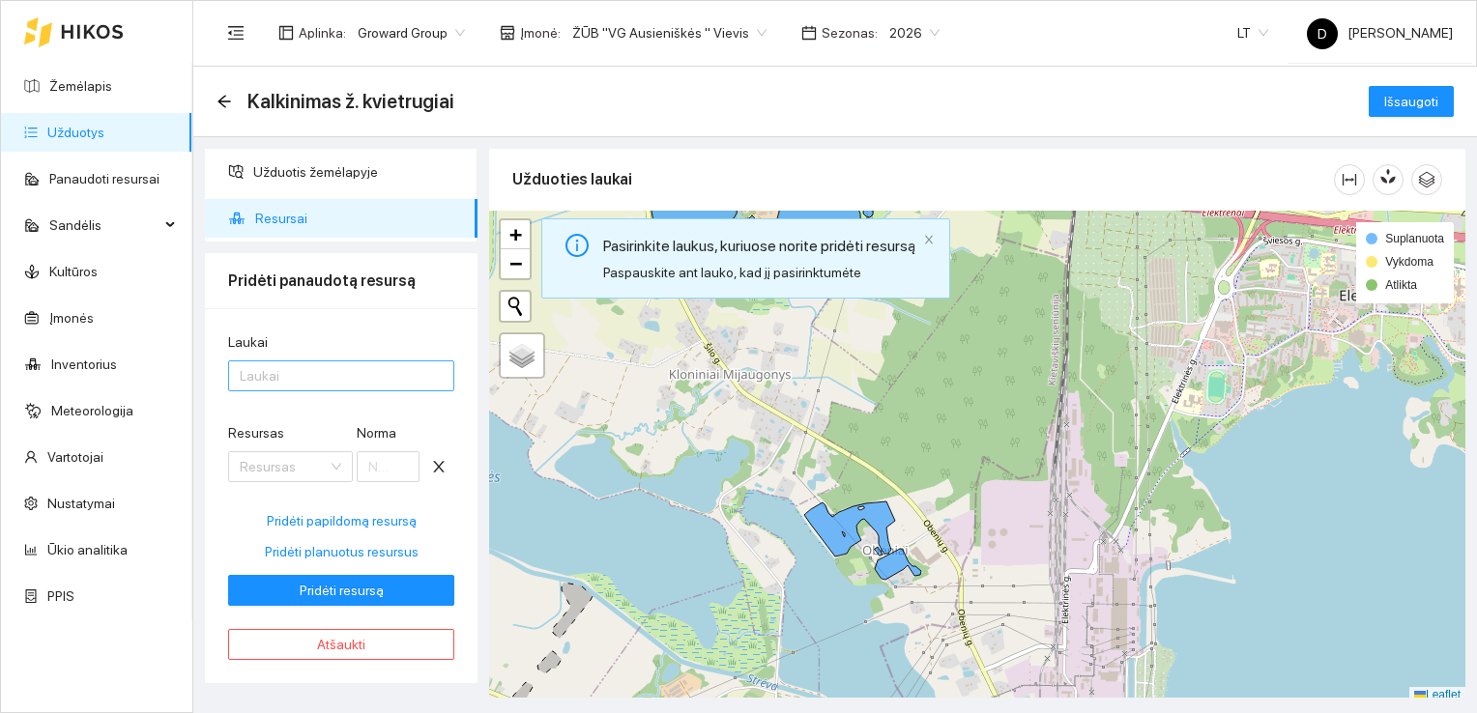
click at [403, 375] on div at bounding box center [331, 375] width 197 height 23
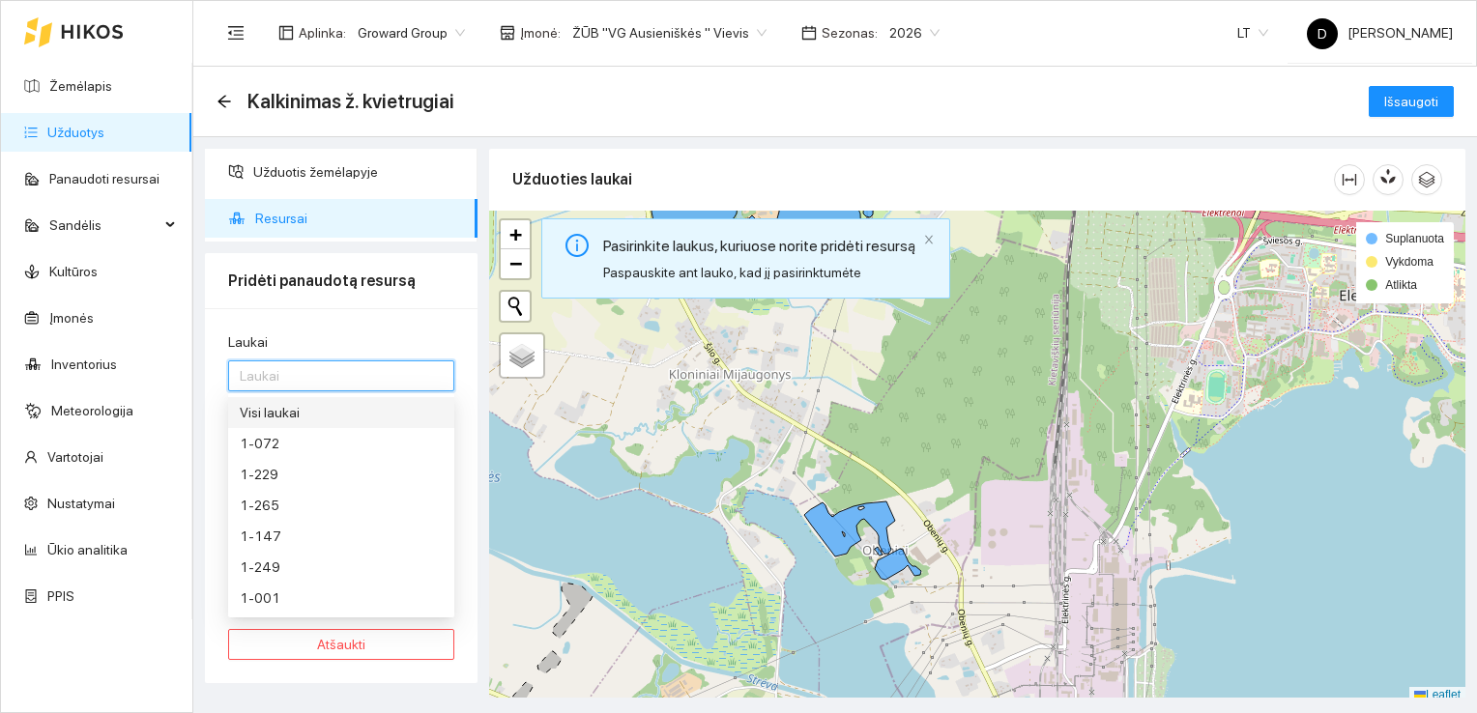
click at [285, 408] on div "Visi laukai" at bounding box center [341, 412] width 203 height 21
click at [379, 309] on div "Laukai Visi laukai Resursas Resursas Norma Pridėti papildomą resursą Pridėti pl…" at bounding box center [341, 495] width 273 height 375
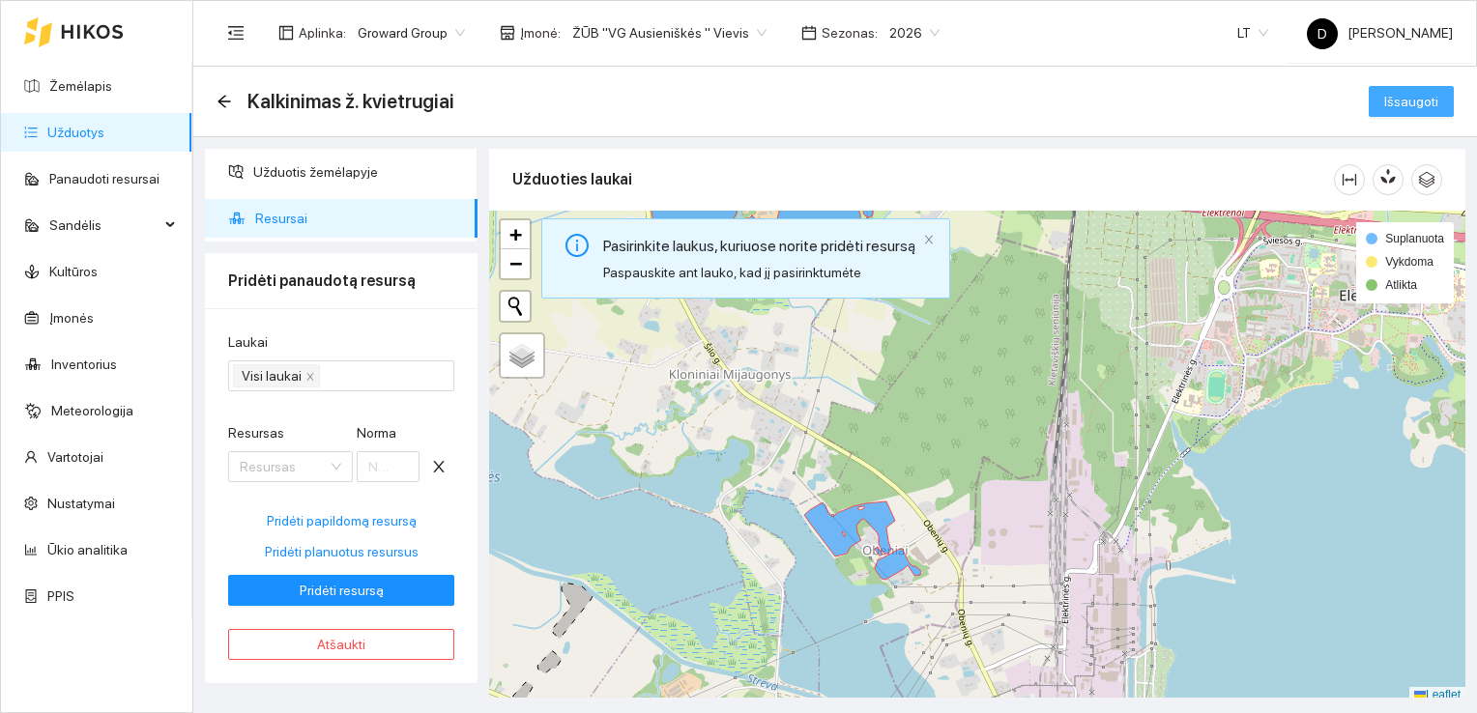
click at [1422, 100] on span "Išsaugoti" at bounding box center [1411, 101] width 54 height 21
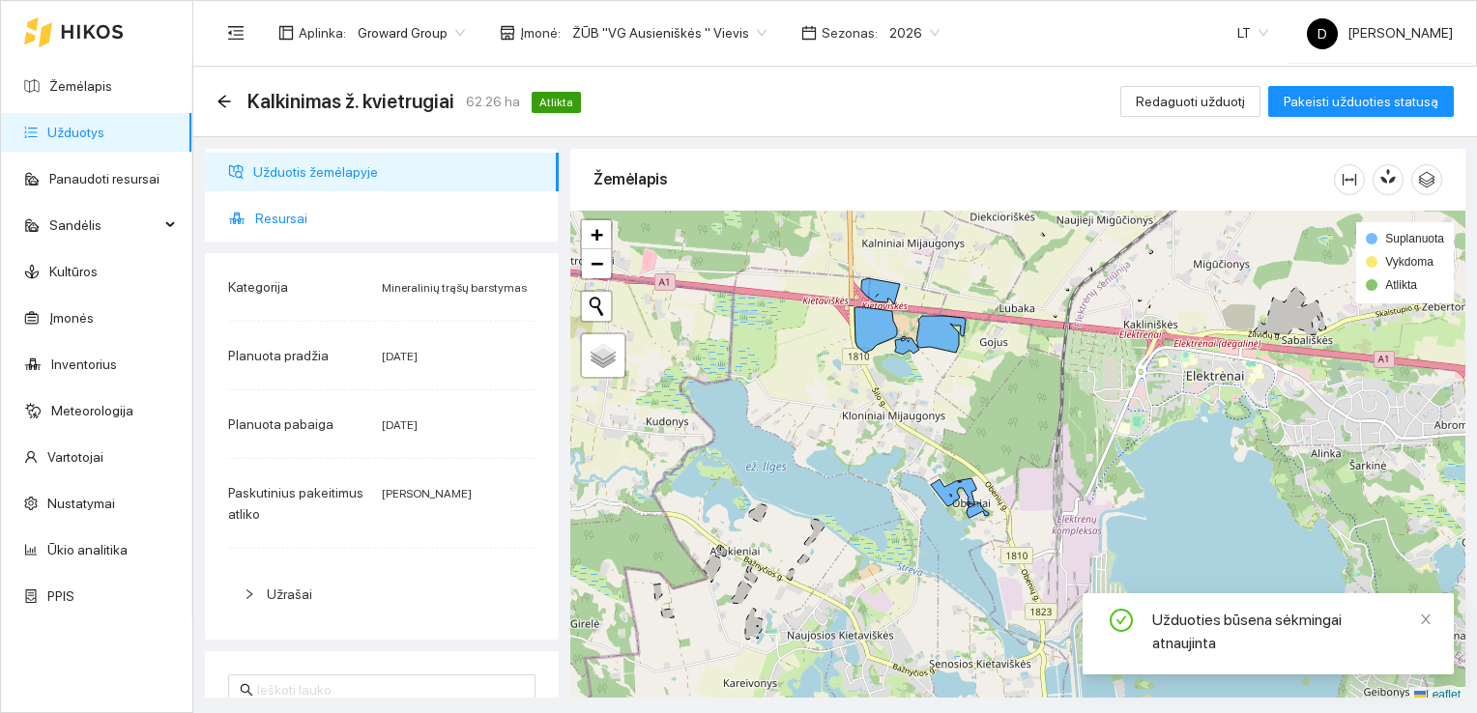
drag, startPoint x: 313, startPoint y: 211, endPoint x: 314, endPoint y: 255, distance: 44.5
click at [314, 255] on div "Užduotis žemėlapyje Resursai Kategorija Mineralinių trąšų barstymas Planuota pr…" at bounding box center [381, 423] width 365 height 549
drag, startPoint x: 314, startPoint y: 255, endPoint x: 297, endPoint y: 221, distance: 38.0
click at [297, 221] on span "Resursai" at bounding box center [399, 218] width 288 height 39
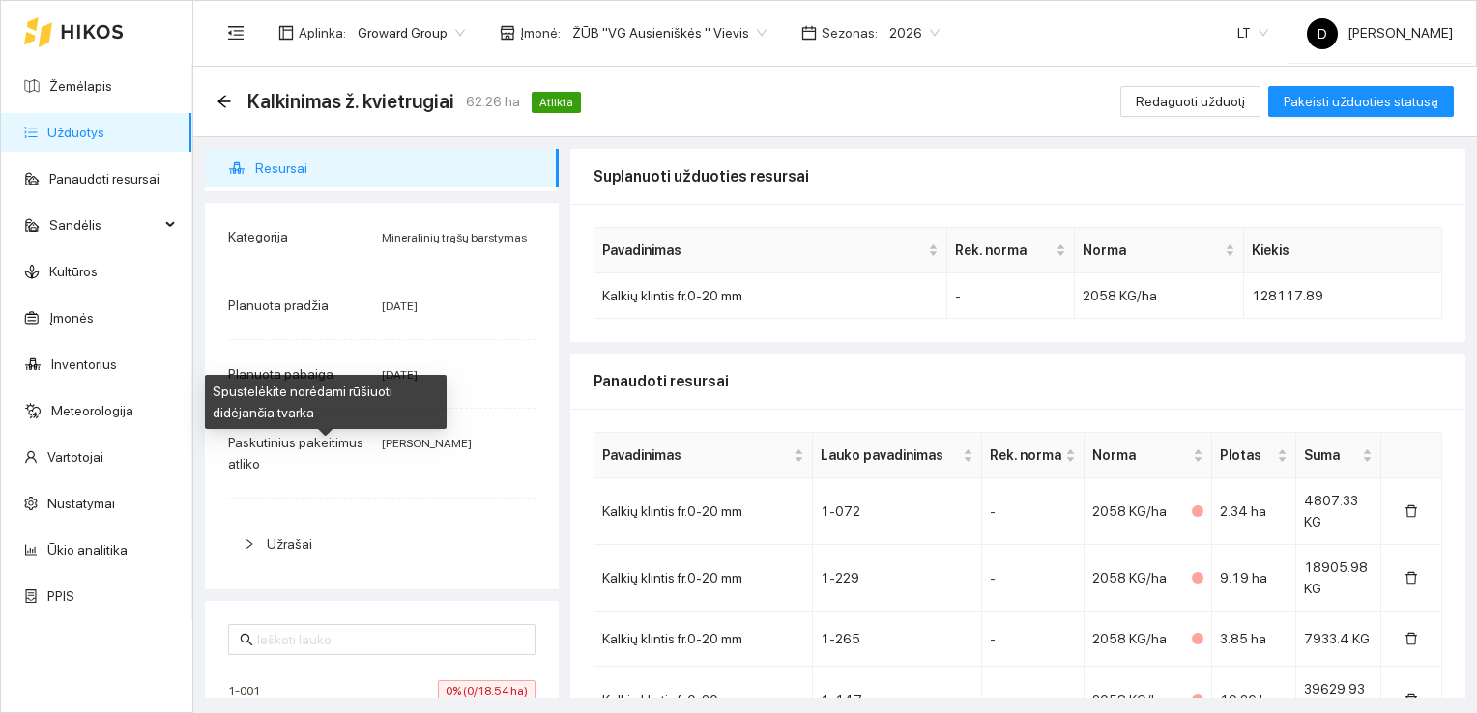
scroll to position [36, 0]
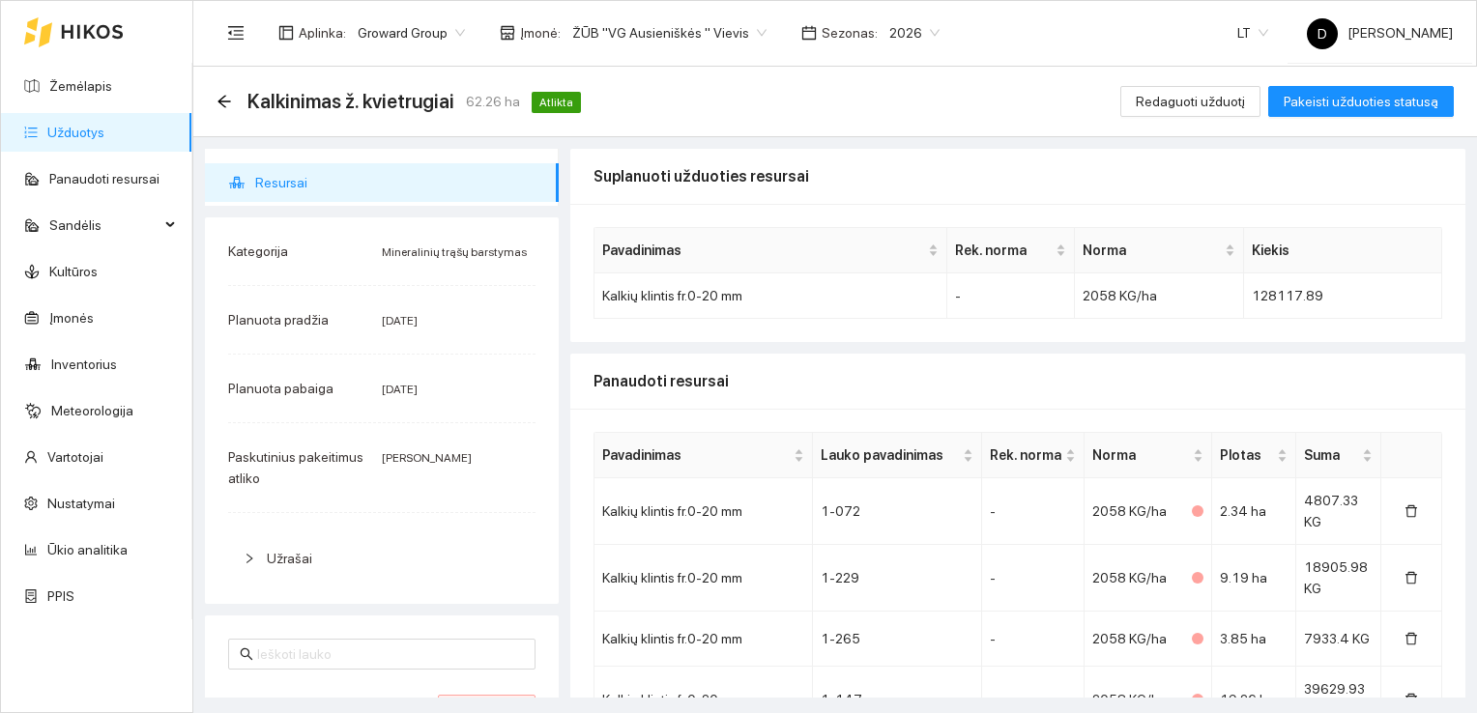
click at [433, 524] on div "Kategorija Mineralinių trąšų barstymas Planuota pradžia [DATE] Planuota pabaiga…" at bounding box center [382, 410] width 354 height 387
click at [781, 87] on div "Kalkinimas ž. kvietrugiai 62.26 ha Atlikta Redaguoti užduotį Pakeisti užduoties…" at bounding box center [834, 101] width 1237 height 39
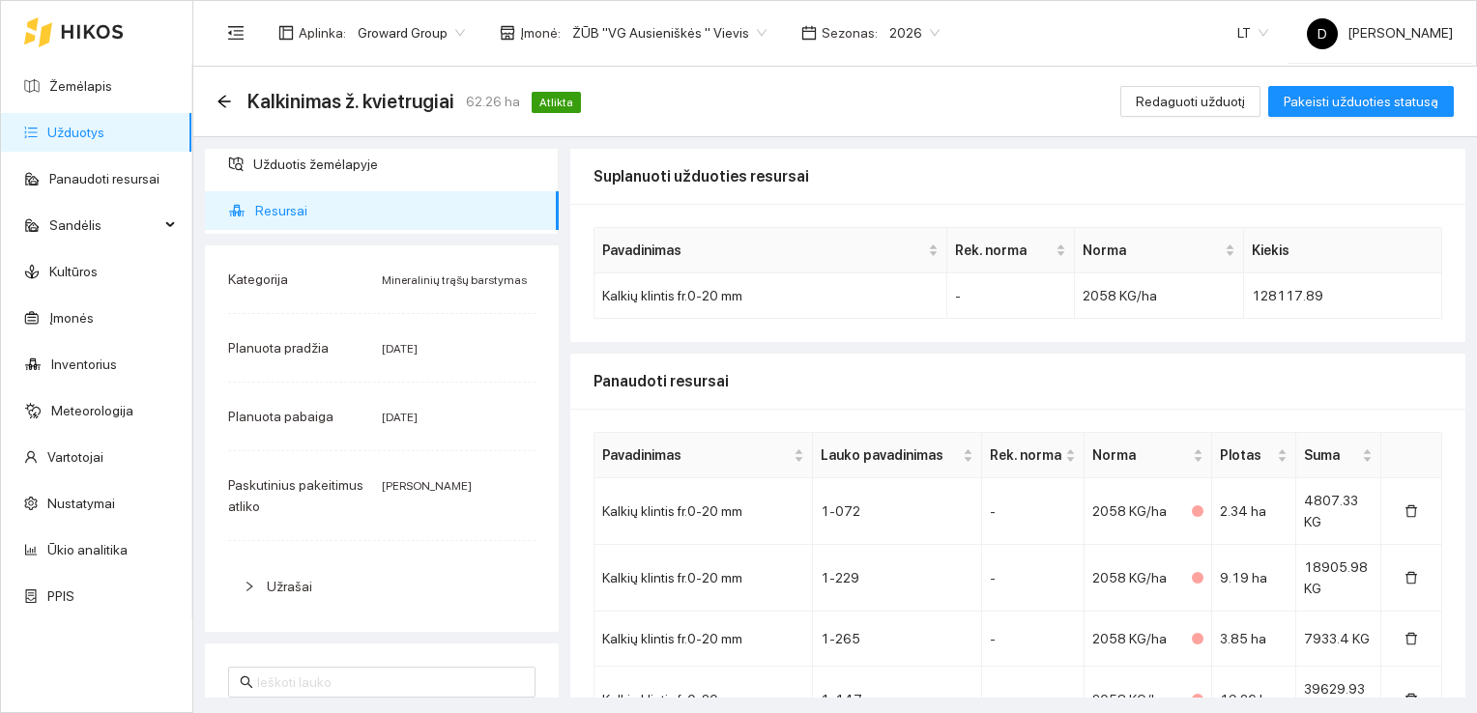
scroll to position [0, 0]
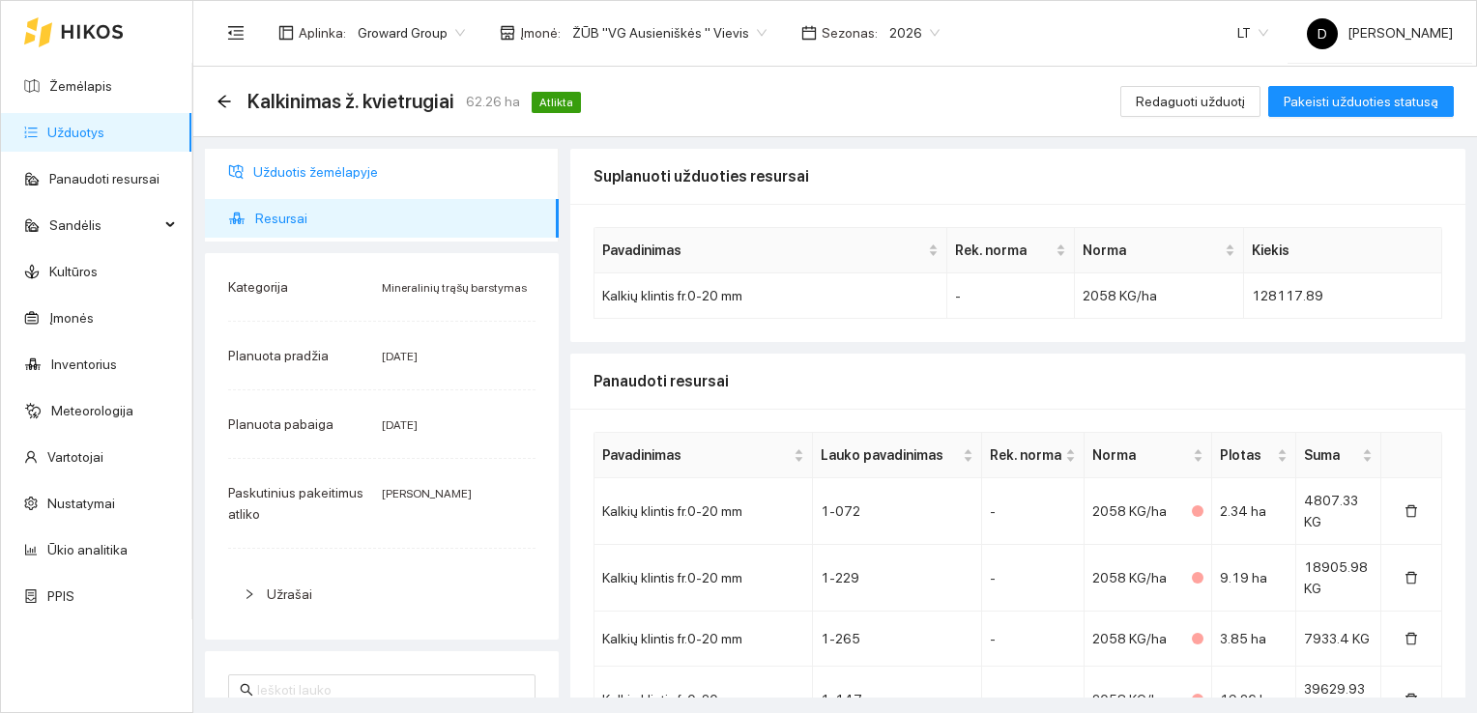
click at [337, 166] on span "Užduotis žemėlapyje" at bounding box center [398, 172] width 290 height 39
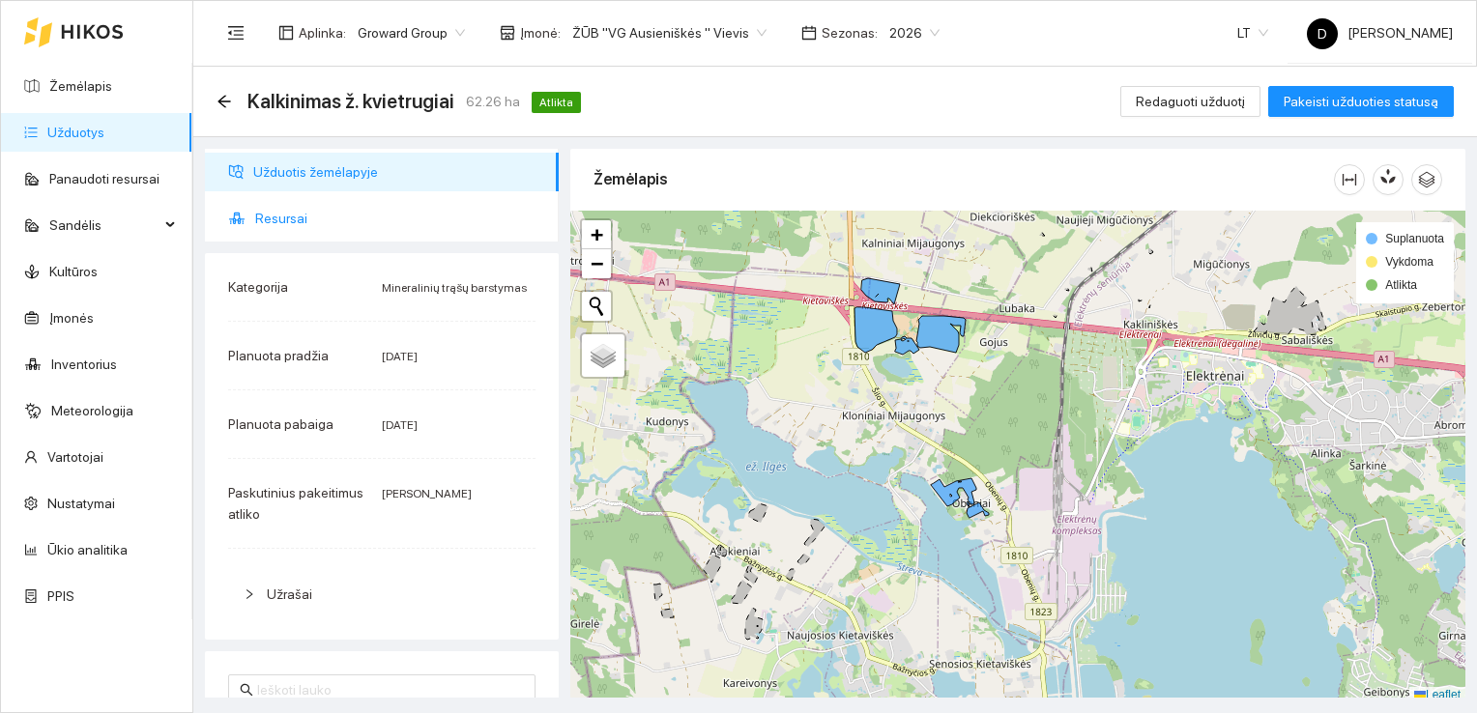
click at [425, 216] on span "Resursai" at bounding box center [399, 218] width 288 height 39
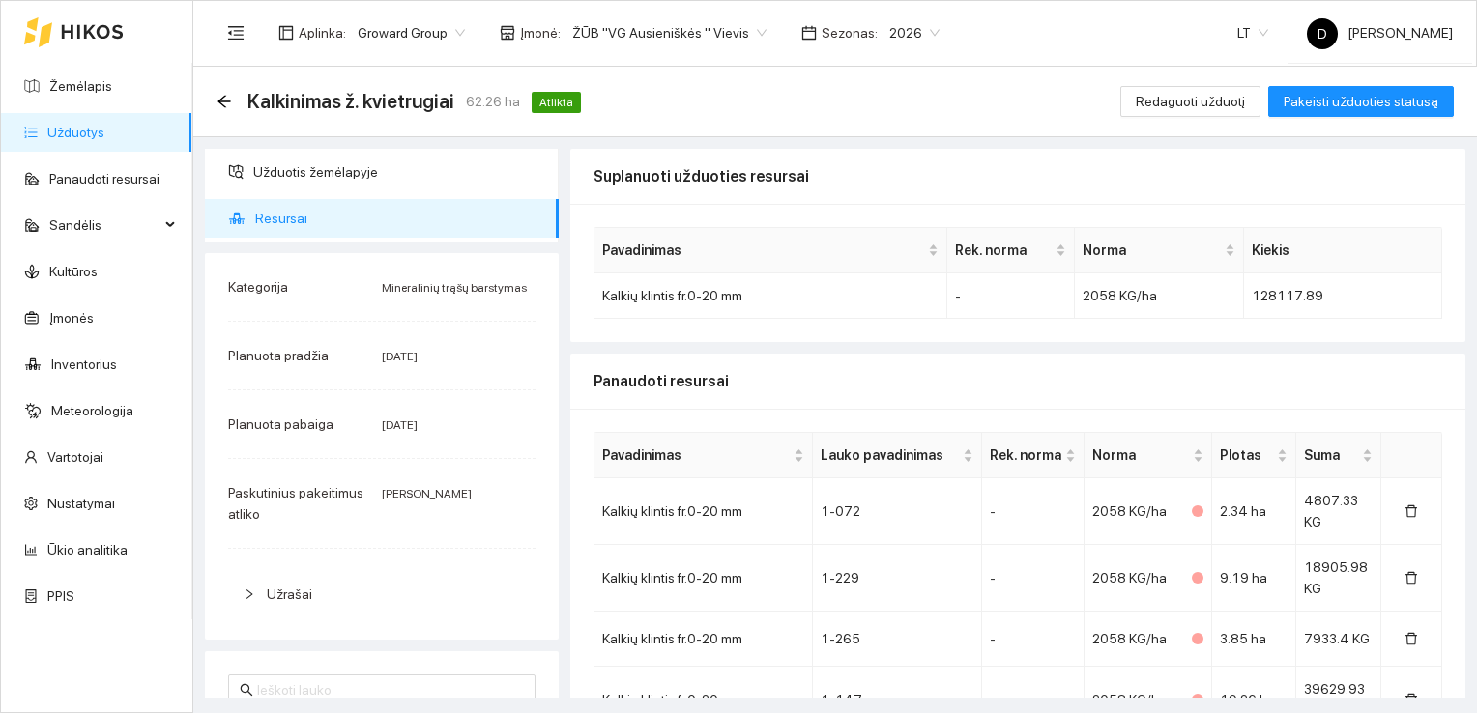
click at [429, 542] on div "Kategorija Mineralinių trąšų barstymas Planuota pradžia [DATE] Planuota pabaiga…" at bounding box center [382, 446] width 354 height 387
click at [1218, 102] on span "Redaguoti užduotį" at bounding box center [1190, 101] width 109 height 21
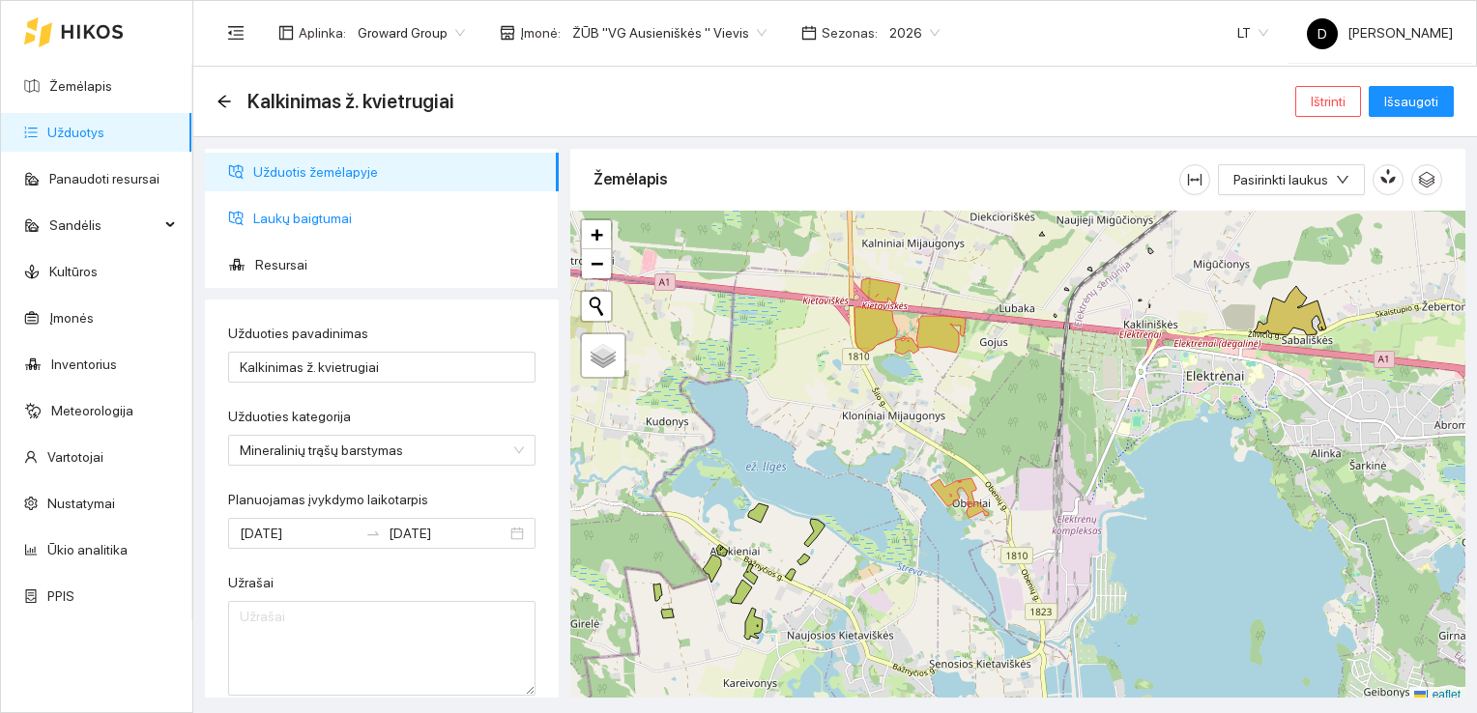
click at [341, 218] on span "Laukų baigtumai" at bounding box center [398, 218] width 290 height 39
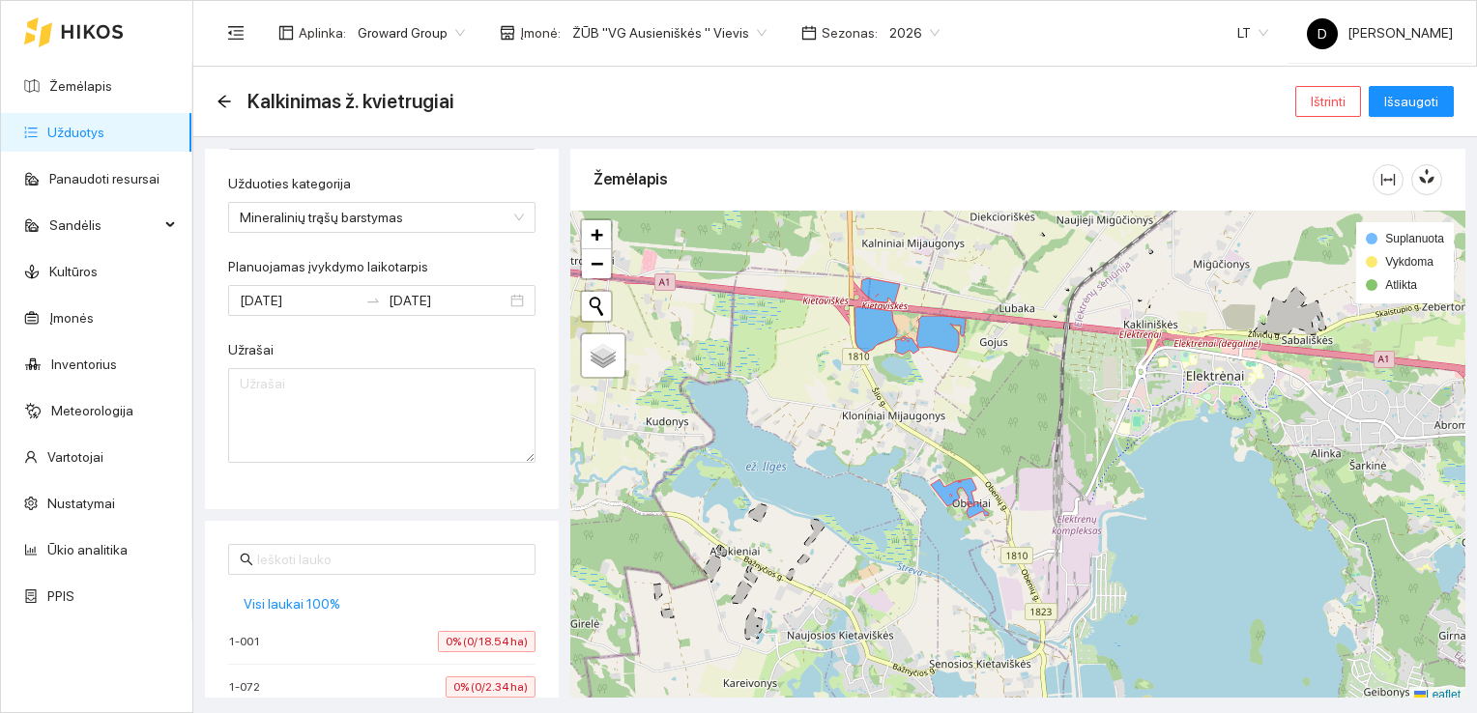
scroll to position [450, 0]
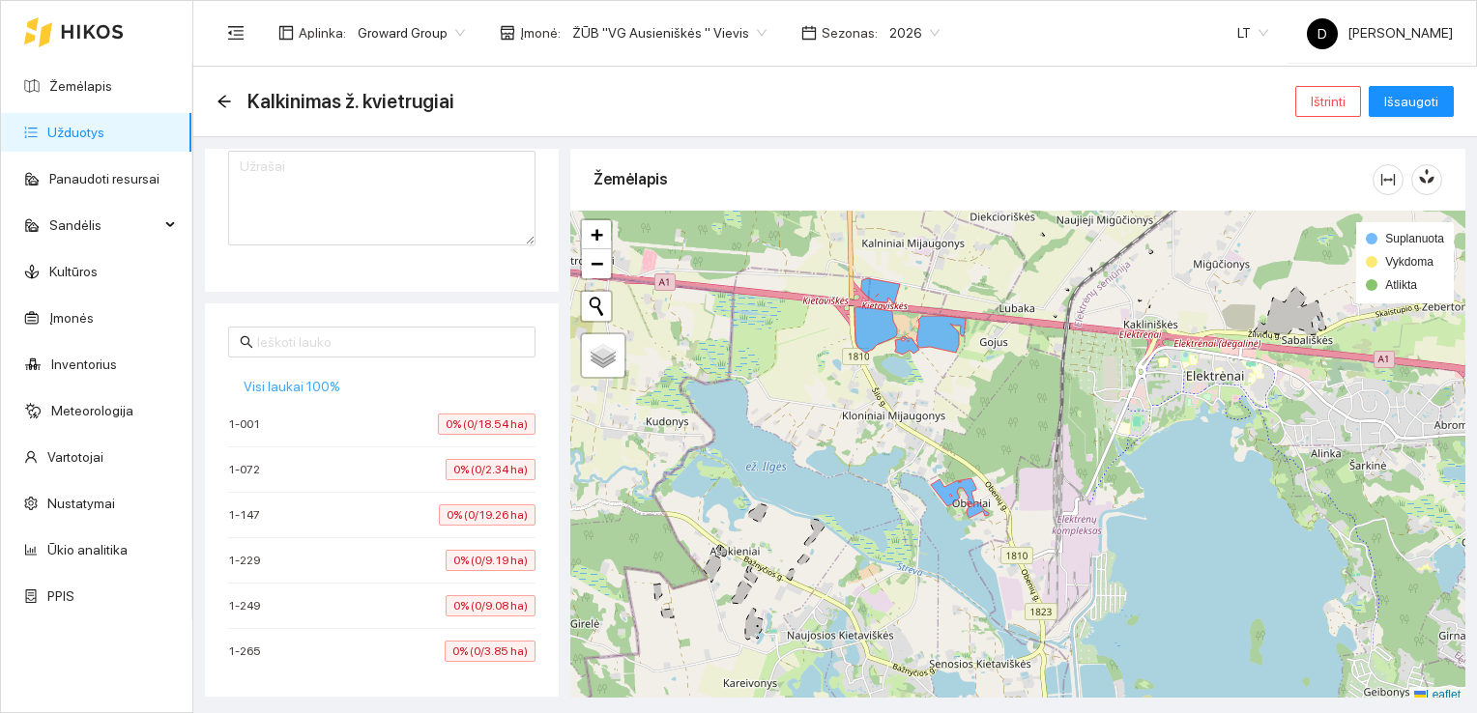
click at [299, 382] on span "Visi laukai 100%" at bounding box center [292, 386] width 97 height 21
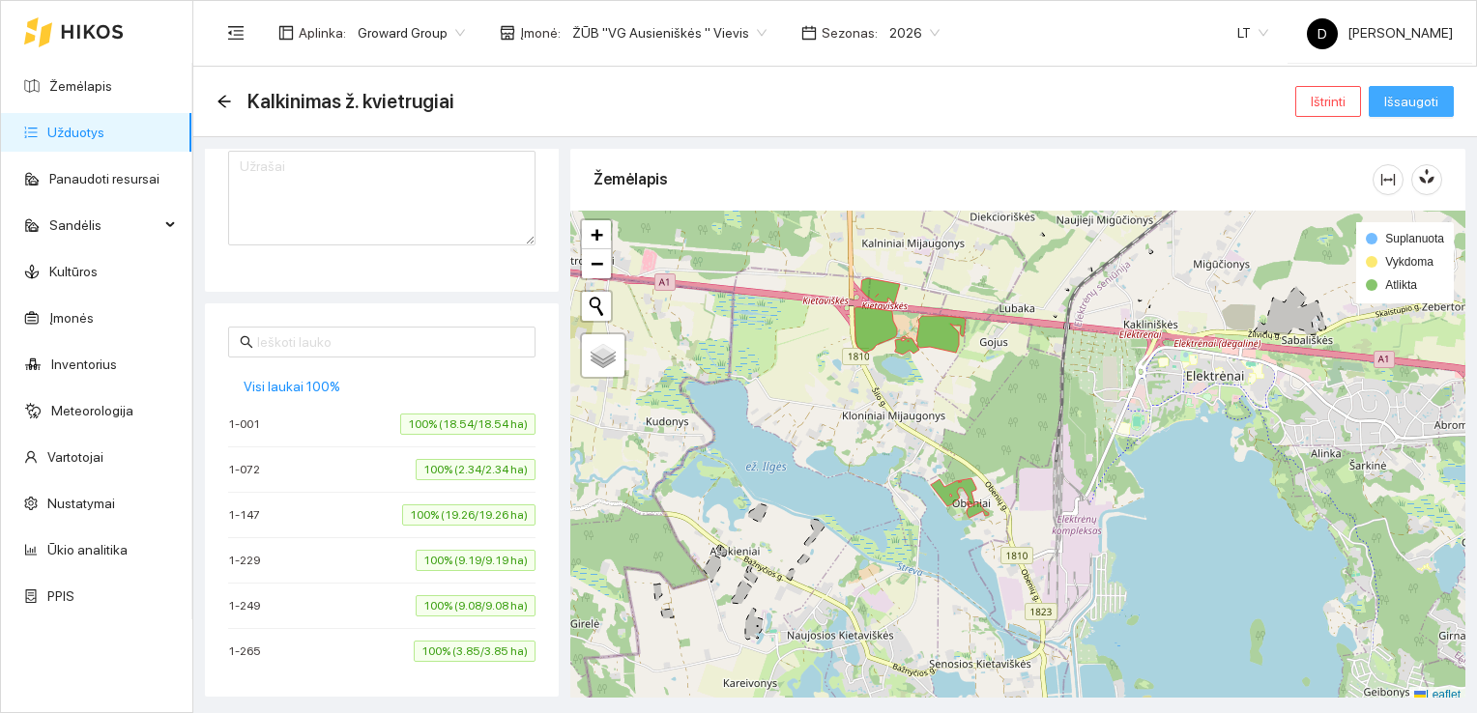
click at [1429, 103] on span "Išsaugoti" at bounding box center [1411, 101] width 54 height 21
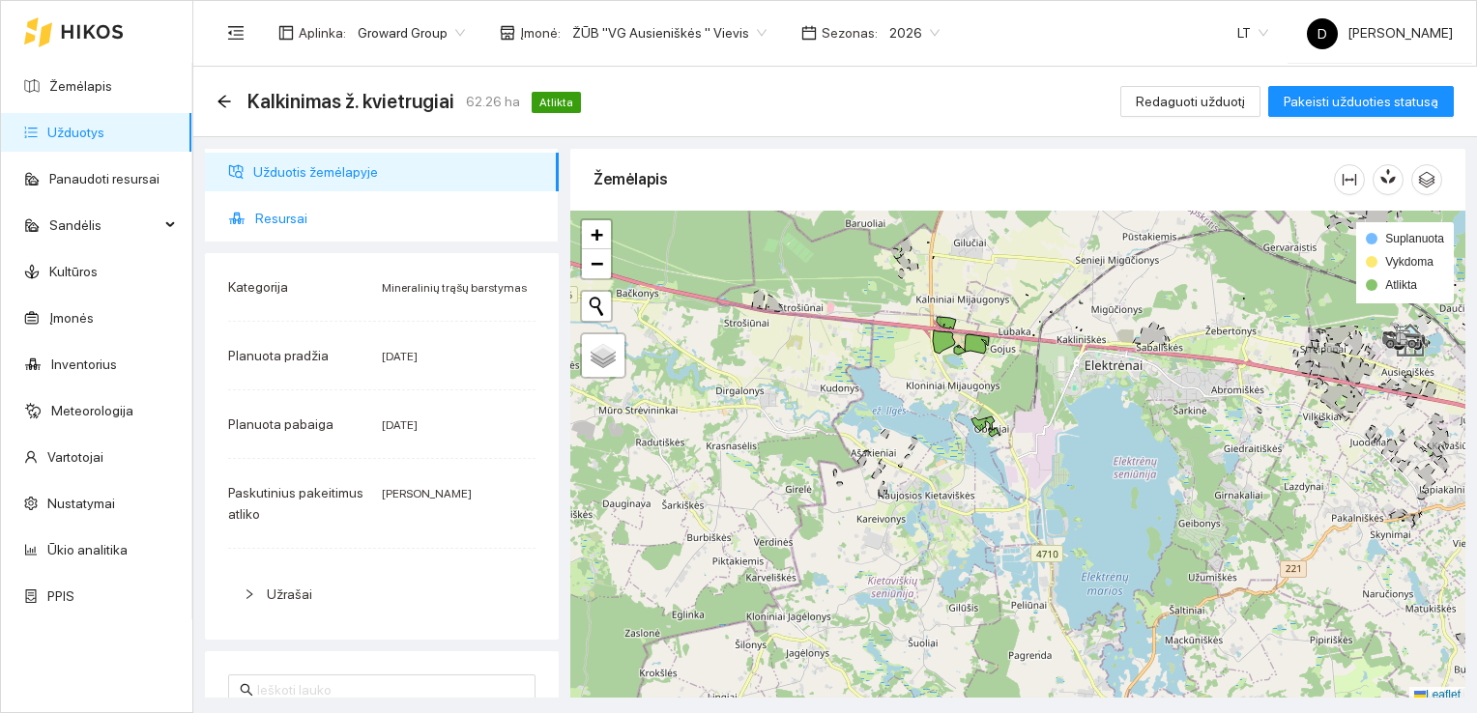
click at [286, 218] on span "Resursai" at bounding box center [399, 218] width 288 height 39
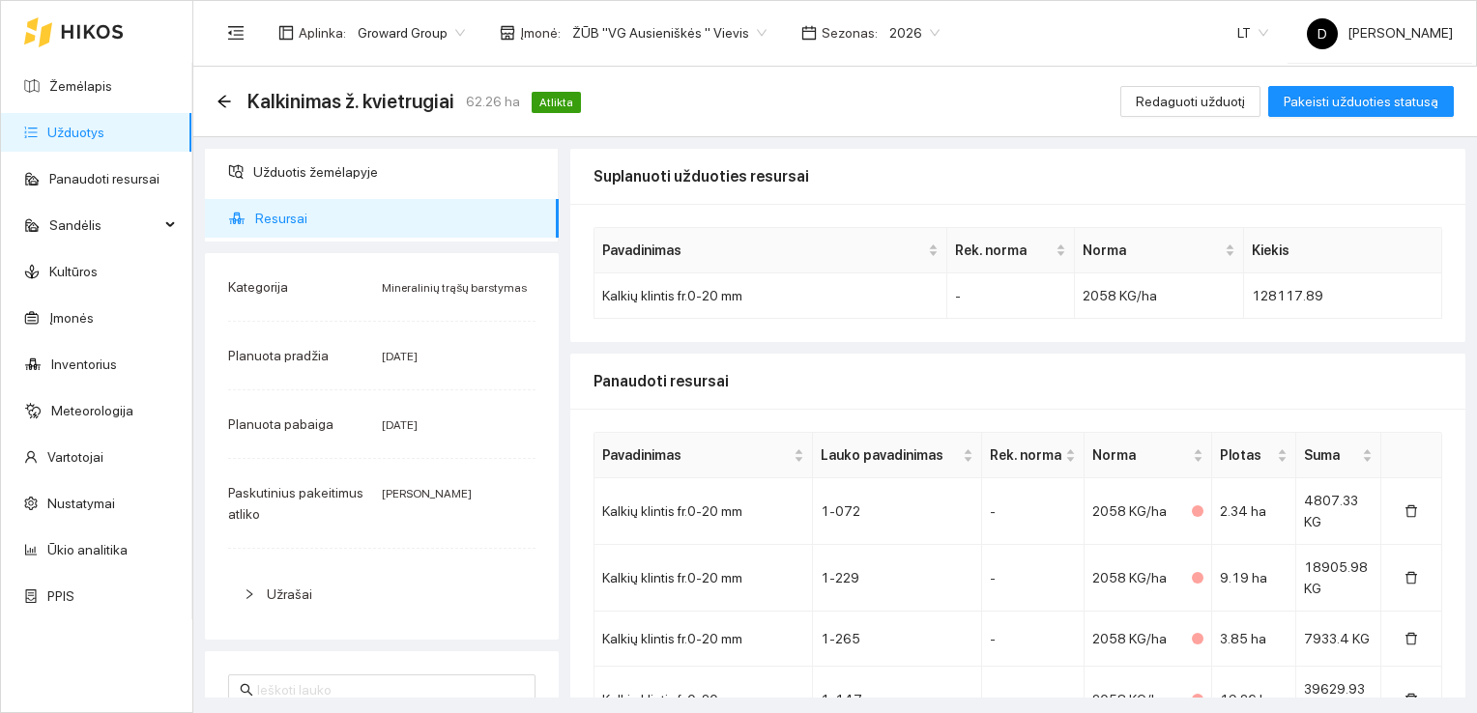
click at [738, 100] on div "Kalkinimas ž. kvietrugiai 62.26 ha Atlikta Redaguoti užduotį Pakeisti užduoties…" at bounding box center [834, 101] width 1237 height 39
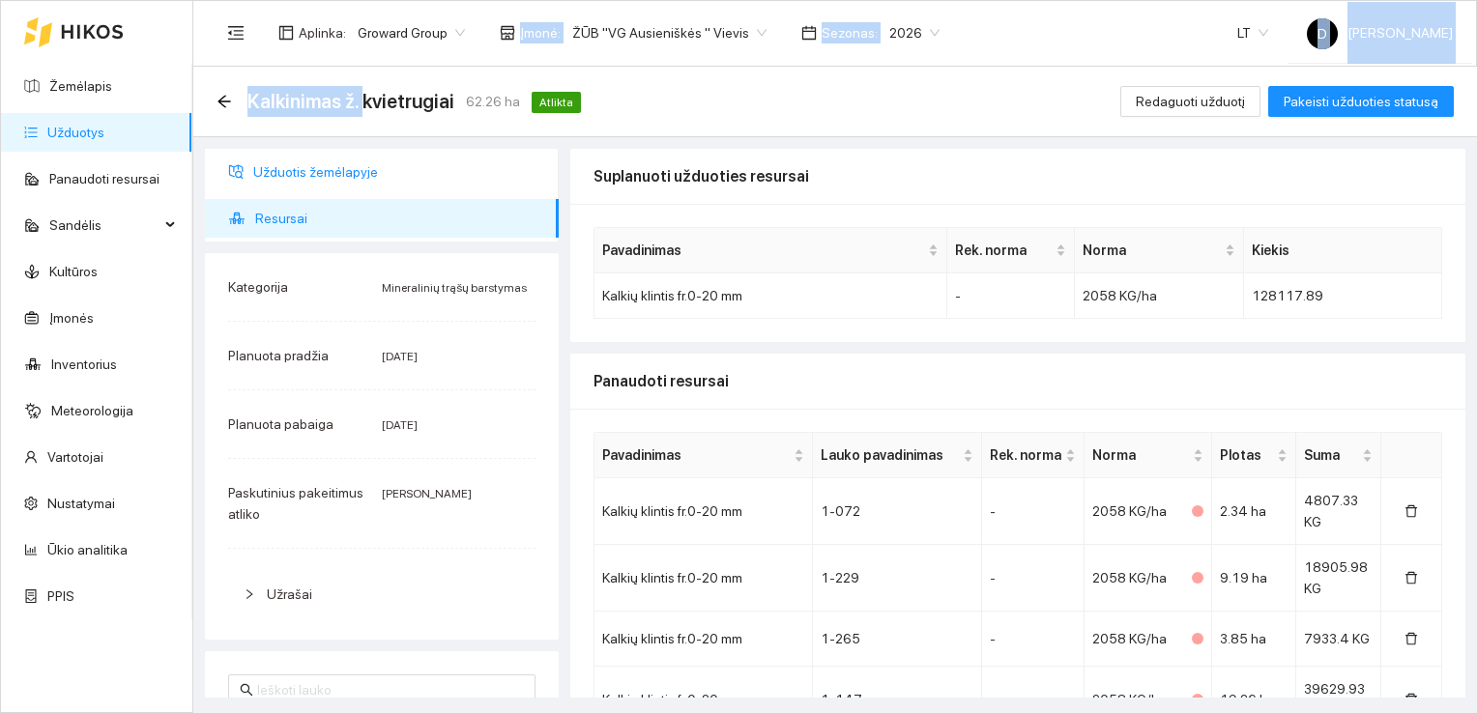
drag, startPoint x: 363, startPoint y: 106, endPoint x: 326, endPoint y: 184, distance: 86.0
click at [326, 184] on section "Aplinka : Groward Group Įmonė : ŽŪB "VG Ausieniškės " Vievis Sezonas : 2026 LT …" at bounding box center [834, 356] width 1283 height 713
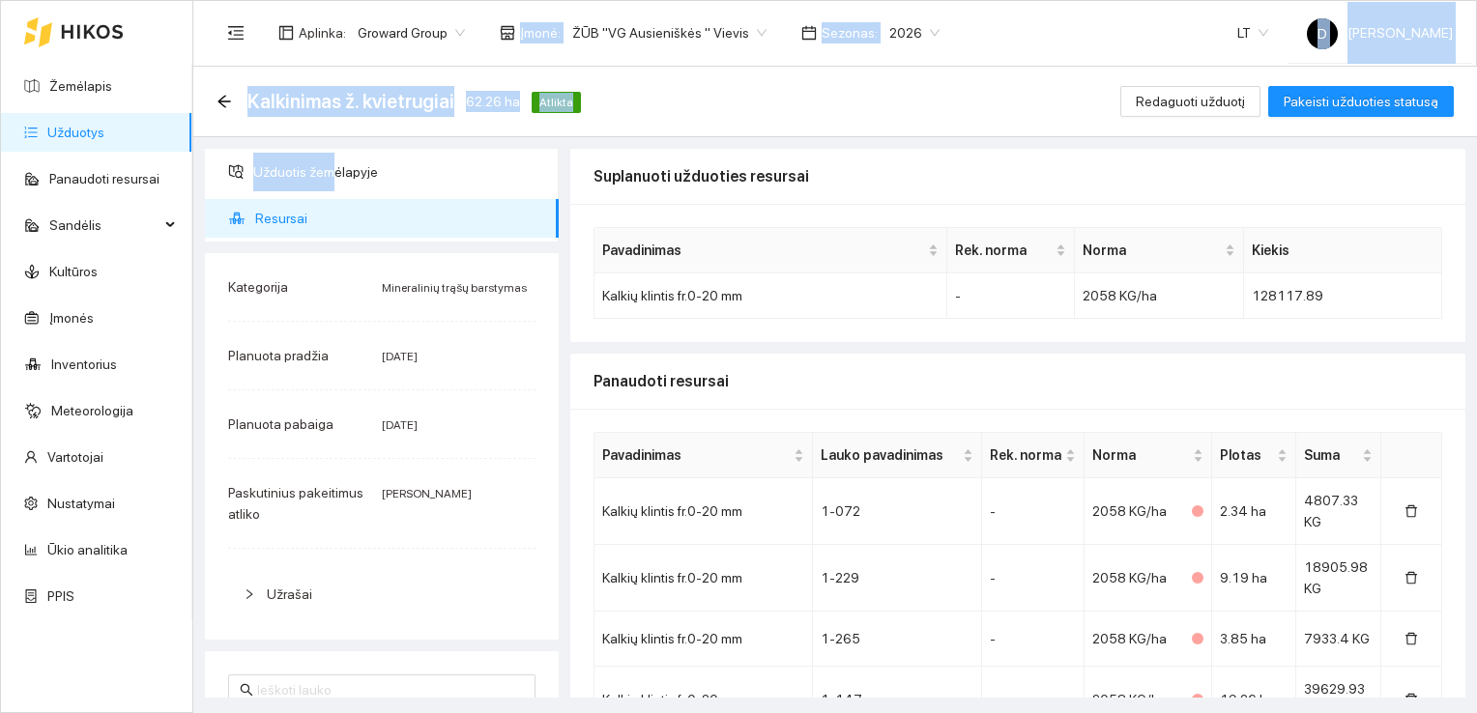
click at [931, 94] on div "Kalkinimas ž. kvietrugiai 62.26 ha Atlikta Redaguoti užduotį Pakeisti užduoties…" at bounding box center [834, 101] width 1237 height 39
drag, startPoint x: 1027, startPoint y: 124, endPoint x: 894, endPoint y: 122, distance: 133.4
click at [1026, 124] on div "Kalkinimas ž. kvietrugiai 62.26 ha Atlikta Redaguoti užduotį Pakeisti užduoties…" at bounding box center [834, 102] width 1283 height 71
click at [101, 91] on link "Žemėlapis" at bounding box center [80, 85] width 63 height 15
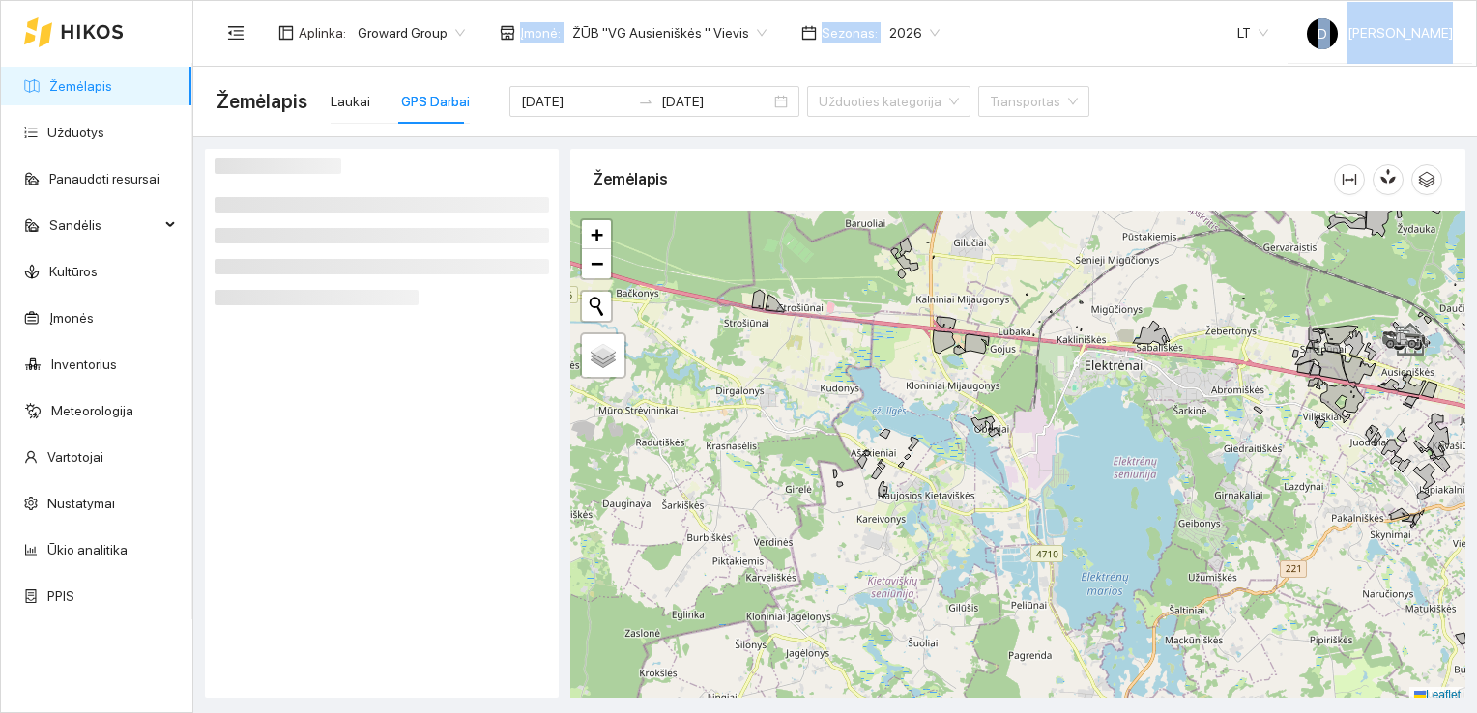
click at [1094, 34] on div "Aplinka : Groward Group Įmonė : ŽŪB "VG Ausieniškės " Vievis Sezonas : 2026 LT …" at bounding box center [834, 32] width 1236 height 63
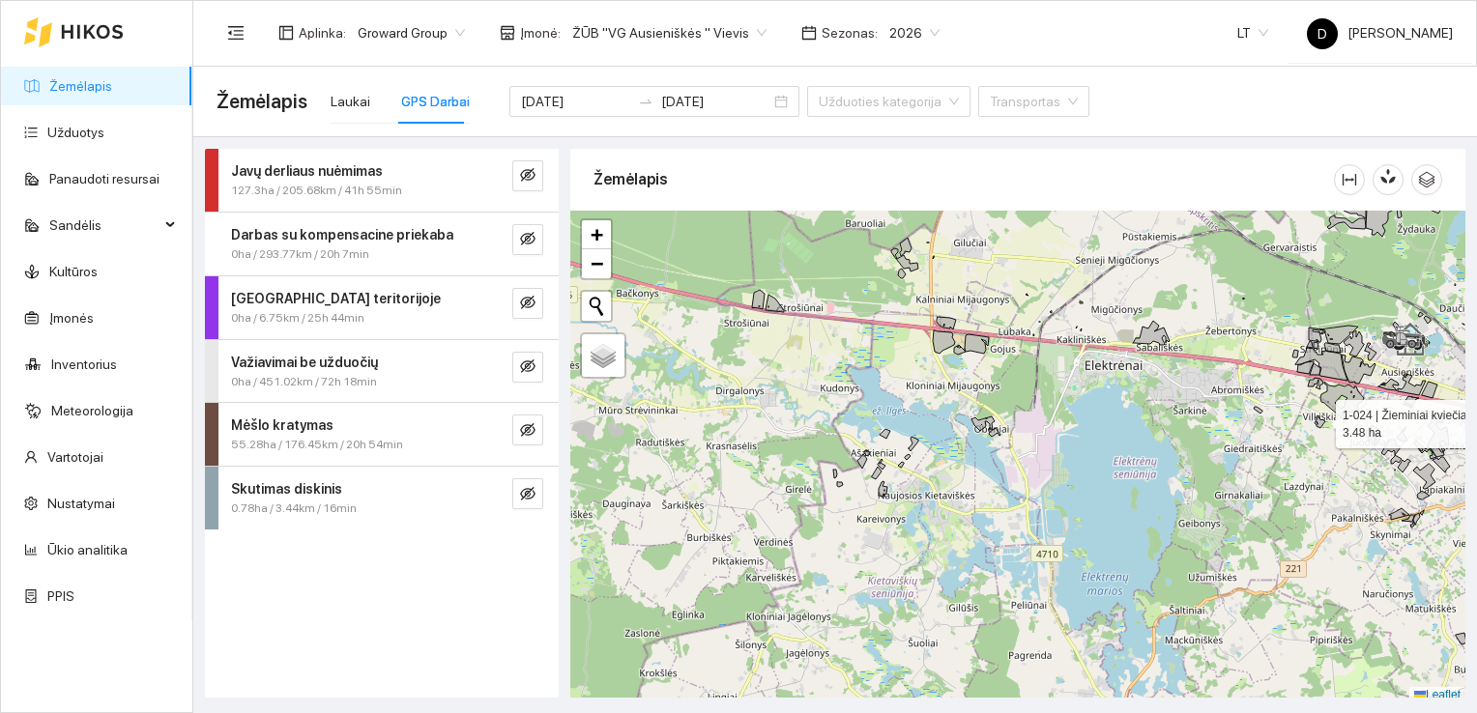
scroll to position [5, 0]
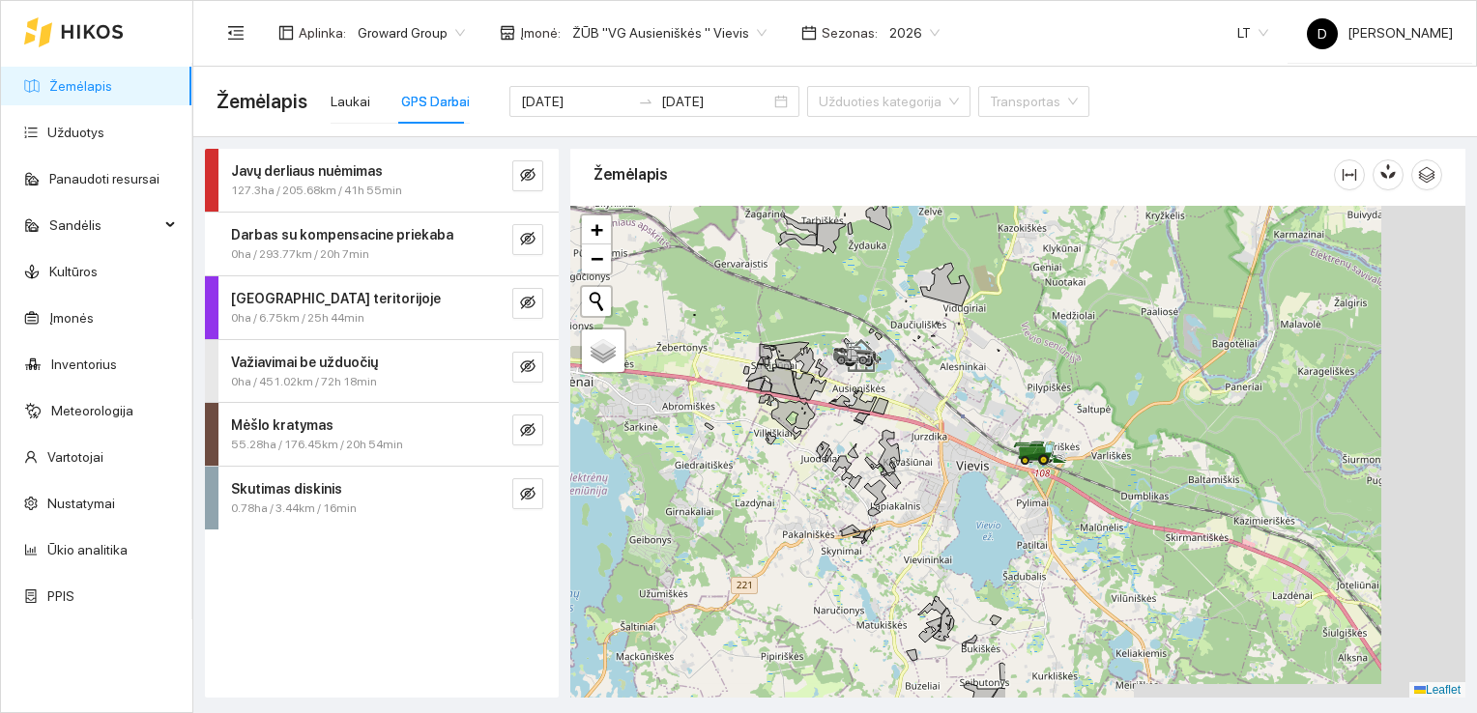
drag, startPoint x: 1318, startPoint y: 419, endPoint x: 755, endPoint y: 432, distance: 563.6
click at [765, 432] on icon at bounding box center [770, 438] width 11 height 13
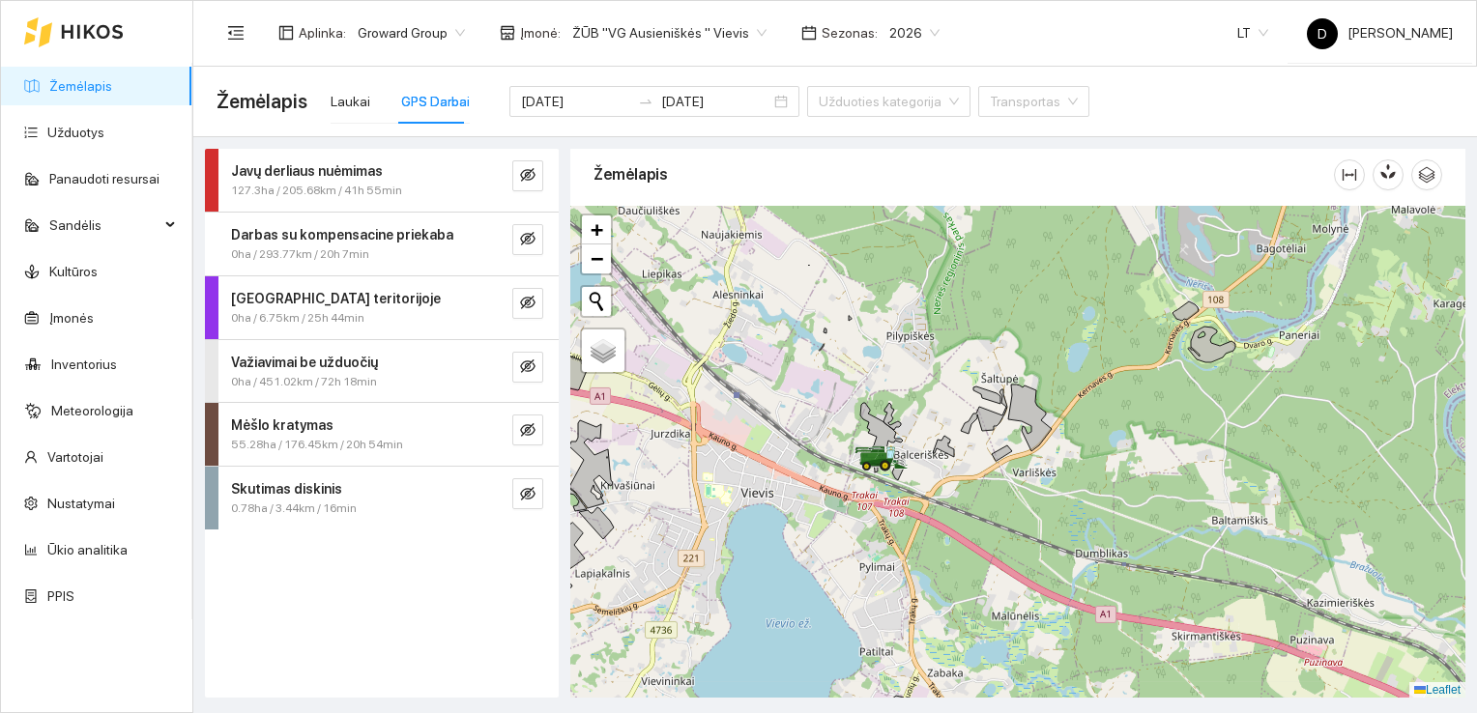
drag, startPoint x: 944, startPoint y: 342, endPoint x: 946, endPoint y: 450, distance: 108.3
click at [946, 450] on icon at bounding box center [943, 446] width 21 height 21
click at [530, 177] on icon "eye-invisible" at bounding box center [527, 174] width 15 height 15
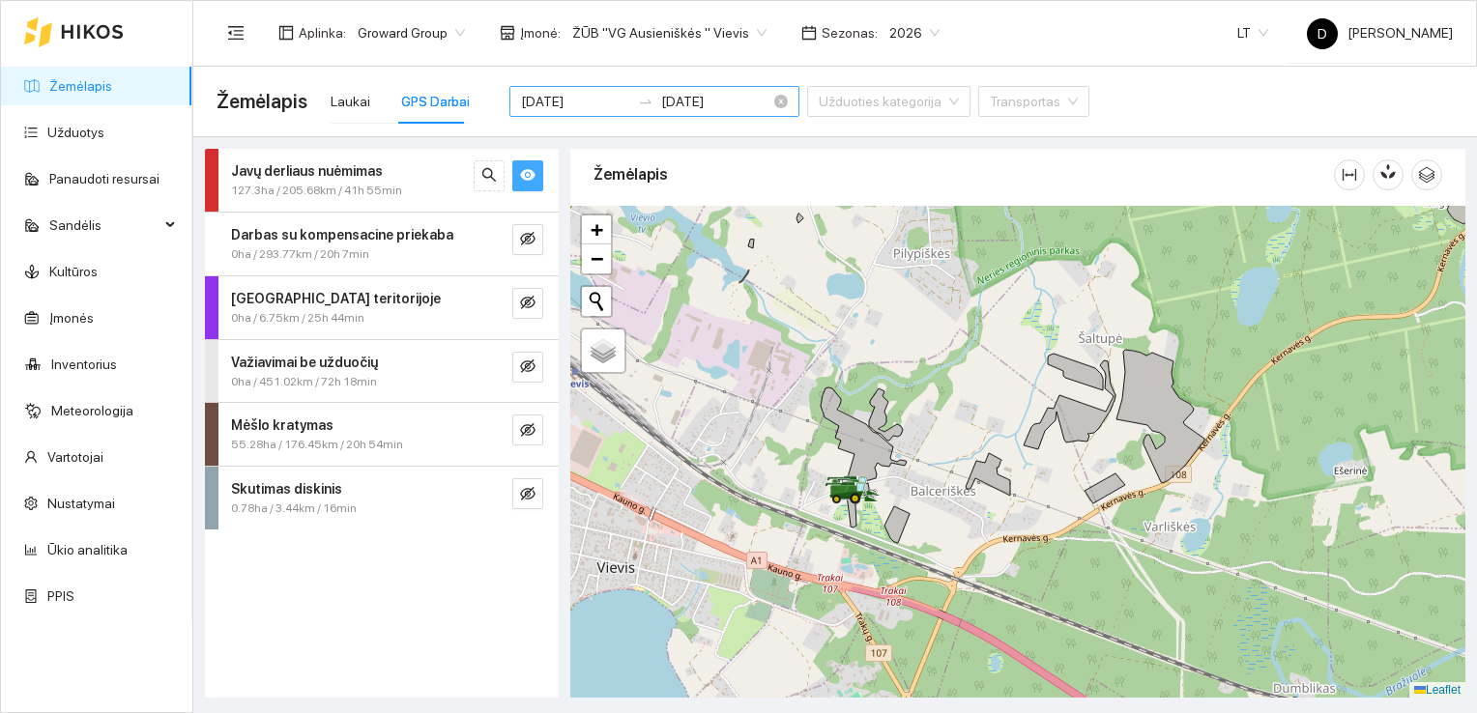
click at [630, 101] on div at bounding box center [645, 101] width 31 height 15
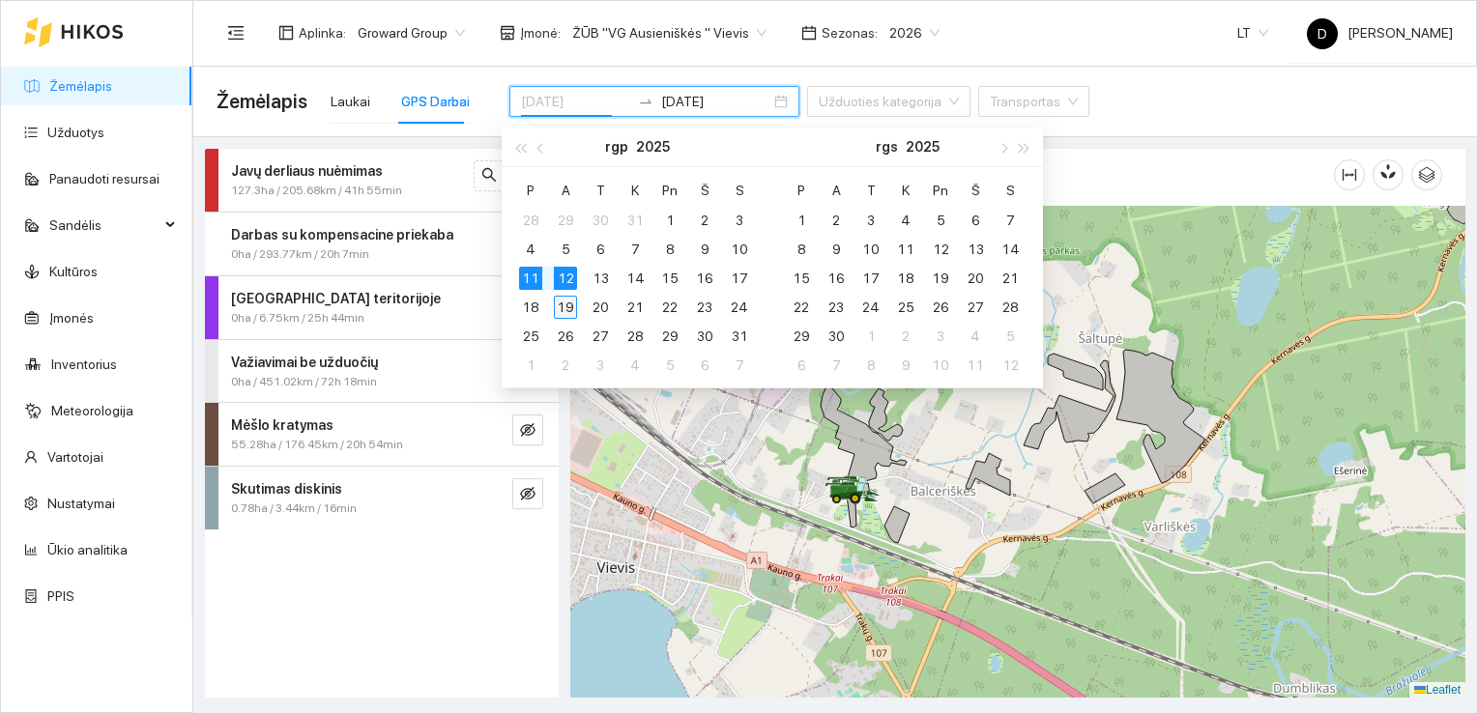
type input "[DATE]"
click at [574, 307] on div "19" at bounding box center [565, 307] width 23 height 23
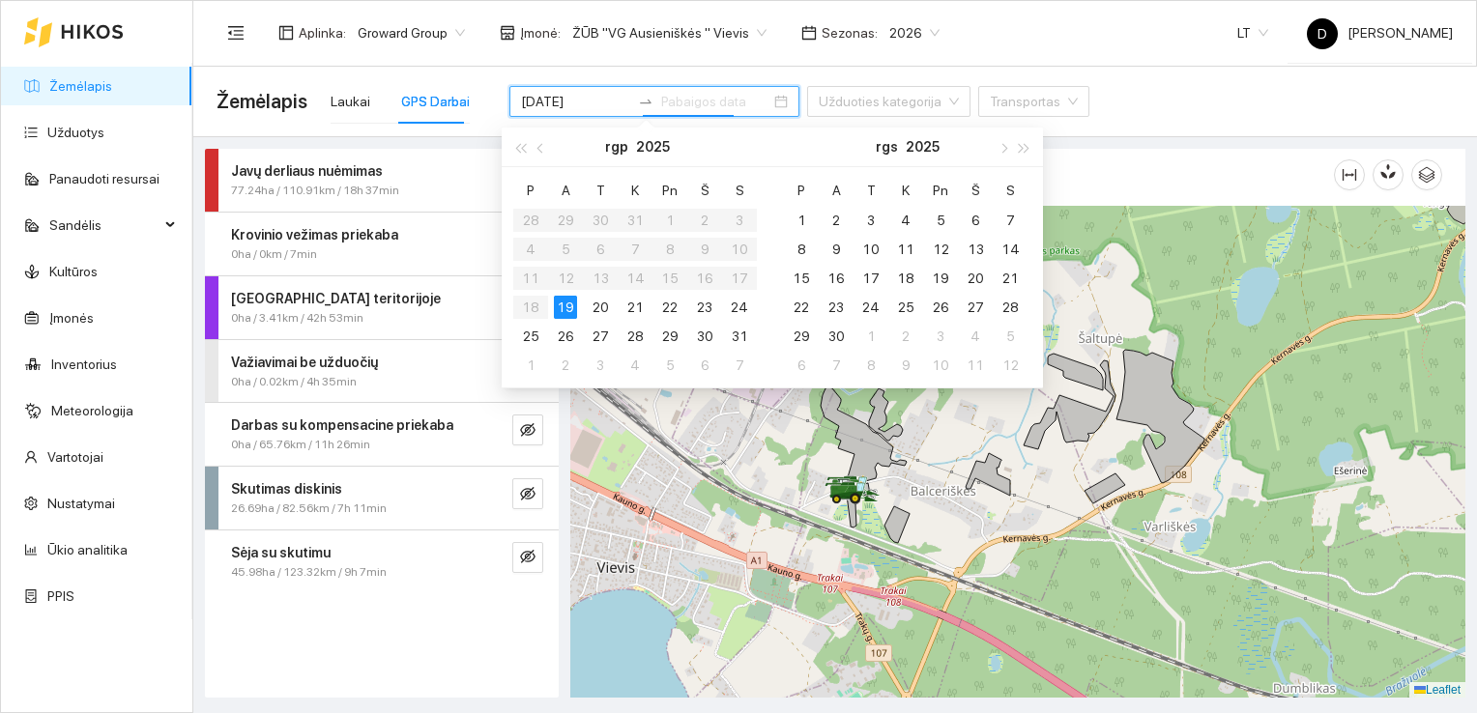
click at [445, 622] on div "Javų derliaus nuėmimas 77.24ha / 110.91km / 18h 37min [GEOGRAPHIC_DATA] vežimas…" at bounding box center [382, 423] width 354 height 549
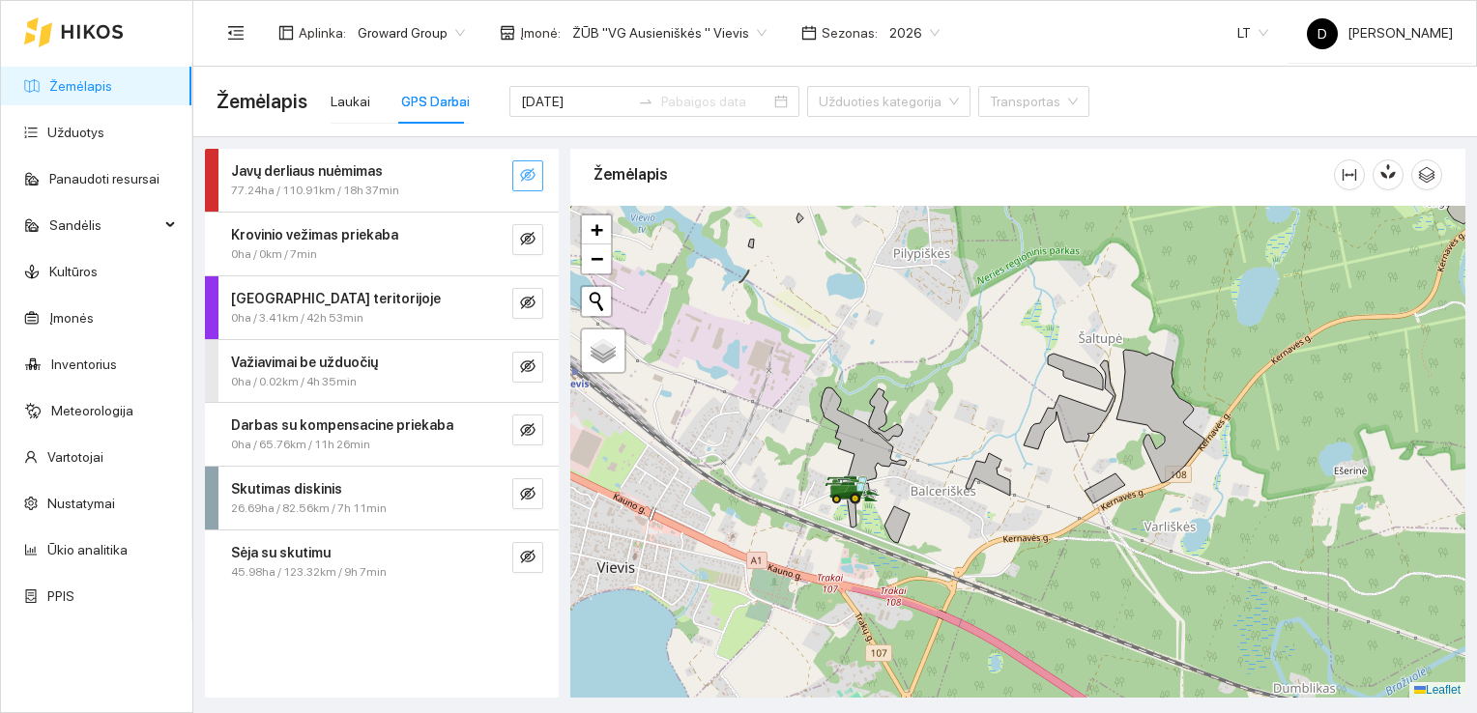
click at [530, 177] on icon "eye-invisible" at bounding box center [527, 174] width 15 height 15
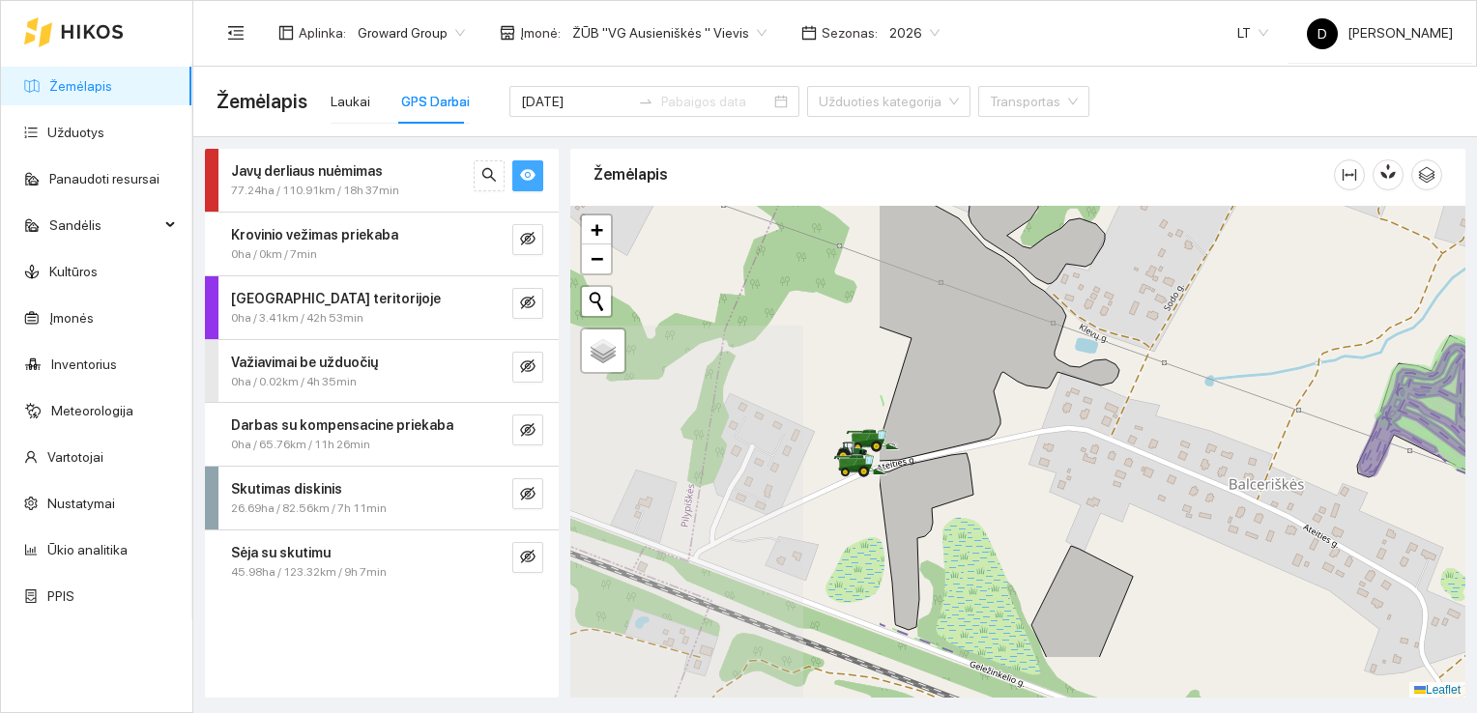
drag, startPoint x: 792, startPoint y: 519, endPoint x: 1124, endPoint y: 434, distance: 342.2
click at [1124, 434] on div at bounding box center [1017, 452] width 895 height 493
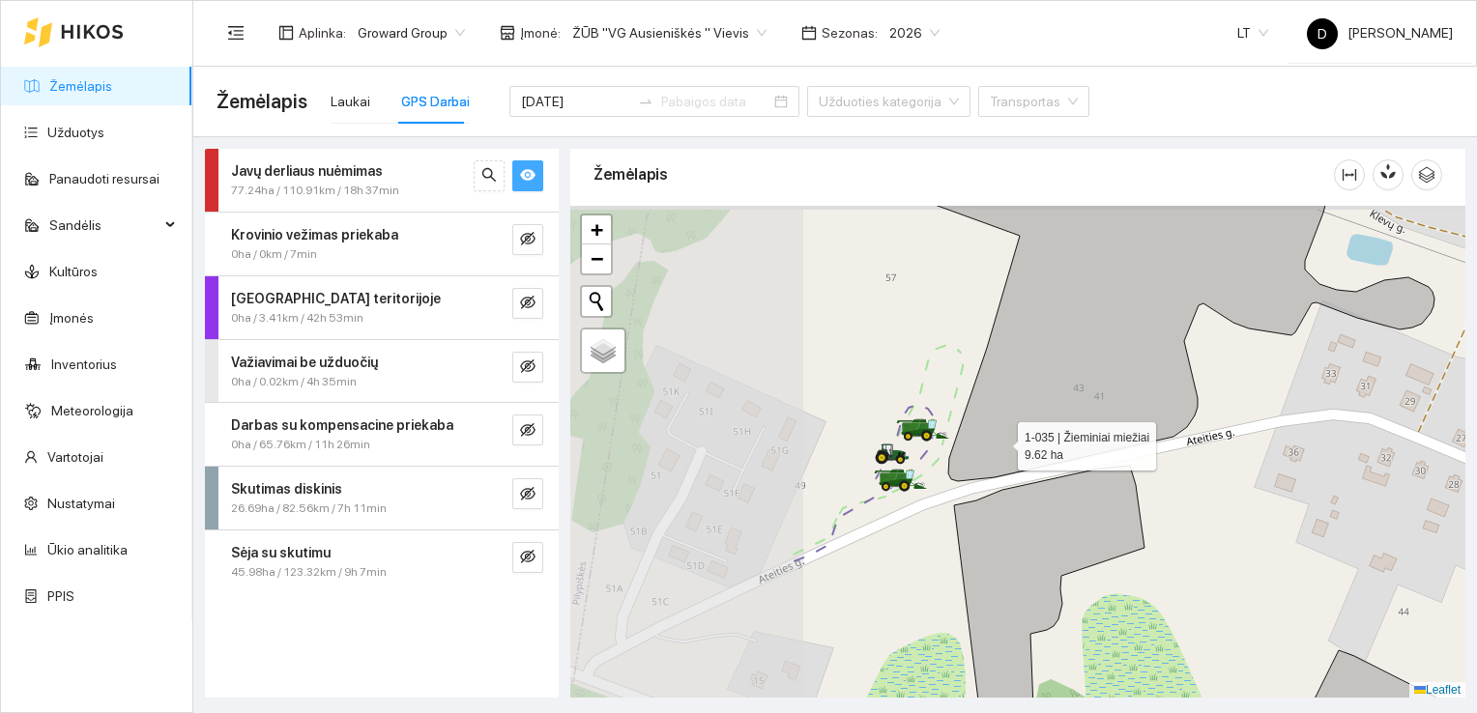
drag, startPoint x: 736, startPoint y: 396, endPoint x: 998, endPoint y: 441, distance: 265.7
click at [998, 441] on icon at bounding box center [1163, 334] width 542 height 294
